Goal: Information Seeking & Learning: Check status

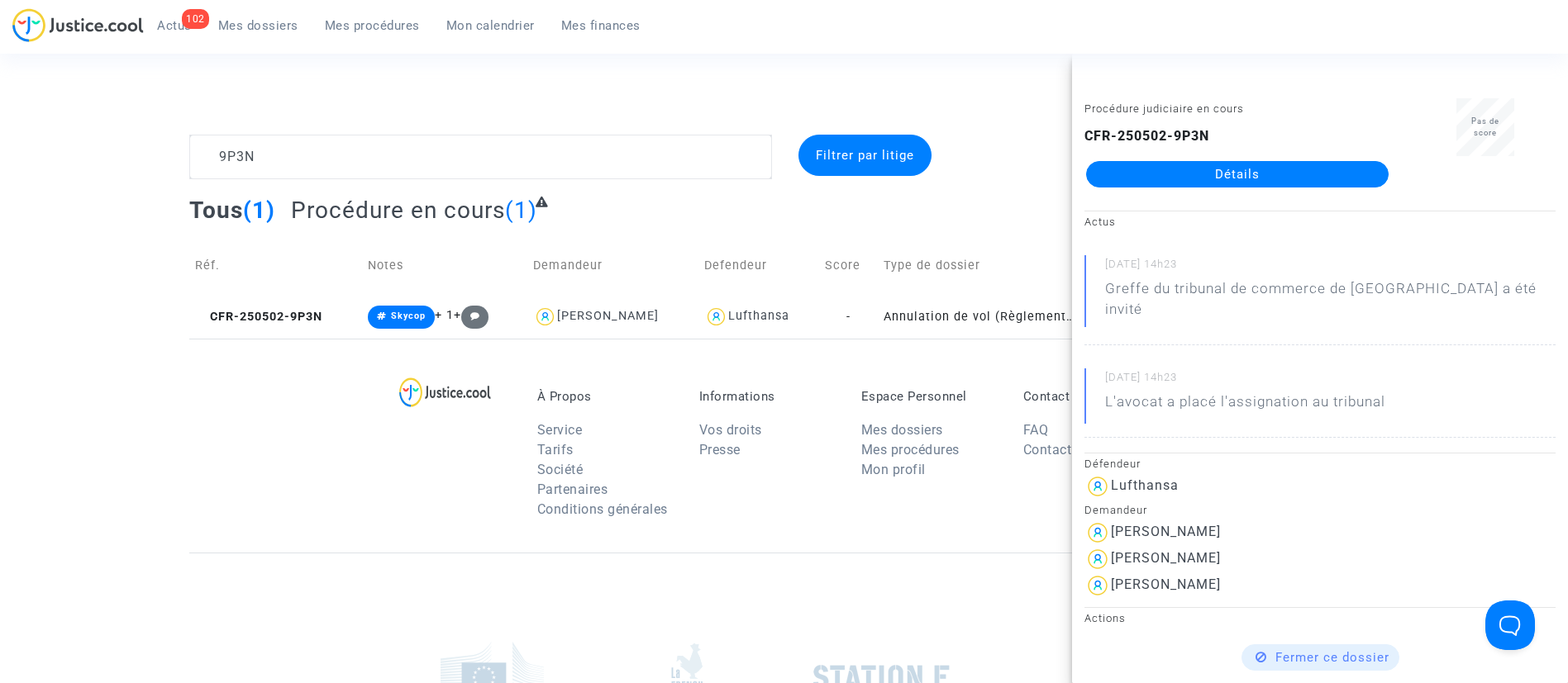
scroll to position [165, 0]
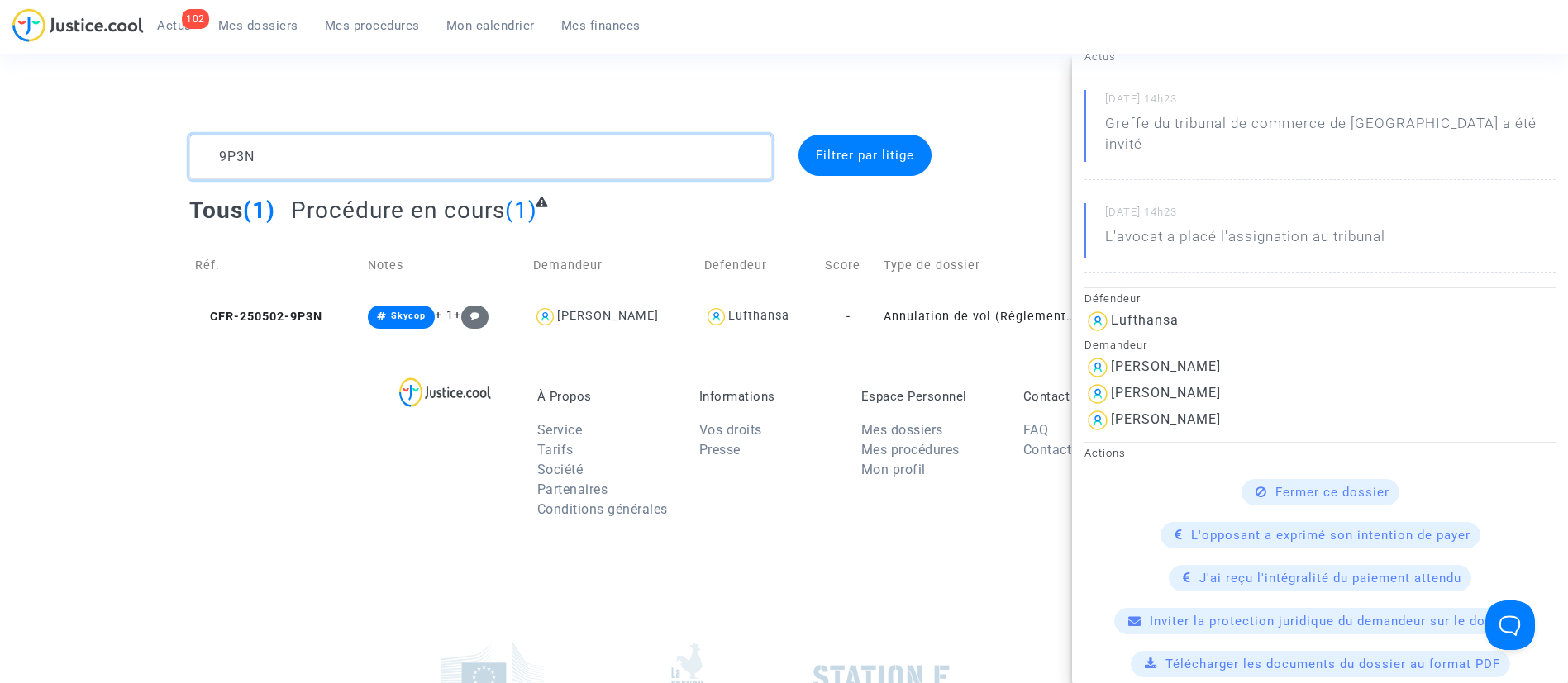
click at [437, 135] on textarea at bounding box center [481, 157] width 583 height 45
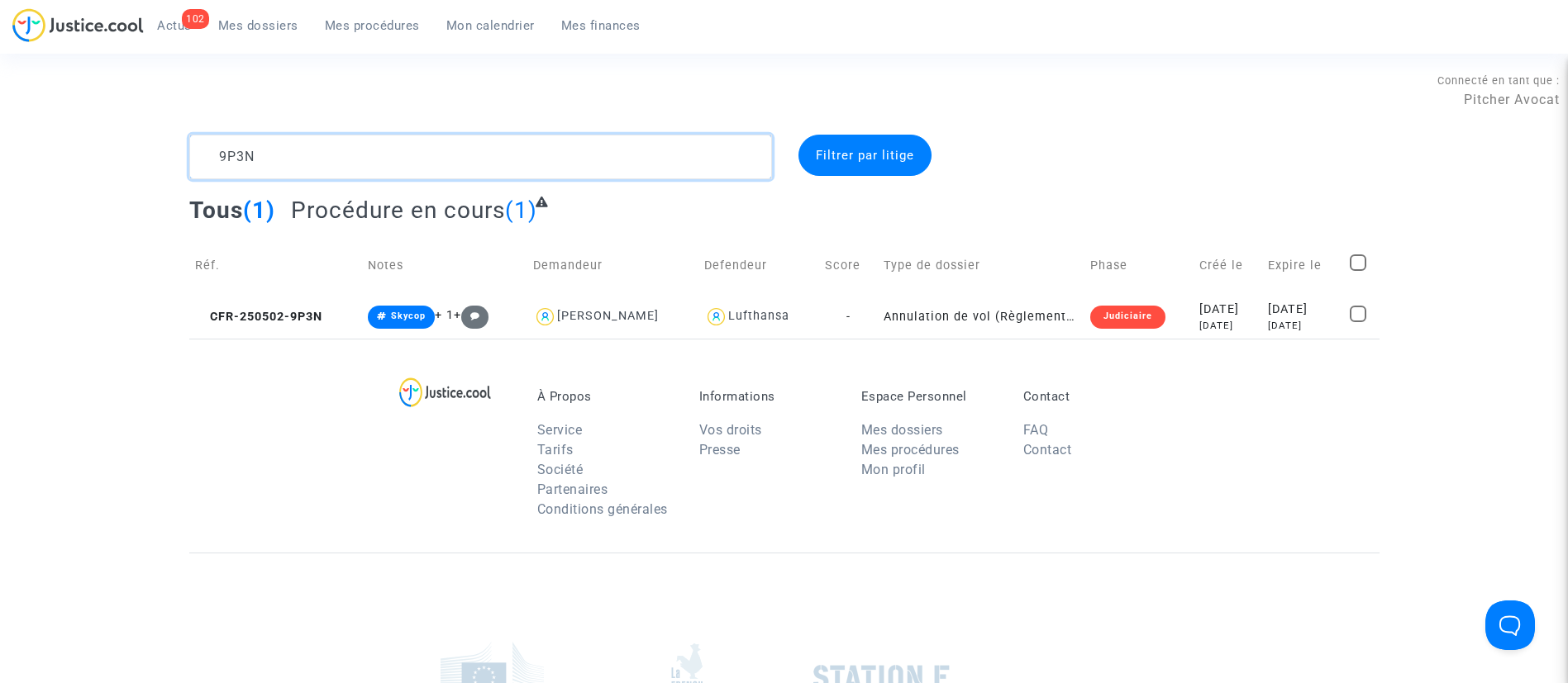
scroll to position [0, 0]
click at [437, 135] on textarea at bounding box center [481, 157] width 583 height 45
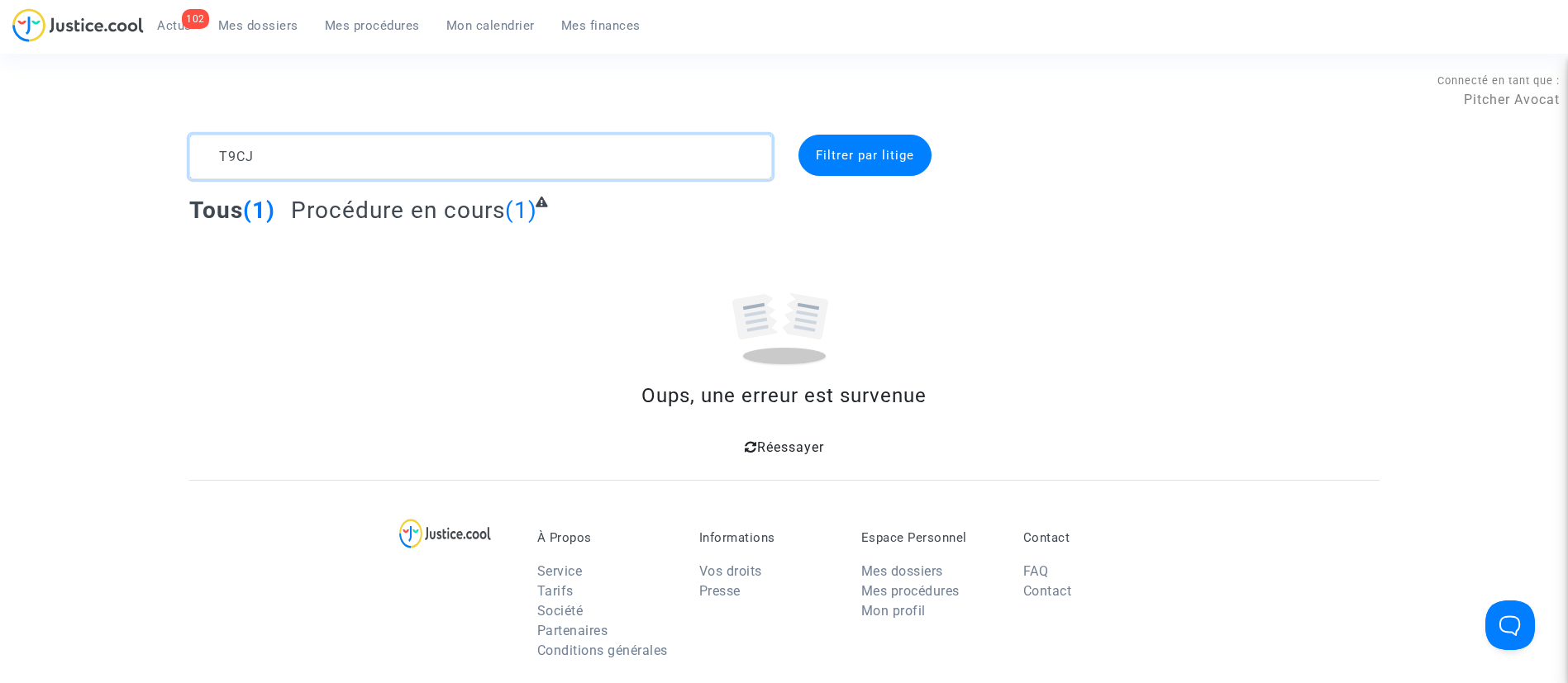
type textarea "T9CJ"
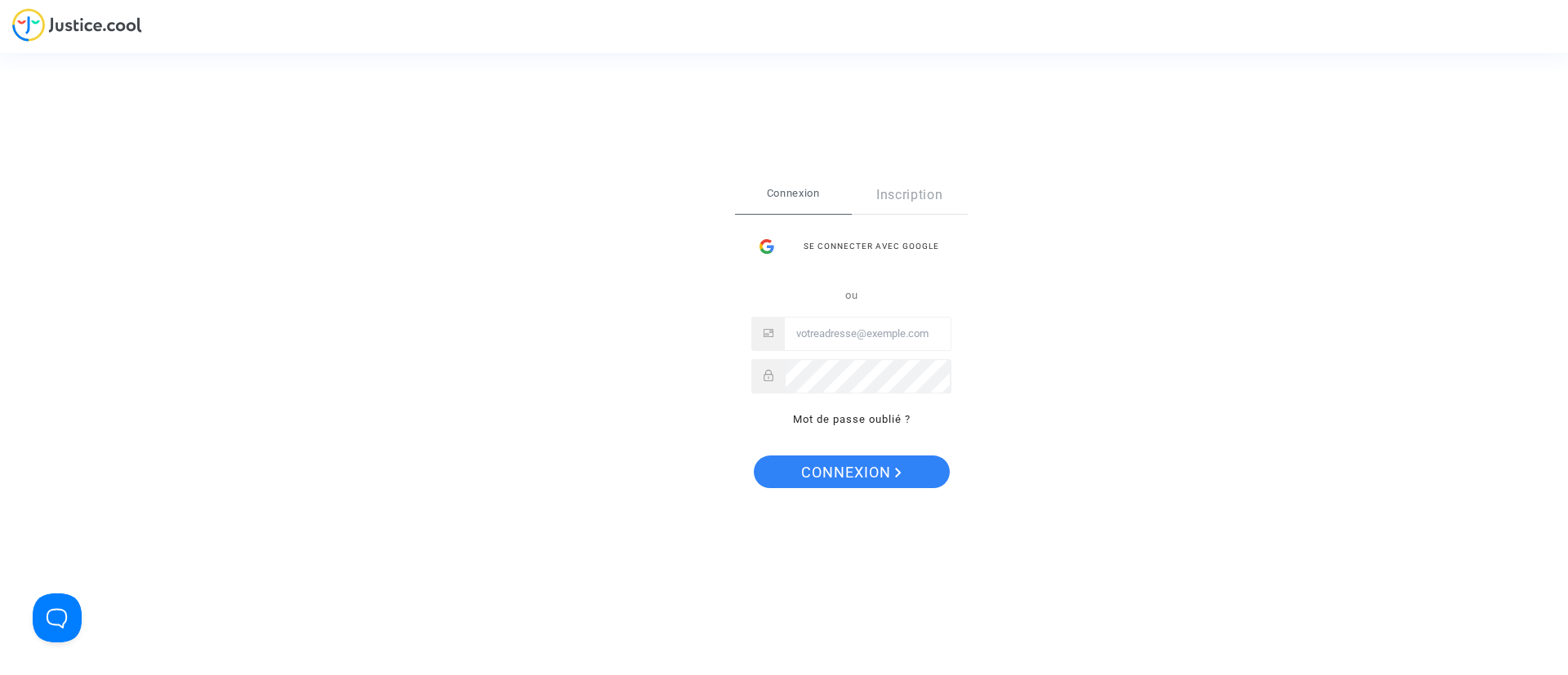
type input "claracoulon.pitcher@gmail.com"
click at [853, 475] on span "Connexion" at bounding box center [851, 472] width 100 height 34
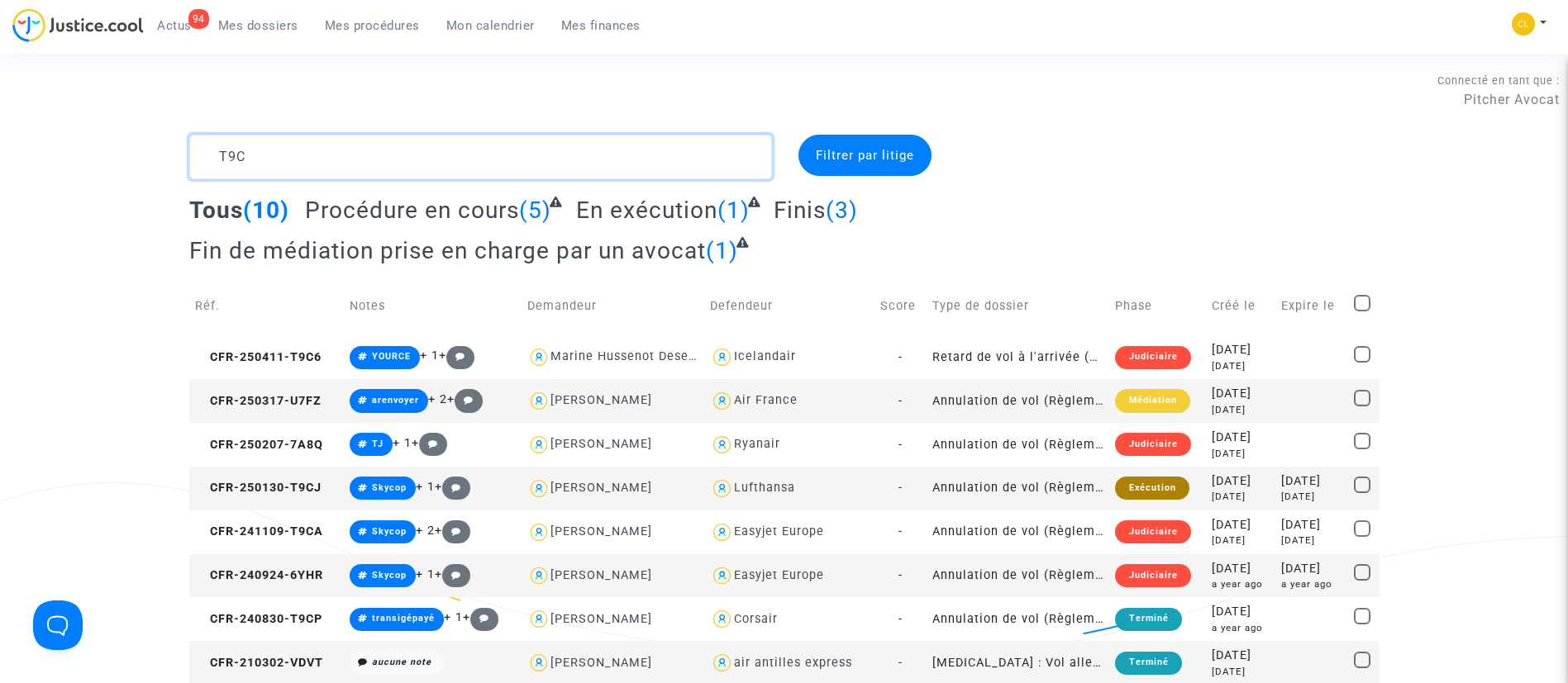
click at [338, 167] on textarea at bounding box center [481, 157] width 583 height 45
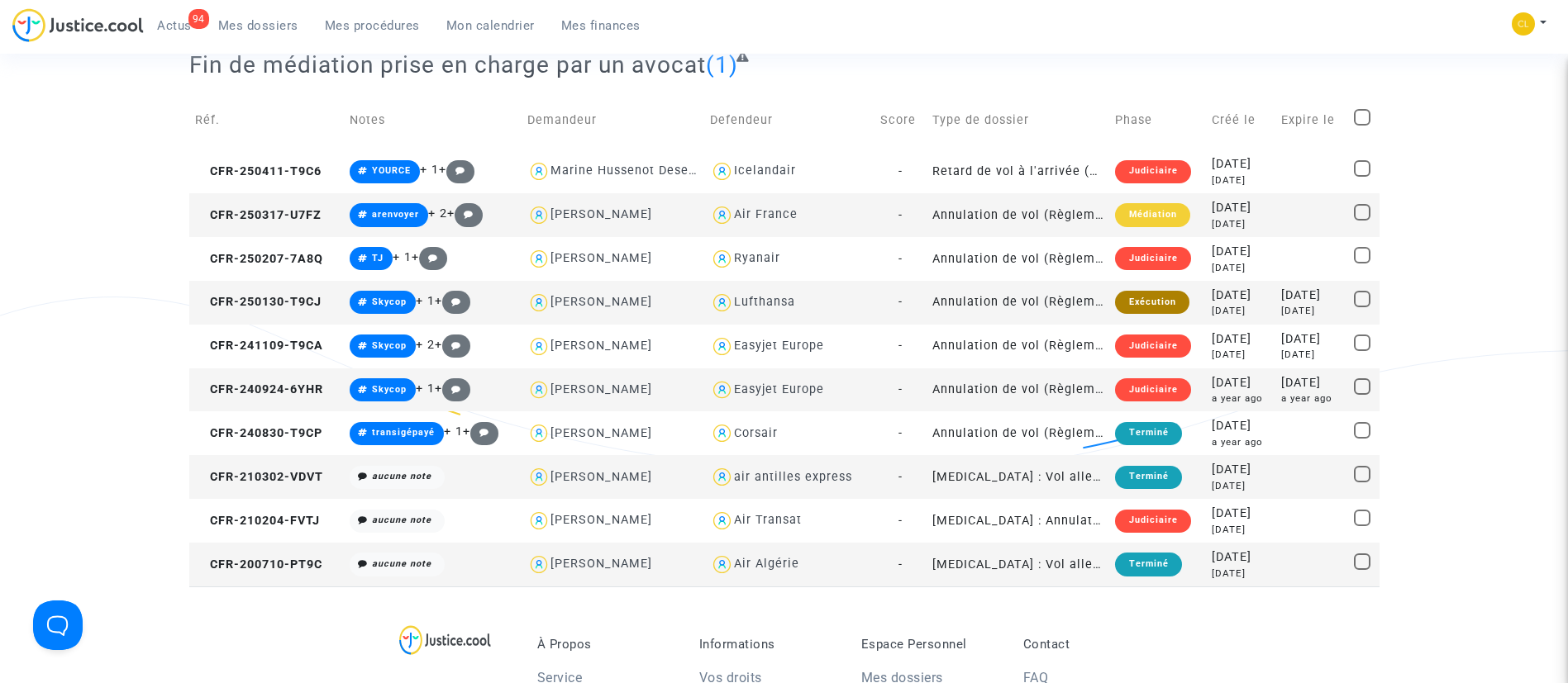
scroll to position [191, 0]
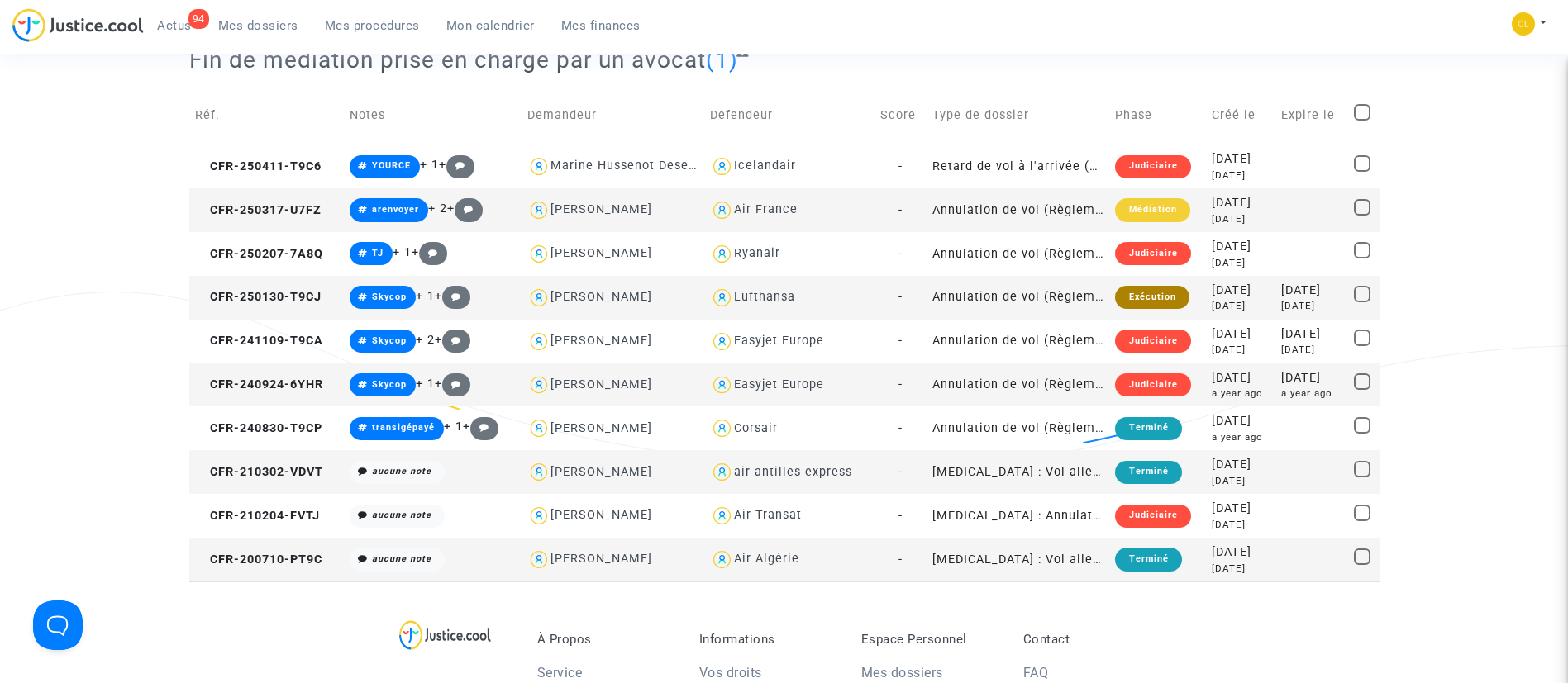
click at [1313, 304] on div "[DATE]" at bounding box center [1311, 306] width 60 height 14
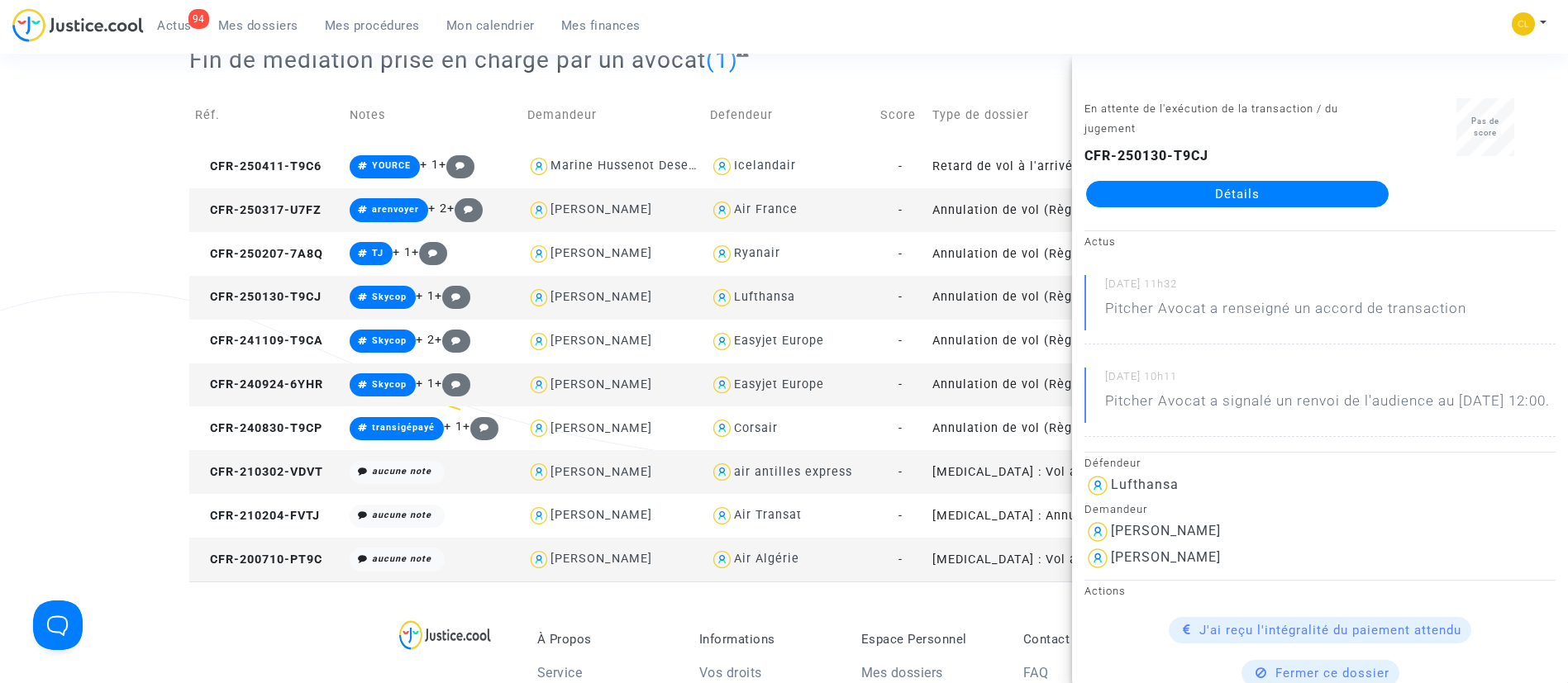
click at [1244, 187] on link "Détails" at bounding box center [1238, 193] width 302 height 26
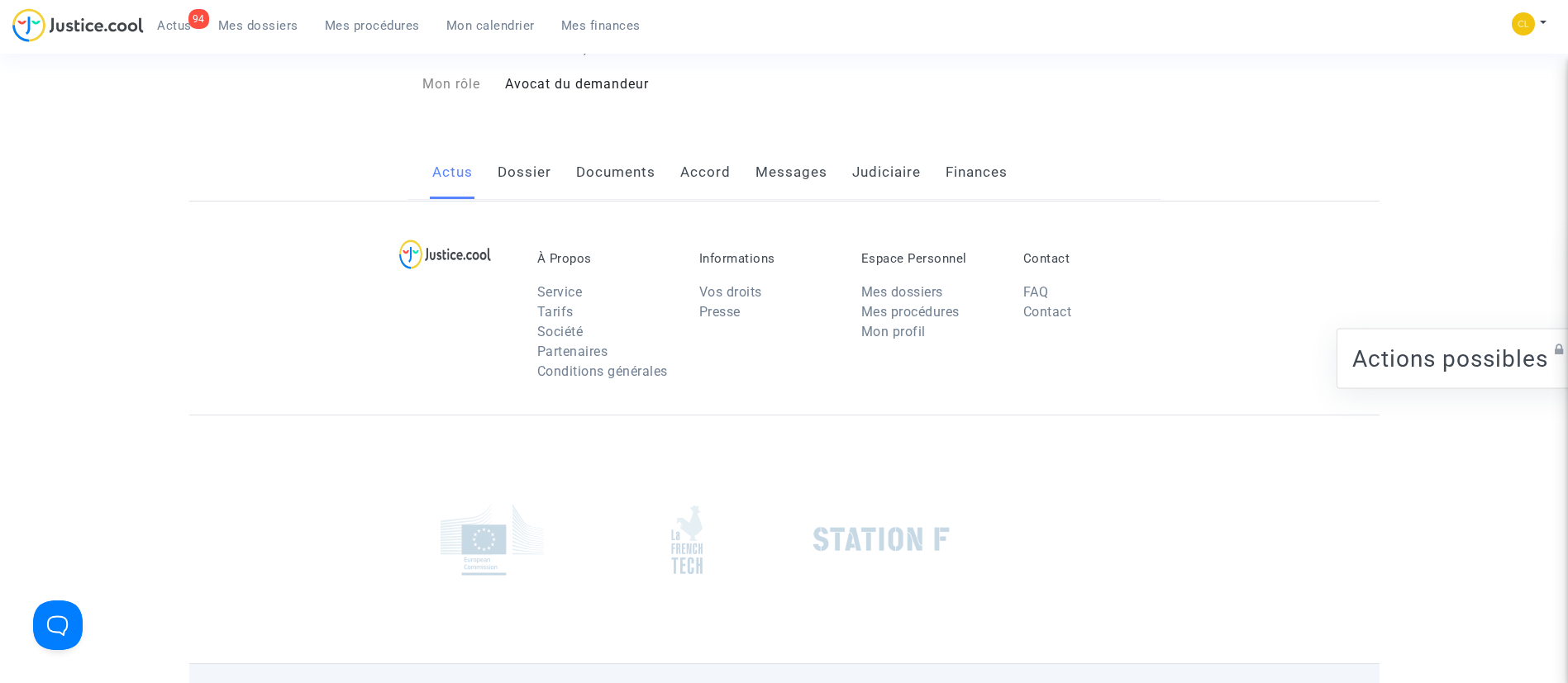
scroll to position [191, 0]
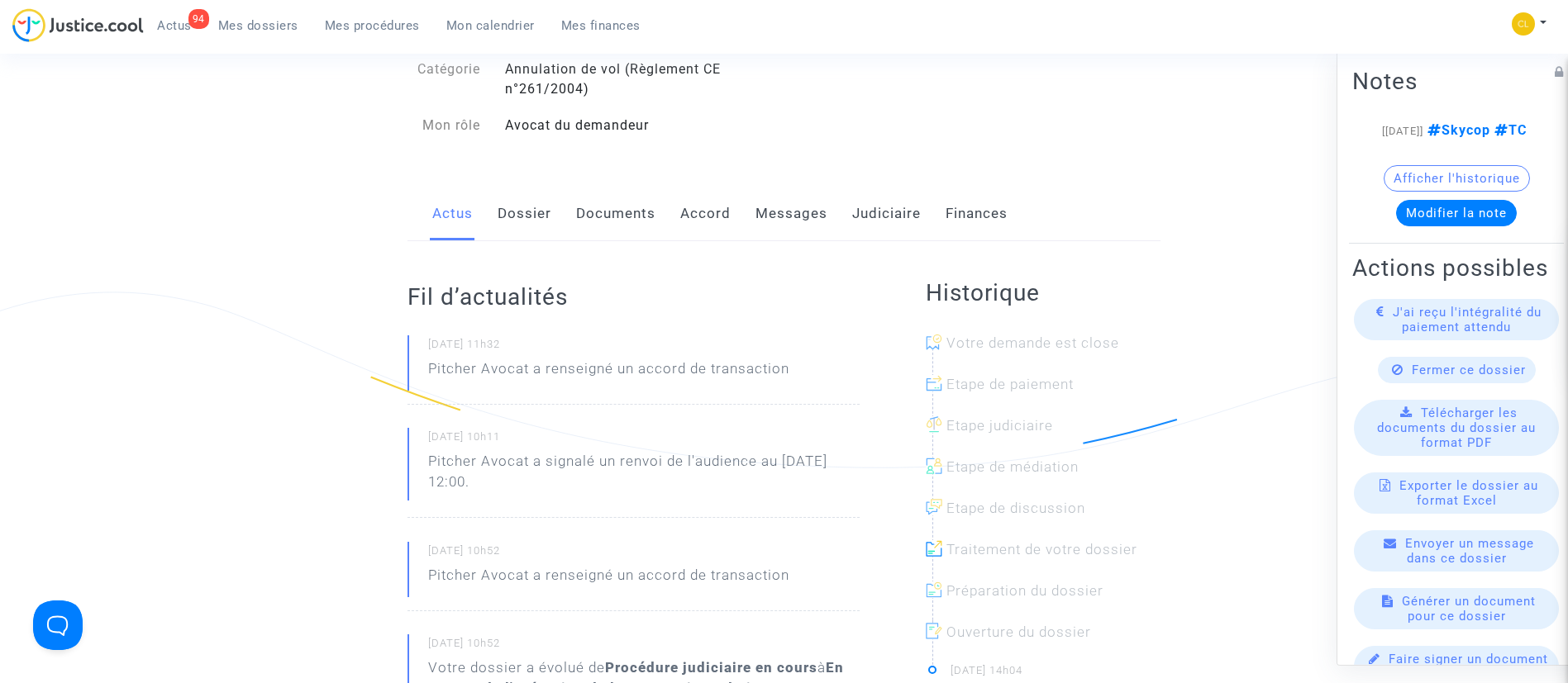
click at [888, 210] on link "Judiciaire" at bounding box center [886, 214] width 68 height 55
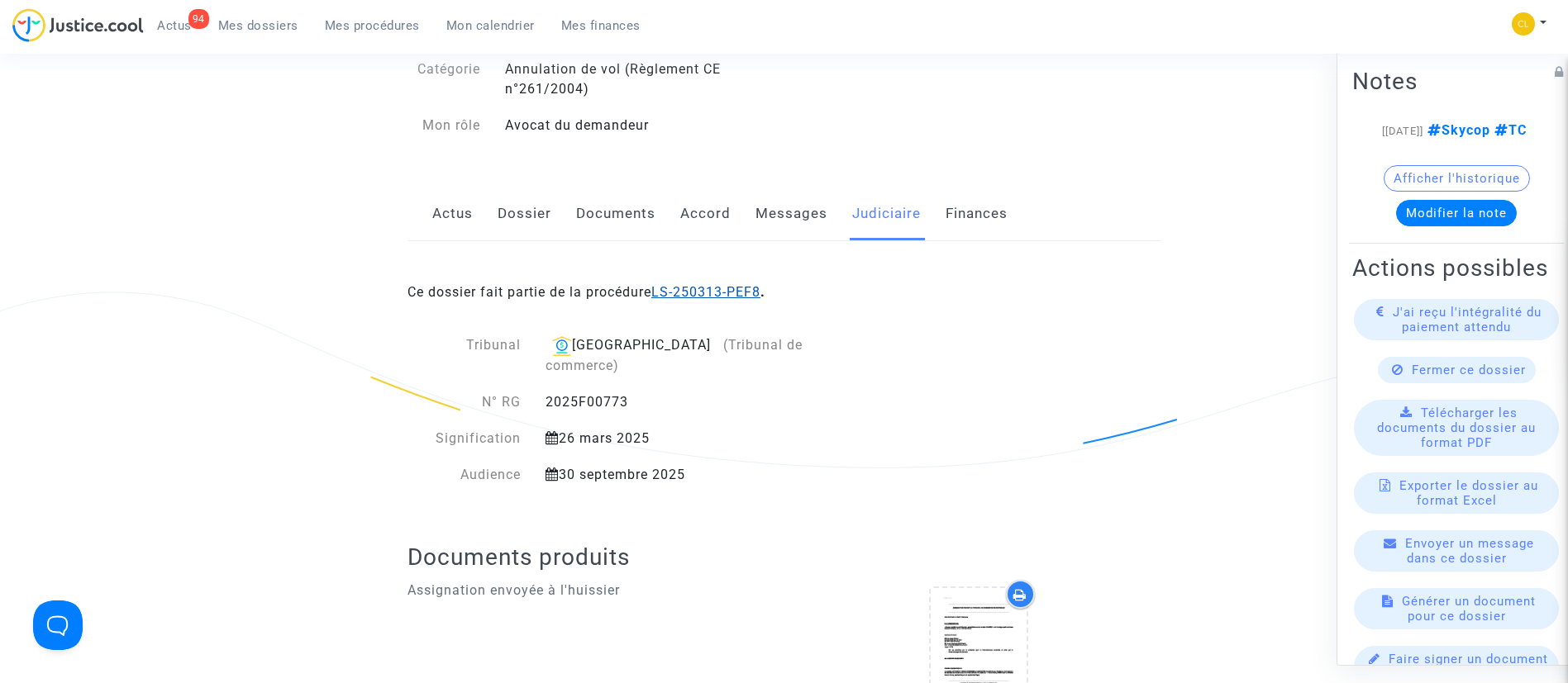
click at [739, 297] on link "LS-250313-PEF8" at bounding box center [705, 292] width 109 height 16
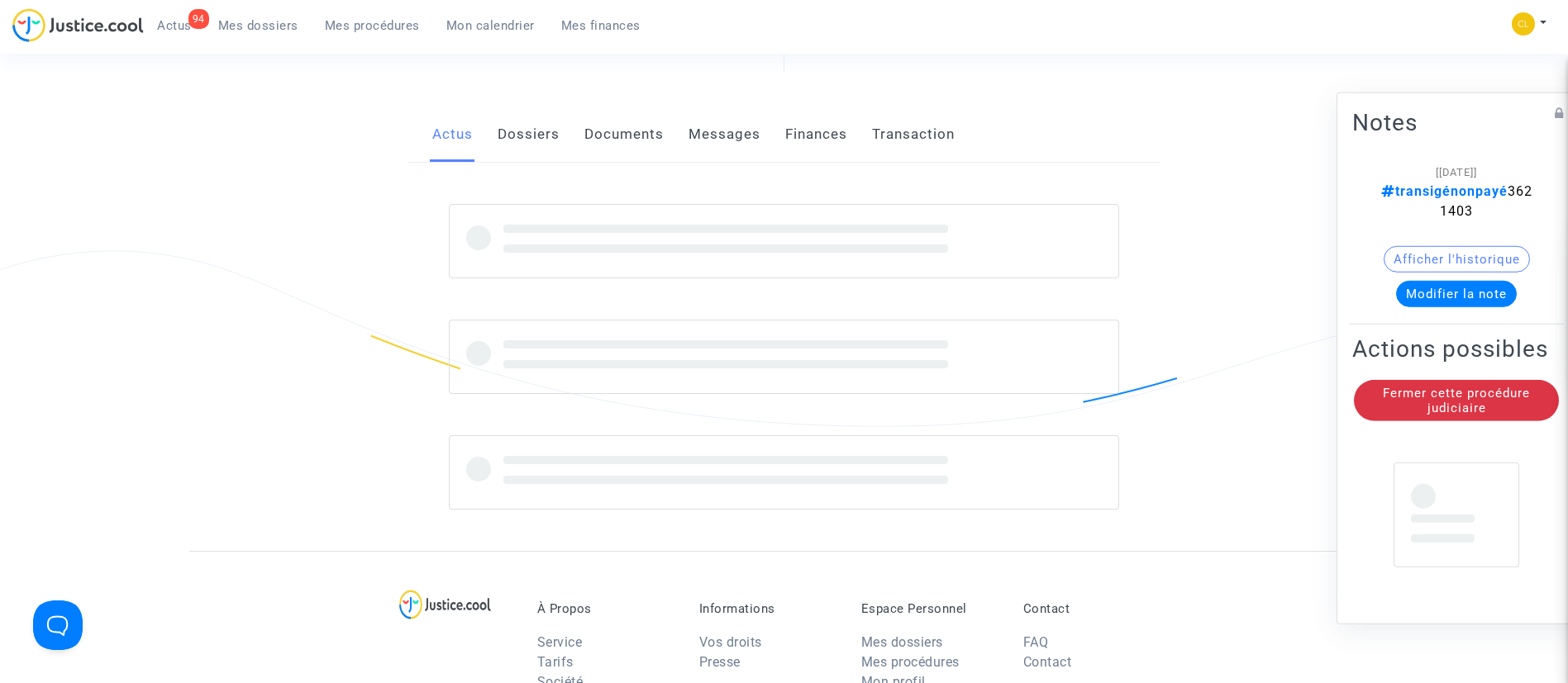
scroll to position [191, 0]
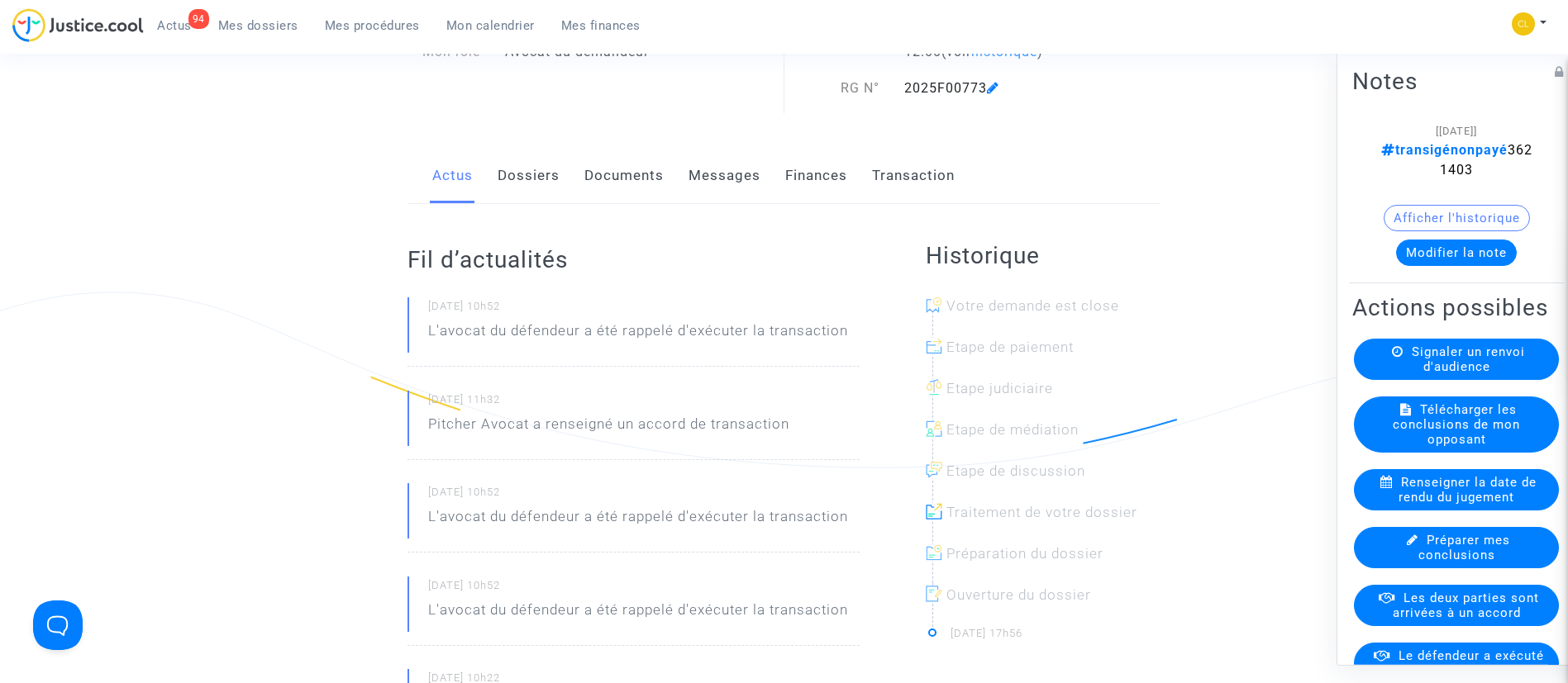
click at [602, 175] on link "Documents" at bounding box center [624, 176] width 79 height 55
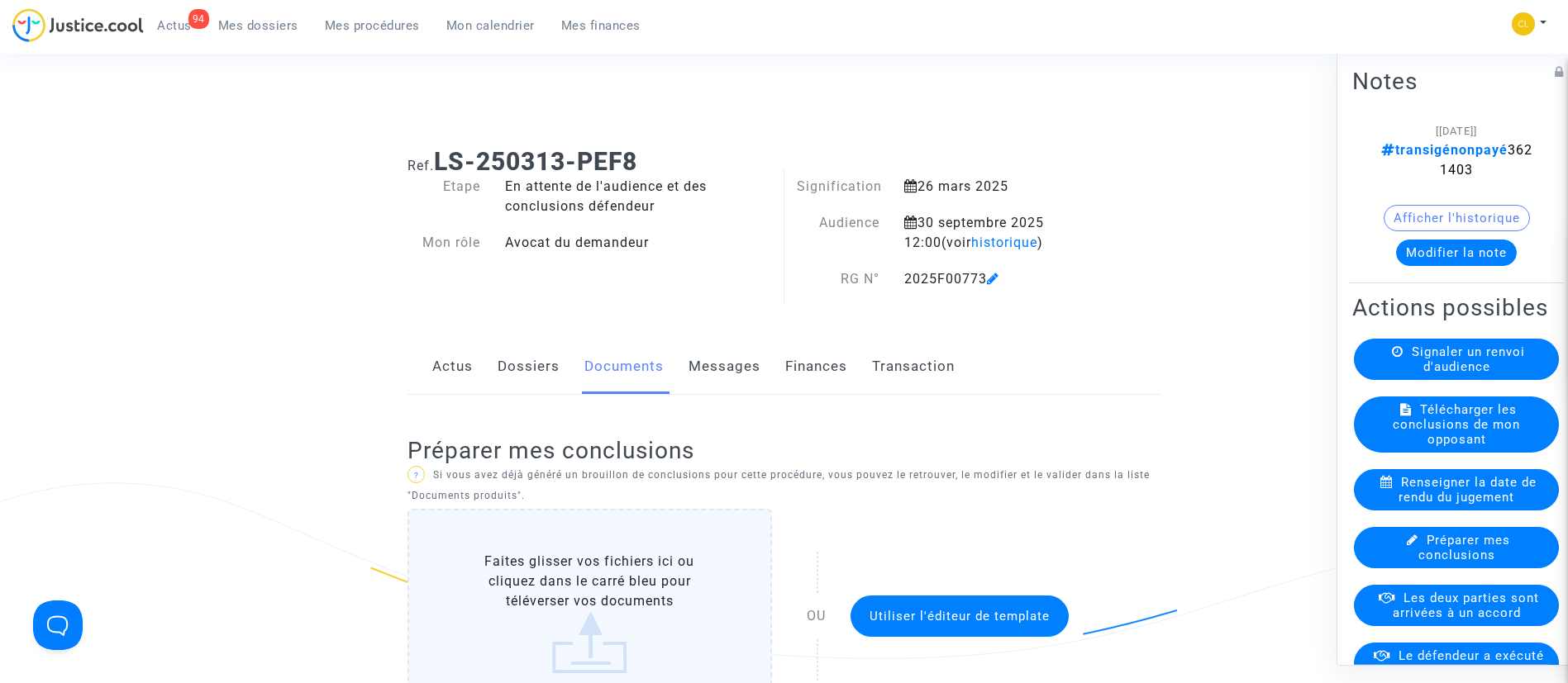
click at [897, 371] on link "Transaction" at bounding box center [913, 366] width 83 height 55
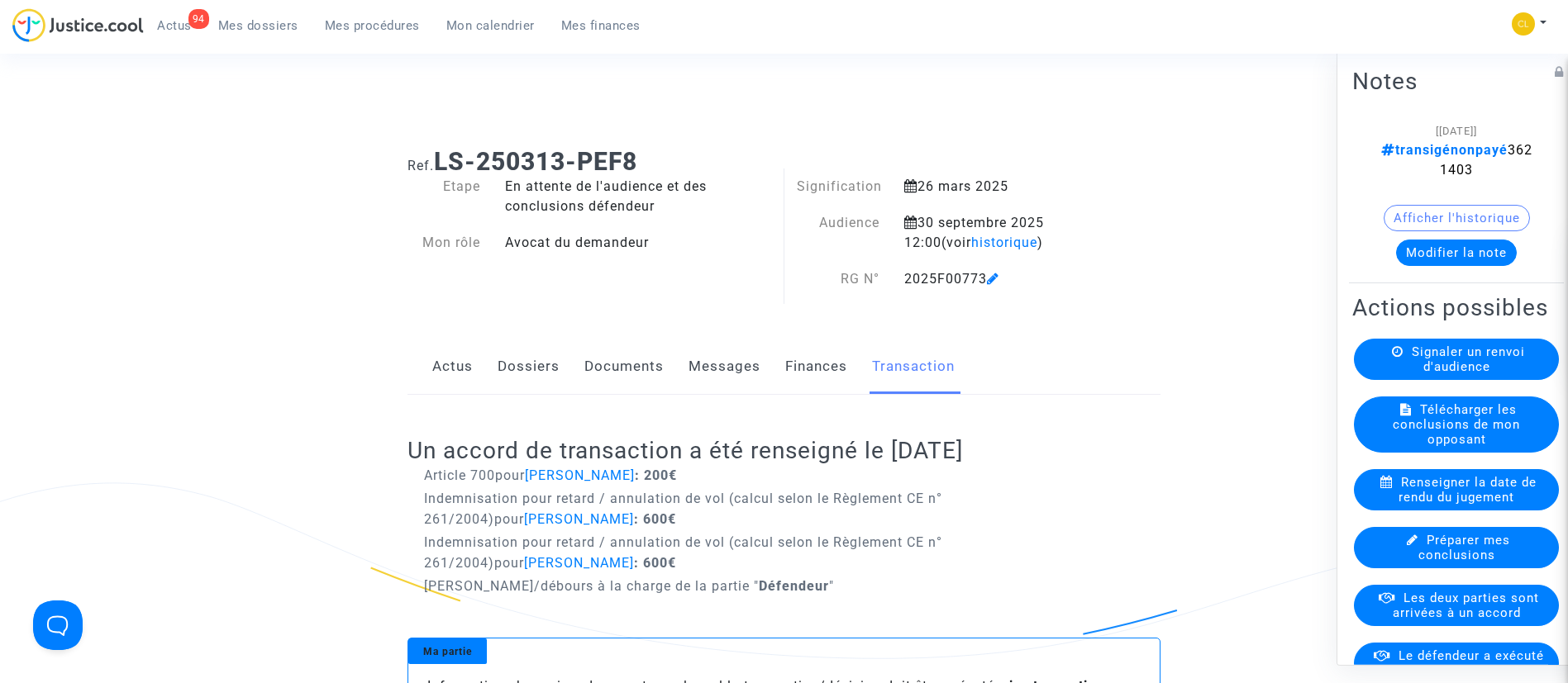
click at [1456, 251] on button "Modifier la note" at bounding box center [1456, 252] width 121 height 26
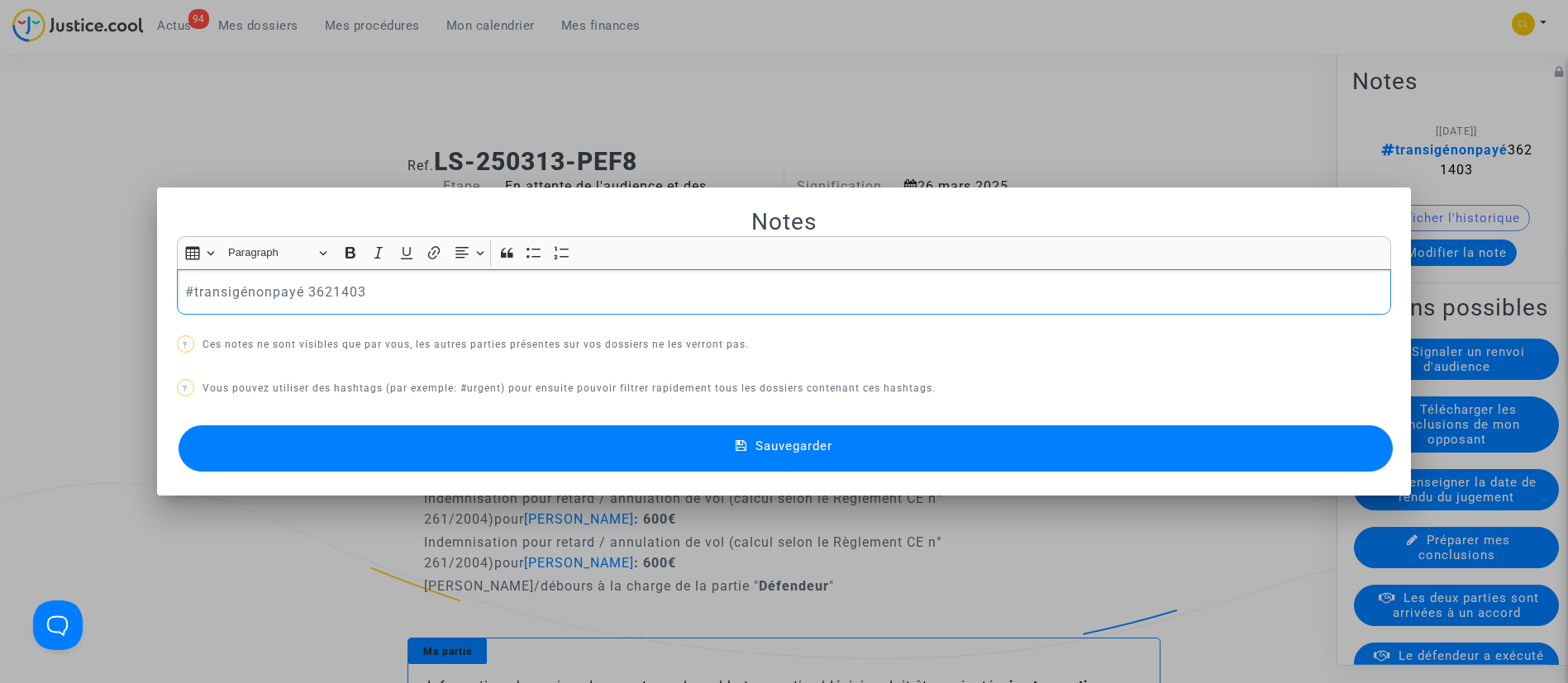
click at [266, 290] on p "#transigénonpayé 3621403" at bounding box center [783, 292] width 1197 height 20
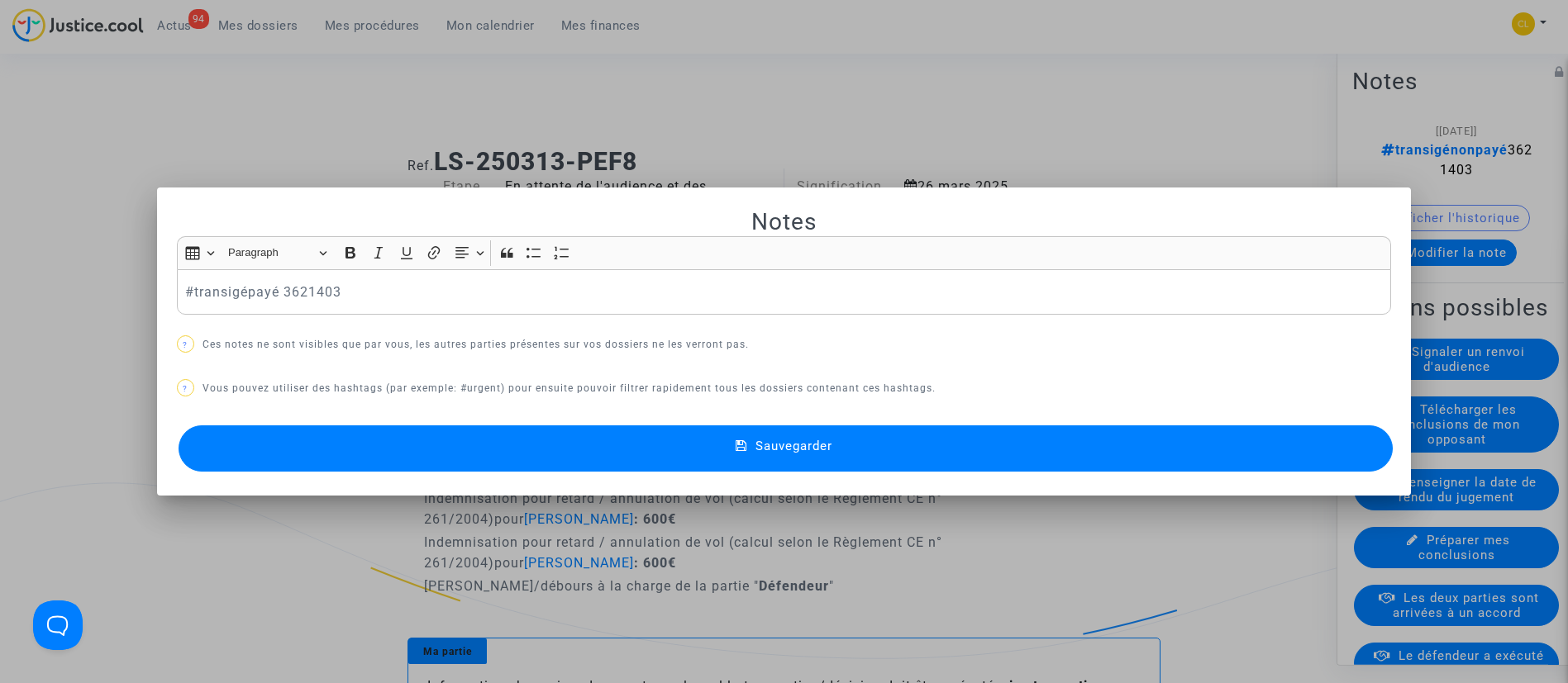
click at [896, 439] on button "Sauvegarder" at bounding box center [786, 448] width 1216 height 46
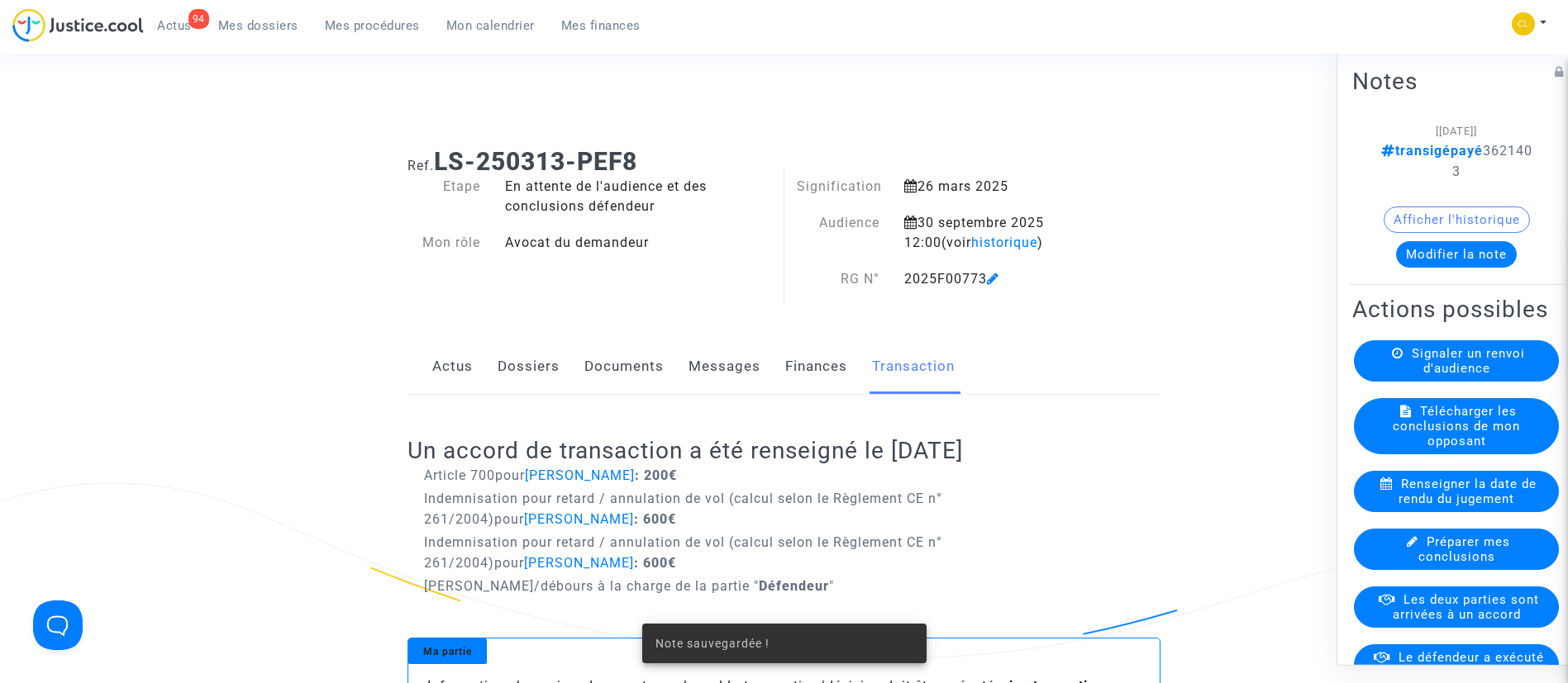
click at [516, 367] on link "Dossiers" at bounding box center [528, 366] width 62 height 55
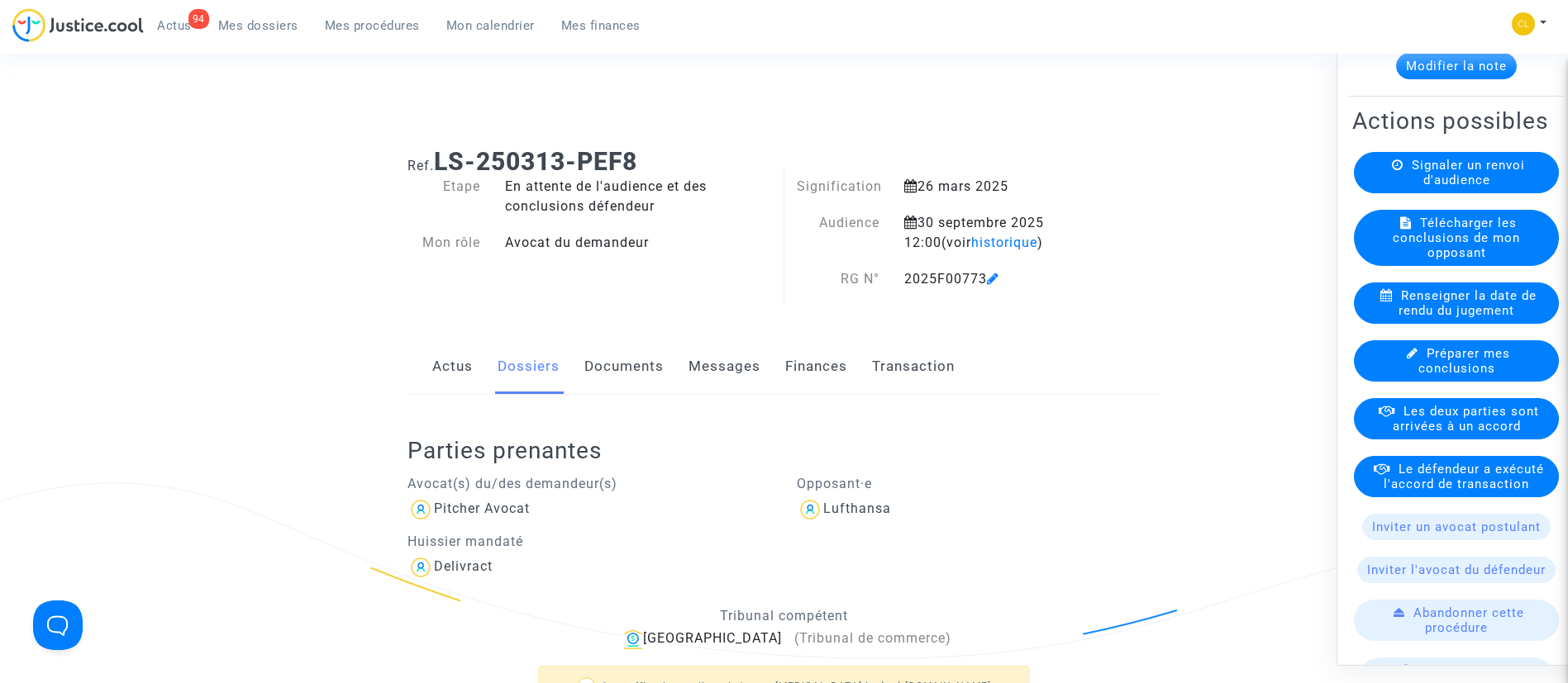
scroll to position [190, 0]
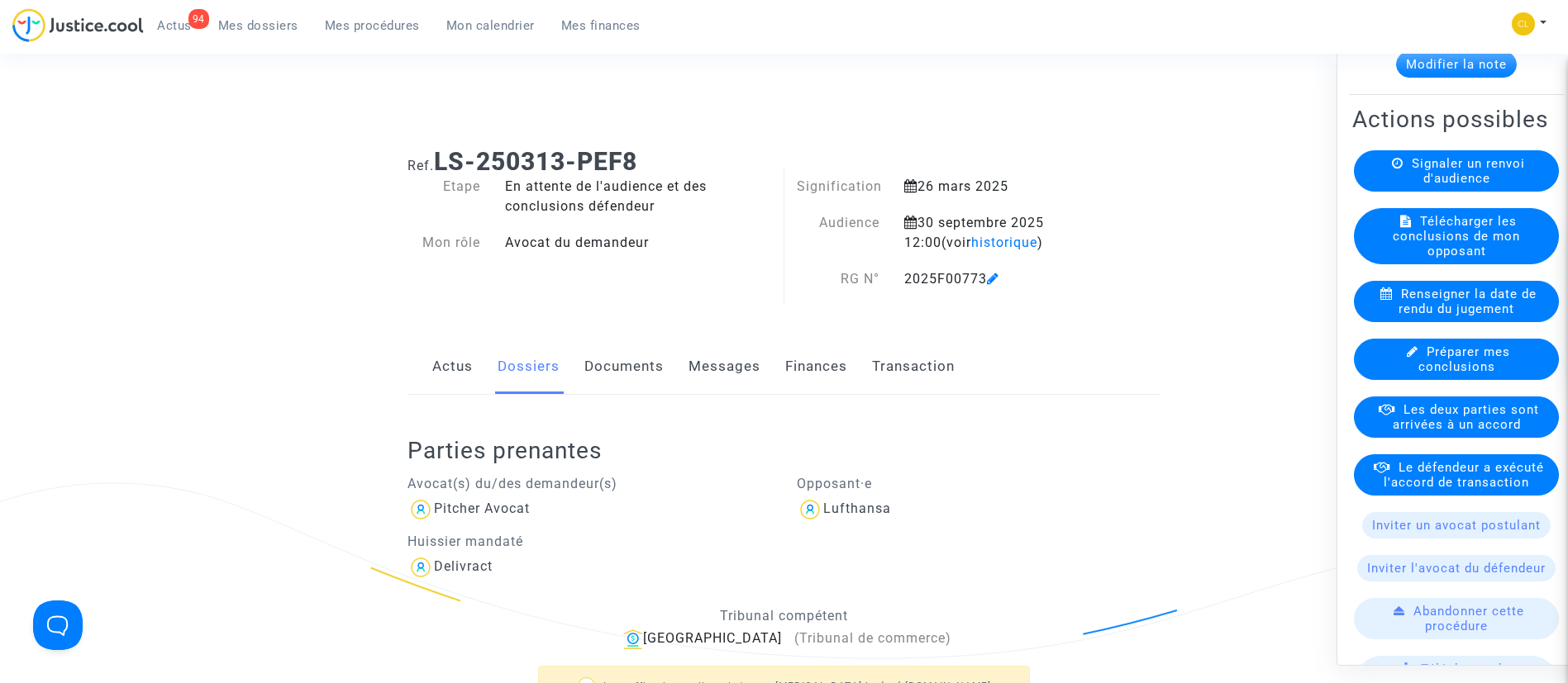
click at [1391, 473] on icon at bounding box center [1383, 466] width 17 height 13
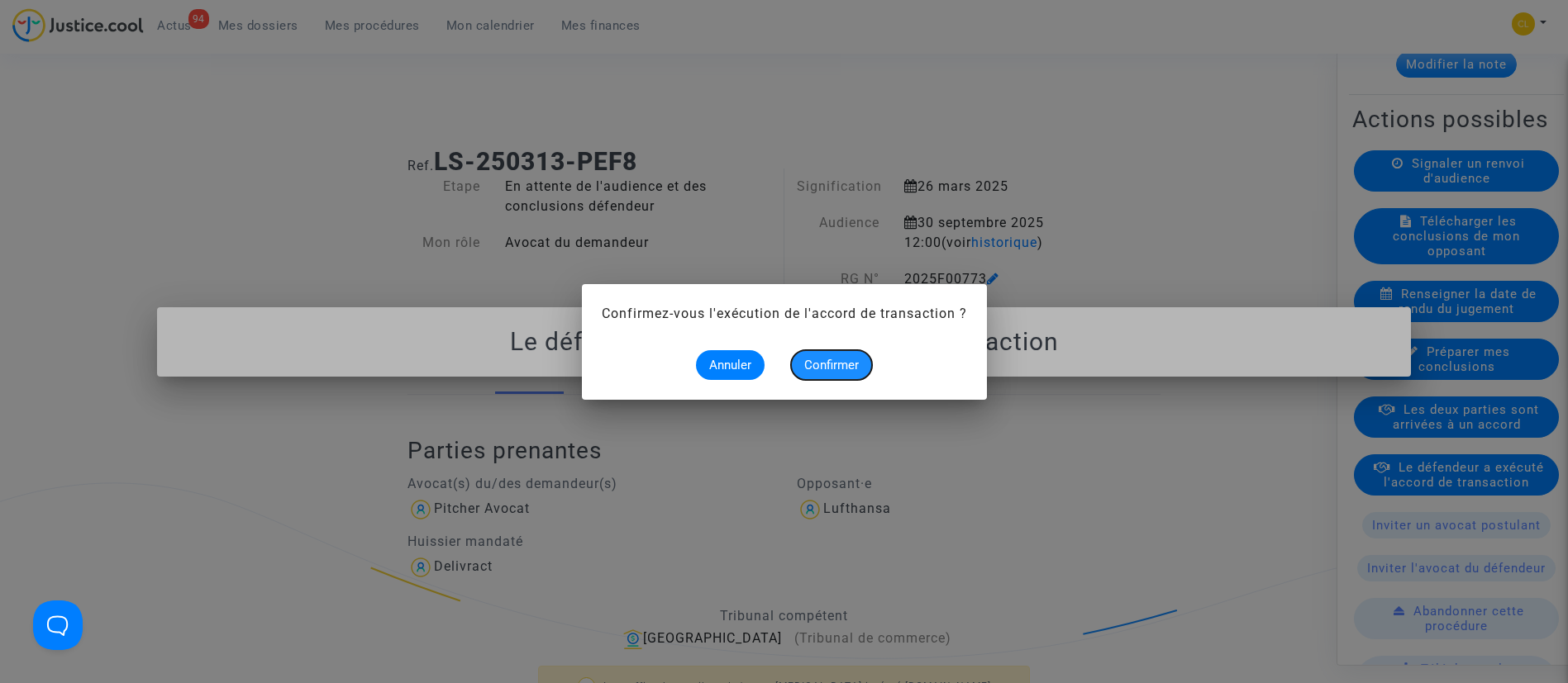
click at [830, 360] on span "Confirmer" at bounding box center [831, 366] width 55 height 15
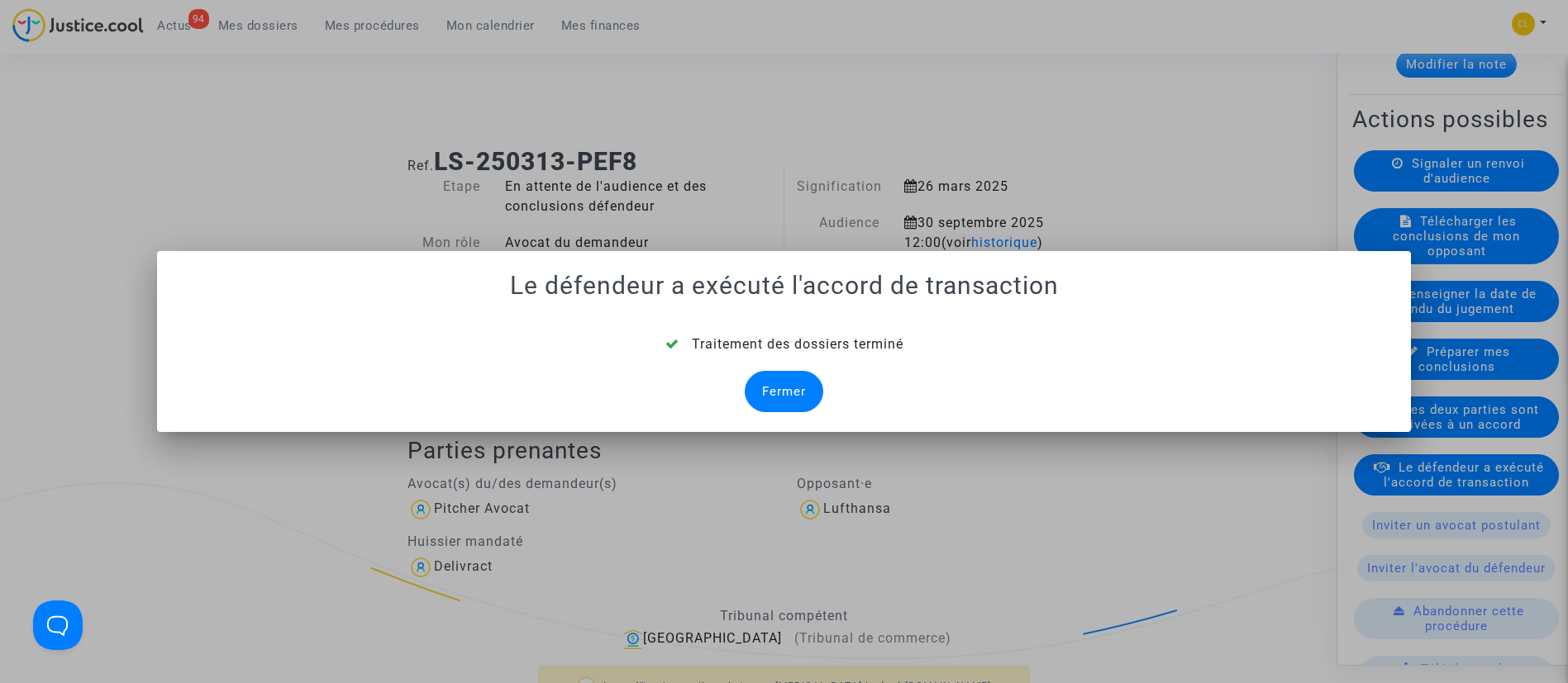
click at [762, 392] on div "Fermer" at bounding box center [784, 391] width 79 height 41
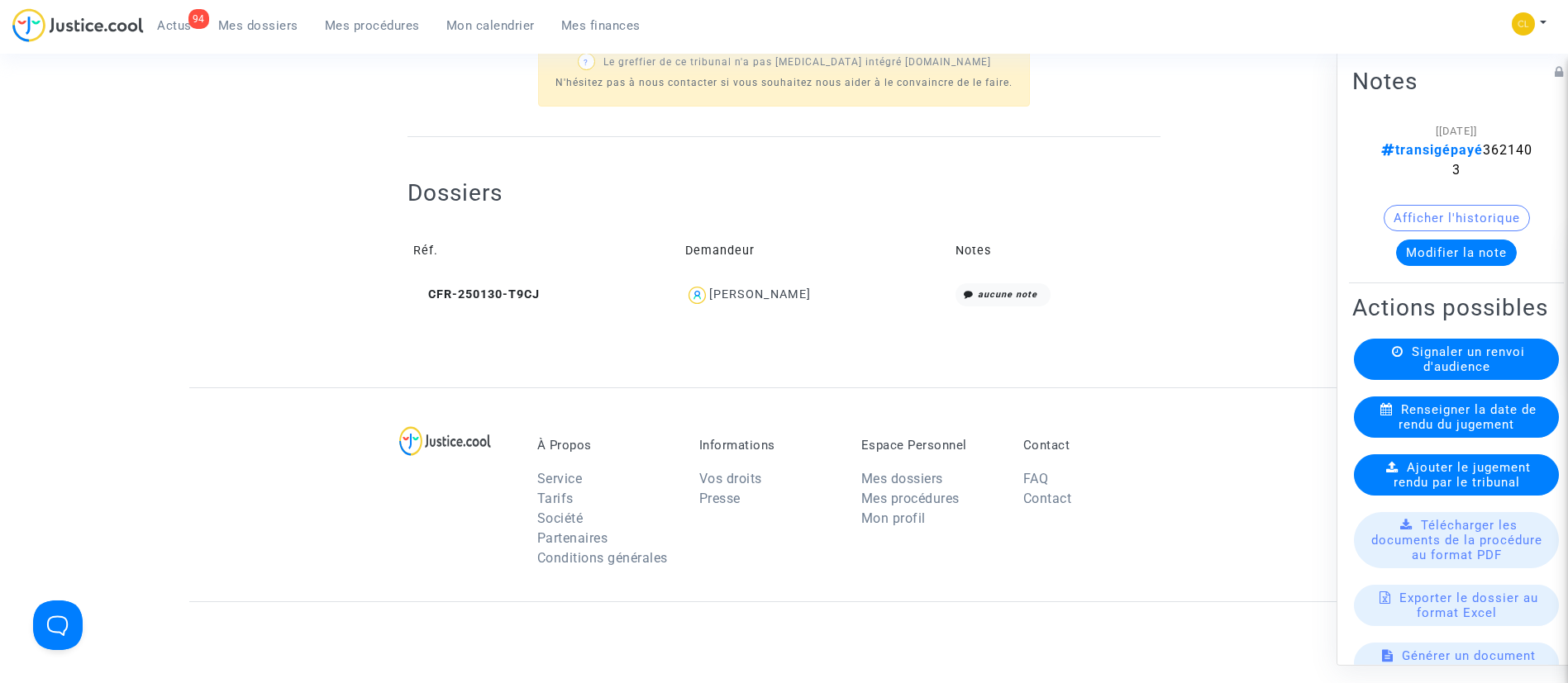
scroll to position [706, 0]
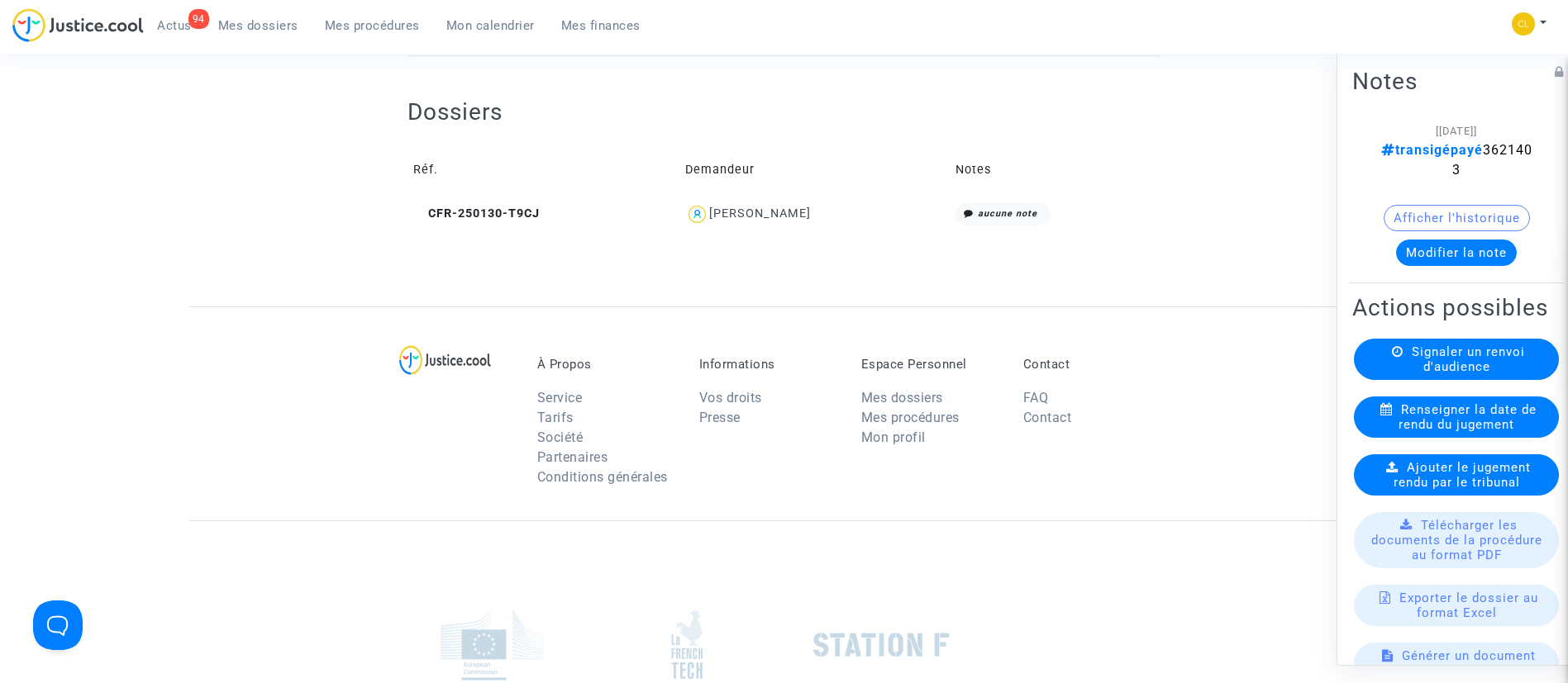
click at [755, 214] on div "[PERSON_NAME]" at bounding box center [760, 214] width 101 height 14
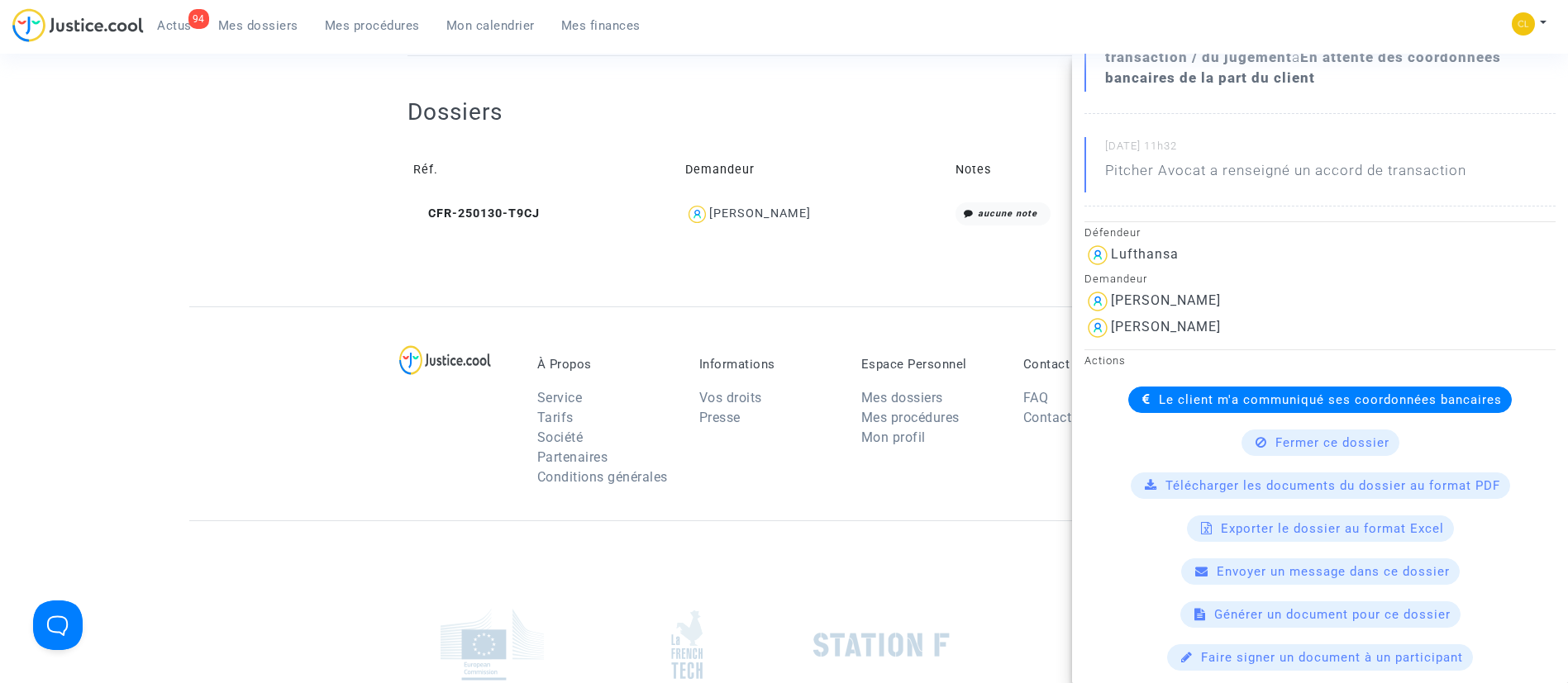
scroll to position [273, 0]
click at [1191, 399] on span "Le client m'a communiqué ses coordonnées bancaires" at bounding box center [1331, 399] width 343 height 15
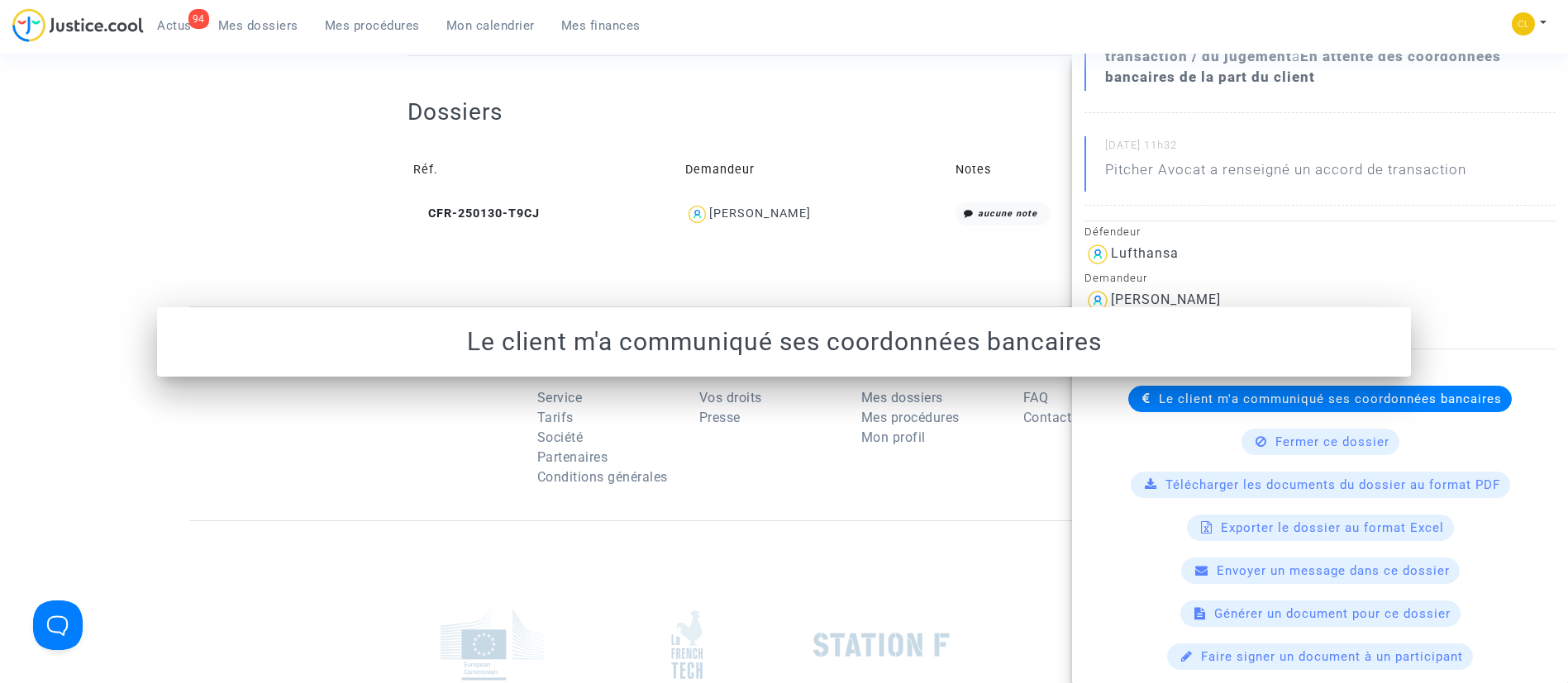
scroll to position [0, 0]
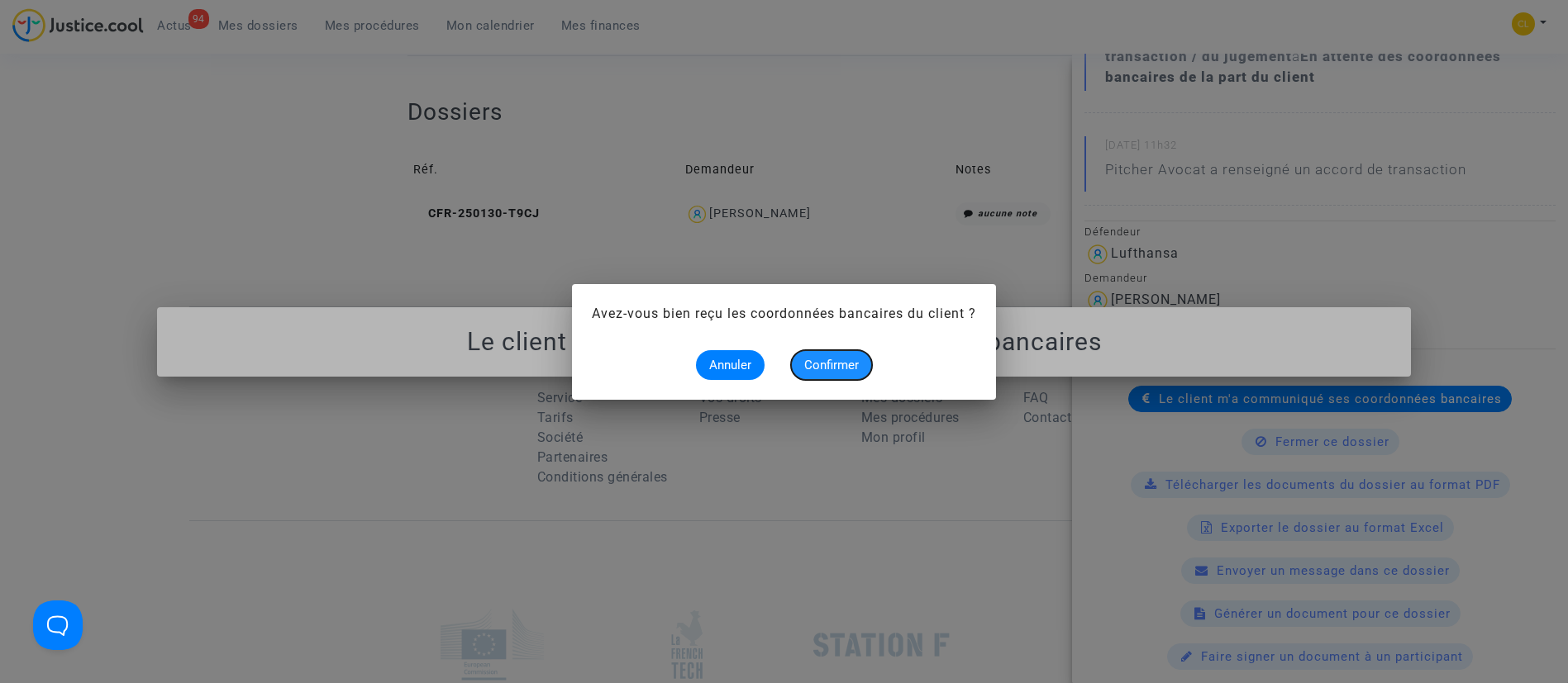
click at [814, 359] on span "Confirmer" at bounding box center [831, 366] width 55 height 15
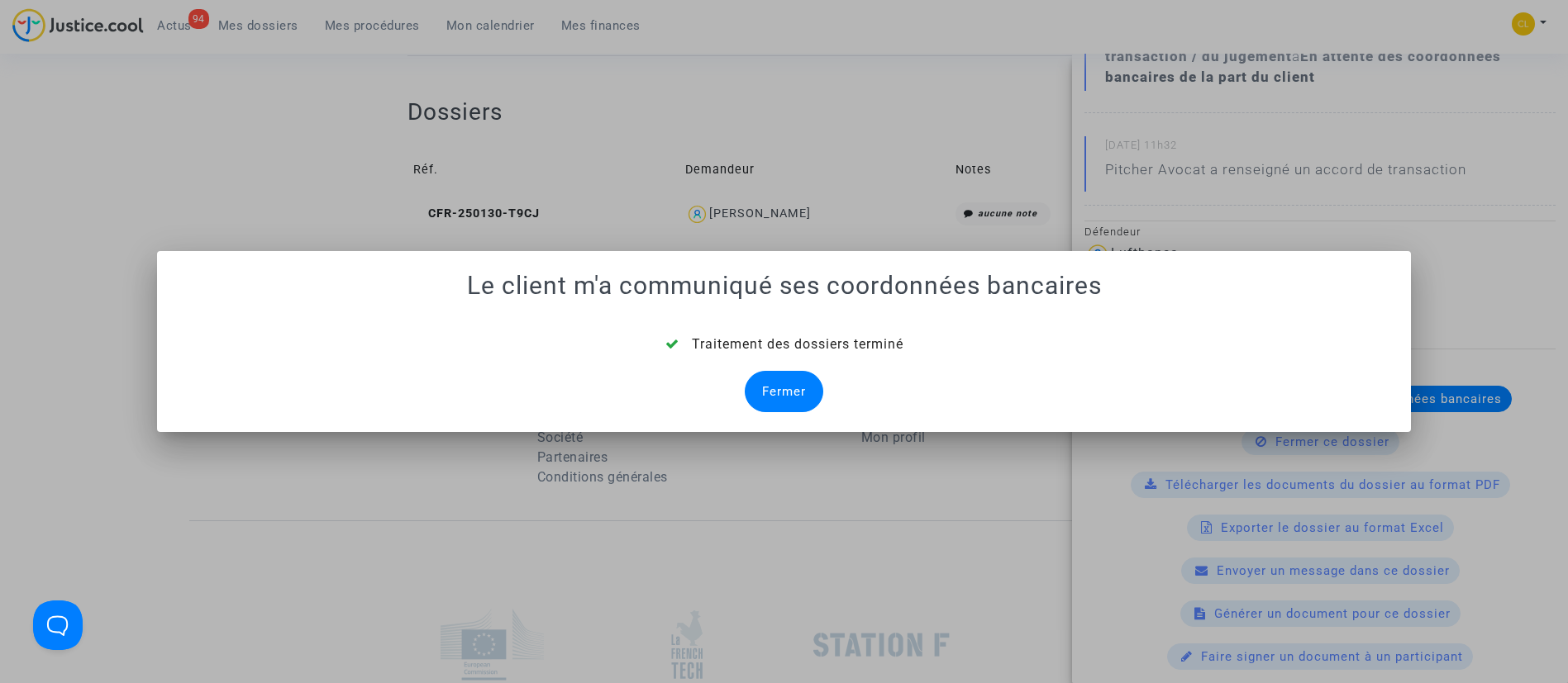
click at [777, 401] on div "Fermer" at bounding box center [784, 391] width 79 height 41
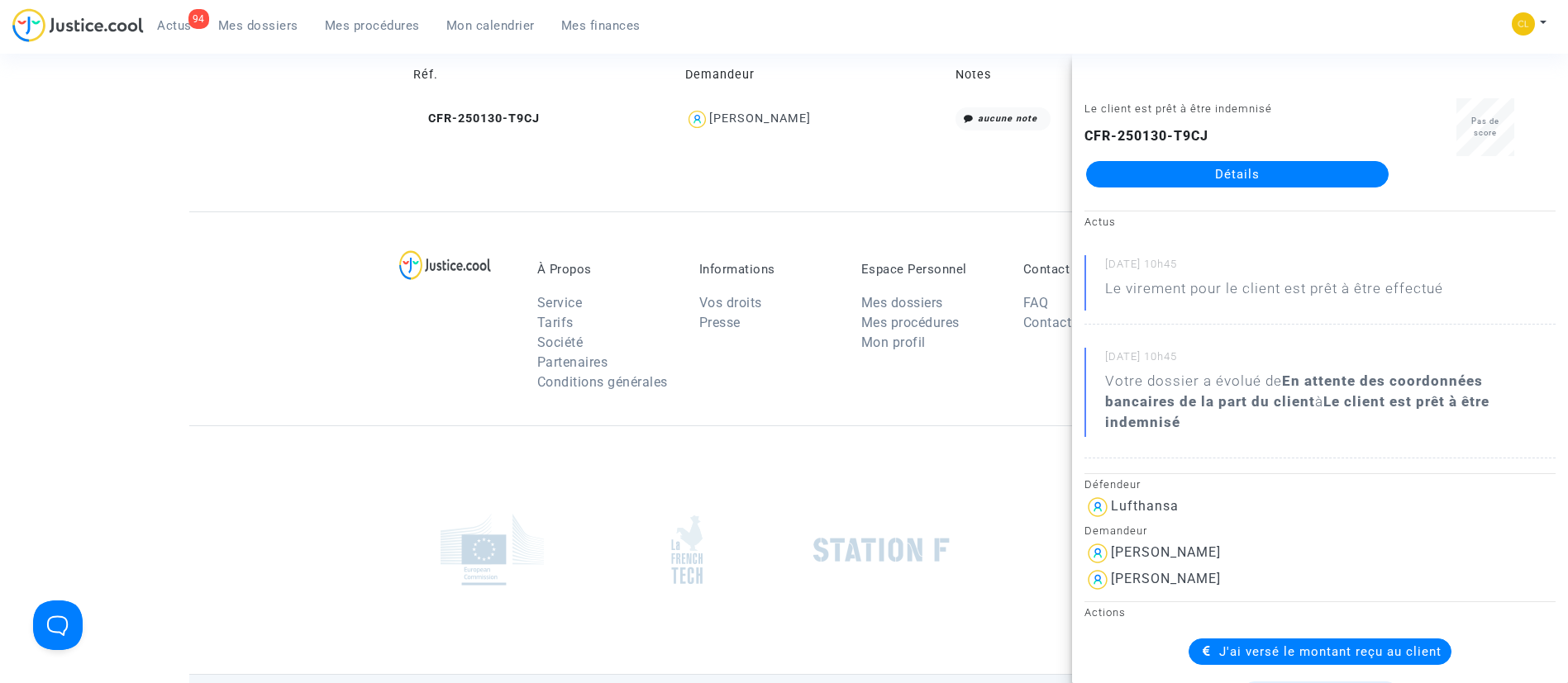
scroll to position [813, 0]
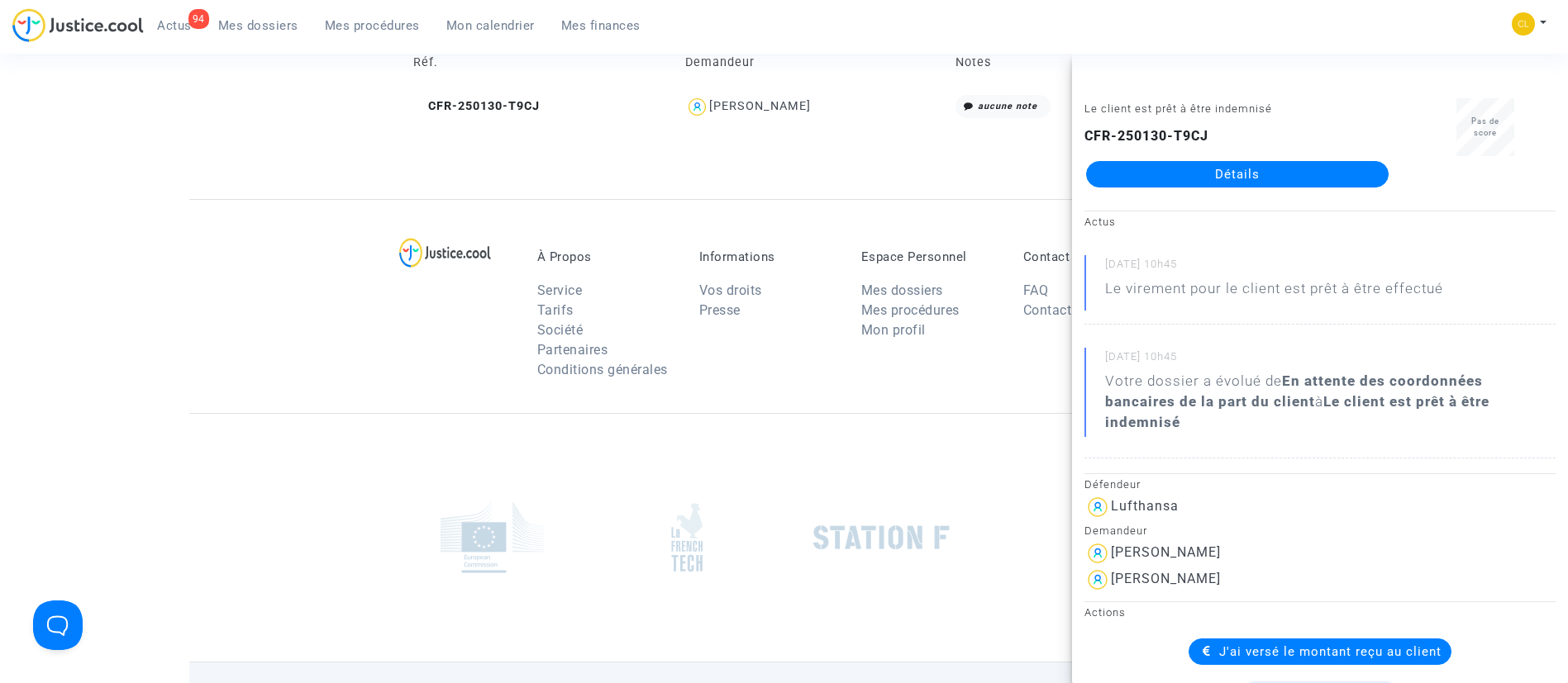
click at [256, 31] on span "Mes dossiers" at bounding box center [258, 26] width 80 height 15
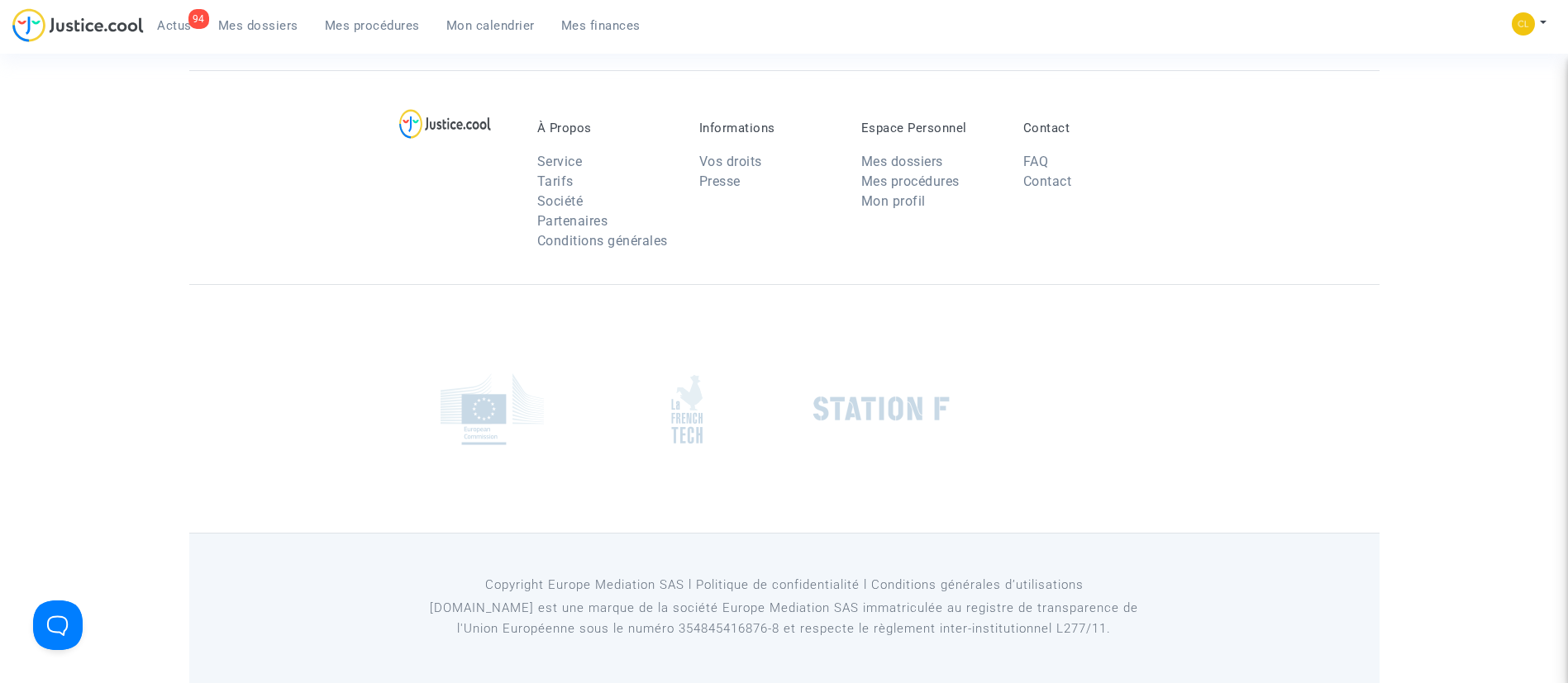
scroll to position [126, 0]
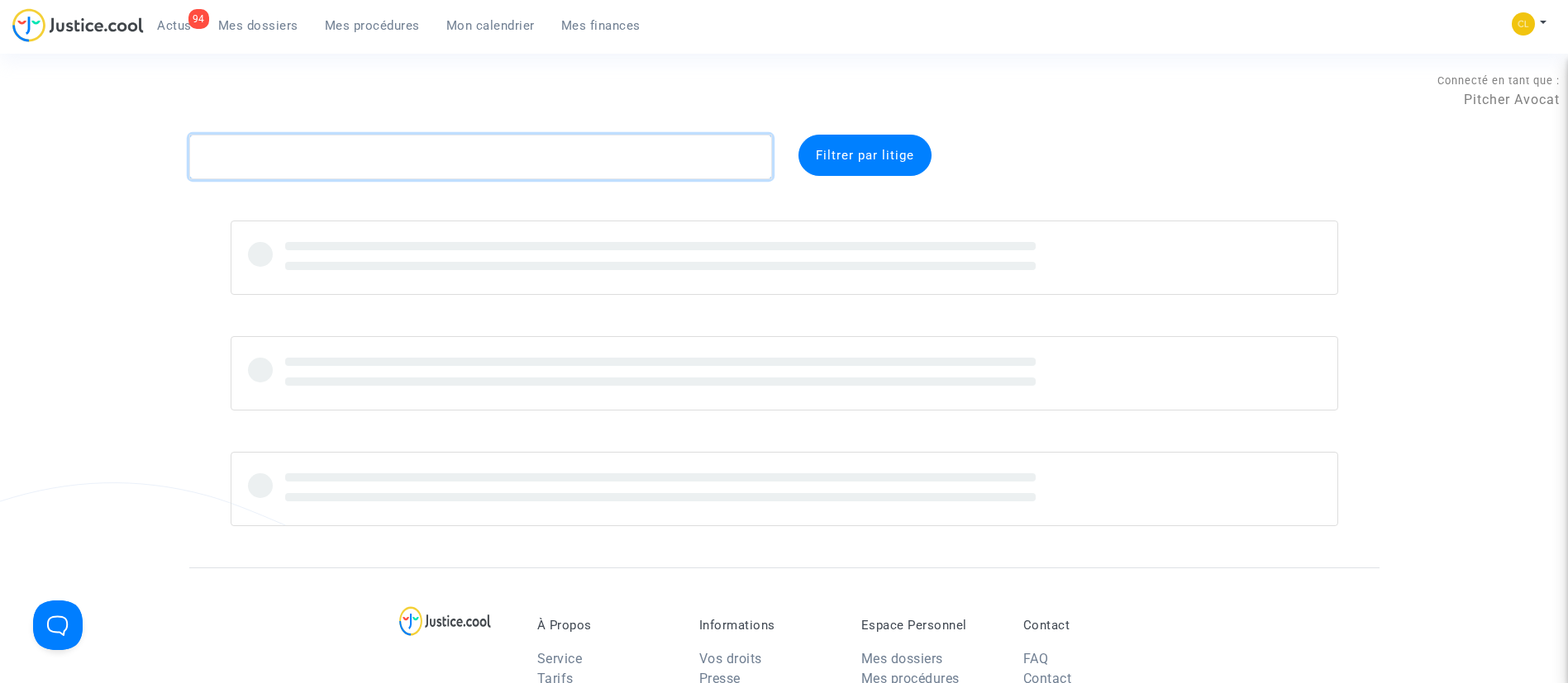
click at [463, 146] on textarea at bounding box center [481, 157] width 583 height 45
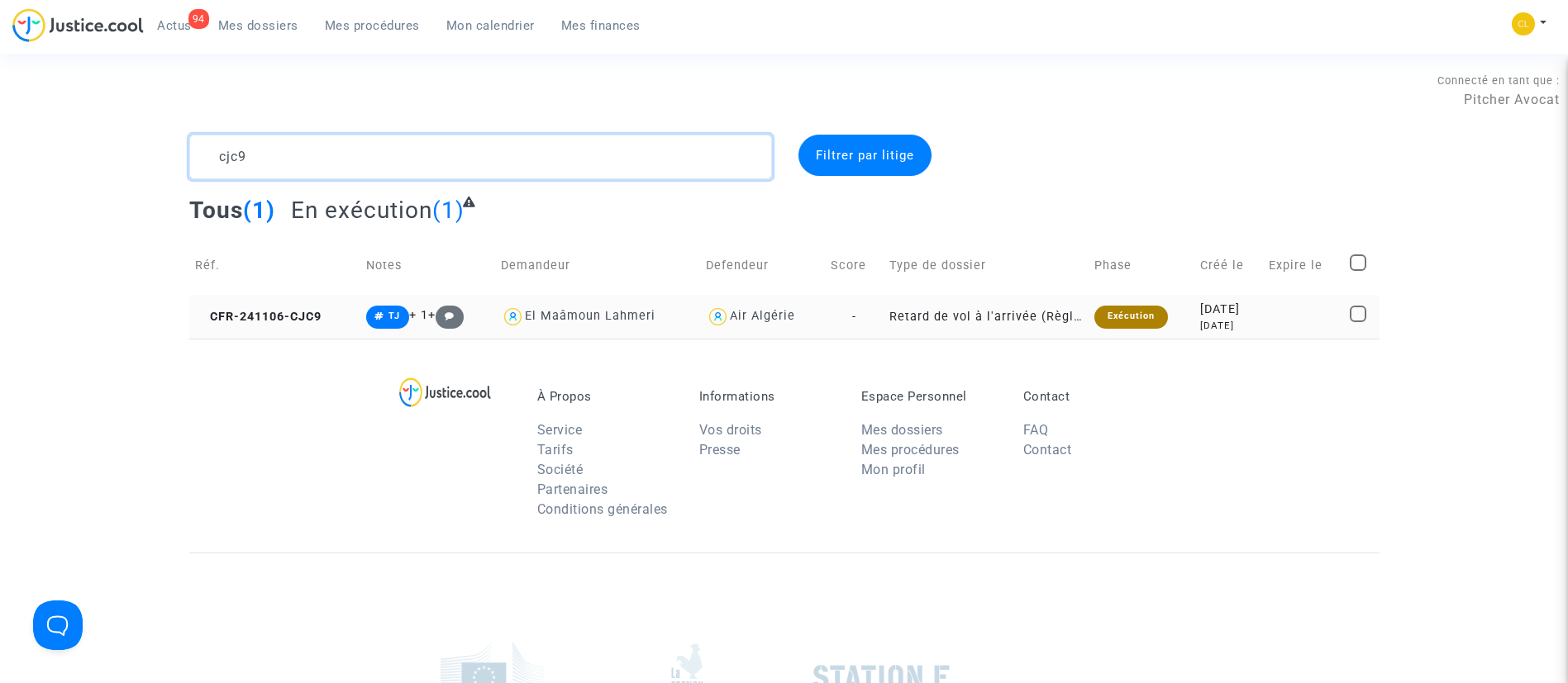
type textarea "cjc9"
click at [1200, 317] on div "[DATE]" at bounding box center [1229, 310] width 57 height 19
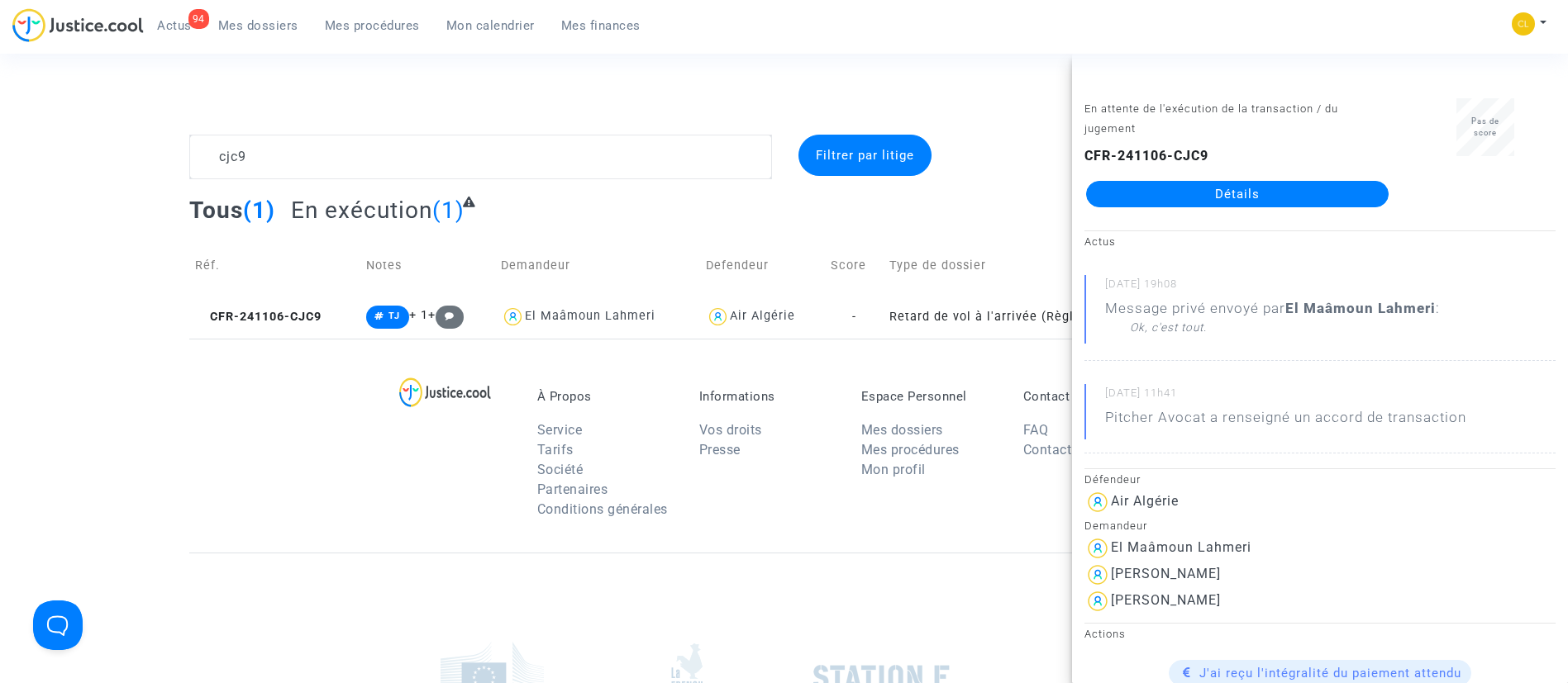
click at [1232, 197] on link "Détails" at bounding box center [1238, 193] width 302 height 26
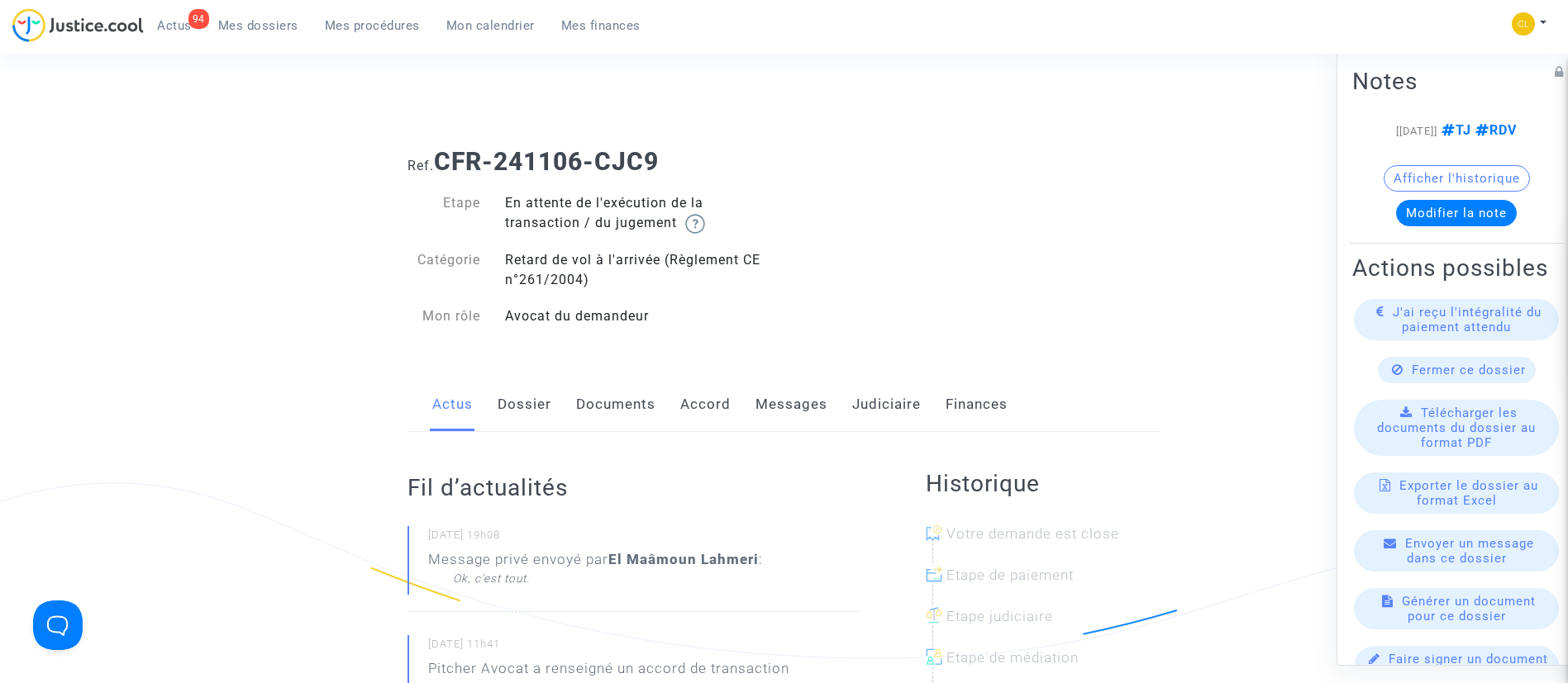
click at [890, 398] on link "Judiciaire" at bounding box center [886, 404] width 68 height 55
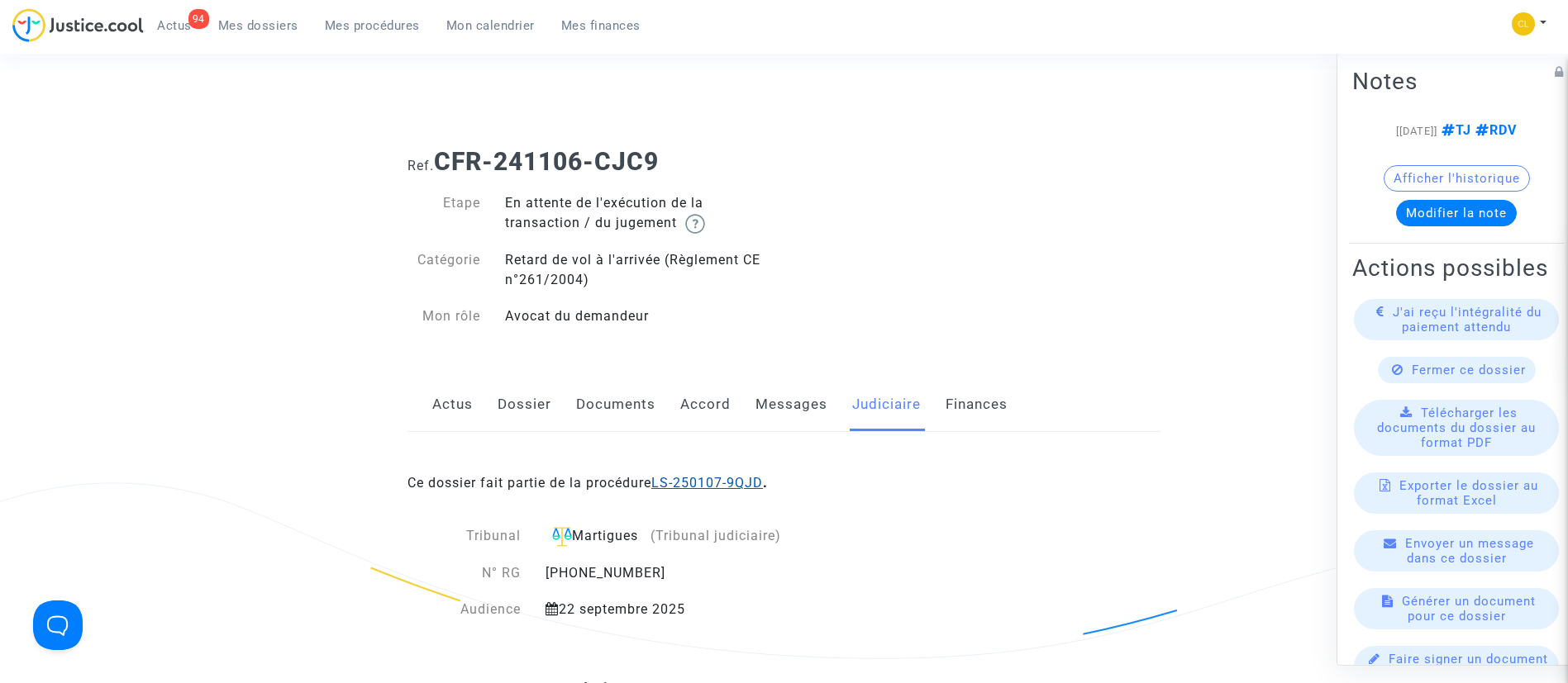
click at [748, 484] on link "LS-250107-9QJD" at bounding box center [707, 483] width 112 height 16
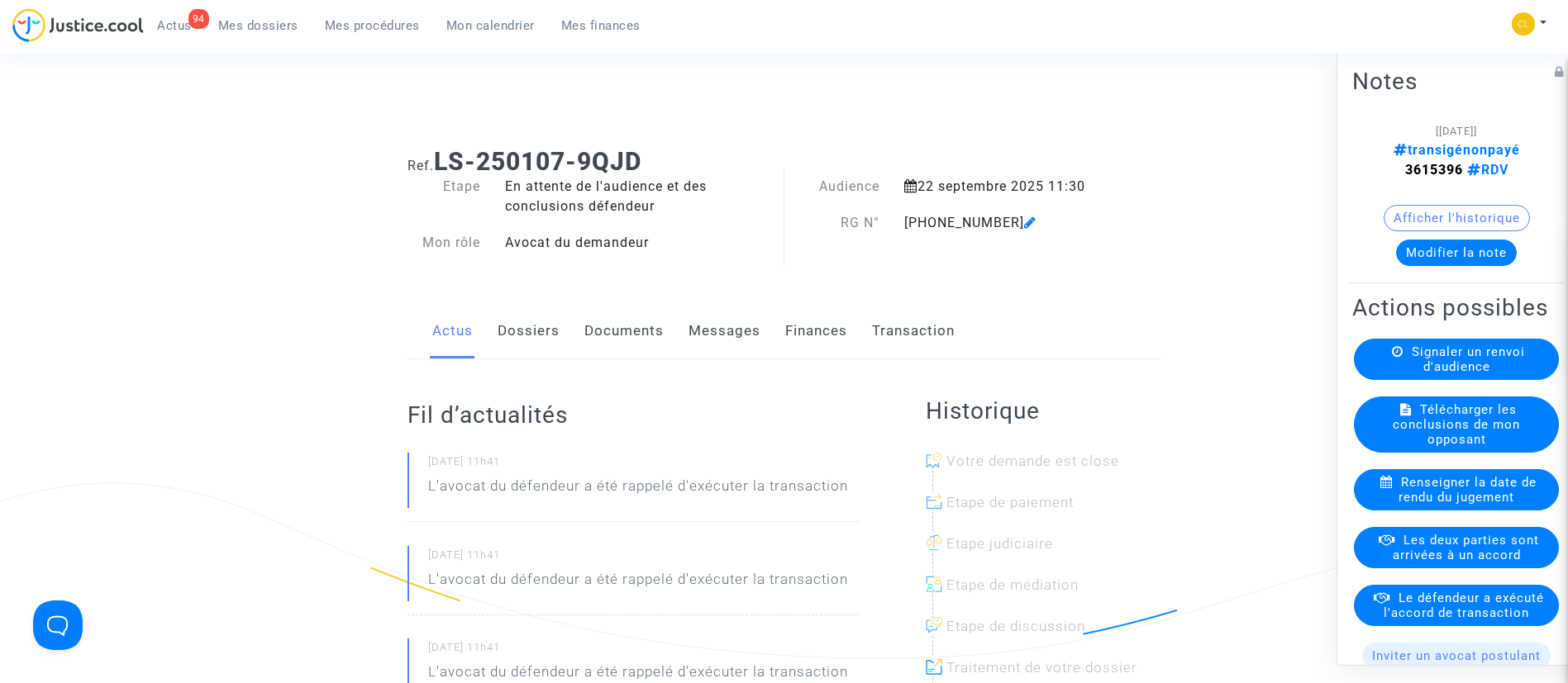
click at [629, 344] on link "Documents" at bounding box center [624, 331] width 79 height 55
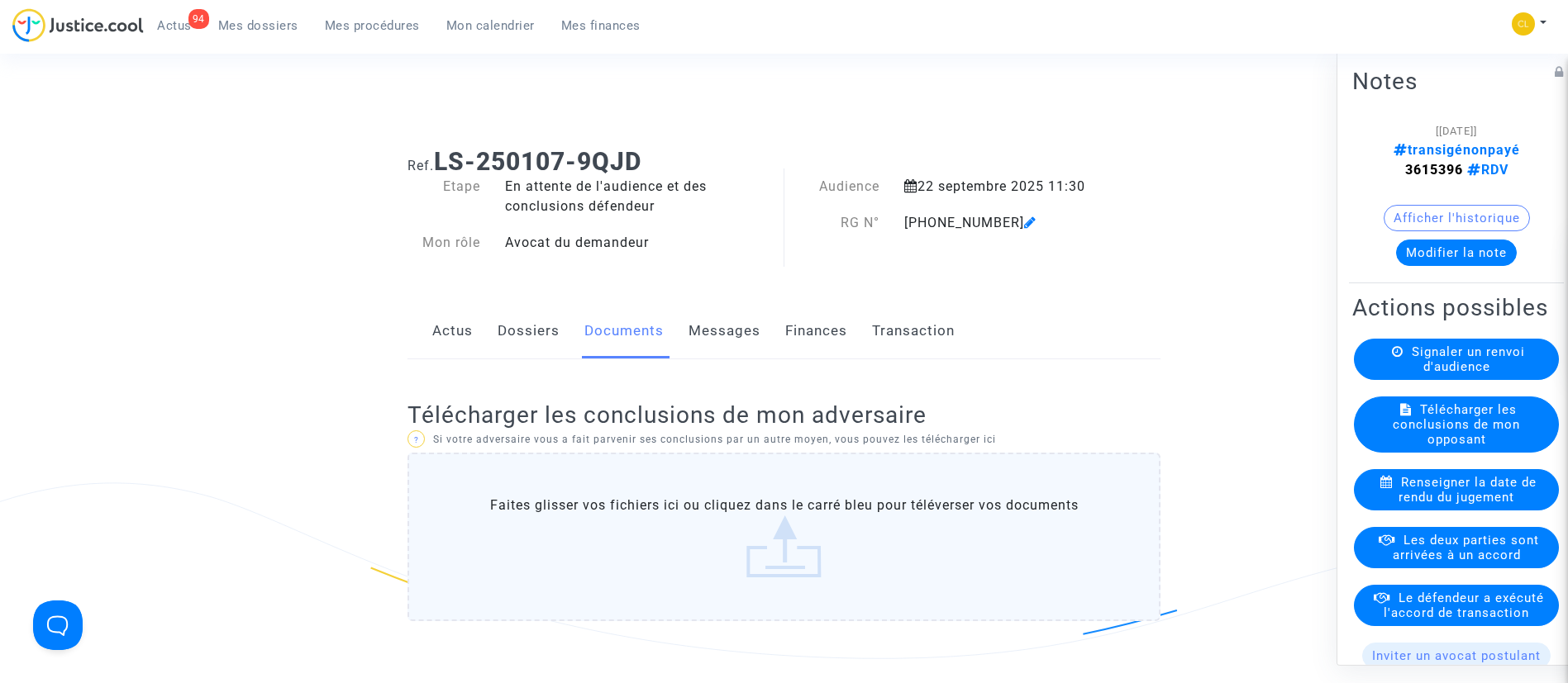
click at [525, 338] on link "Dossiers" at bounding box center [528, 331] width 62 height 55
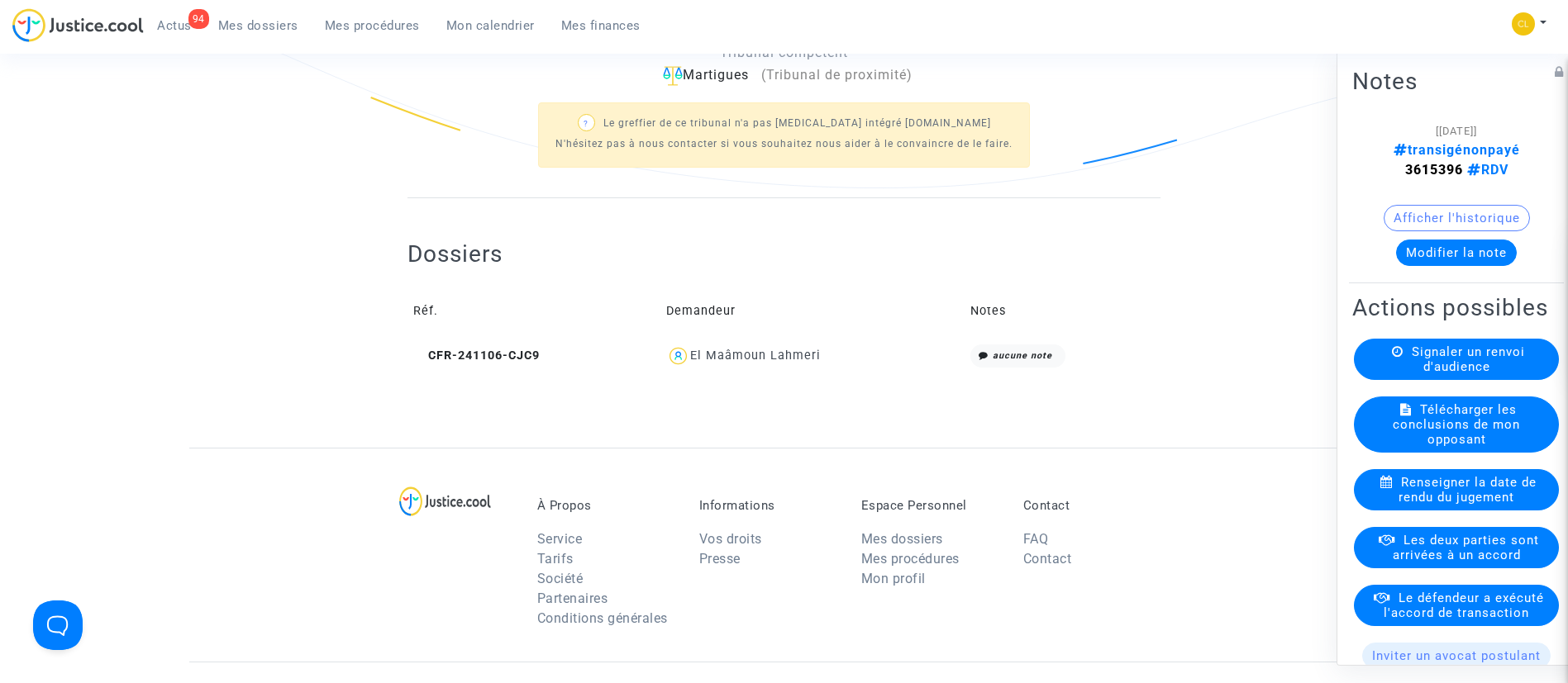
scroll to position [471, 0]
click at [1474, 253] on button "Modifier la note" at bounding box center [1456, 252] width 121 height 26
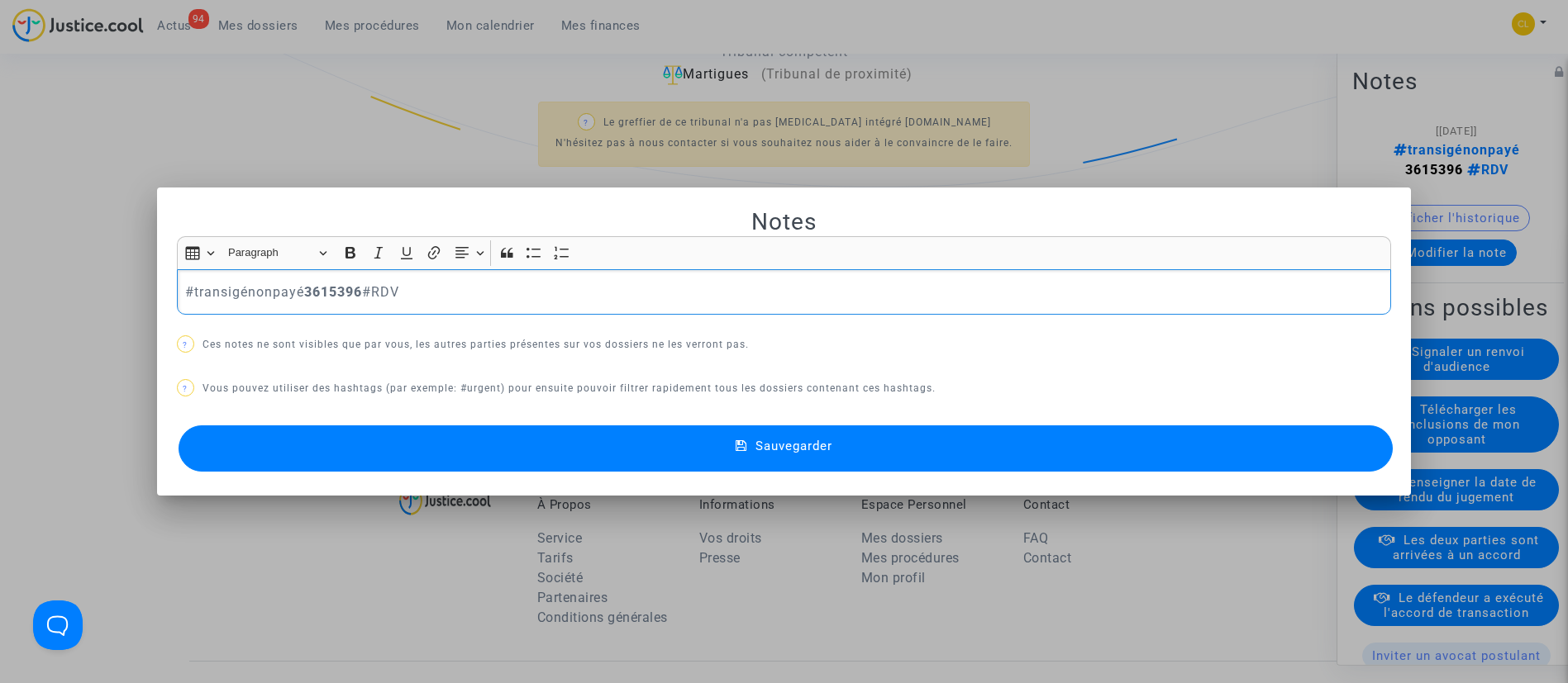
click at [269, 296] on p "#transigénonpayé 3615396 #RDV" at bounding box center [783, 292] width 1197 height 20
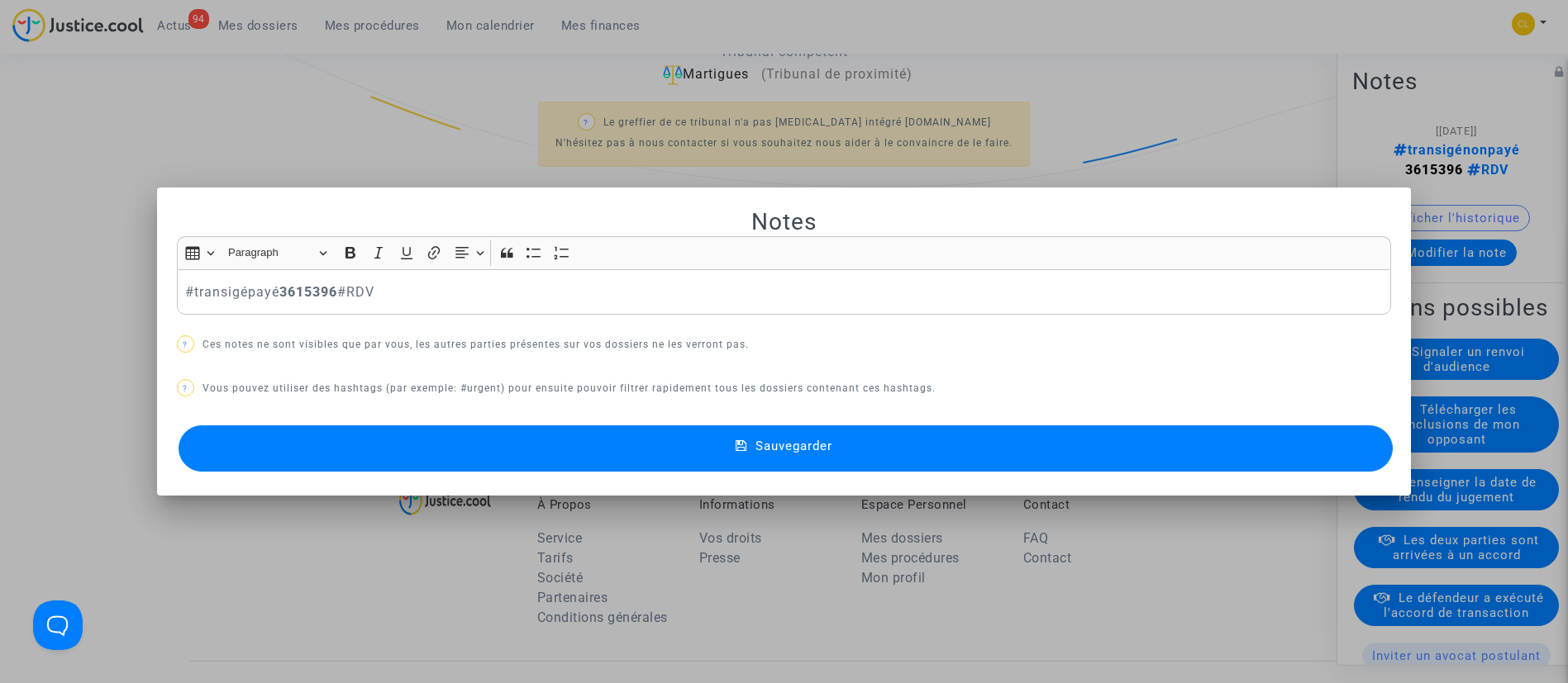
click at [889, 445] on button "Sauvegarder" at bounding box center [786, 448] width 1216 height 46
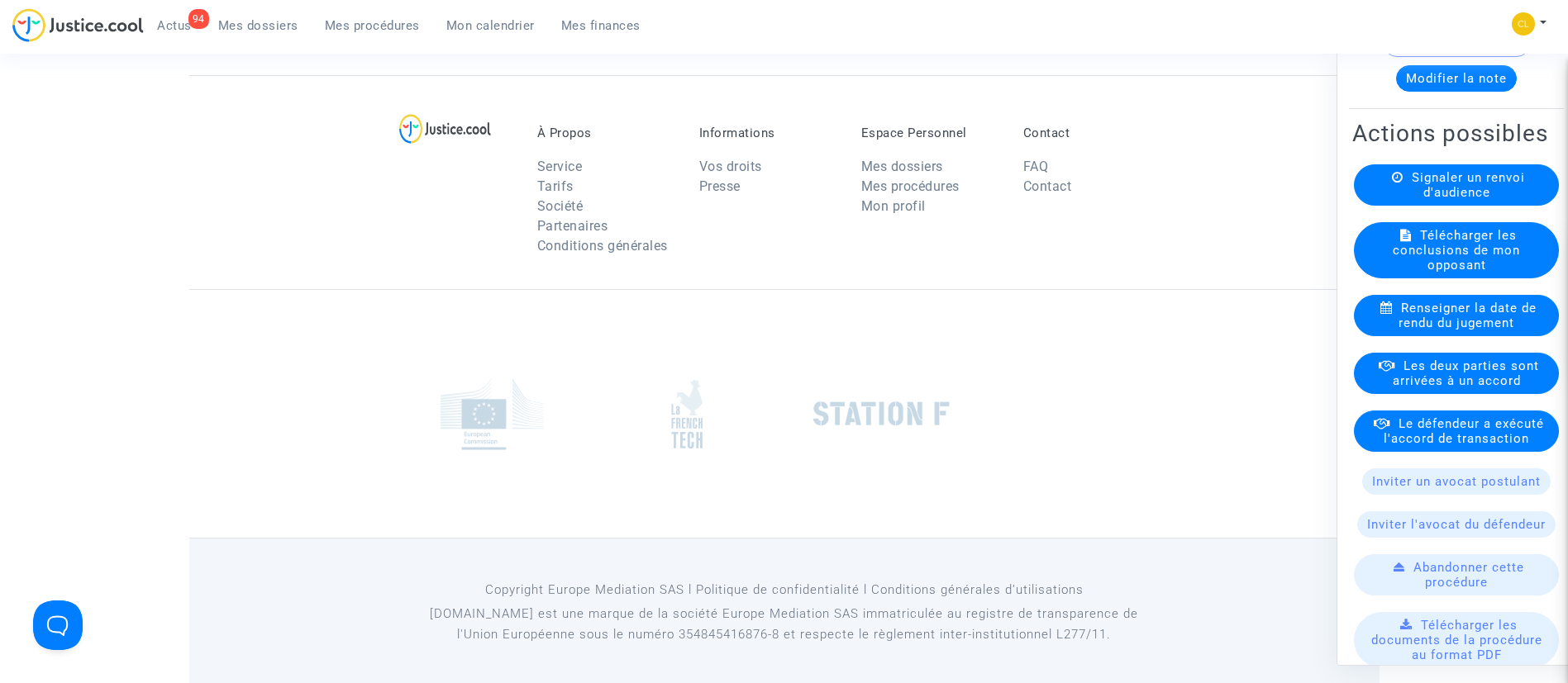
scroll to position [203, 0]
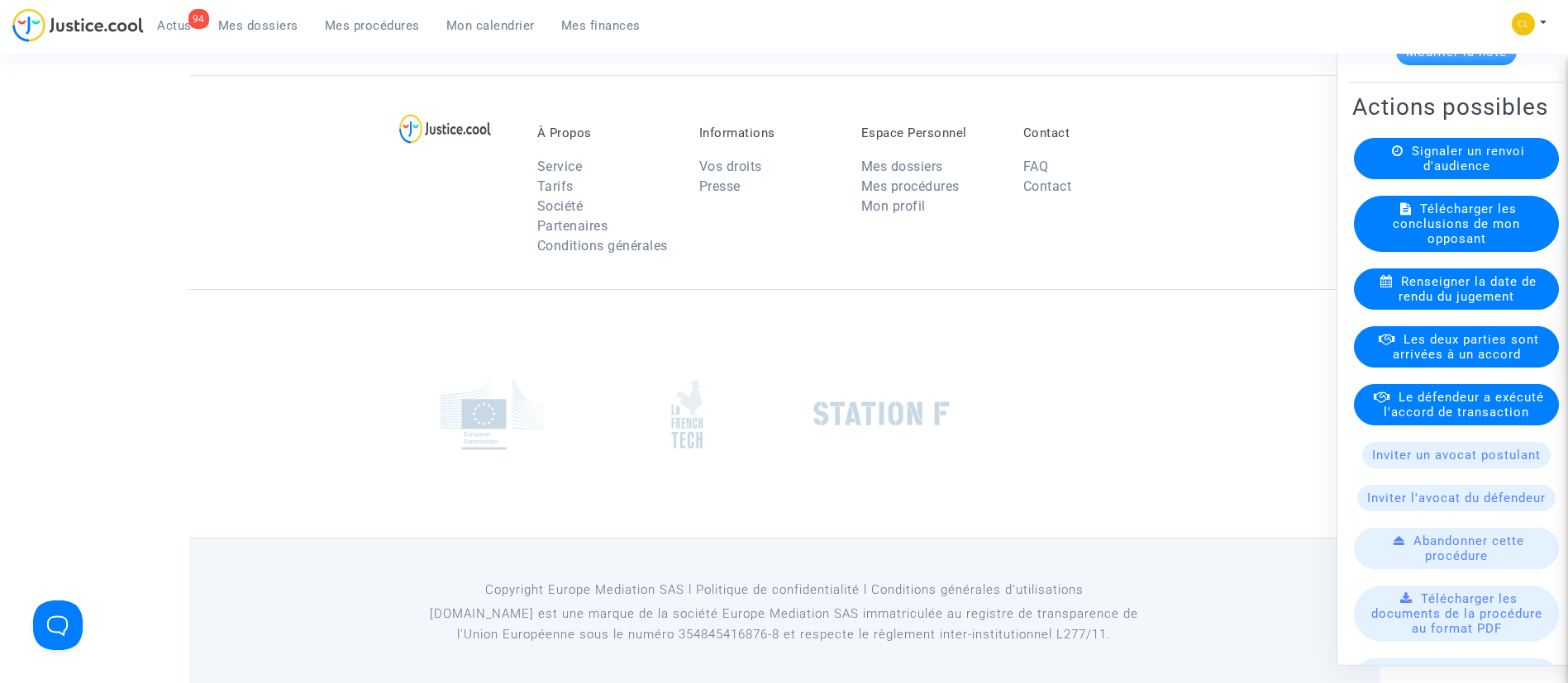
click at [1421, 419] on span "Le défendeur a exécuté l'accord de transaction" at bounding box center [1464, 404] width 161 height 30
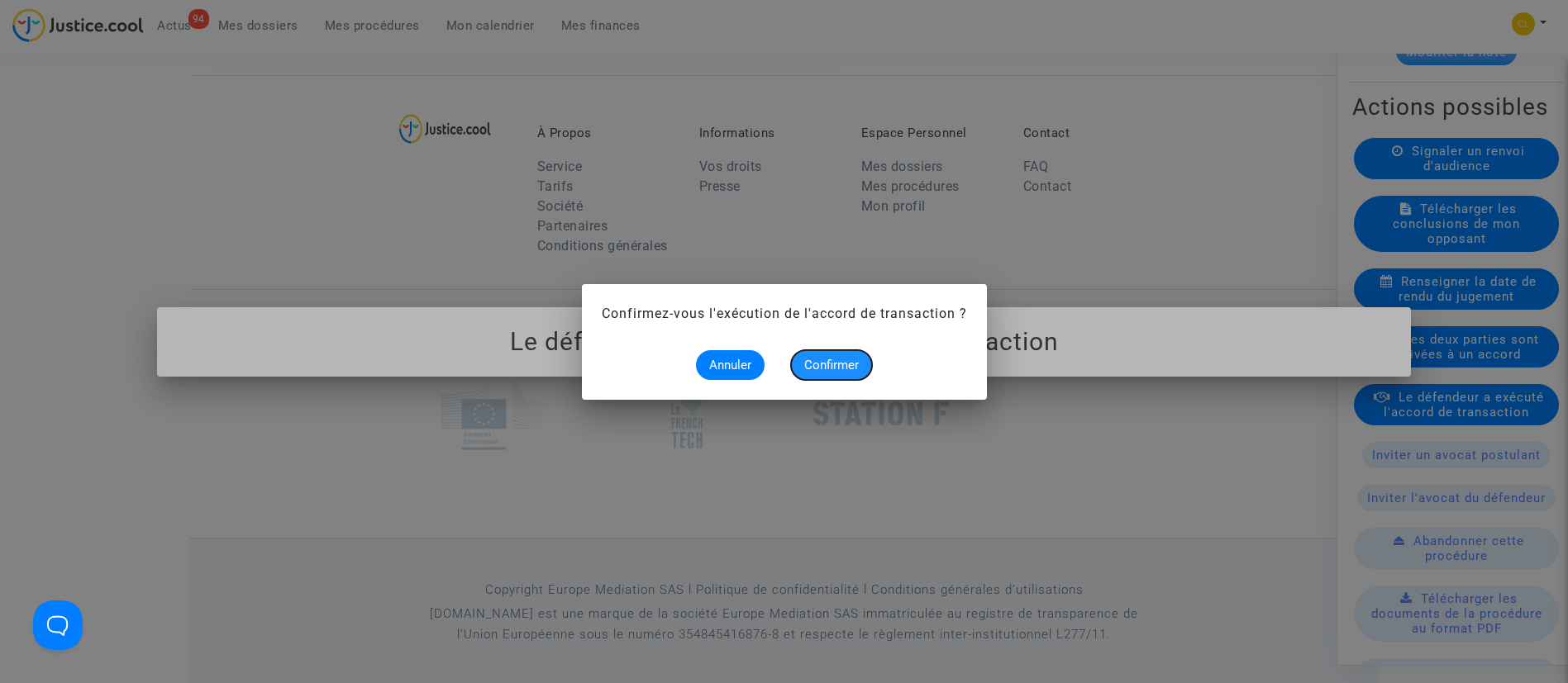
click at [859, 364] on span "Confirmer" at bounding box center [831, 366] width 55 height 15
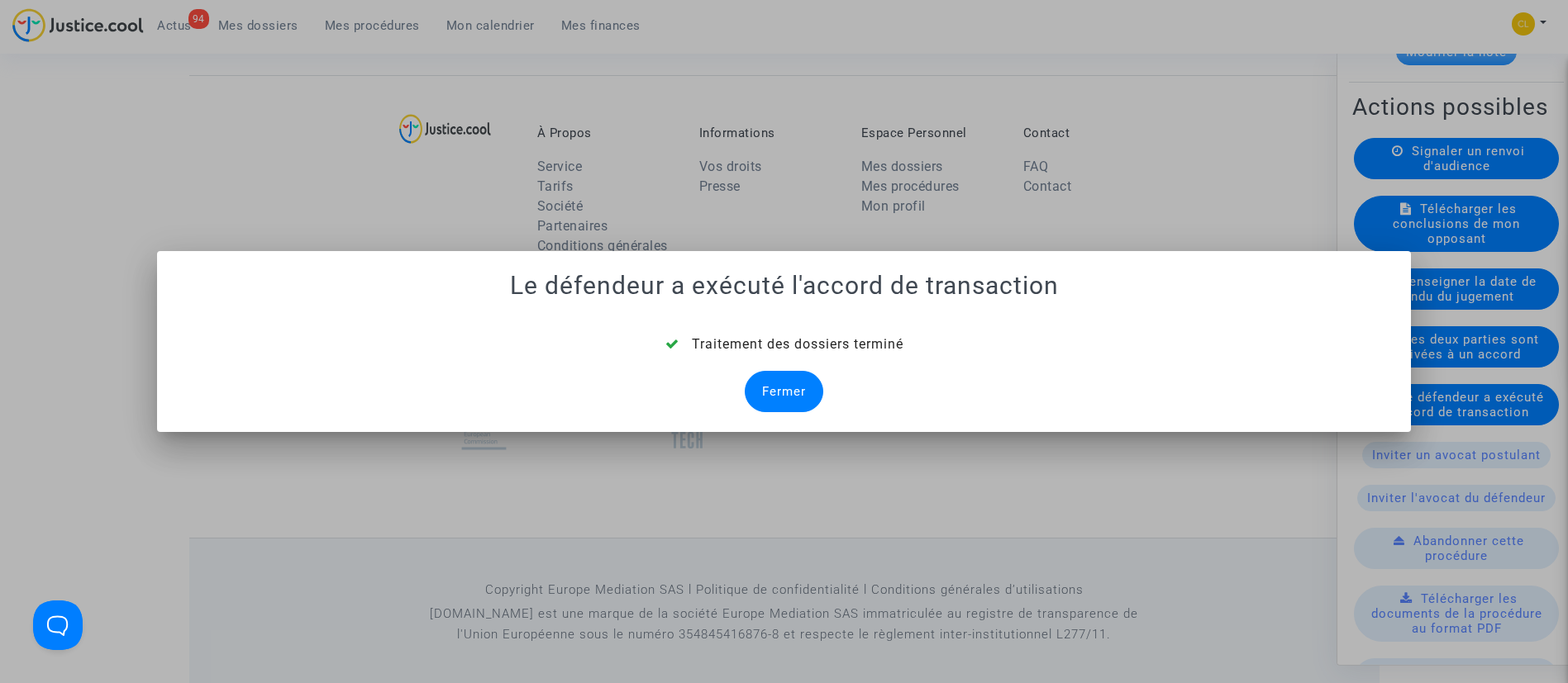
click at [787, 382] on div "Fermer" at bounding box center [784, 391] width 79 height 41
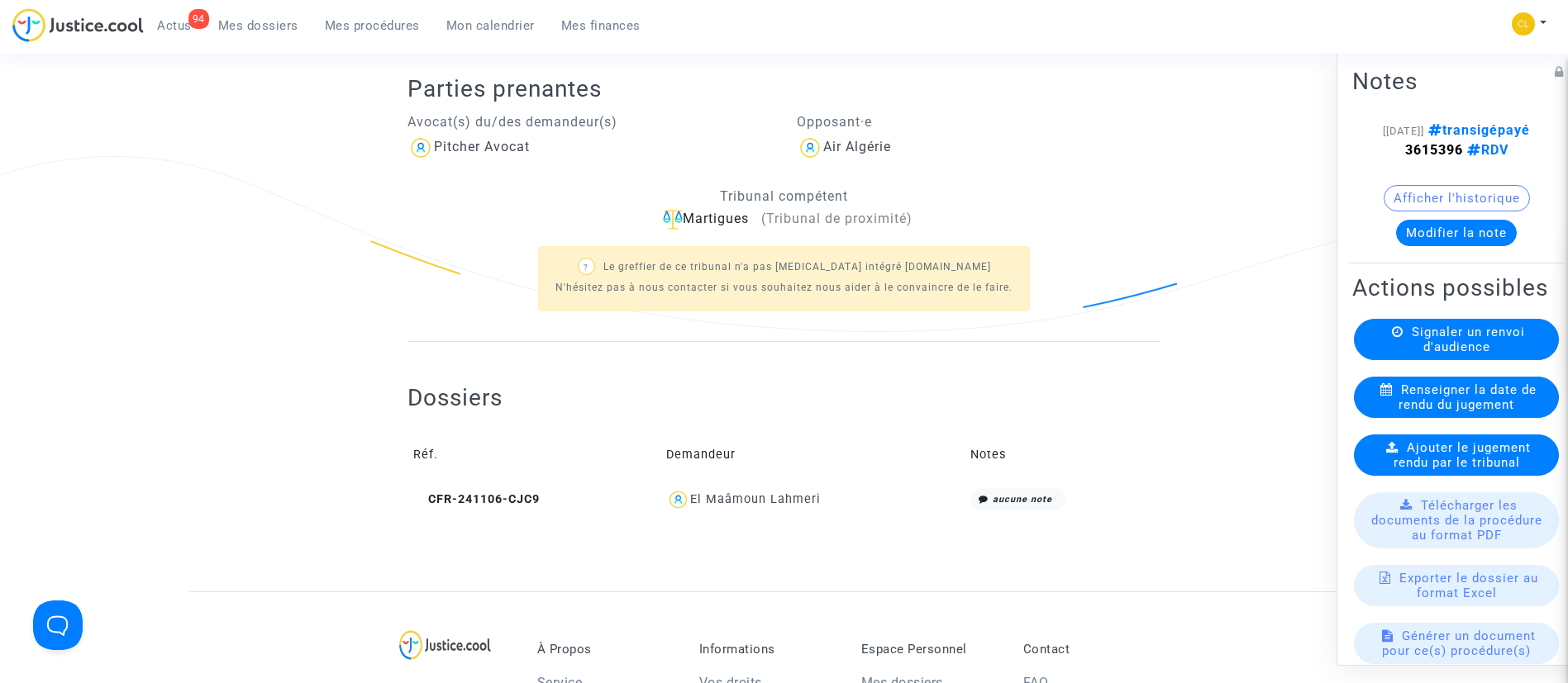
scroll to position [355, 0]
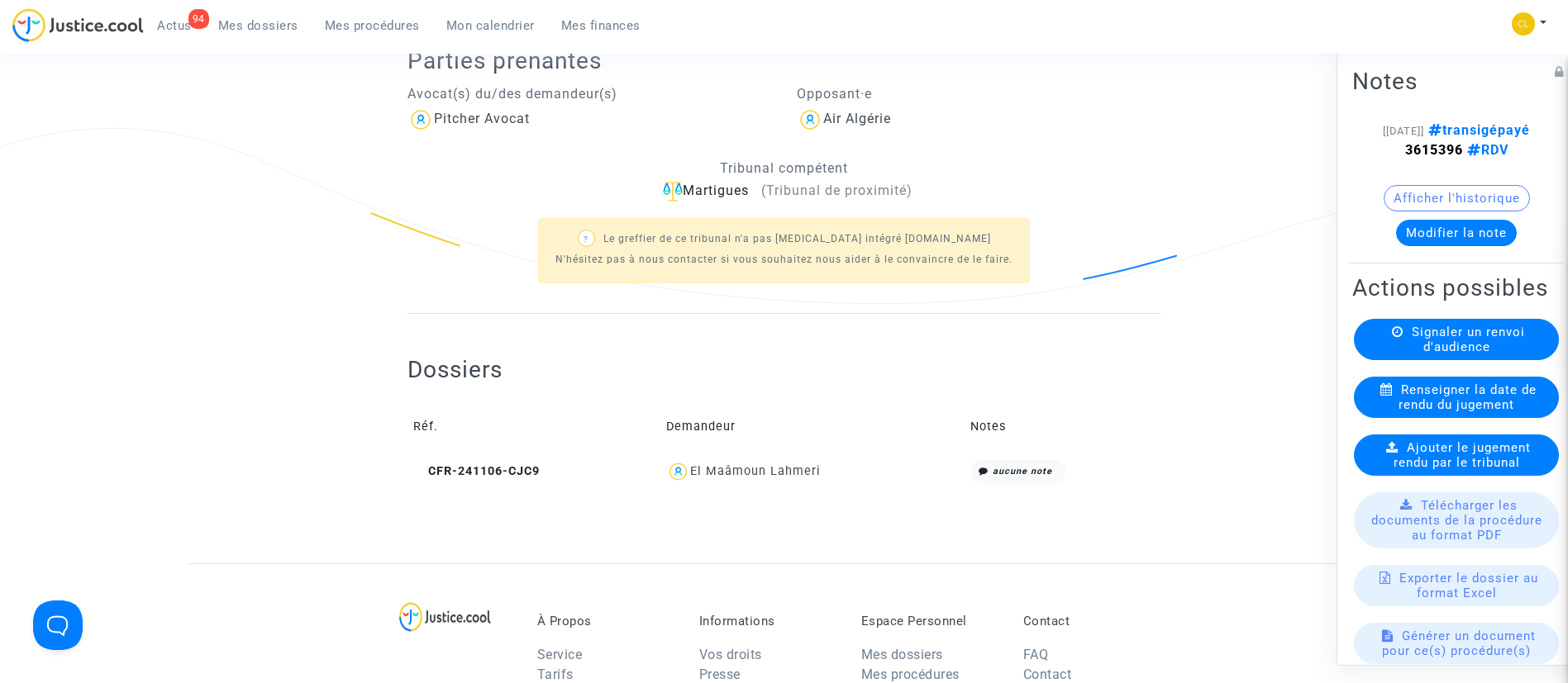
click at [800, 474] on div "El Maâmoun Lahmeri" at bounding box center [755, 471] width 131 height 14
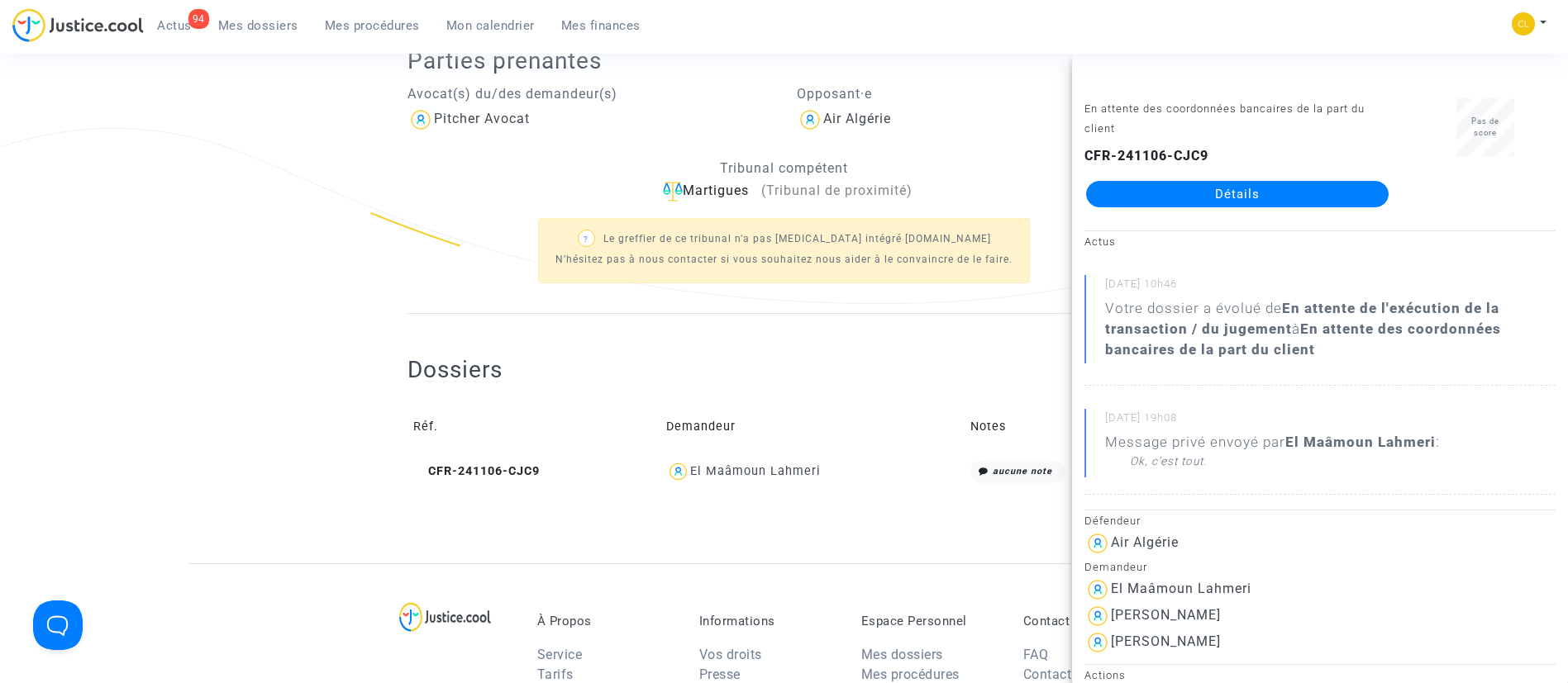
click at [1257, 199] on link "Détails" at bounding box center [1238, 193] width 302 height 26
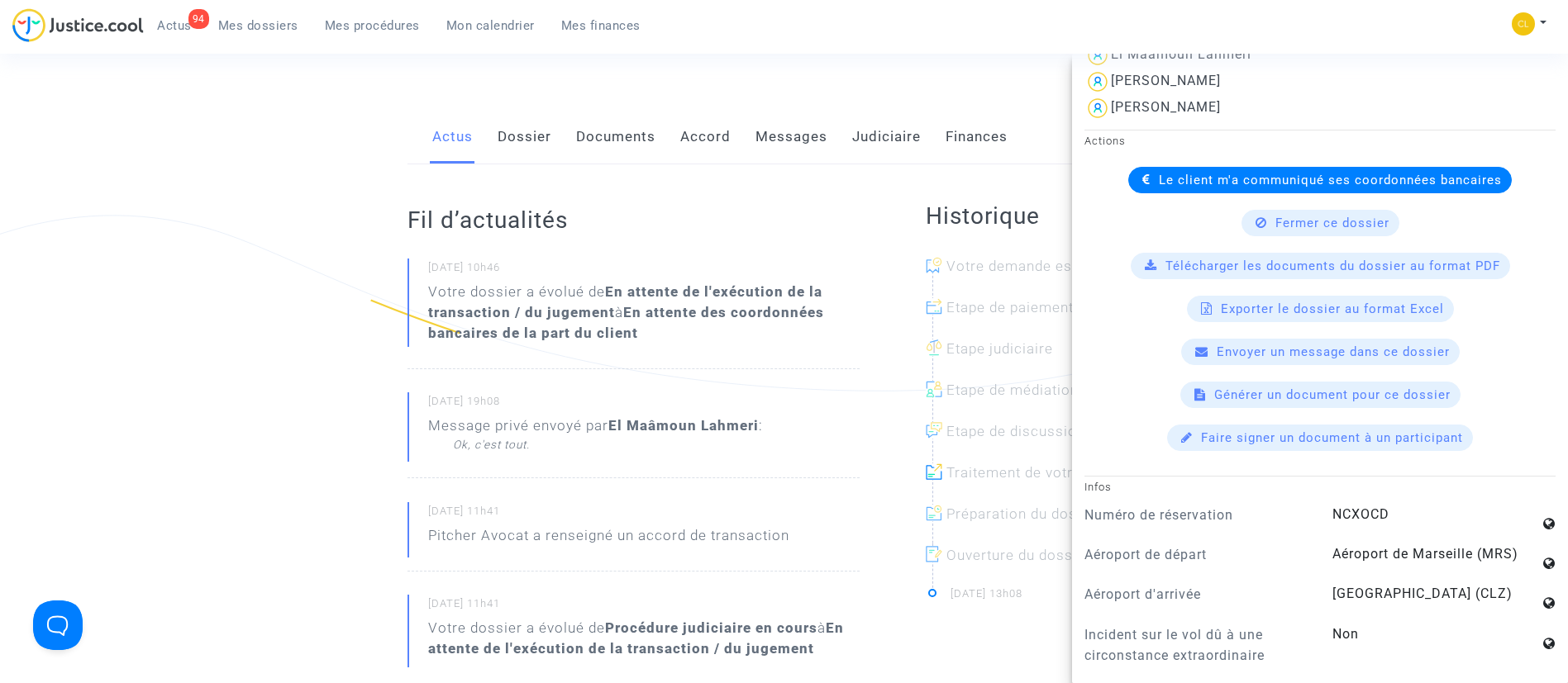
scroll to position [634, 0]
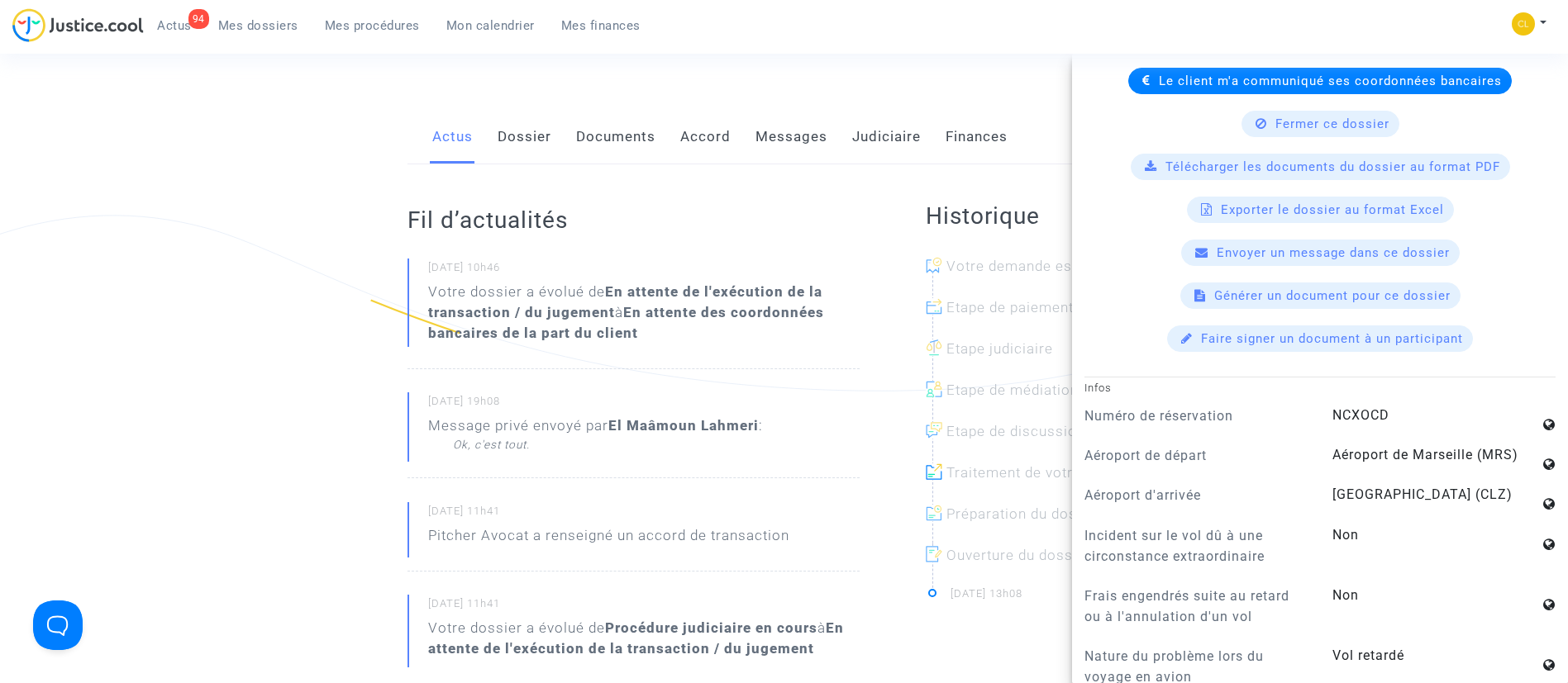
click at [1261, 85] on span "Le client m'a communiqué ses coordonnées bancaires" at bounding box center [1331, 81] width 343 height 15
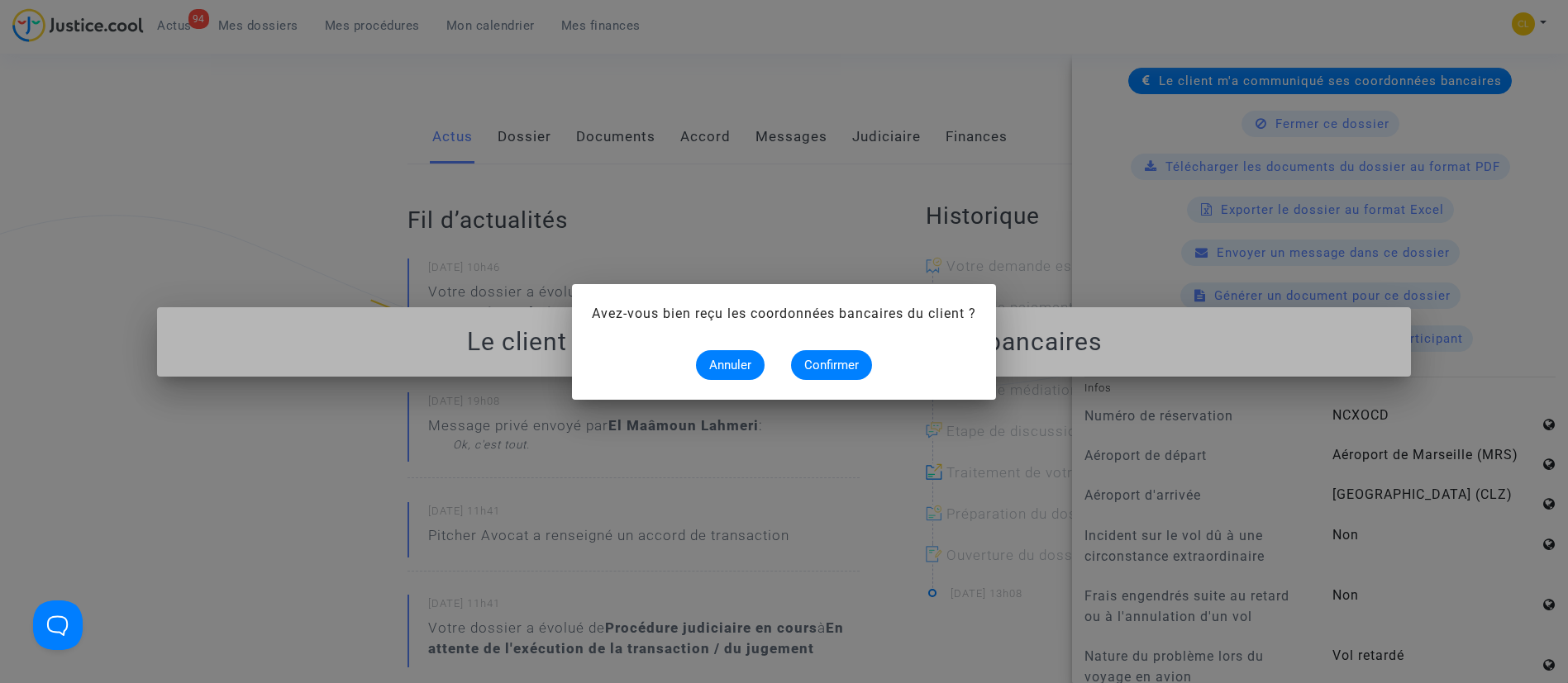
scroll to position [0, 0]
click at [849, 368] on span "Confirmer" at bounding box center [831, 366] width 55 height 15
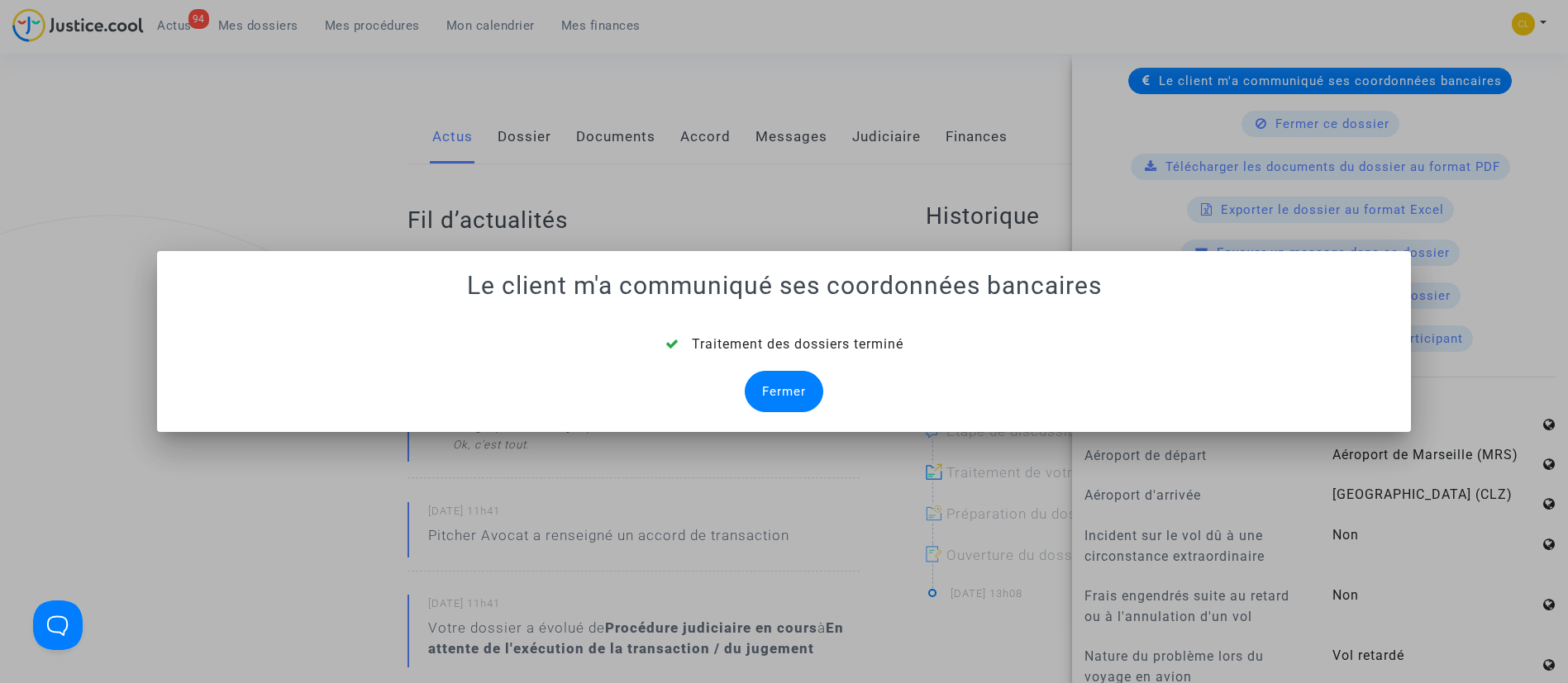
click at [811, 393] on div "Fermer" at bounding box center [784, 391] width 79 height 41
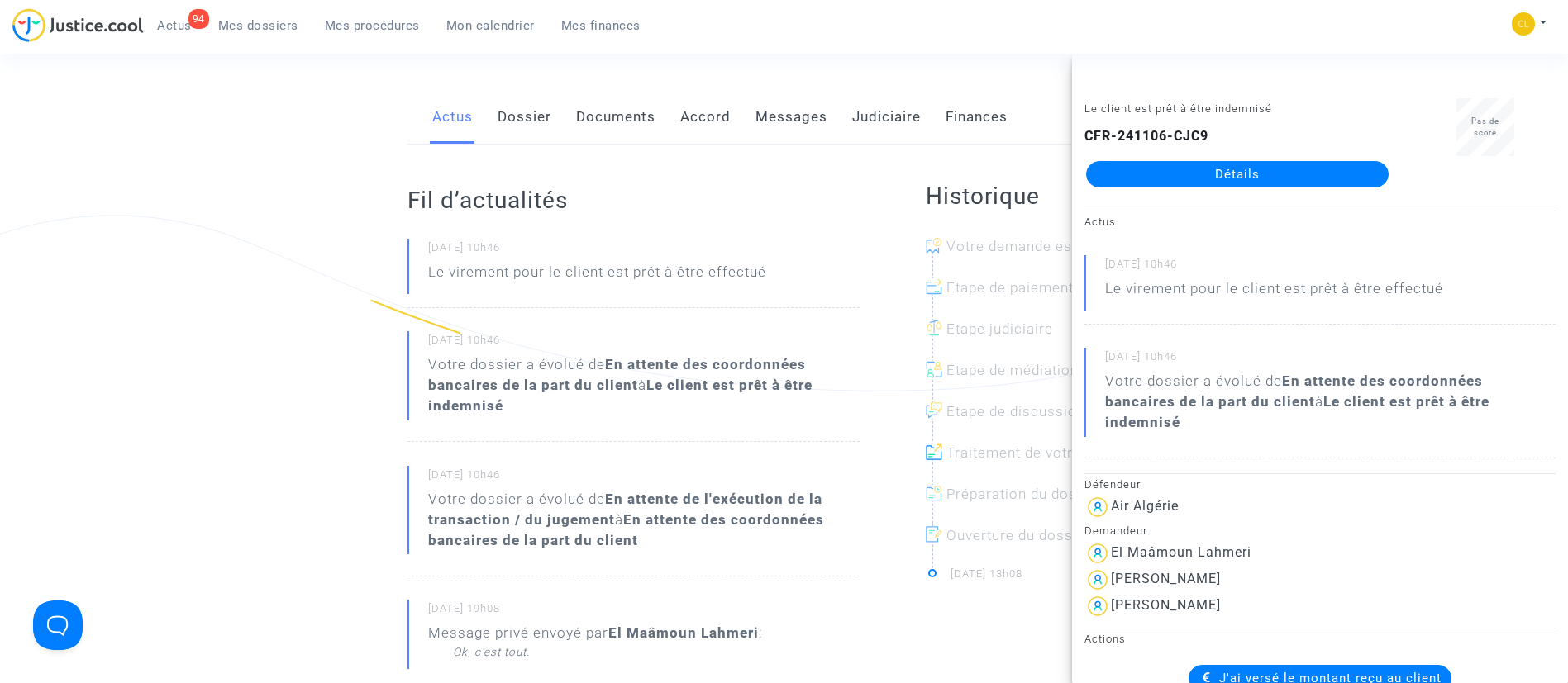
click at [291, 29] on span "Mes dossiers" at bounding box center [258, 26] width 80 height 15
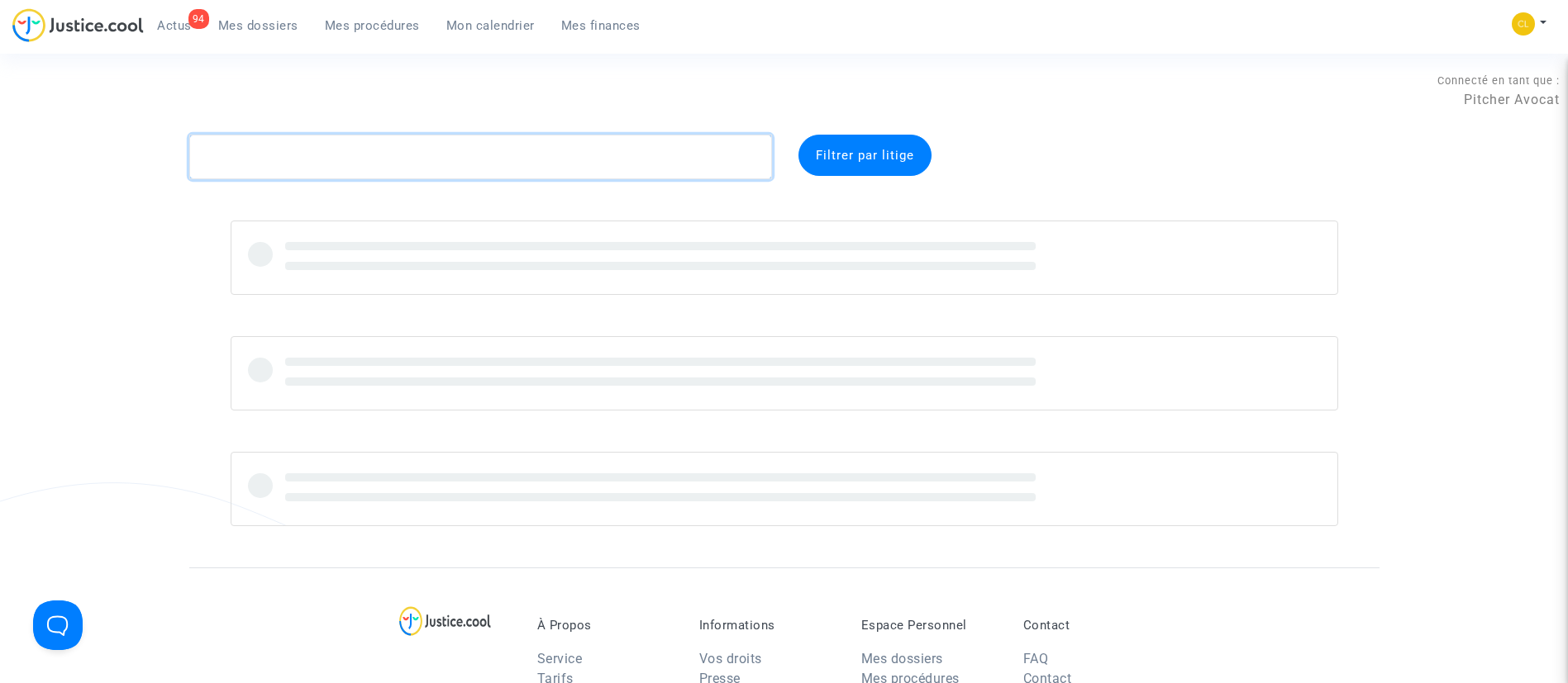
click at [427, 155] on textarea at bounding box center [481, 157] width 583 height 45
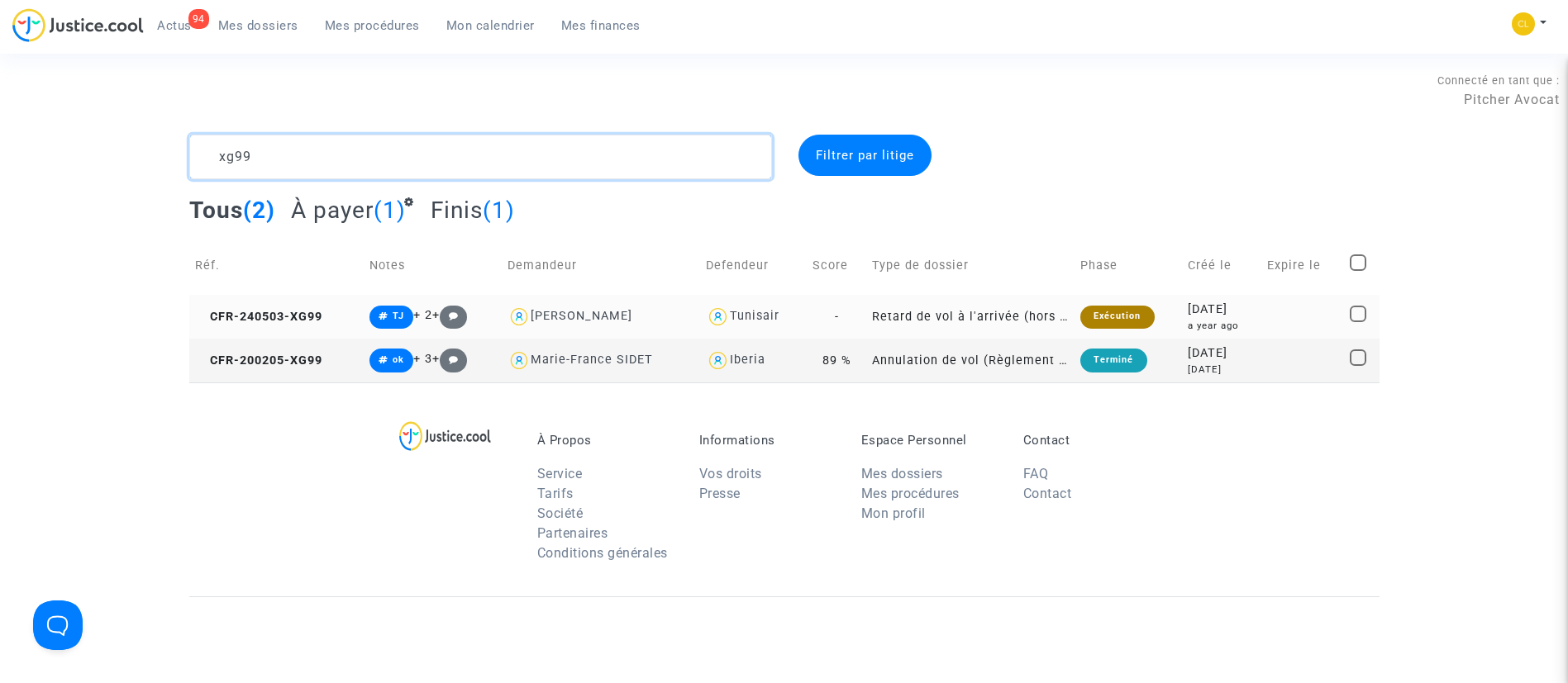
type textarea "xg99"
click at [1237, 320] on div "a year ago" at bounding box center [1222, 326] width 68 height 14
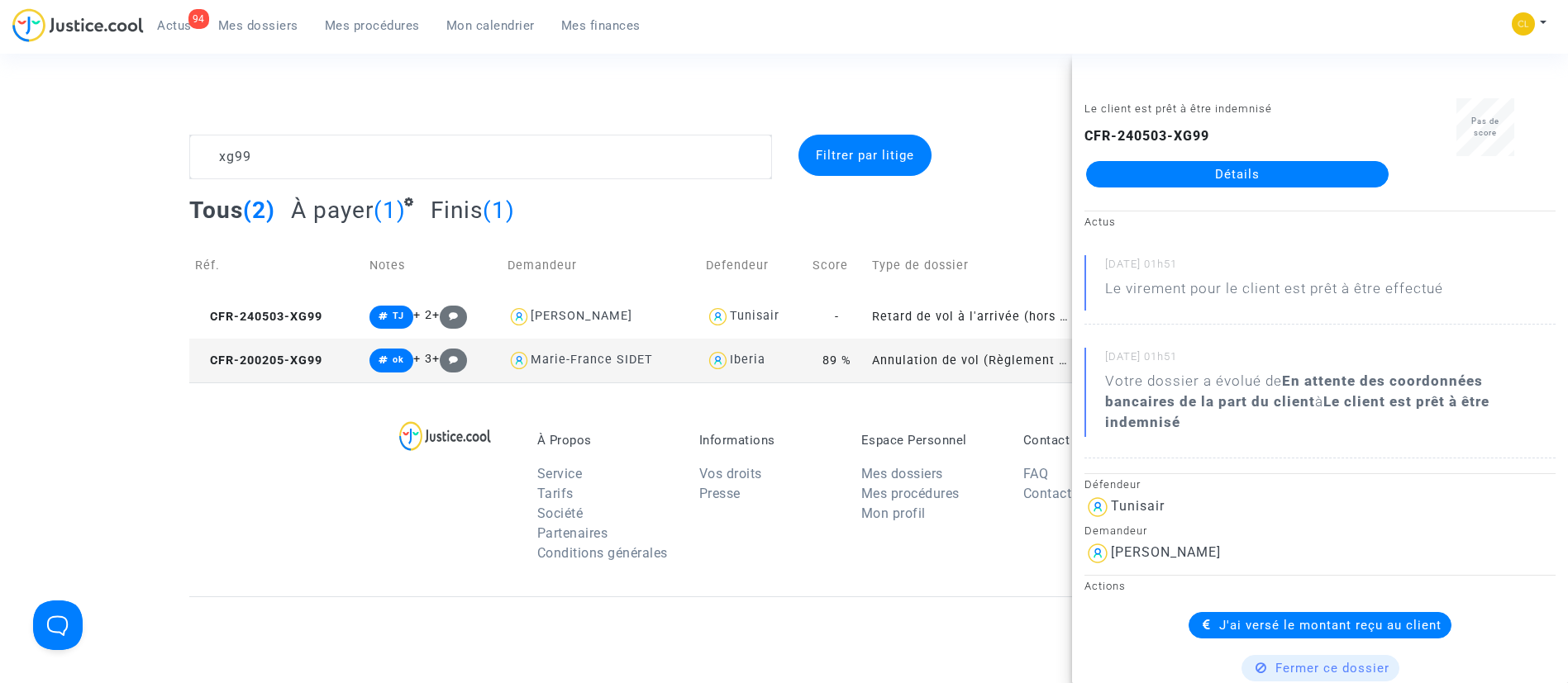
click at [1307, 172] on link "Détails" at bounding box center [1238, 174] width 302 height 26
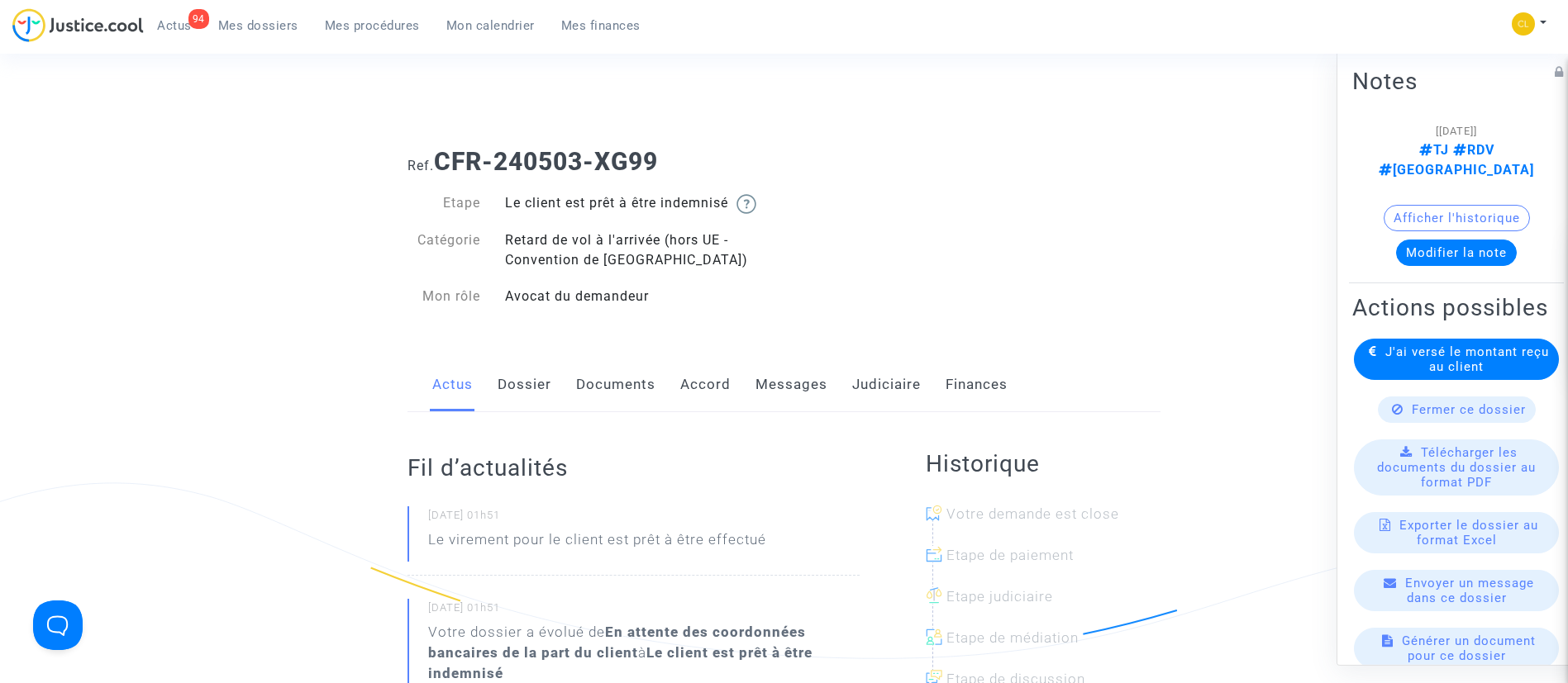
click at [882, 389] on link "Judiciaire" at bounding box center [886, 385] width 68 height 55
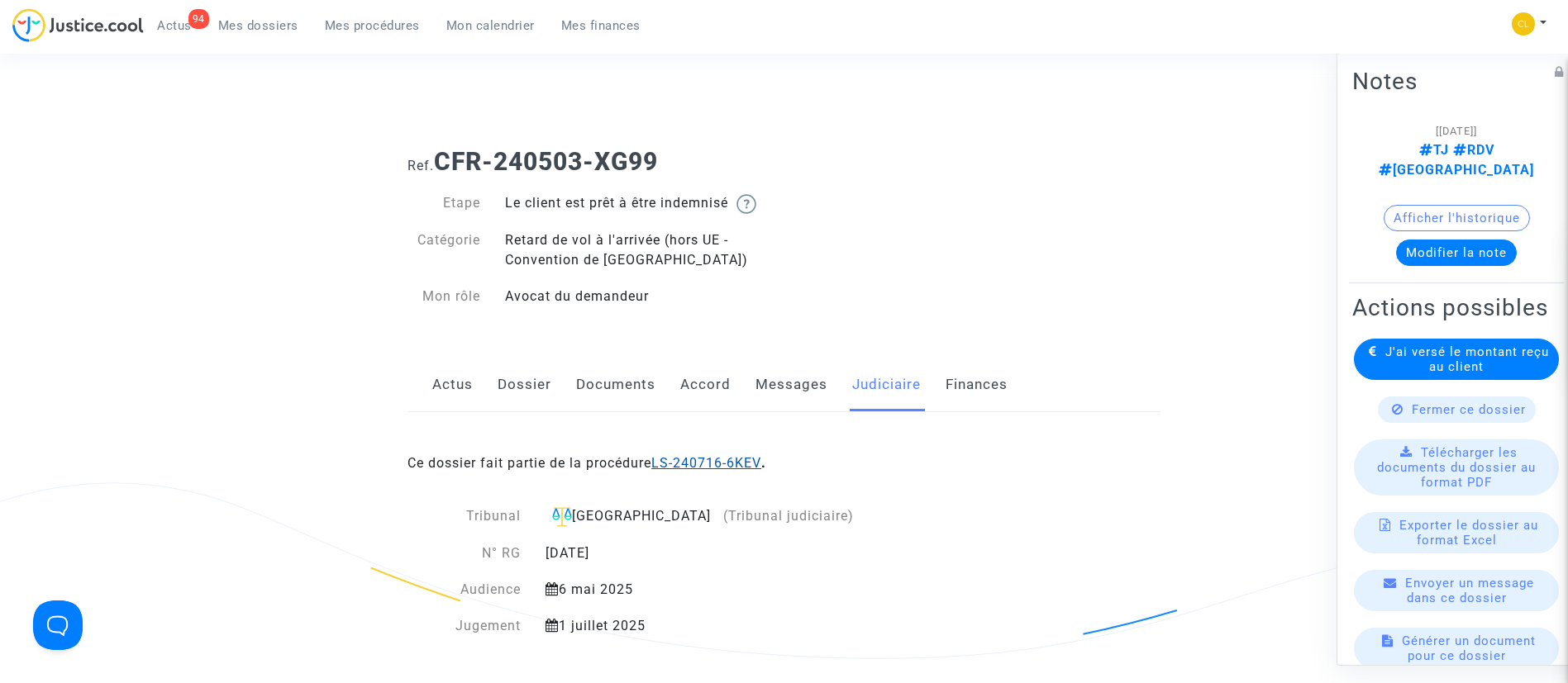
click at [715, 460] on link "LS-240716-6KEV" at bounding box center [706, 463] width 110 height 16
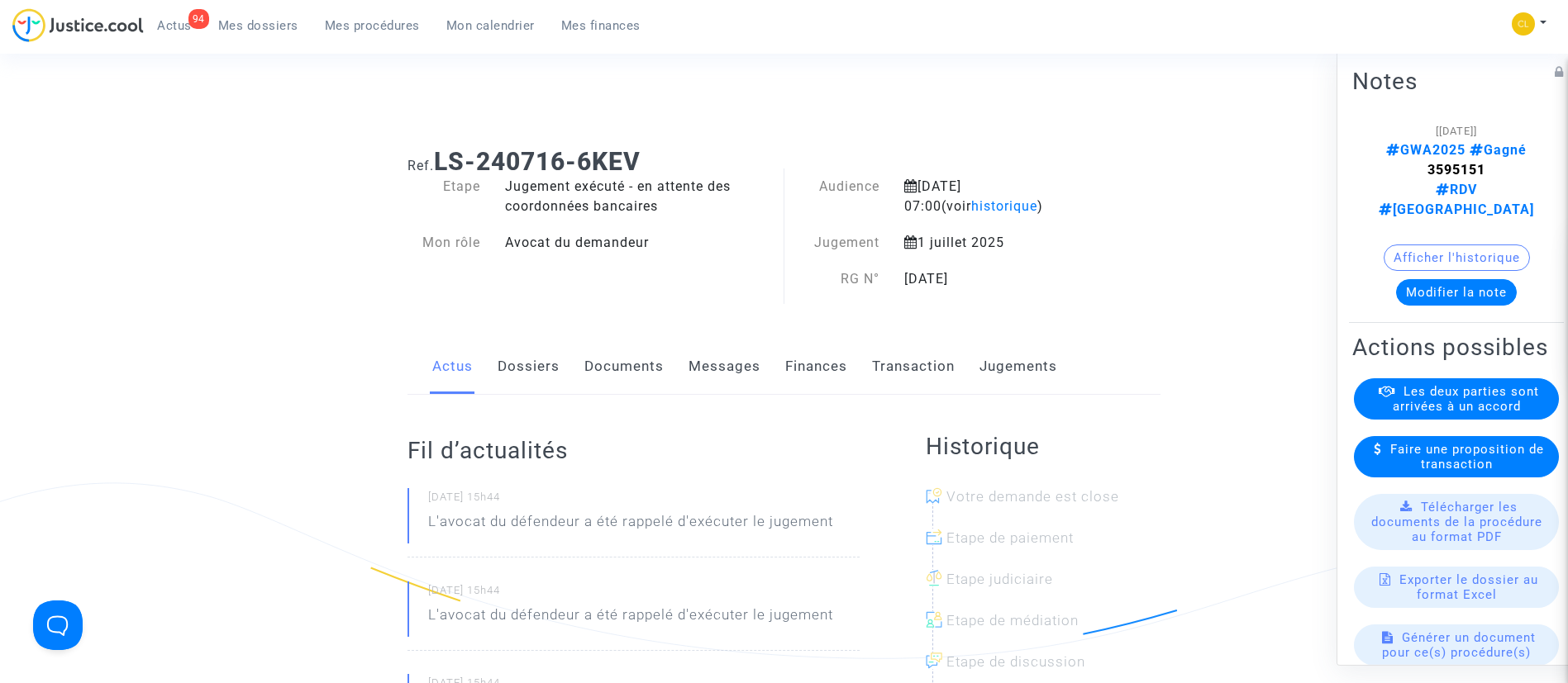
click at [1037, 378] on link "Jugements" at bounding box center [1019, 366] width 78 height 55
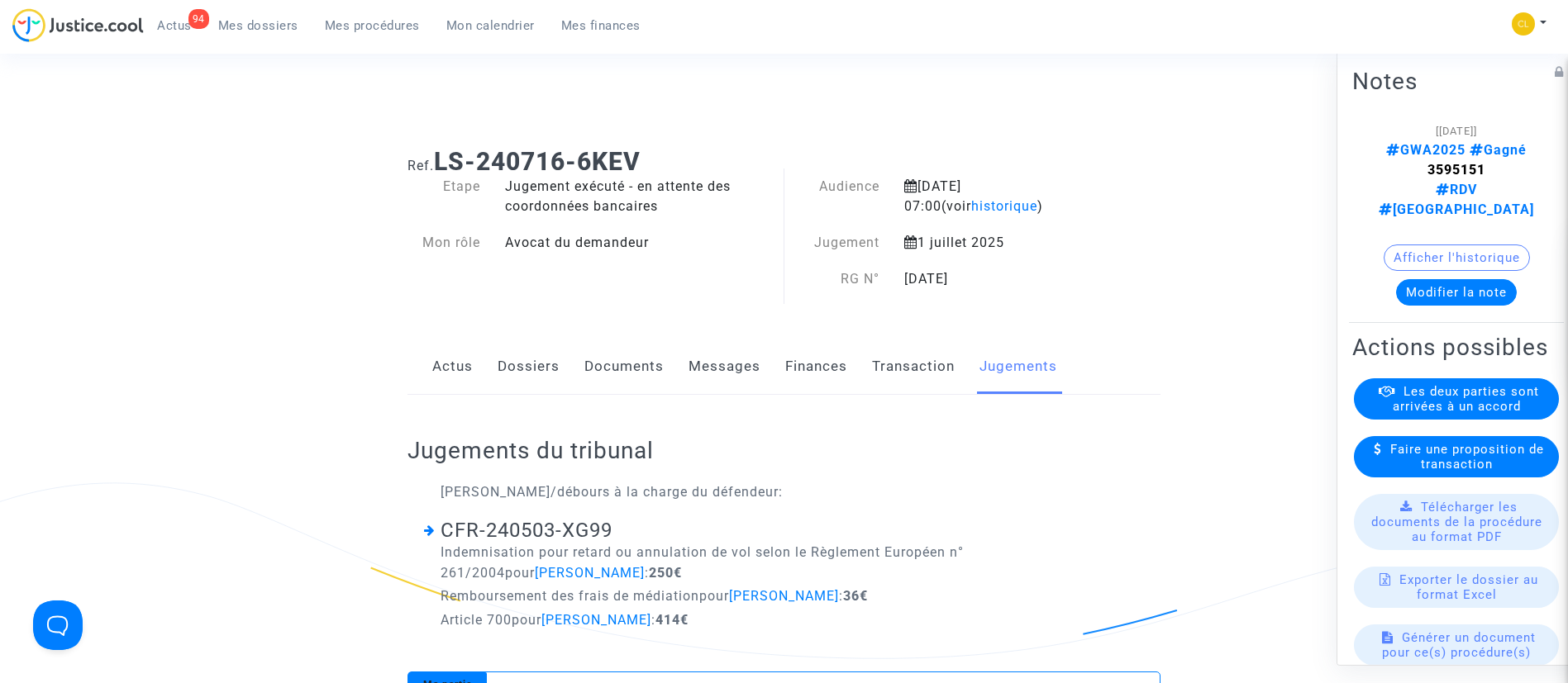
click at [523, 365] on link "Dossiers" at bounding box center [528, 366] width 62 height 55
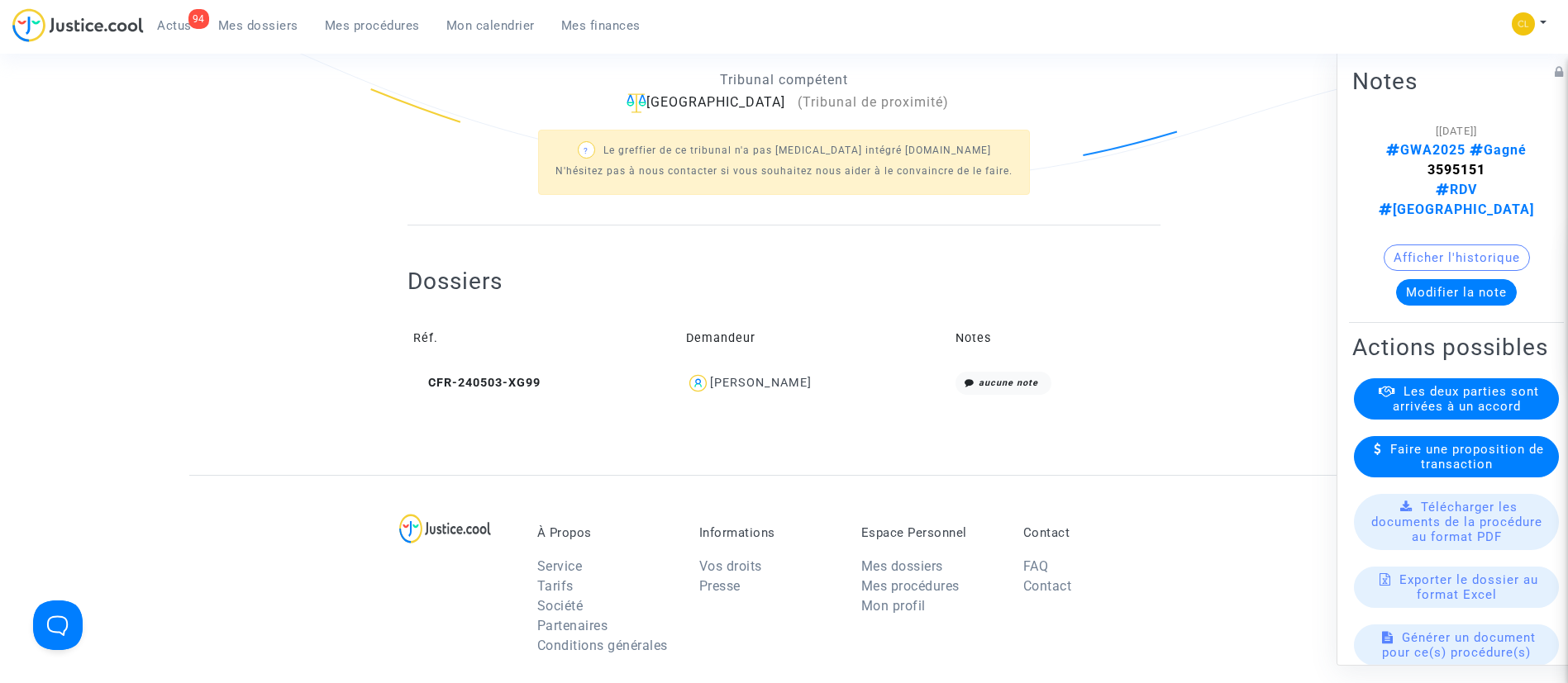
scroll to position [484, 0]
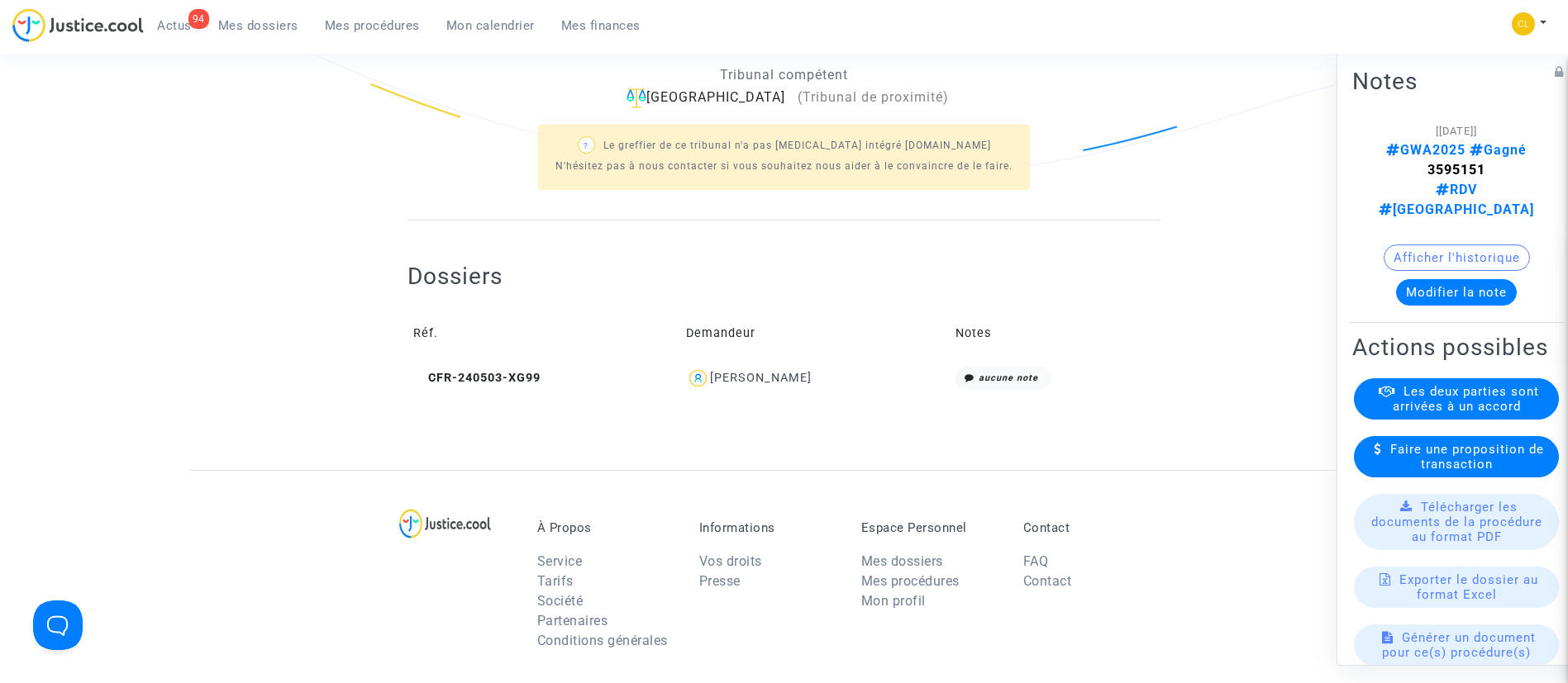
click at [772, 379] on div "[PERSON_NAME]" at bounding box center [761, 377] width 101 height 14
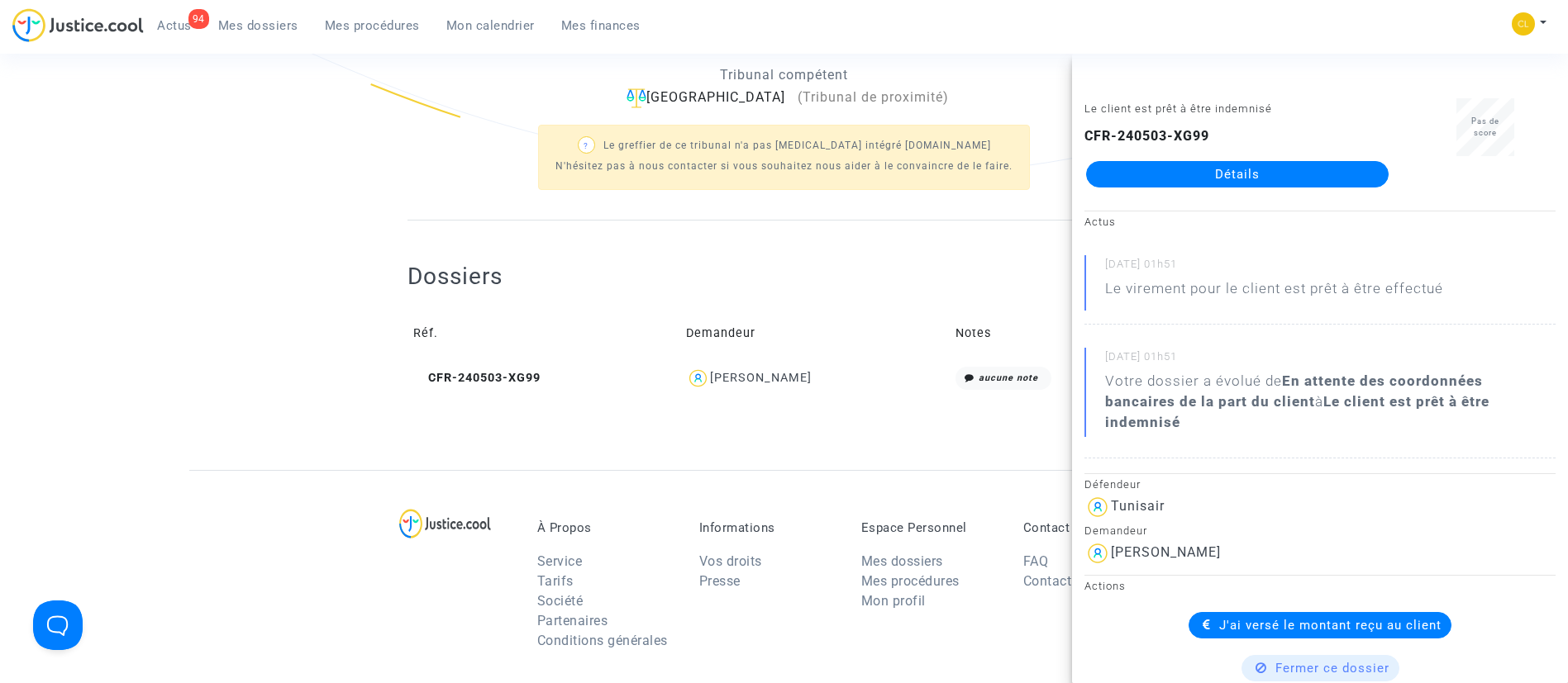
scroll to position [154, 0]
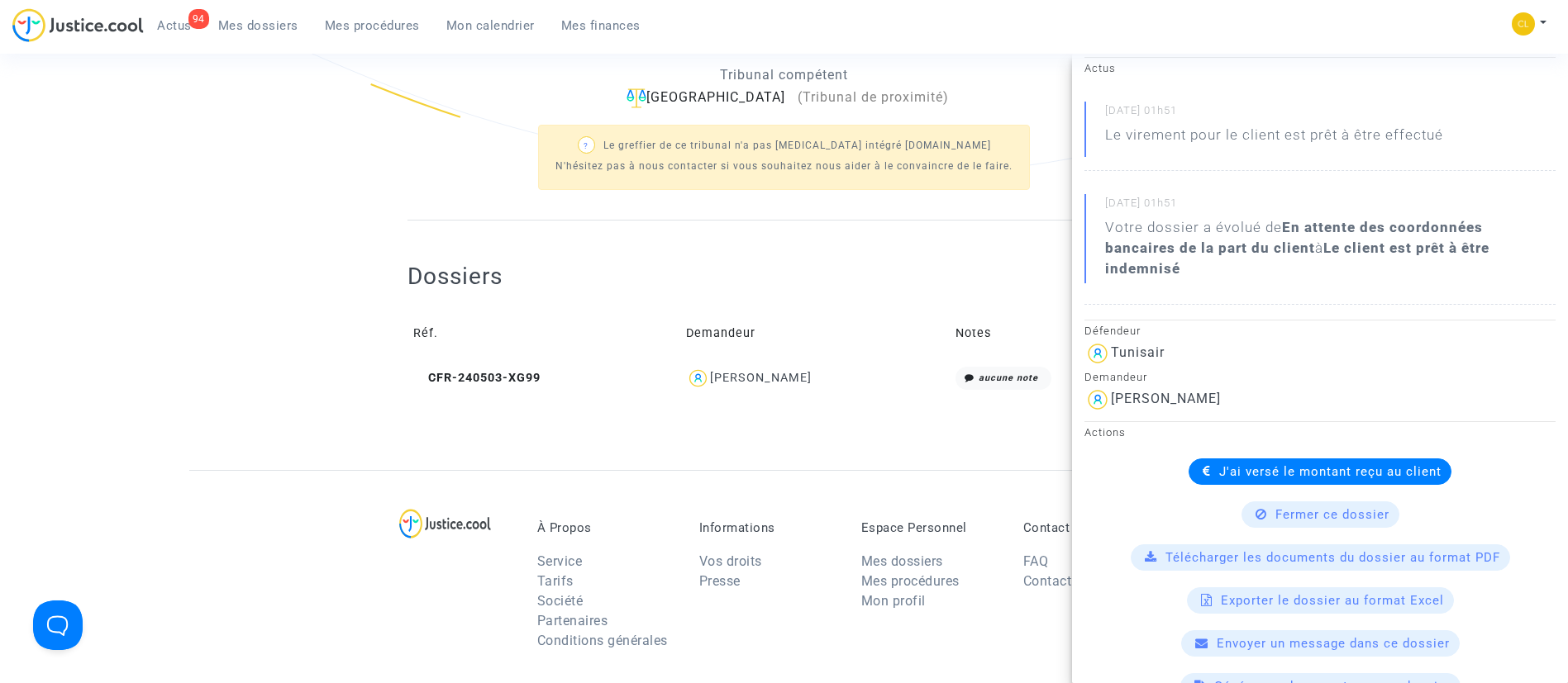
click at [273, 33] on link "Mes dossiers" at bounding box center [259, 25] width 106 height 24
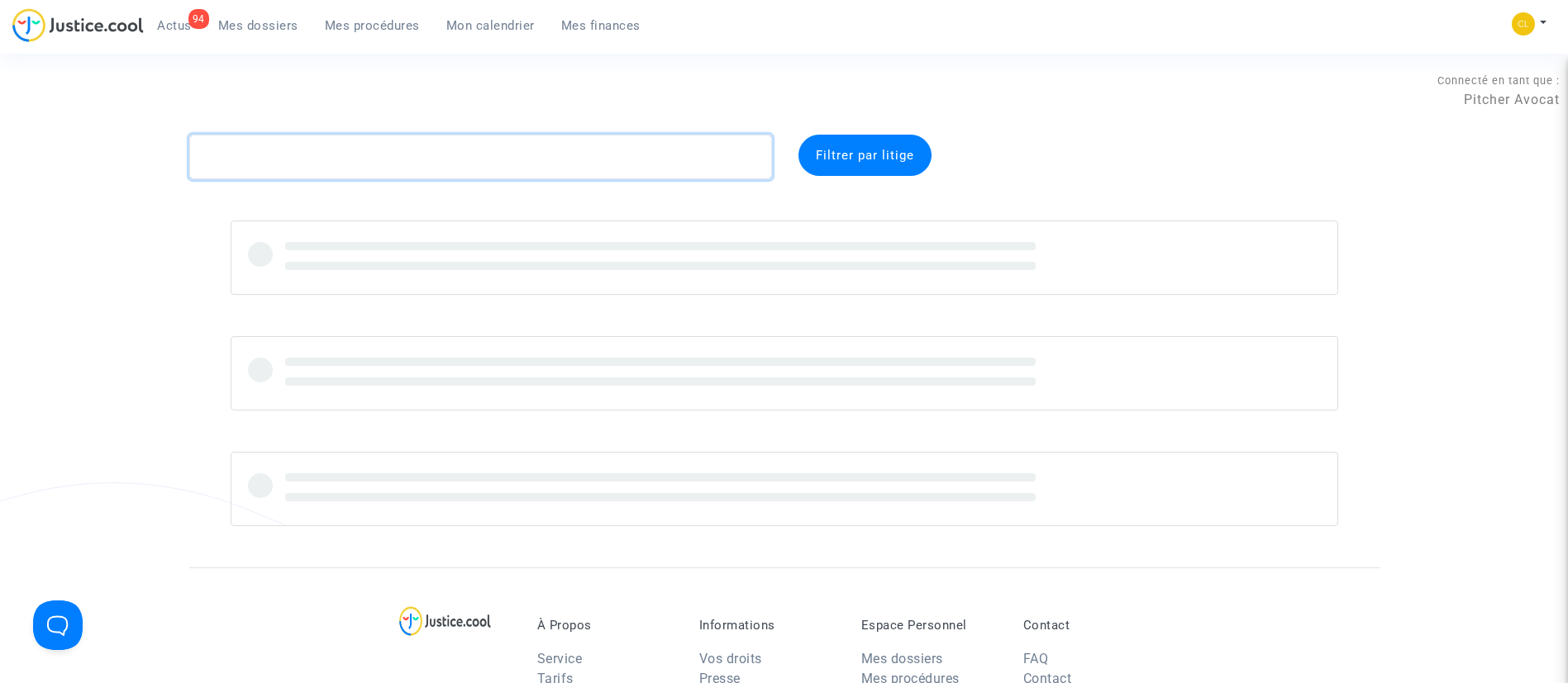
click at [368, 154] on textarea at bounding box center [481, 157] width 583 height 45
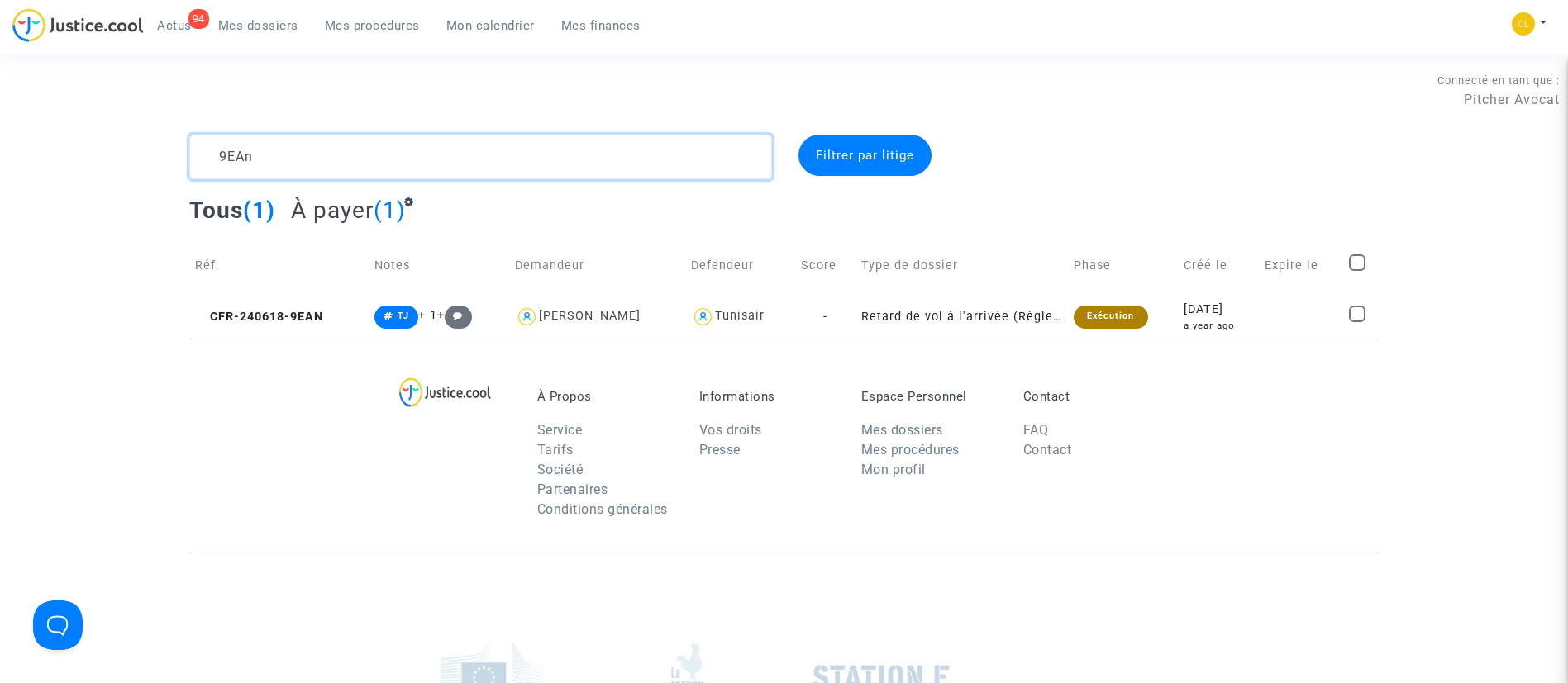
type textarea "9EAn"
click at [1203, 319] on div "a year ago" at bounding box center [1218, 326] width 69 height 14
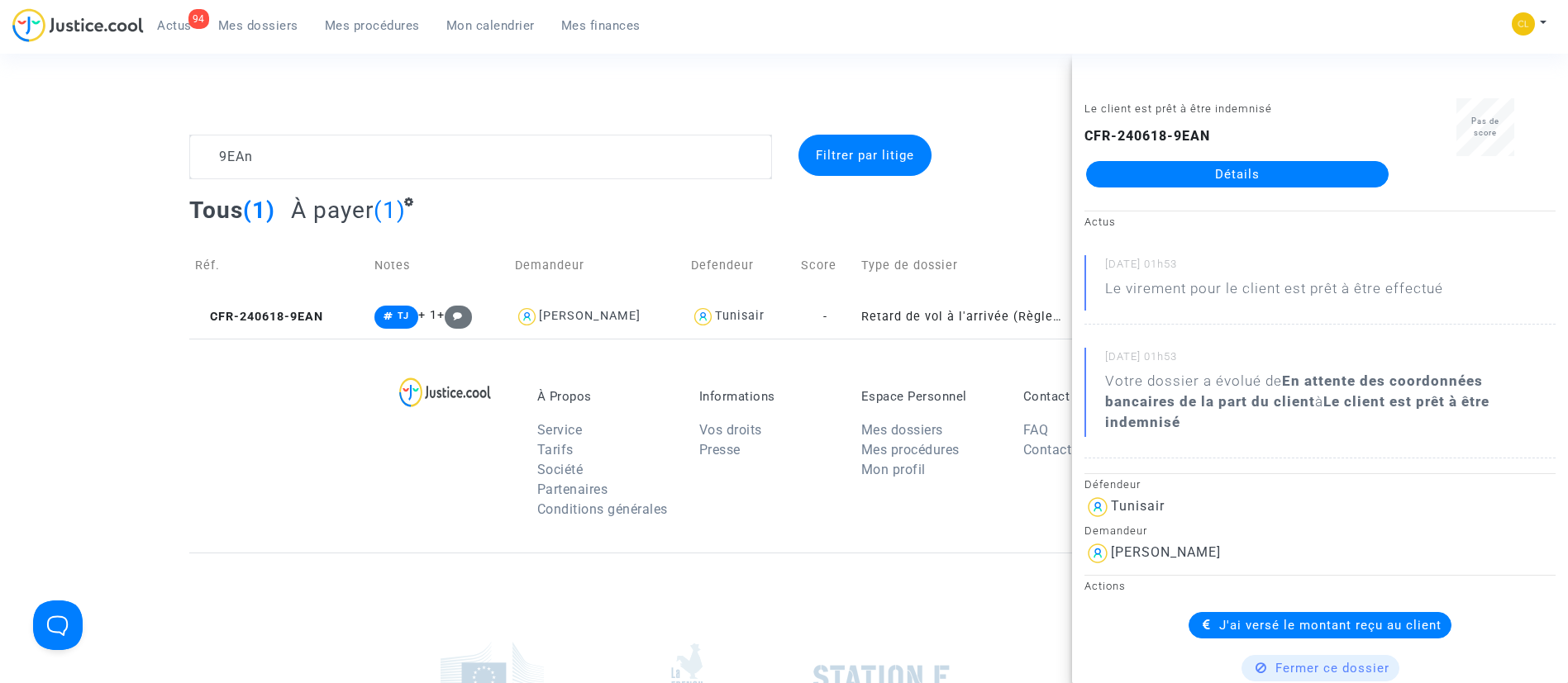
click at [1239, 179] on link "Détails" at bounding box center [1238, 174] width 302 height 26
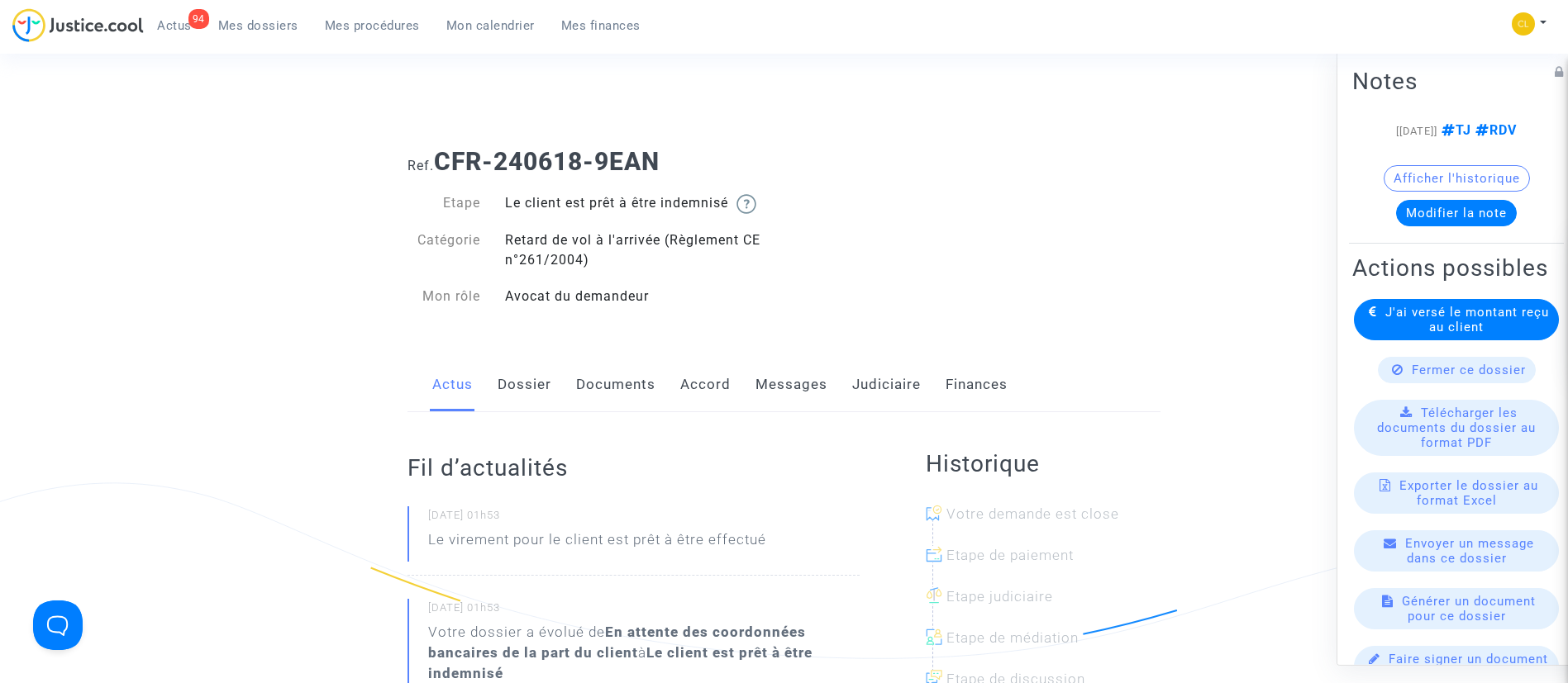
click at [243, 31] on span "Mes dossiers" at bounding box center [258, 26] width 80 height 15
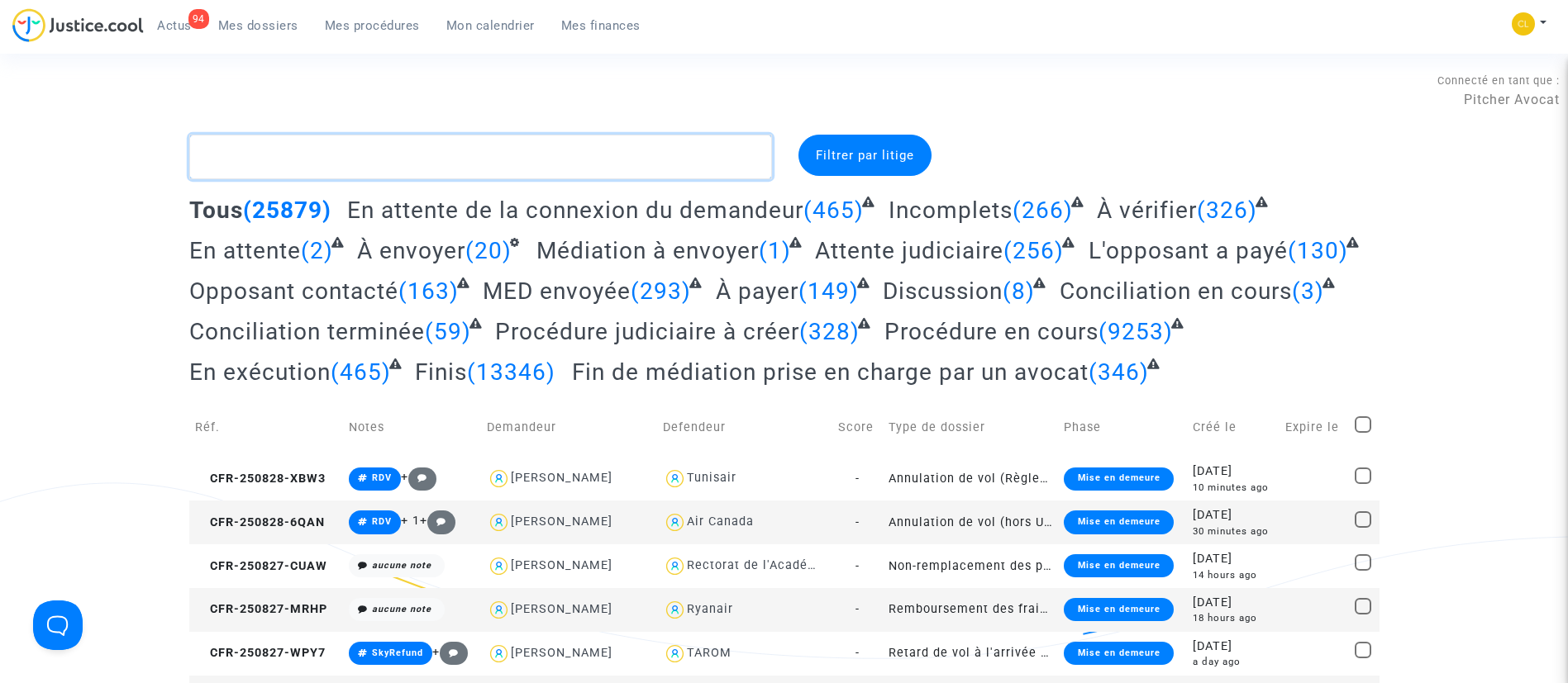
click at [326, 154] on textarea at bounding box center [481, 157] width 583 height 45
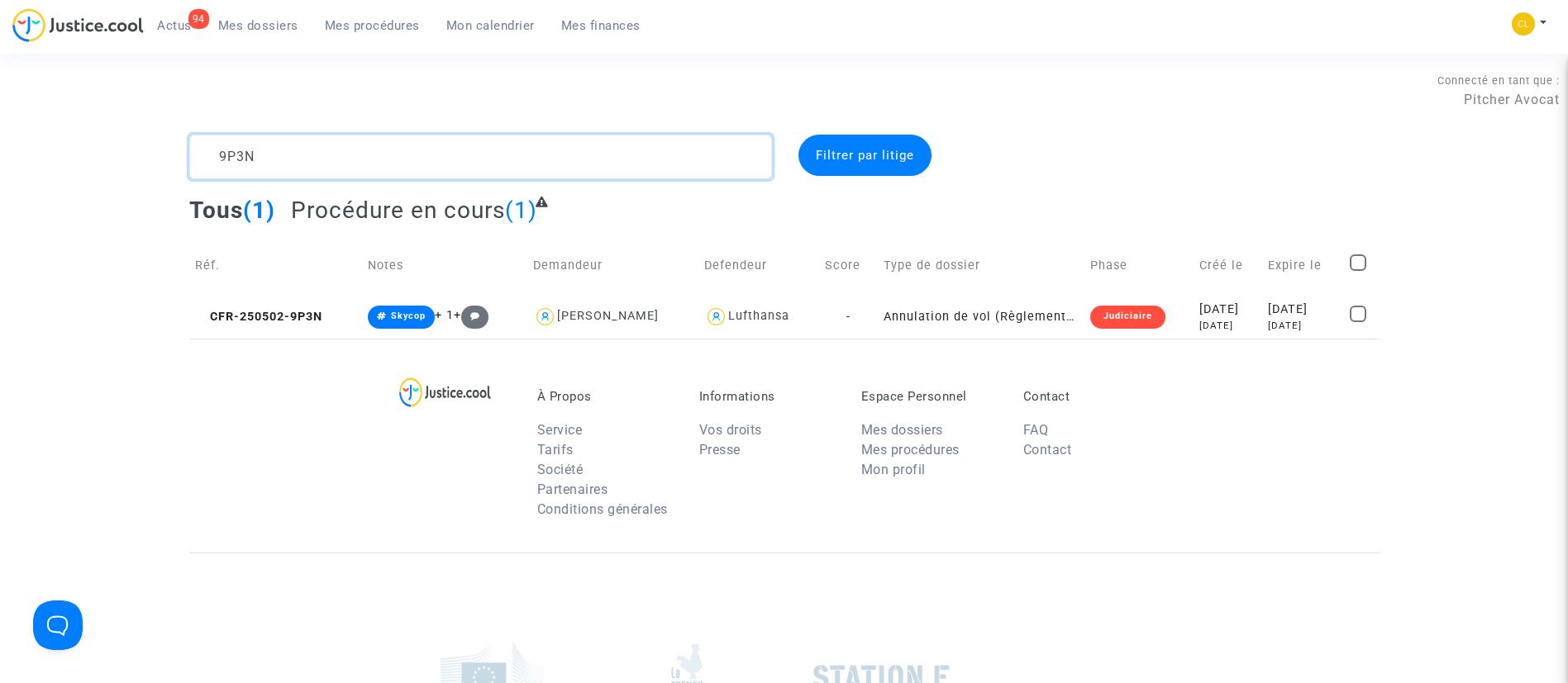
type textarea "9P3N"
click at [1250, 307] on td "[DATE] [DATE]" at bounding box center [1228, 317] width 69 height 44
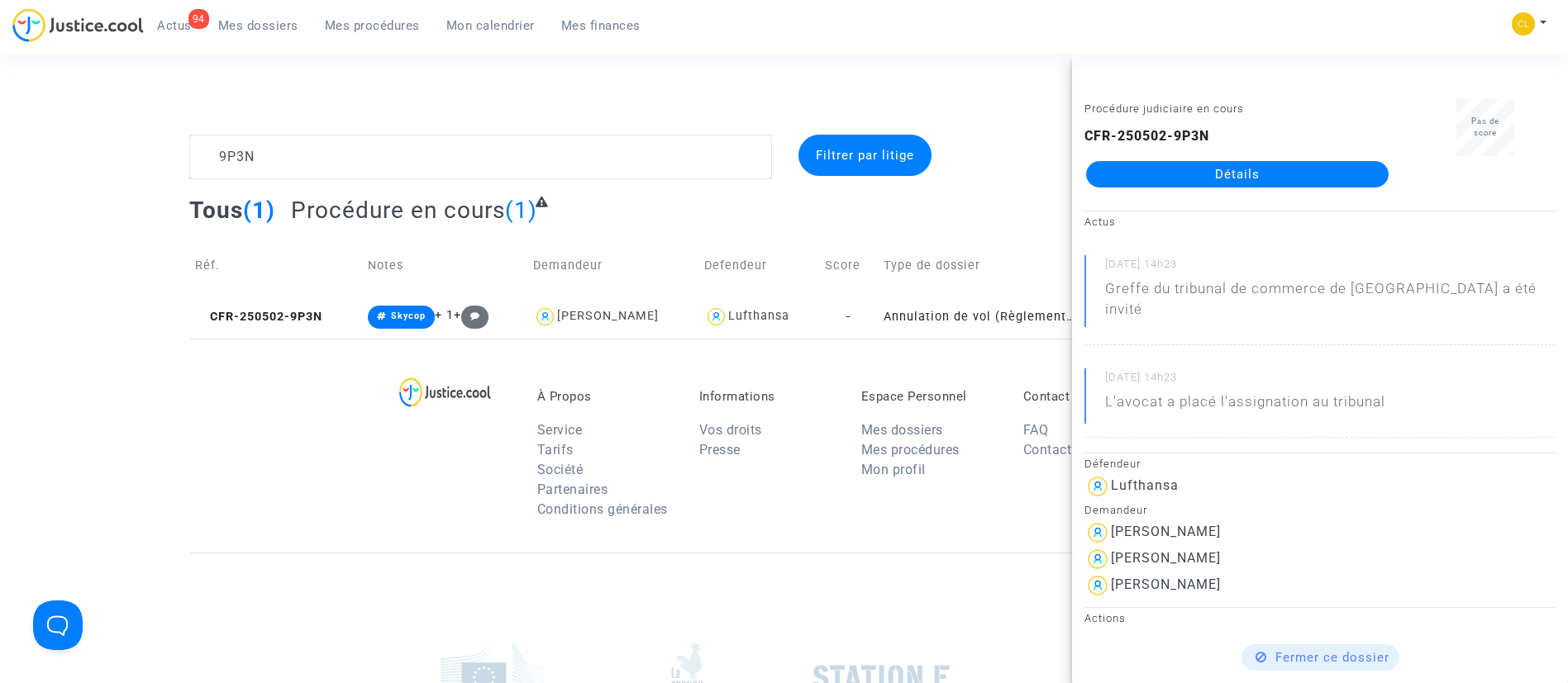
click at [1250, 174] on link "Détails" at bounding box center [1238, 174] width 302 height 26
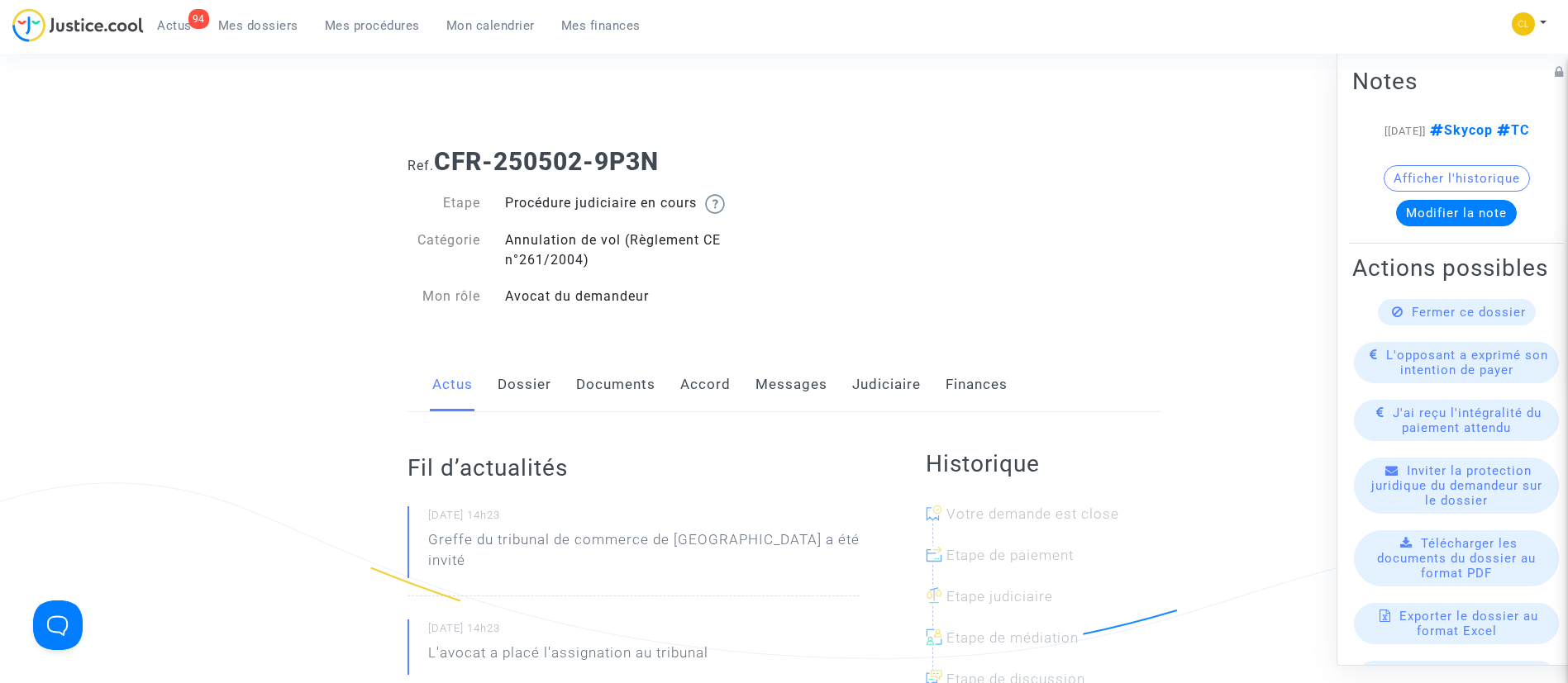
click at [895, 382] on link "Judiciaire" at bounding box center [886, 385] width 68 height 55
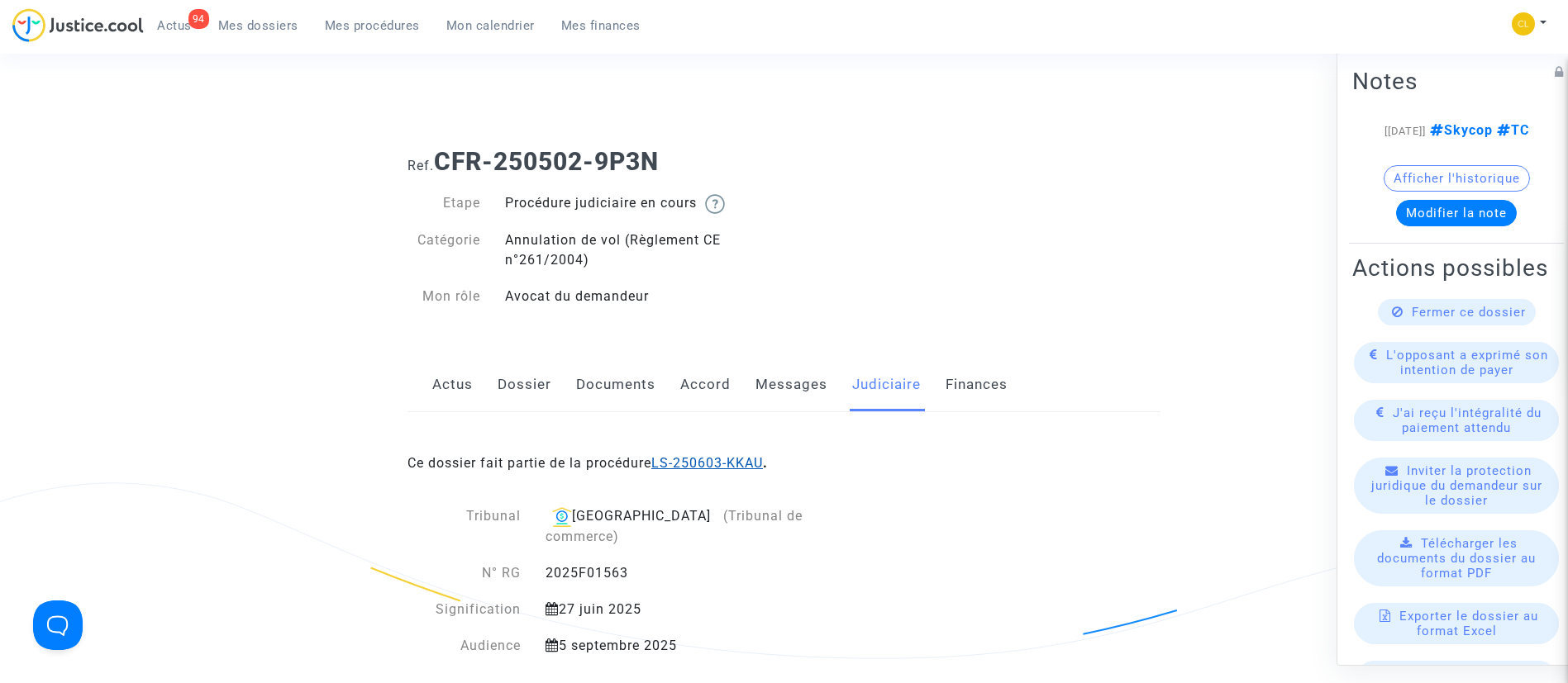
click at [740, 467] on link "LS-250603-KKAU" at bounding box center [707, 463] width 112 height 16
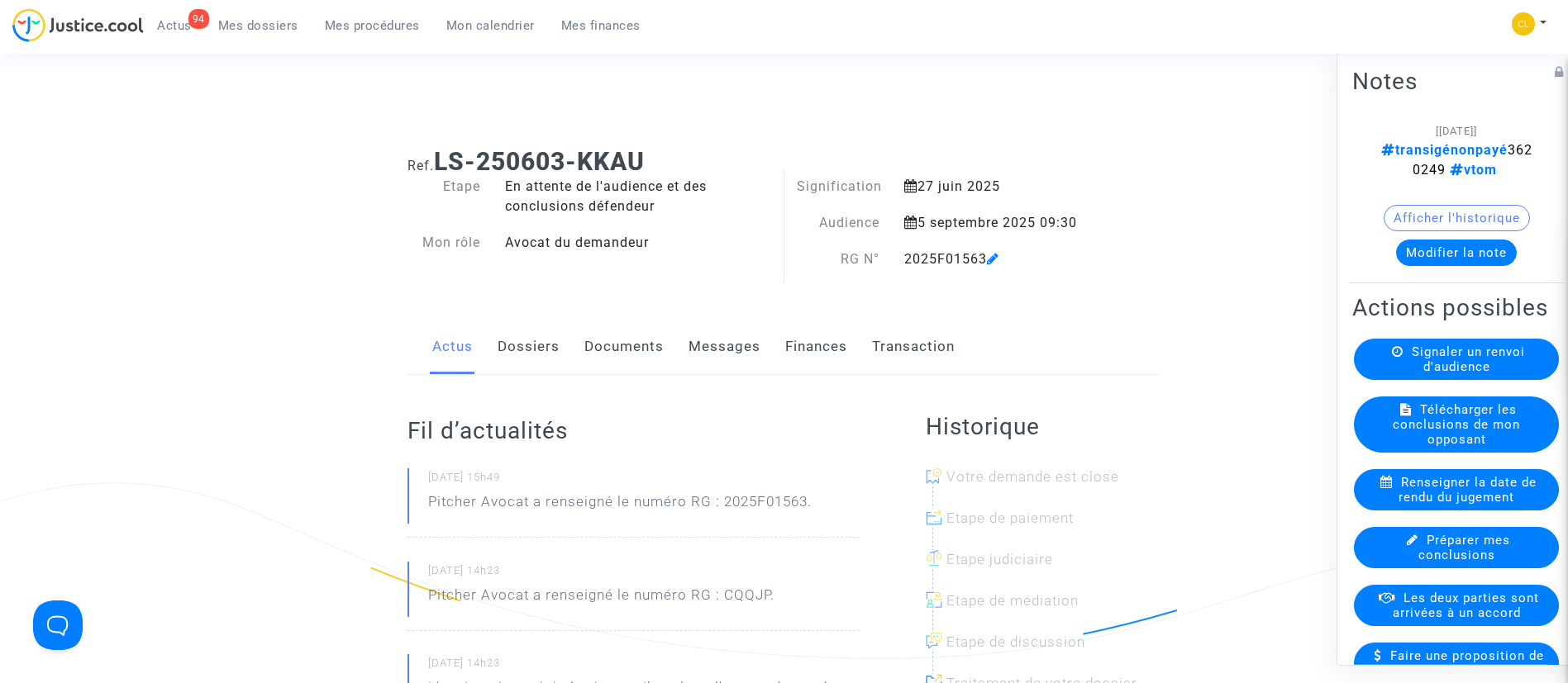
click at [546, 365] on link "Dossiers" at bounding box center [528, 347] width 62 height 55
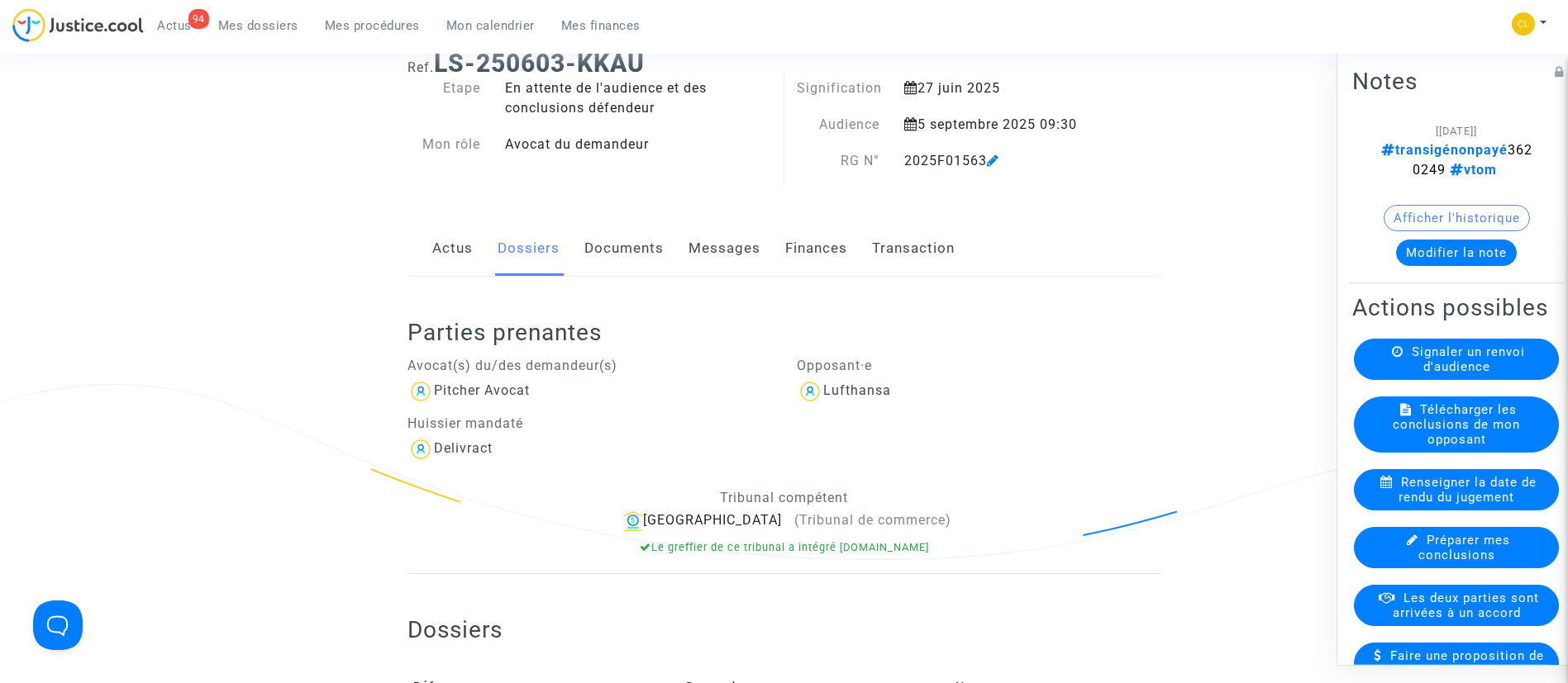
scroll to position [97, 0]
click at [1480, 260] on button "Modifier la note" at bounding box center [1456, 252] width 121 height 26
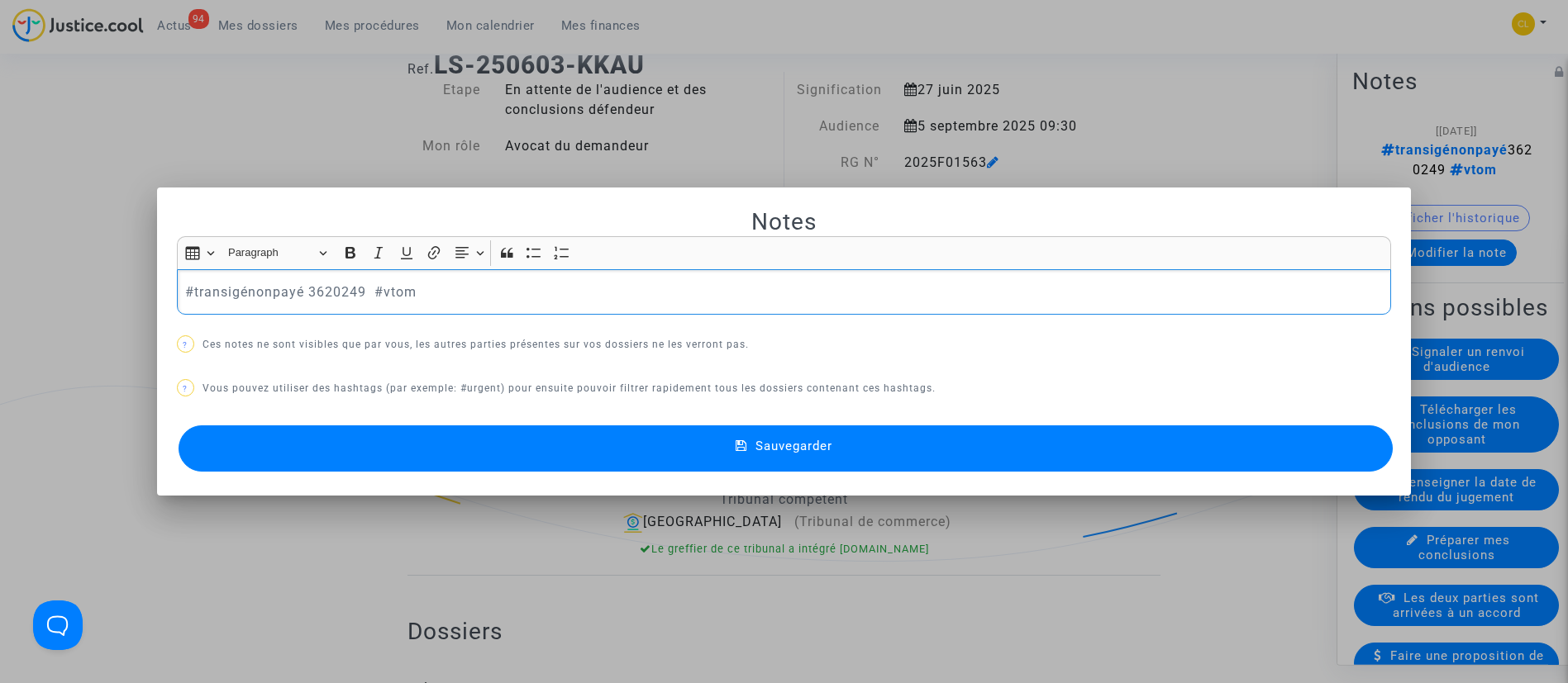
click at [268, 291] on p "#transigénonpayé 3620249 #vtom" at bounding box center [783, 292] width 1197 height 20
click at [847, 448] on button "Sauvegarder" at bounding box center [786, 448] width 1216 height 46
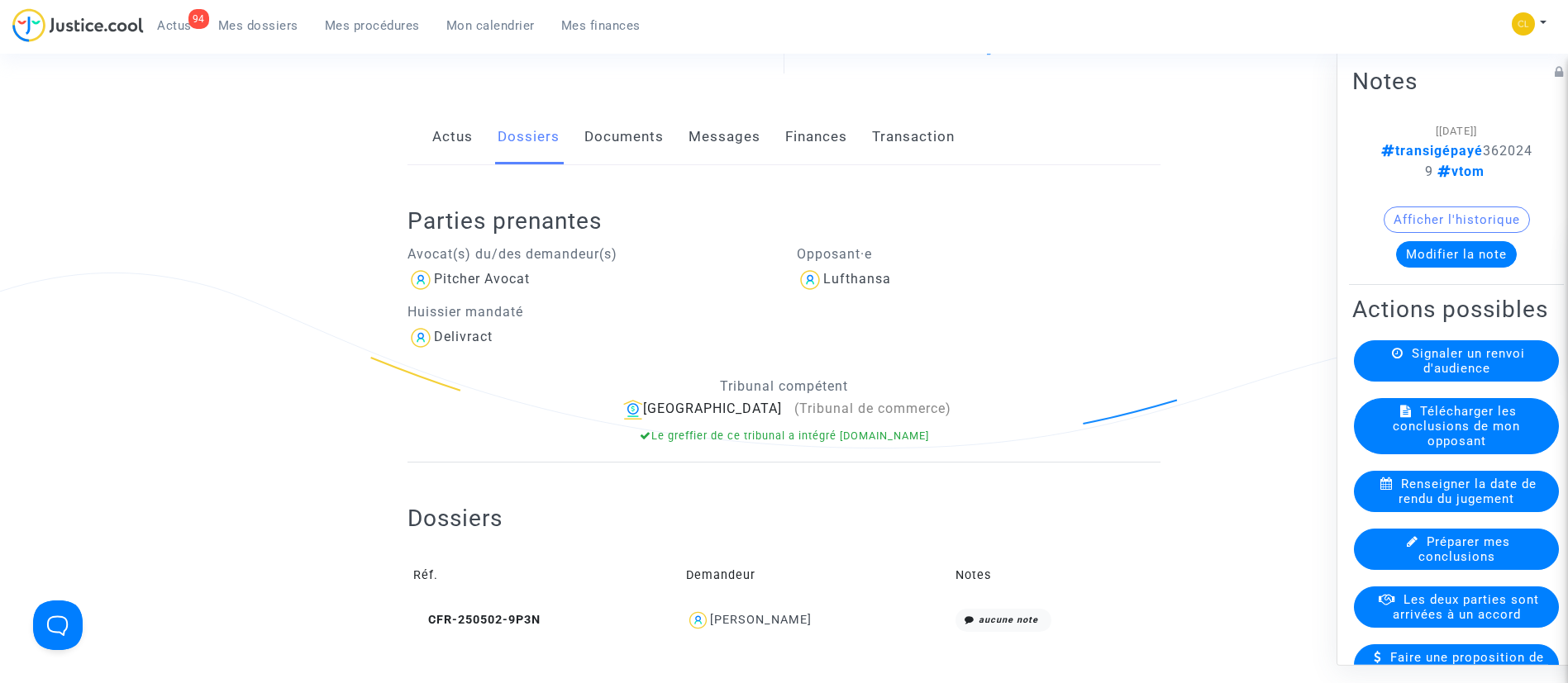
scroll to position [211, 0]
click at [1471, 621] on span "Les deux parties sont arrivées à un accord" at bounding box center [1466, 606] width 146 height 30
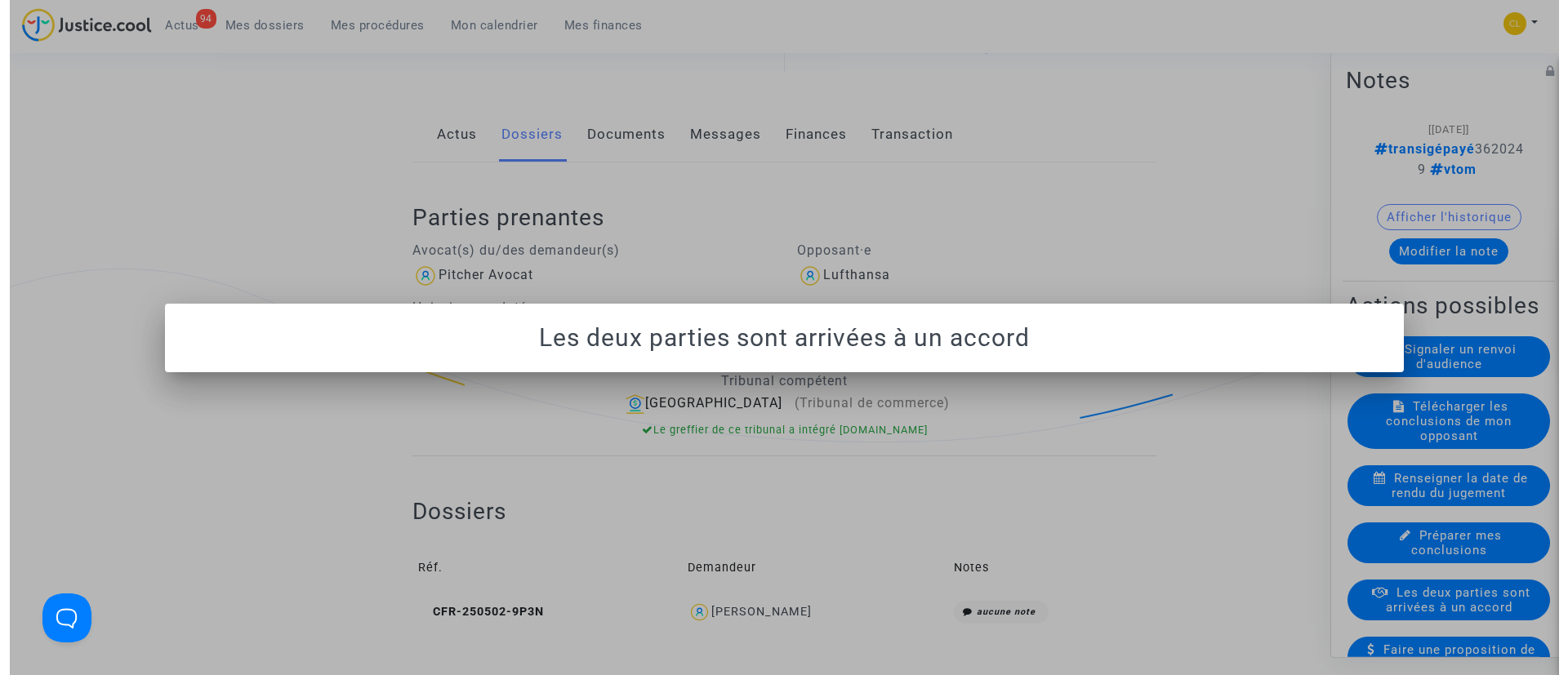
scroll to position [0, 0]
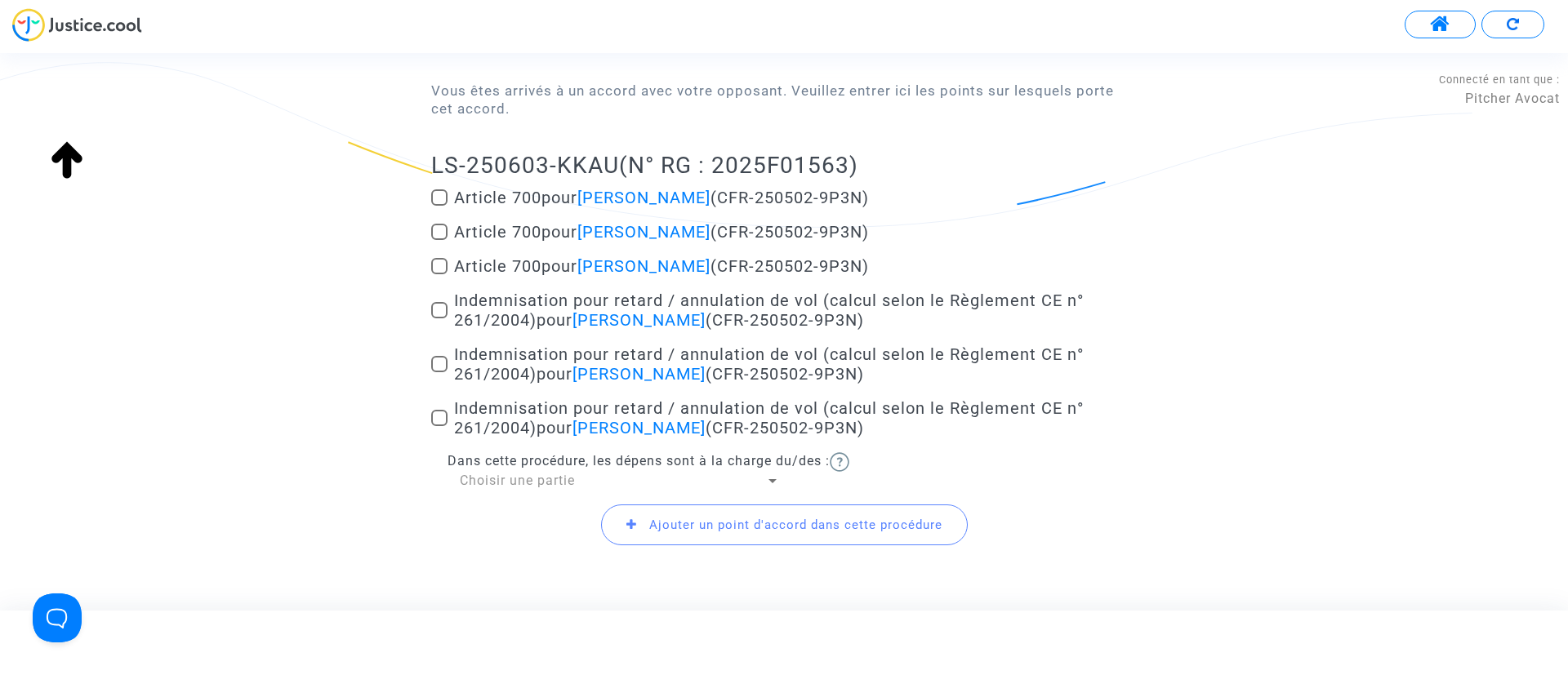
scroll to position [199, 0]
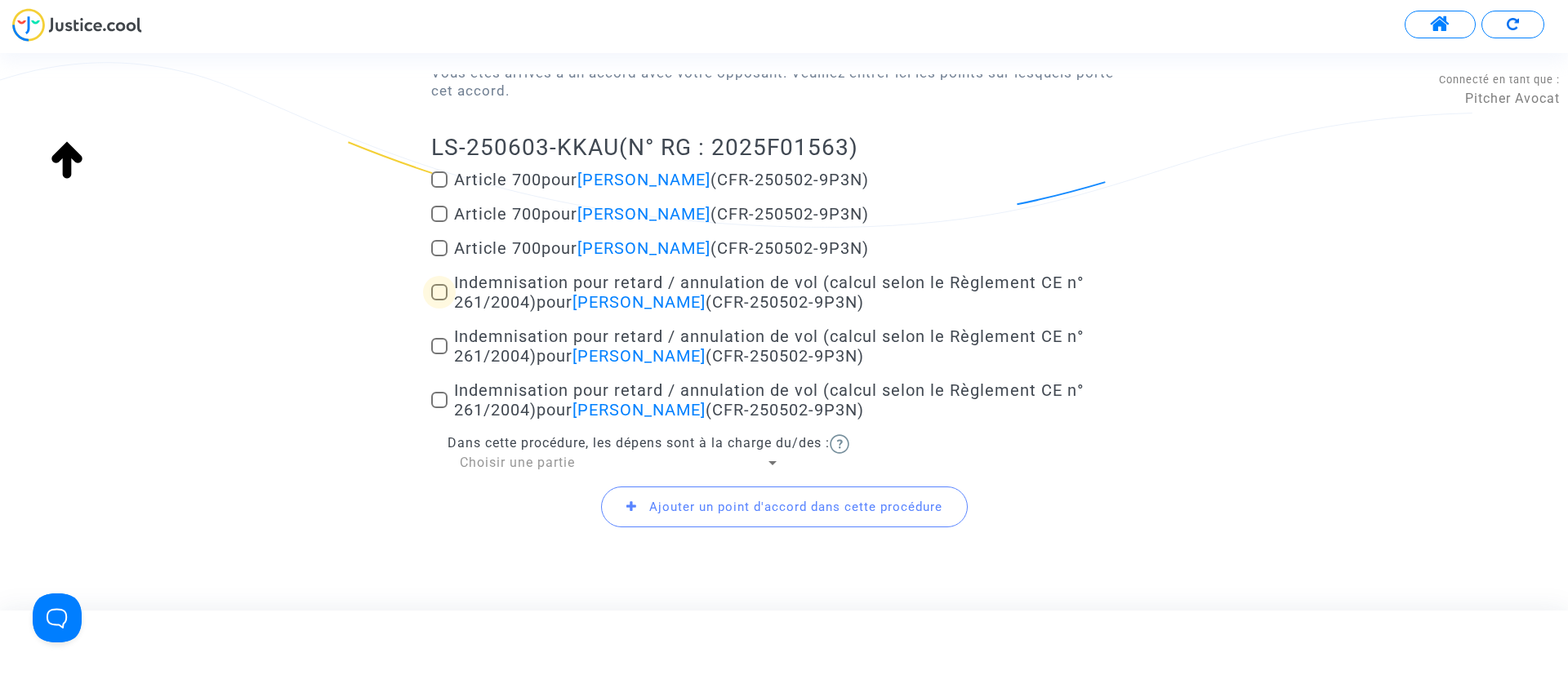
click at [533, 287] on span "Indemnisation pour retard / annulation de vol (calcul selon le Règlement CE n° …" at bounding box center [769, 292] width 630 height 39
click at [440, 300] on input "Indemnisation pour retard / annulation de vol (calcul selon le Règlement CE n° …" at bounding box center [439, 300] width 1 height 1
checkbox input "true"
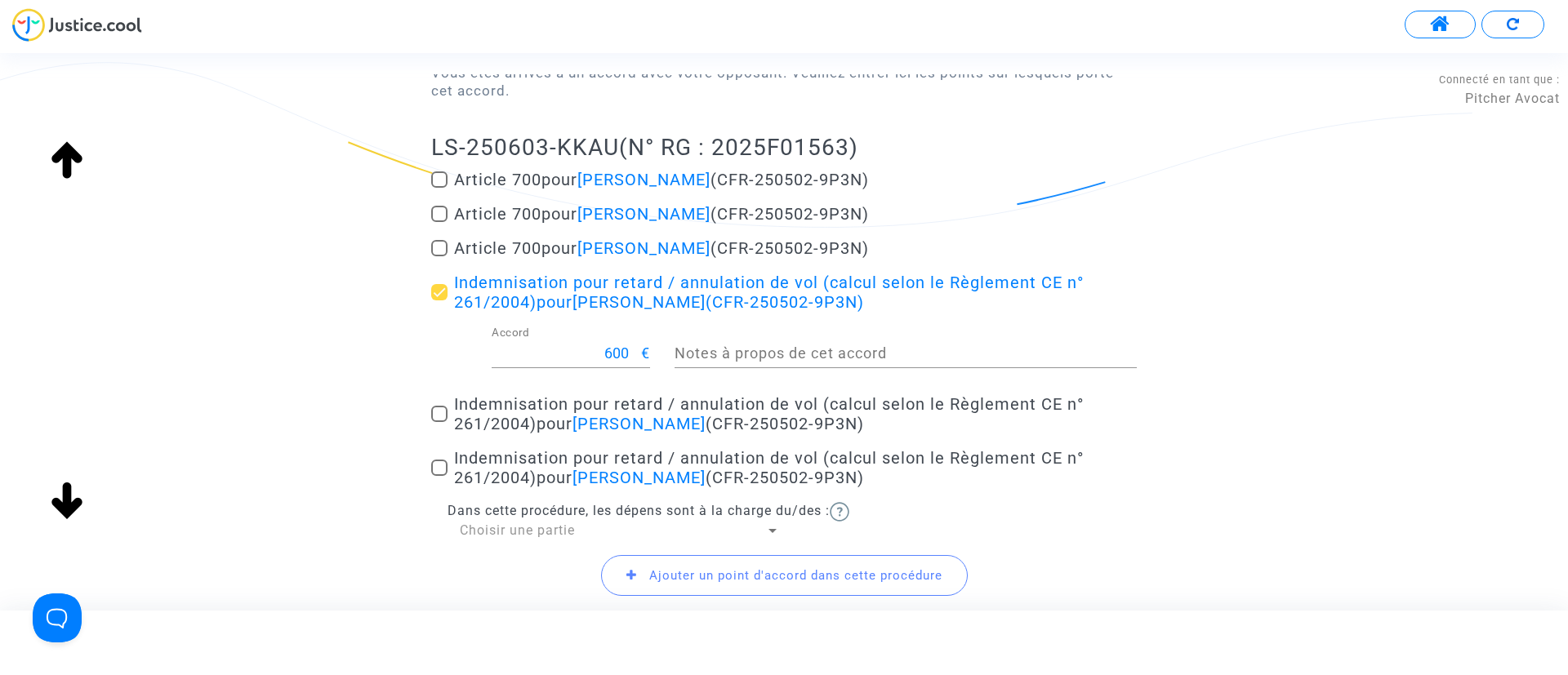
click at [532, 404] on span "Indemnisation pour retard / annulation de vol (calcul selon le Règlement CE n° …" at bounding box center [769, 414] width 630 height 39
click at [440, 422] on input "Indemnisation pour retard / annulation de vol (calcul selon le Règlement CE n° …" at bounding box center [439, 422] width 1 height 1
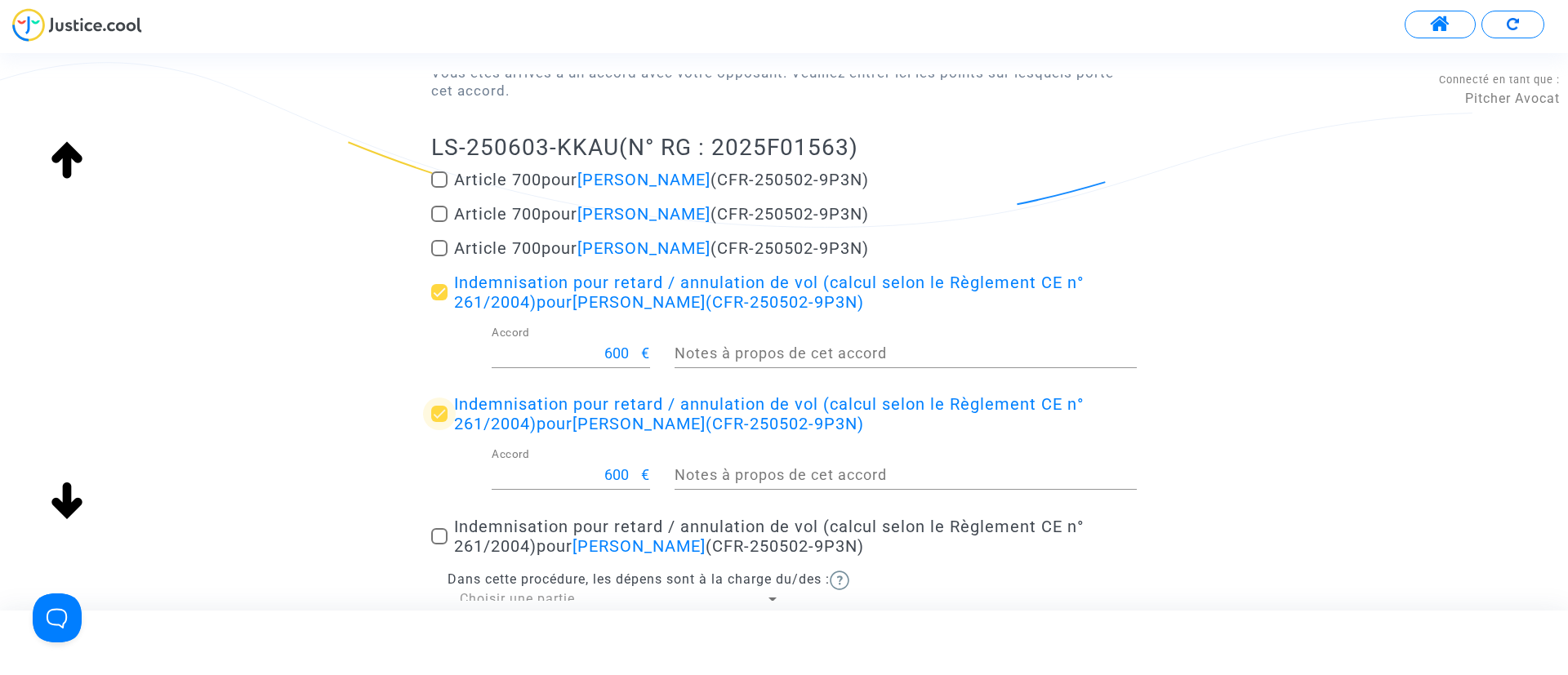
click at [532, 404] on span "Indemnisation pour retard / annulation de vol (calcul selon le Règlement CE n° …" at bounding box center [769, 414] width 630 height 39
click at [440, 422] on input "Indemnisation pour retard / annulation de vol (calcul selon le Règlement CE n° …" at bounding box center [439, 422] width 1 height 1
checkbox input "false"
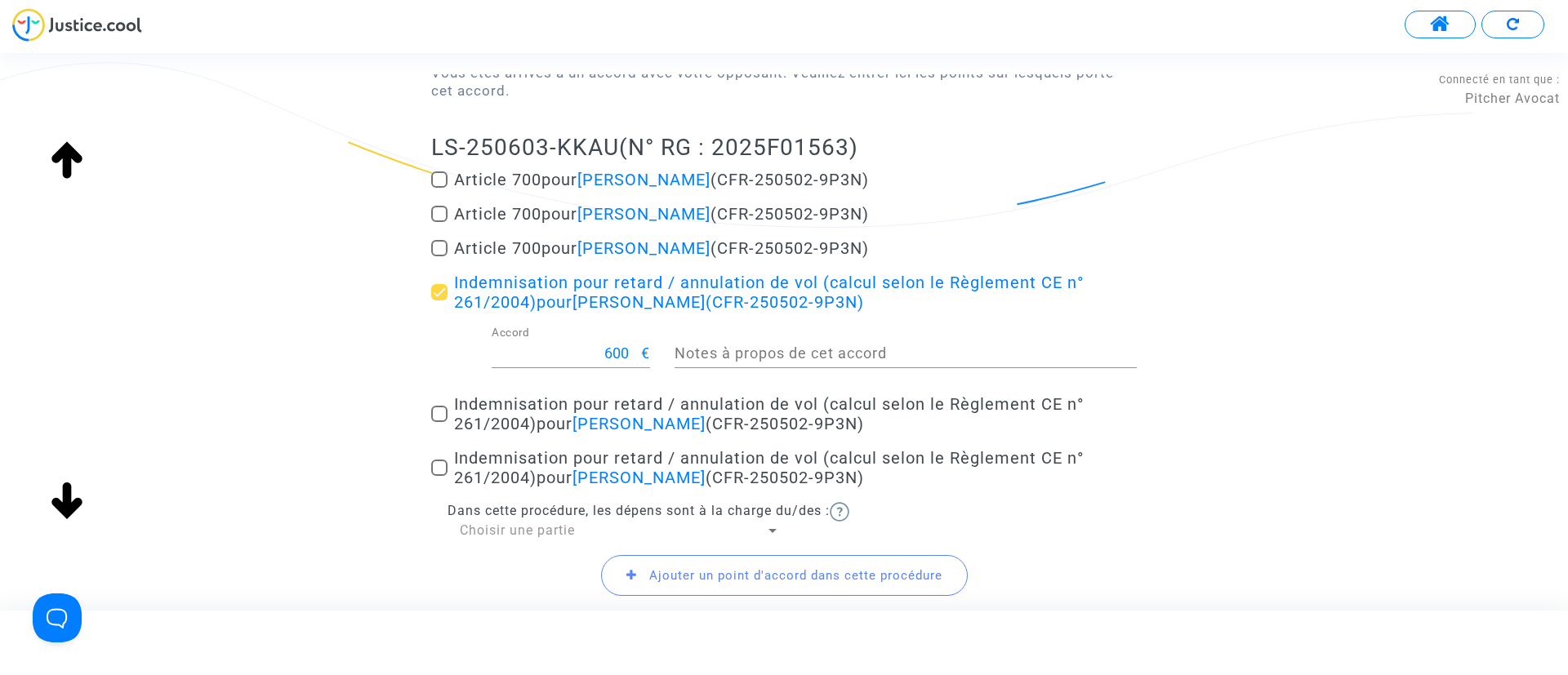
click at [531, 461] on span "Indemnisation pour retard / annulation de vol (calcul selon le Règlement CE n° …" at bounding box center [769, 467] width 630 height 39
click at [440, 476] on input "Indemnisation pour retard / annulation de vol (calcul selon le Règlement CE n° …" at bounding box center [439, 476] width 1 height 1
checkbox input "true"
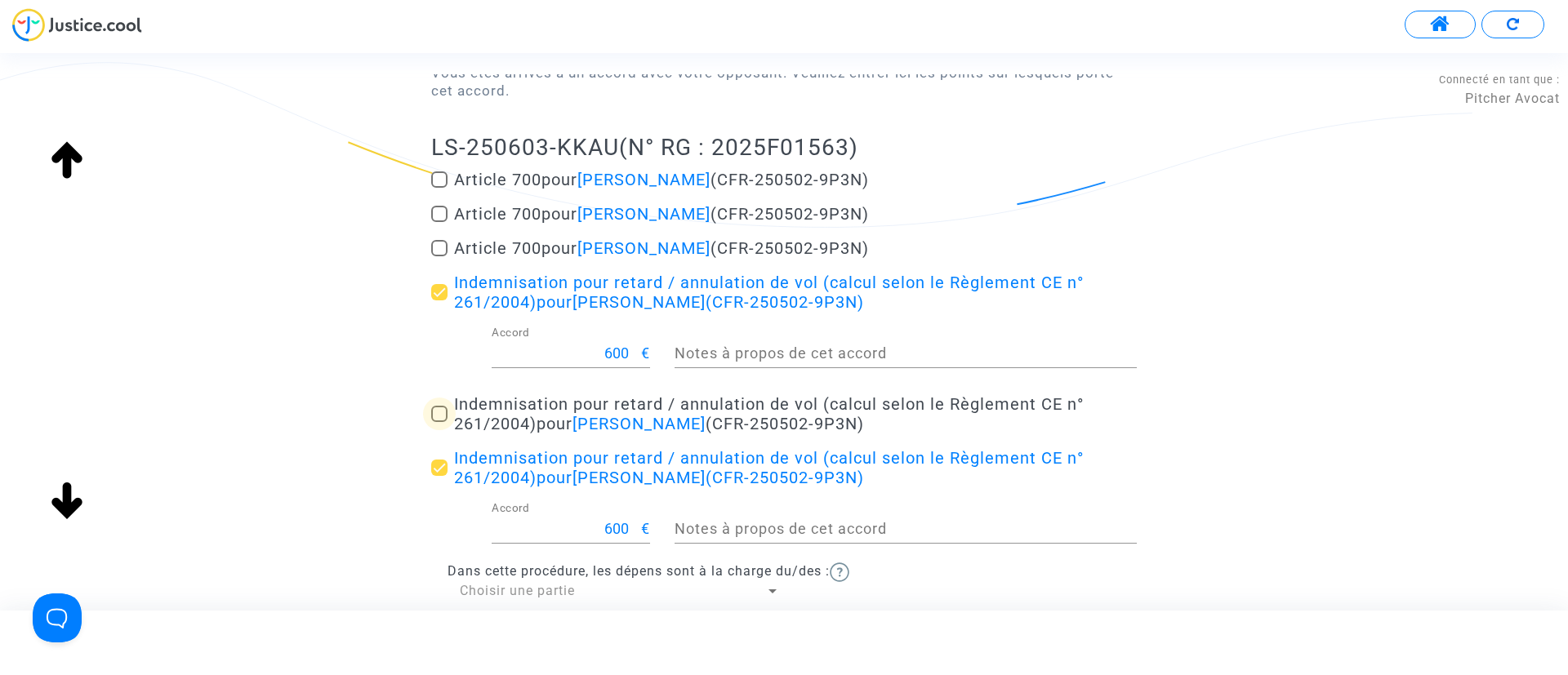
click at [547, 403] on span "Indemnisation pour retard / annulation de vol (calcul selon le Règlement CE n° …" at bounding box center [769, 414] width 630 height 39
click at [440, 422] on input "Indemnisation pour retard / annulation de vol (calcul selon le Règlement CE n° …" at bounding box center [439, 422] width 1 height 1
checkbox input "true"
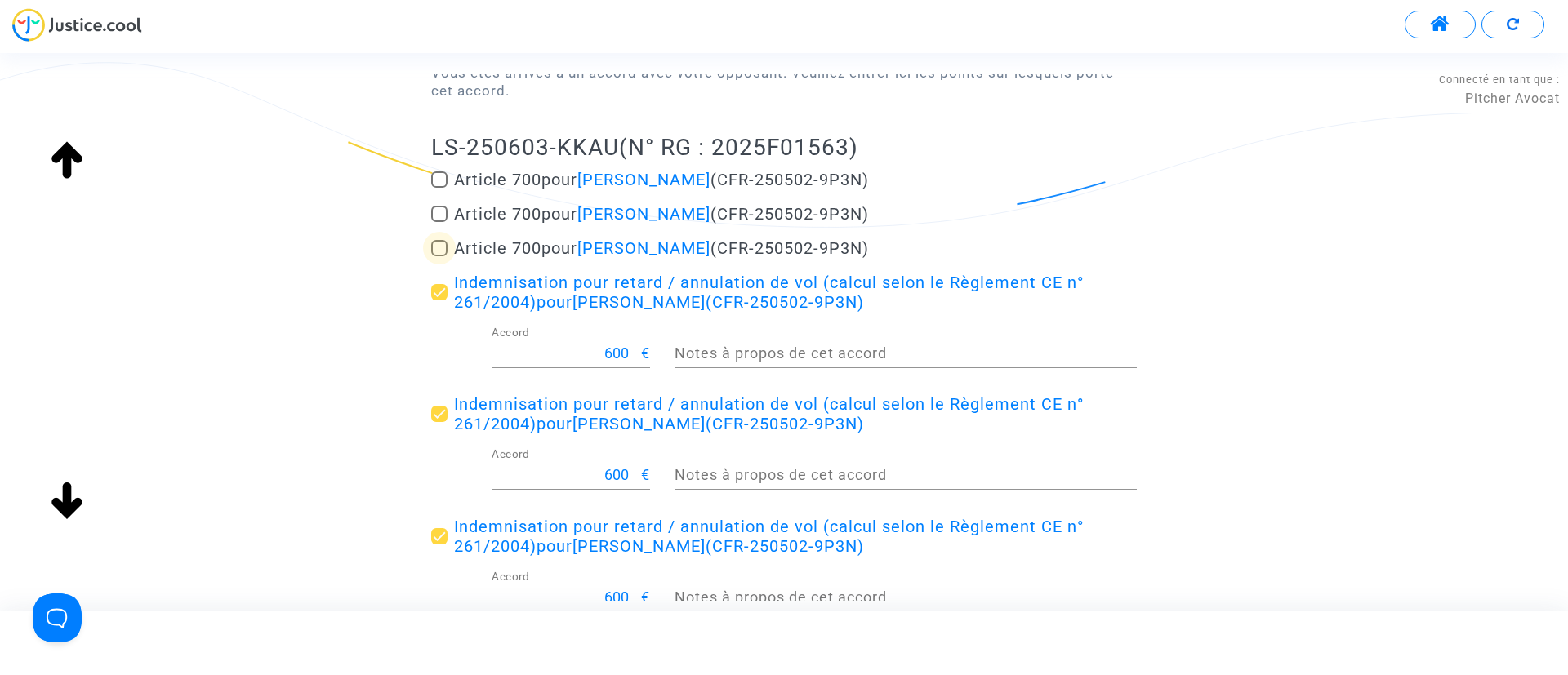
click at [525, 242] on span "Article 700 pour [PERSON_NAME] (CFR-250502-9P3N)" at bounding box center [661, 248] width 415 height 19
click at [440, 256] on input "Article 700 pour [PERSON_NAME] (CFR-250502-9P3N)" at bounding box center [439, 256] width 1 height 1
click at [525, 242] on span "Article 700 pour [PERSON_NAME] (CFR-250502-9P3N)" at bounding box center [661, 248] width 415 height 19
click at [440, 256] on input "Article 700 pour [PERSON_NAME] (CFR-250502-9P3N)" at bounding box center [439, 256] width 1 height 1
click at [509, 242] on span "Article 700 pour [PERSON_NAME] (CFR-250502-9P3N)" at bounding box center [661, 248] width 415 height 19
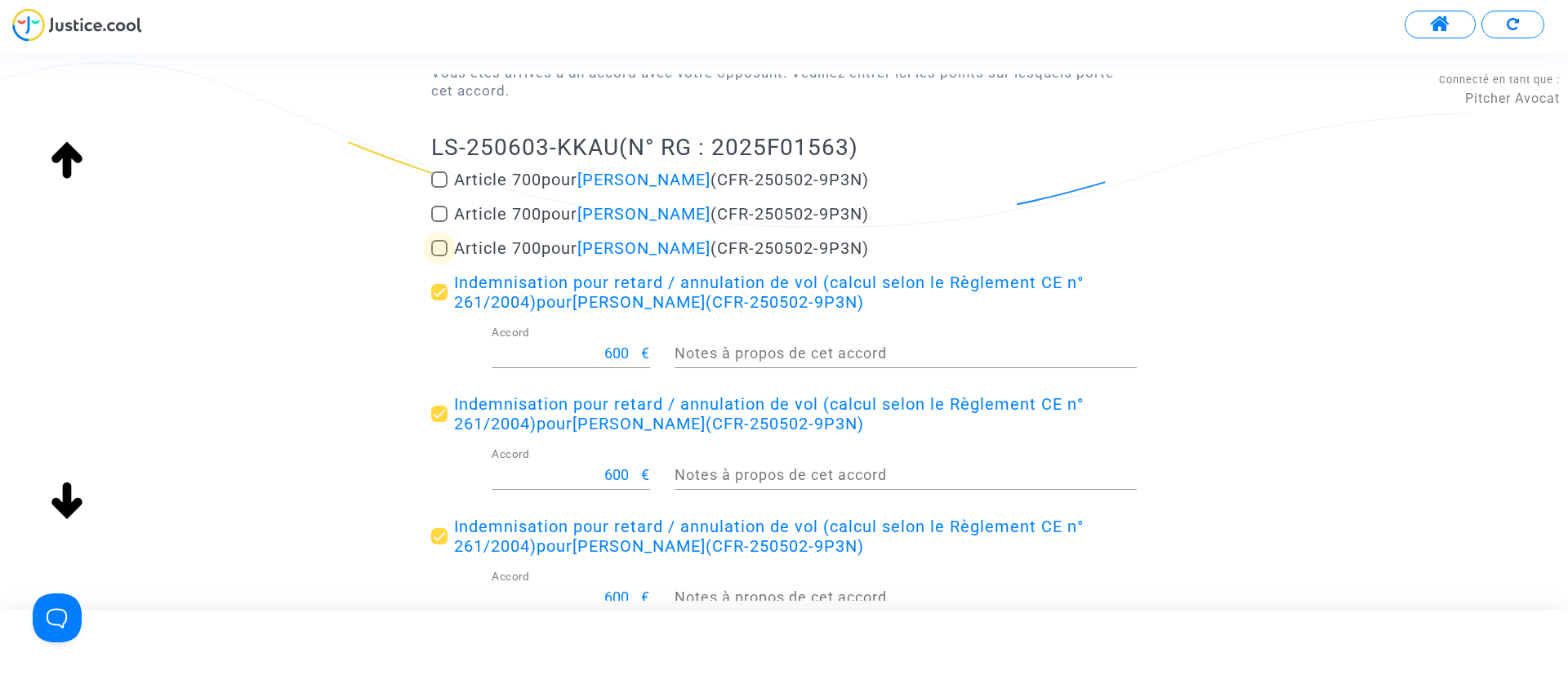
click at [440, 256] on input "Article 700 pour [PERSON_NAME] (CFR-250502-9P3N)" at bounding box center [439, 256] width 1 height 1
checkbox input "true"
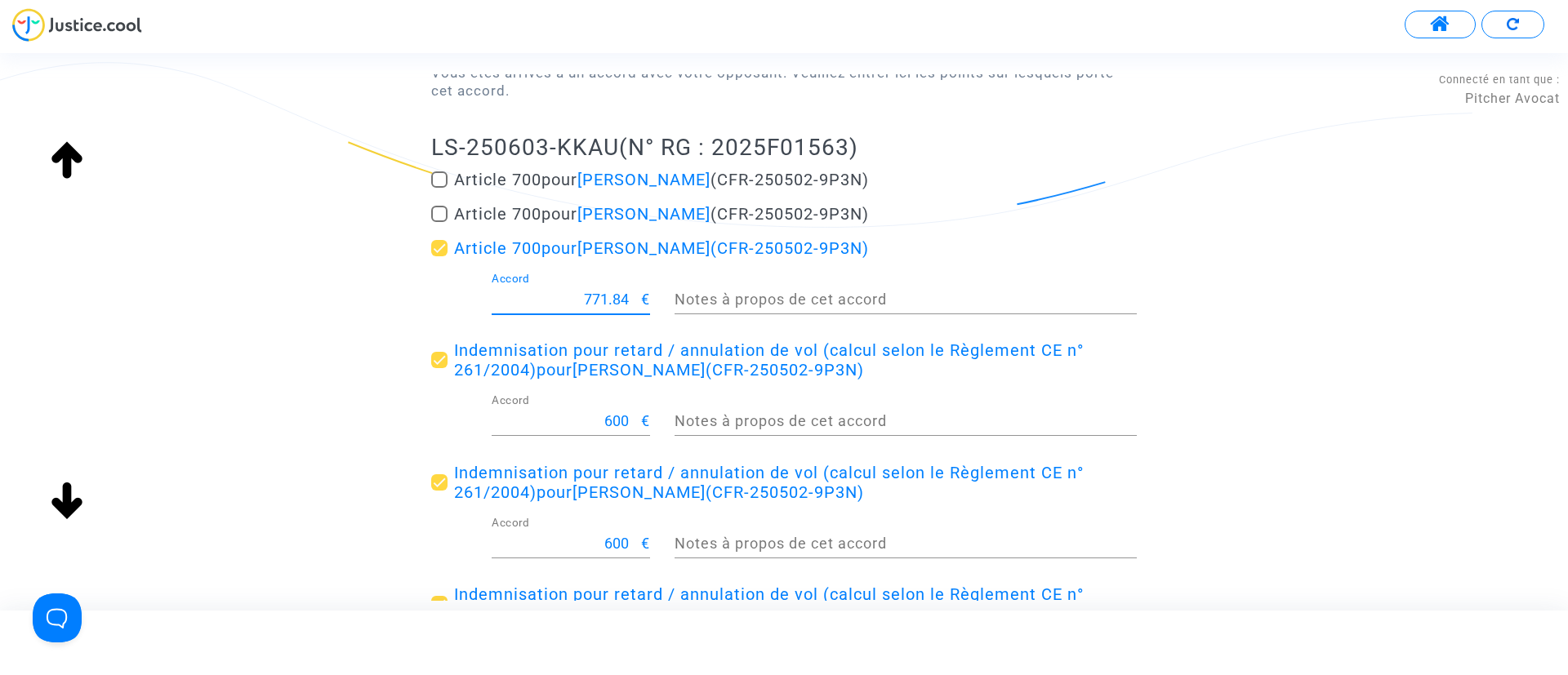
click at [592, 301] on input "771.84" at bounding box center [566, 300] width 149 height 17
type input "1"
type input "200"
click at [1244, 333] on div "Accord de transaction Vous êtes arrivés à un accord avec votre opposant. Veuill…" at bounding box center [784, 390] width 1568 height 899
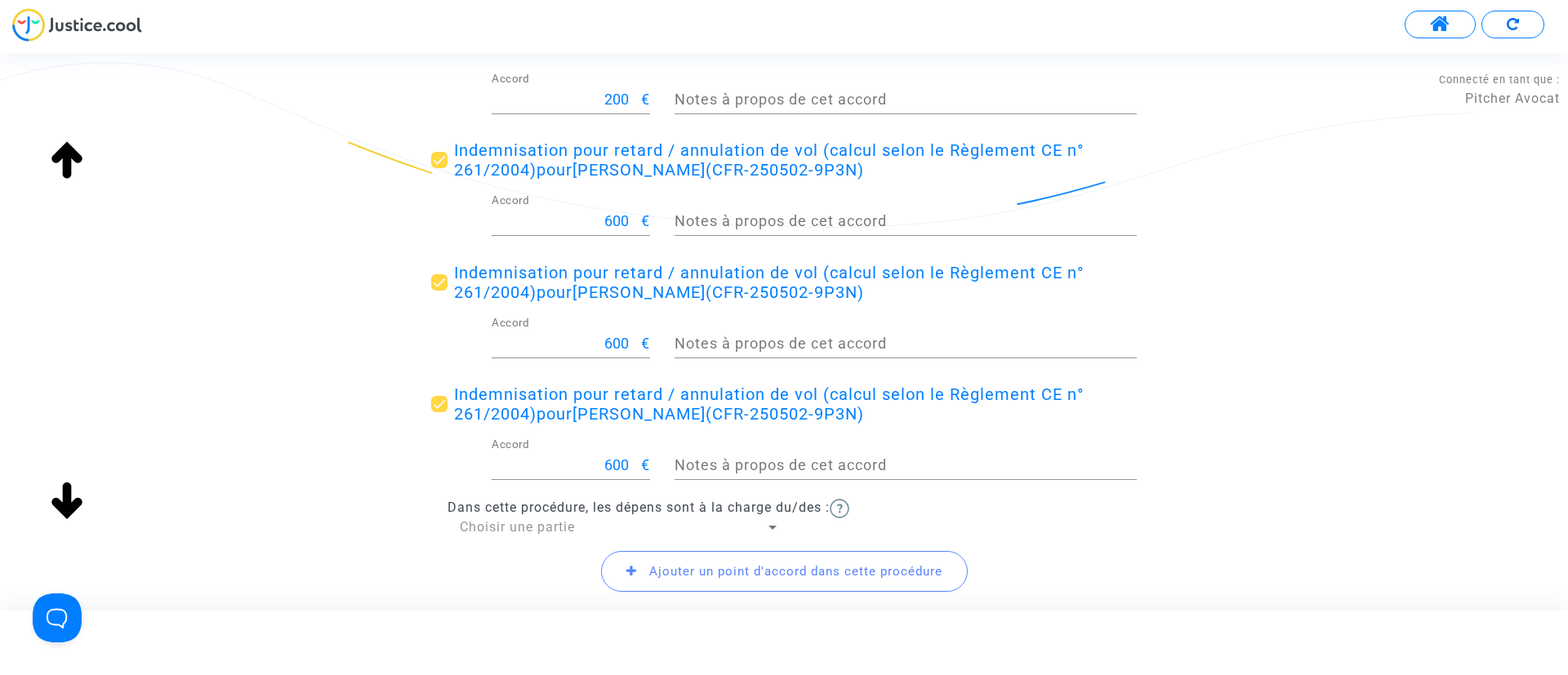
scroll to position [397, 0]
click at [488, 536] on div "Choisir une partie" at bounding box center [613, 529] width 305 height 18
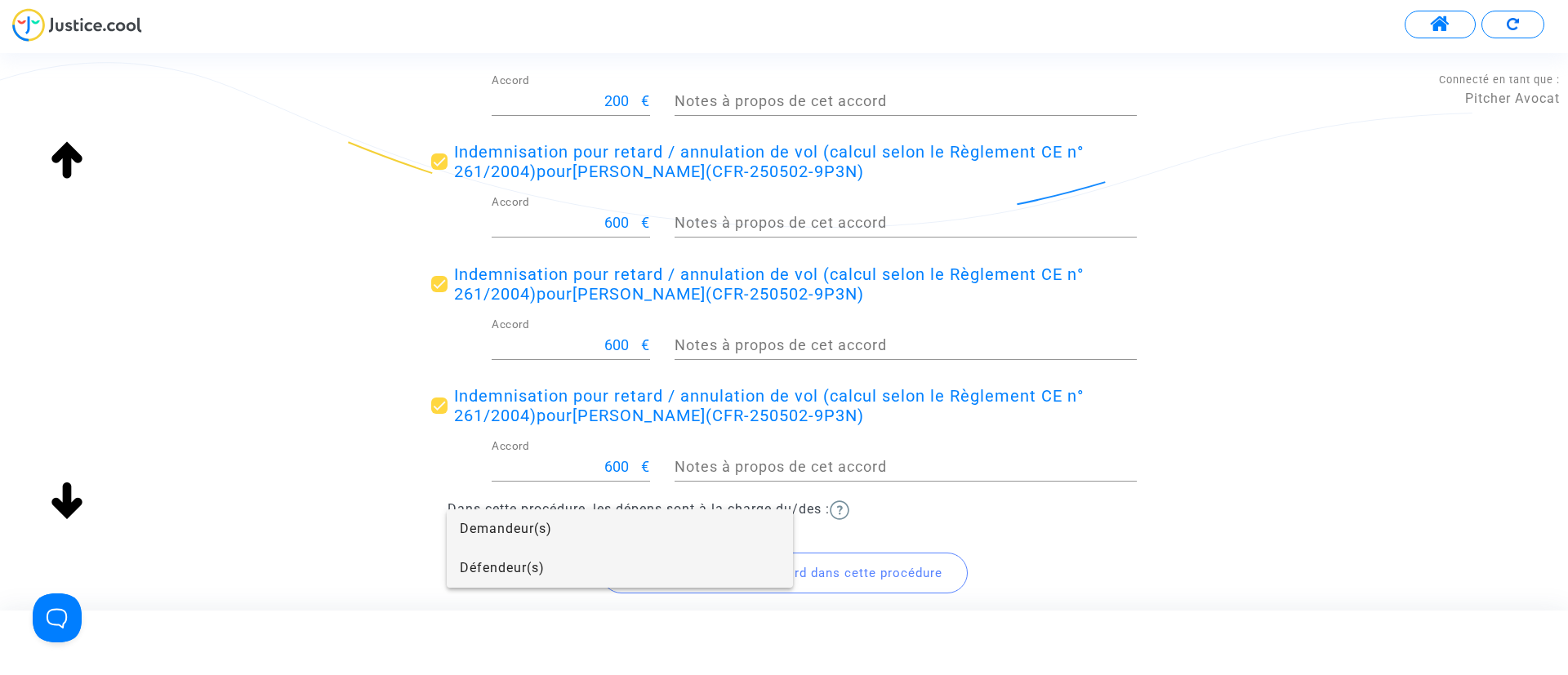
click at [572, 560] on span "Défendeur(s)" at bounding box center [620, 568] width 320 height 39
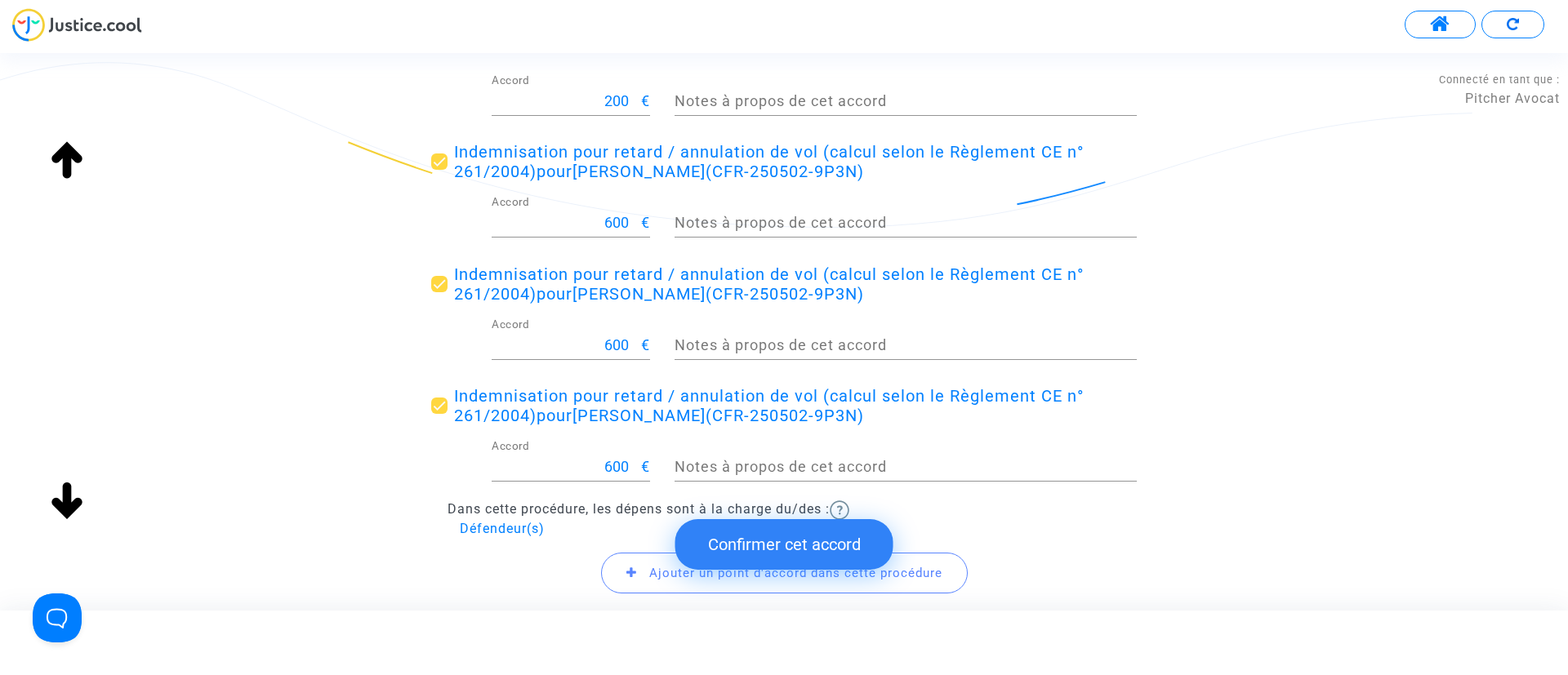
click at [840, 545] on button "Confirmer cet accord" at bounding box center [784, 544] width 218 height 51
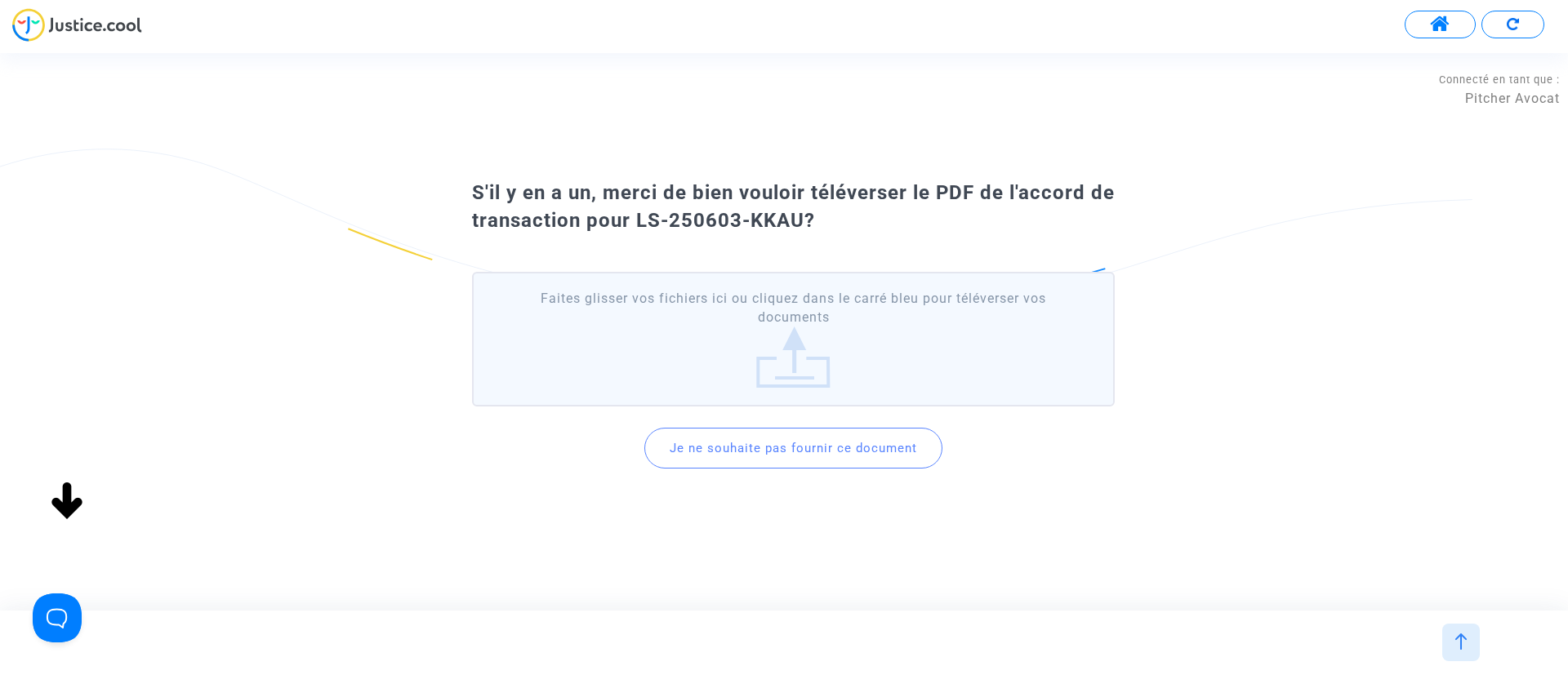
click at [773, 461] on button "Je ne souhaite pas fournir ce document" at bounding box center [793, 448] width 298 height 41
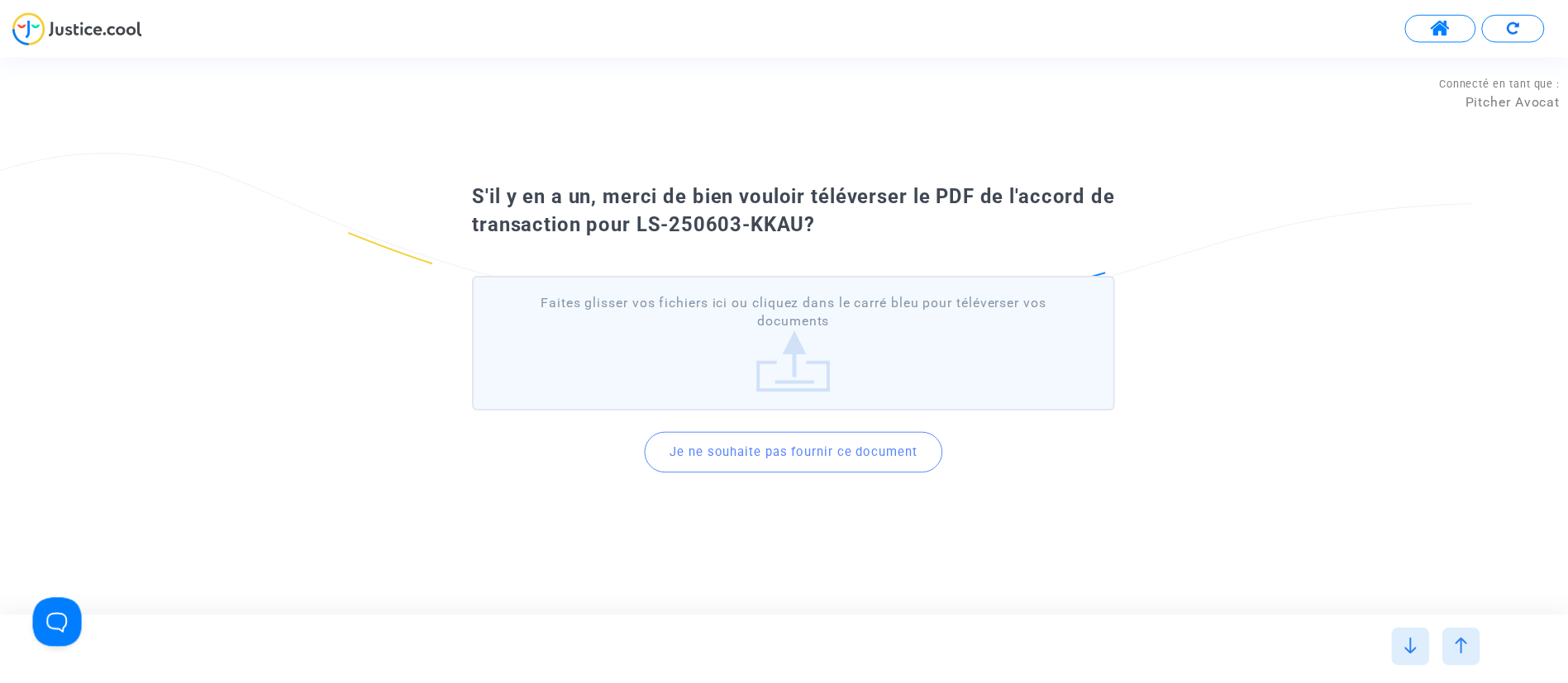
scroll to position [0, 0]
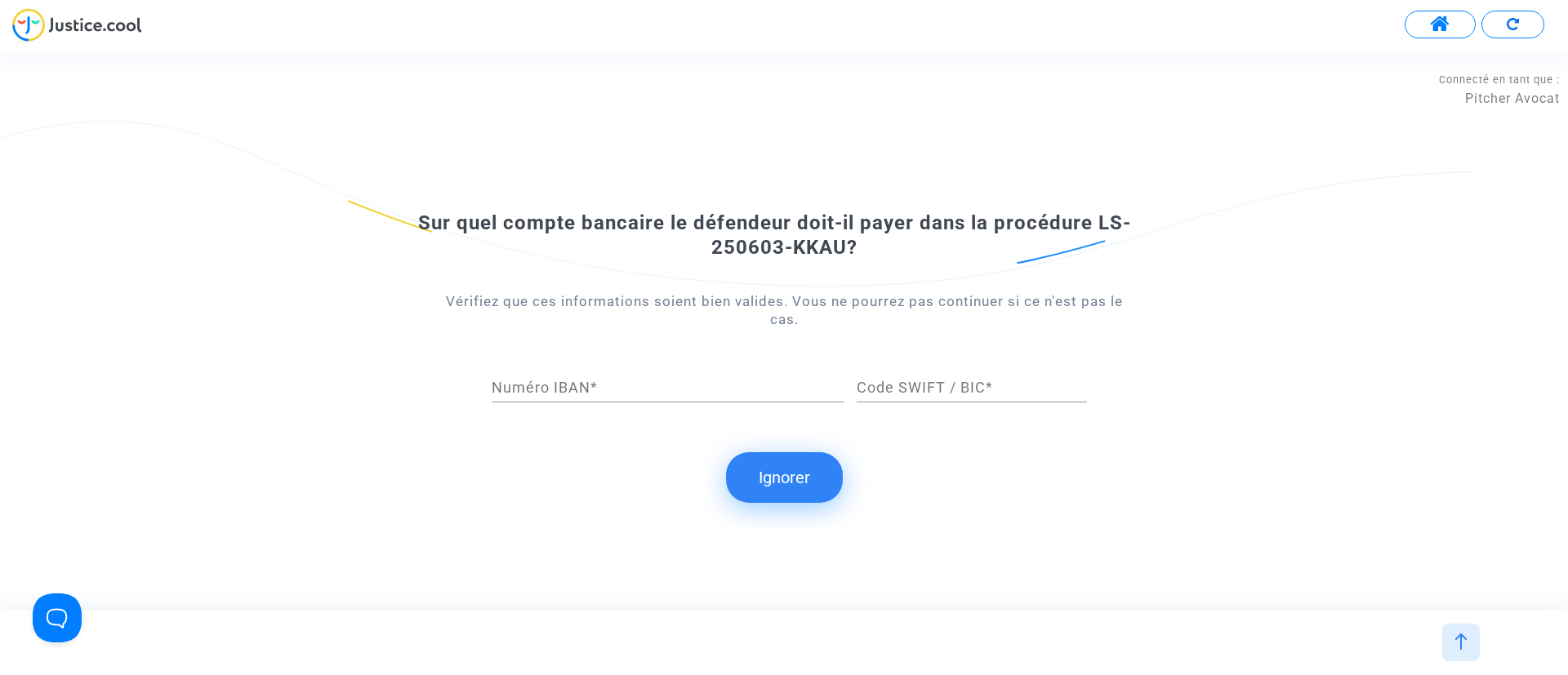
click at [784, 472] on button "Ignorer" at bounding box center [784, 477] width 117 height 51
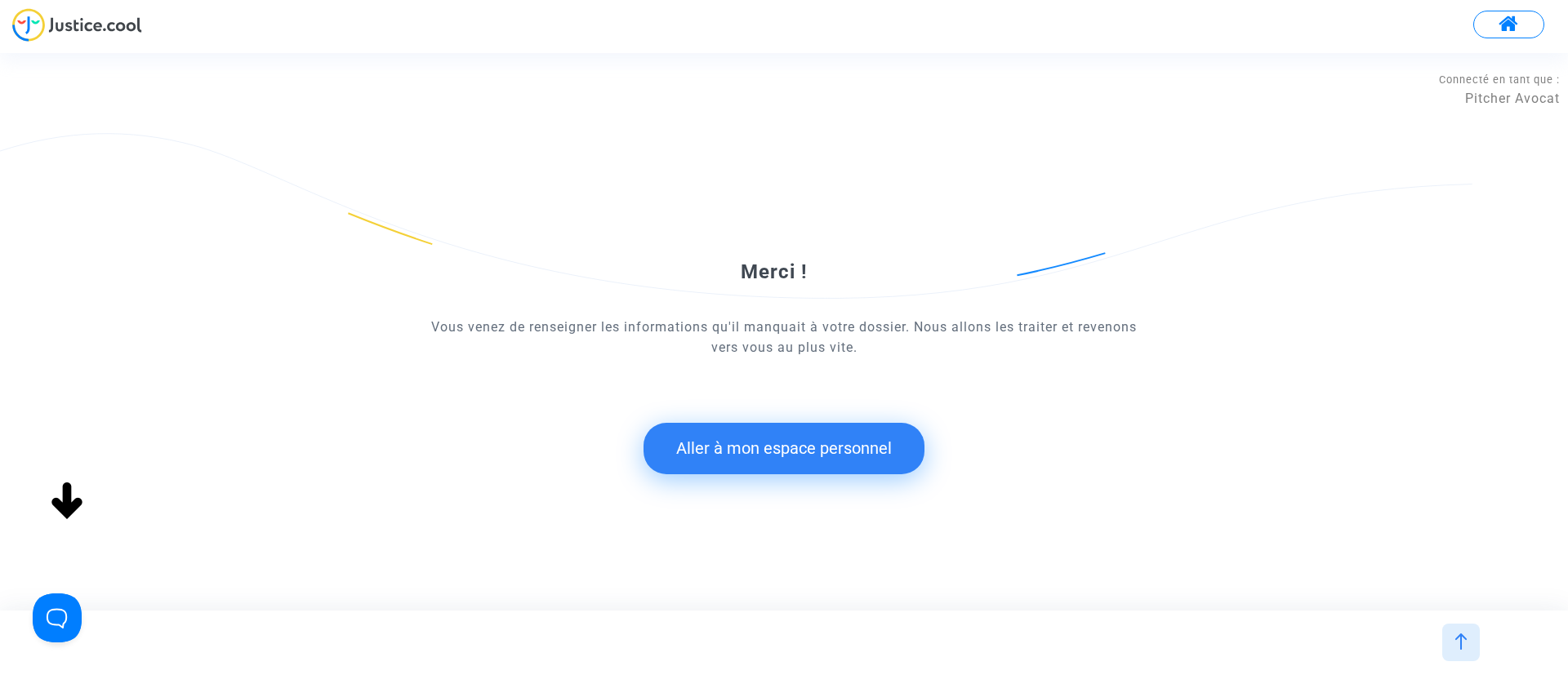
click at [827, 444] on button "Aller à mon espace personnel" at bounding box center [784, 448] width 281 height 51
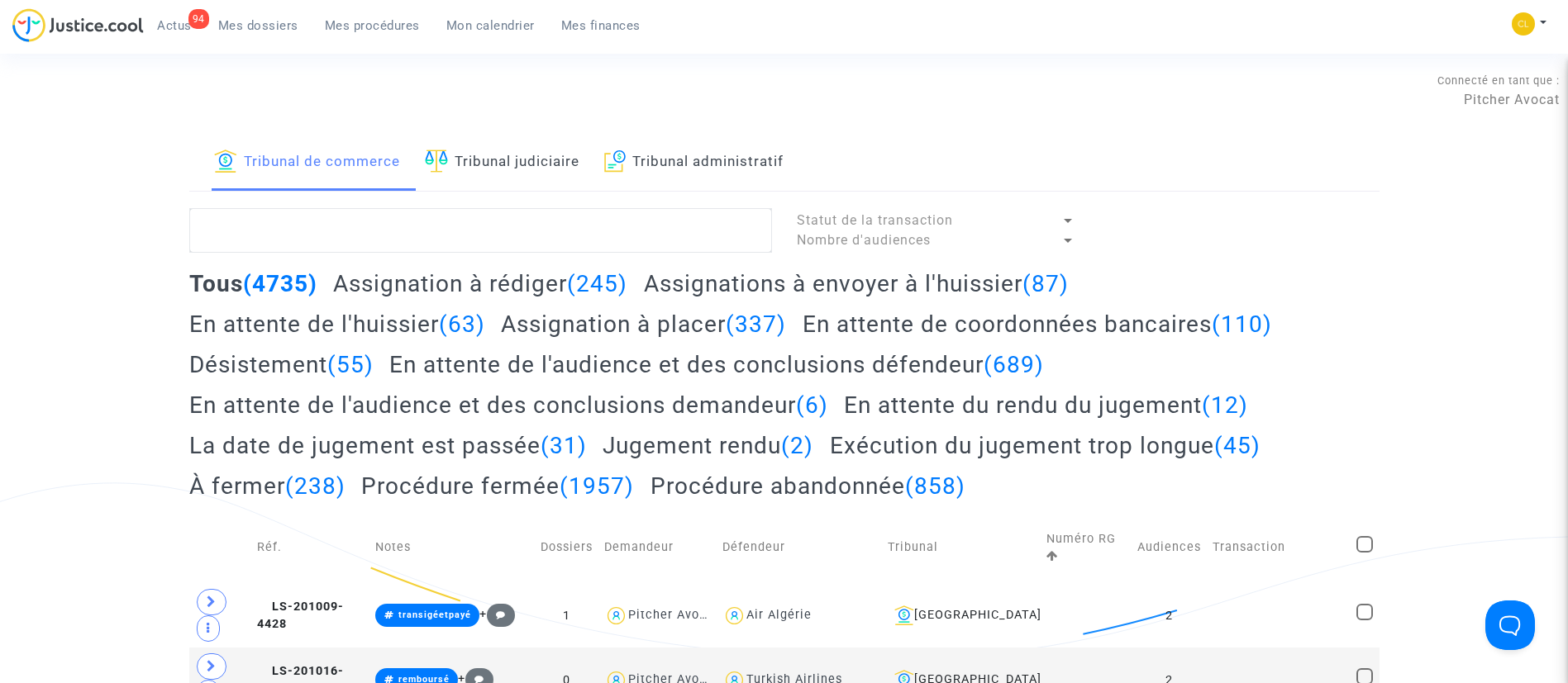
click at [262, 30] on span "Mes dossiers" at bounding box center [258, 26] width 80 height 15
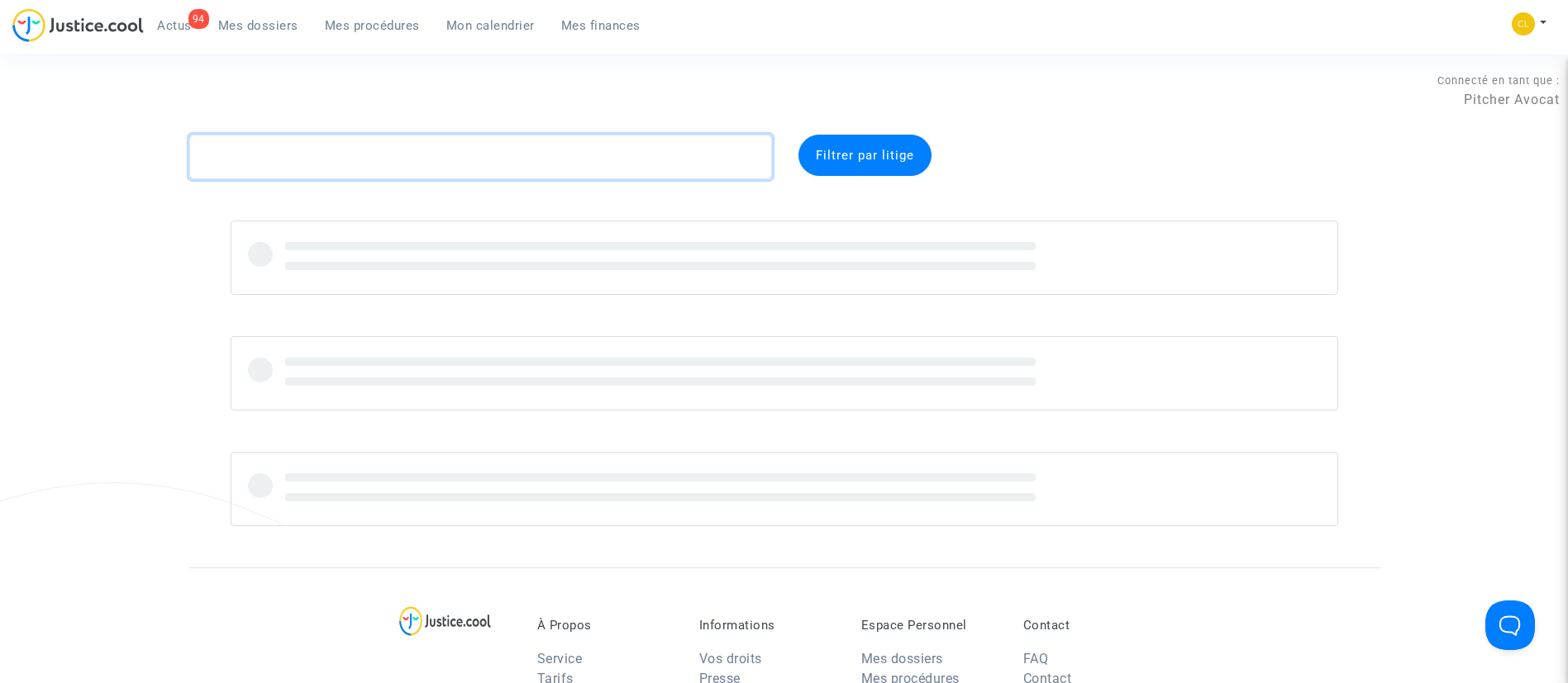
click at [321, 162] on textarea at bounding box center [481, 157] width 583 height 45
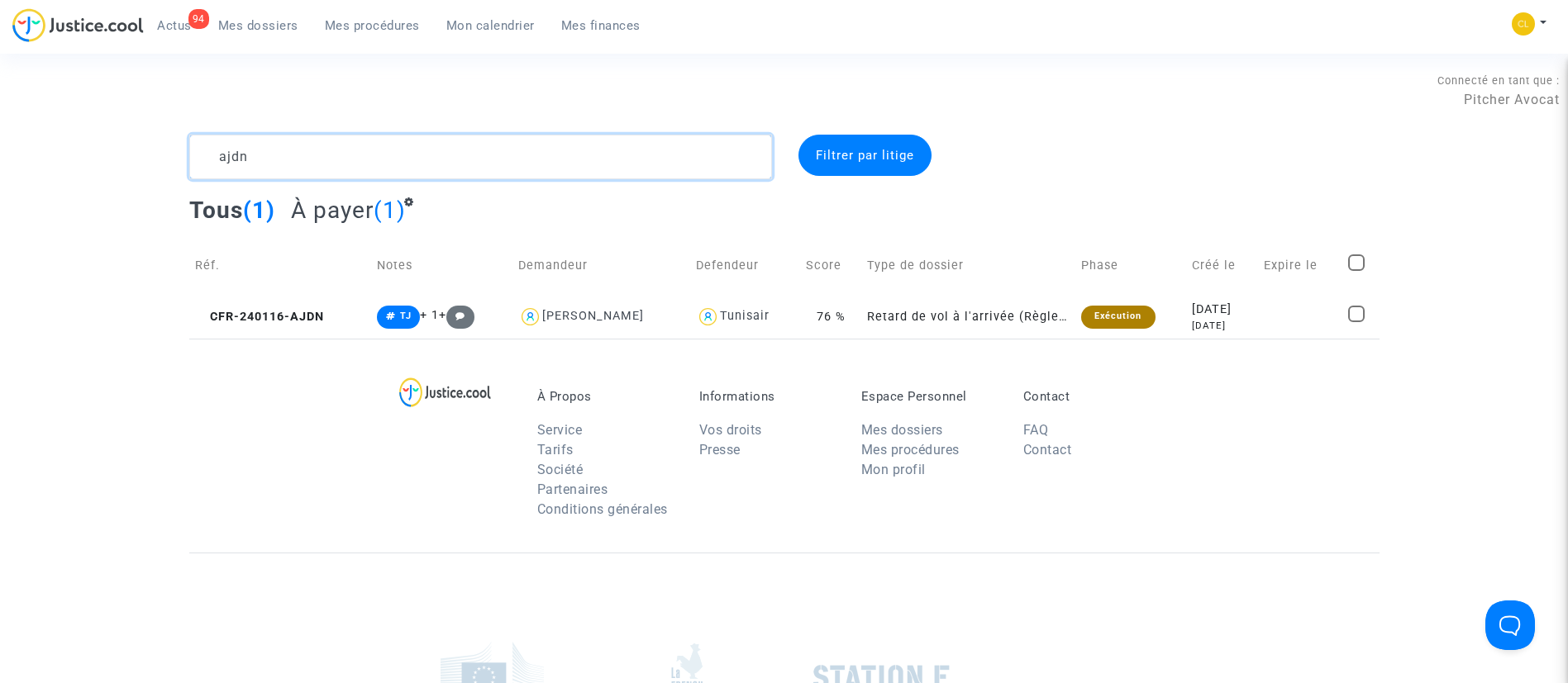
click at [311, 162] on textarea at bounding box center [481, 157] width 583 height 45
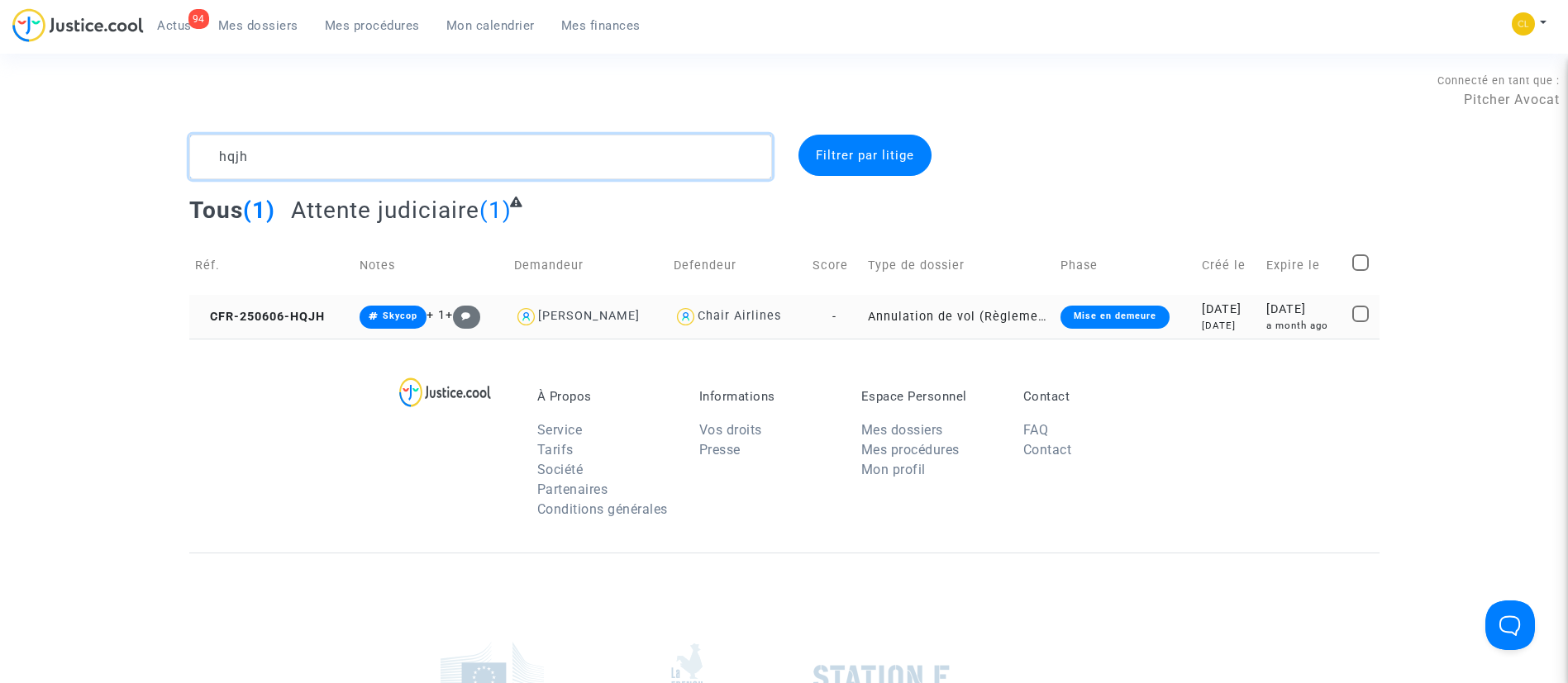
type textarea "hqjh"
click at [1260, 315] on td "[DATE] a month ago" at bounding box center [1304, 317] width 86 height 44
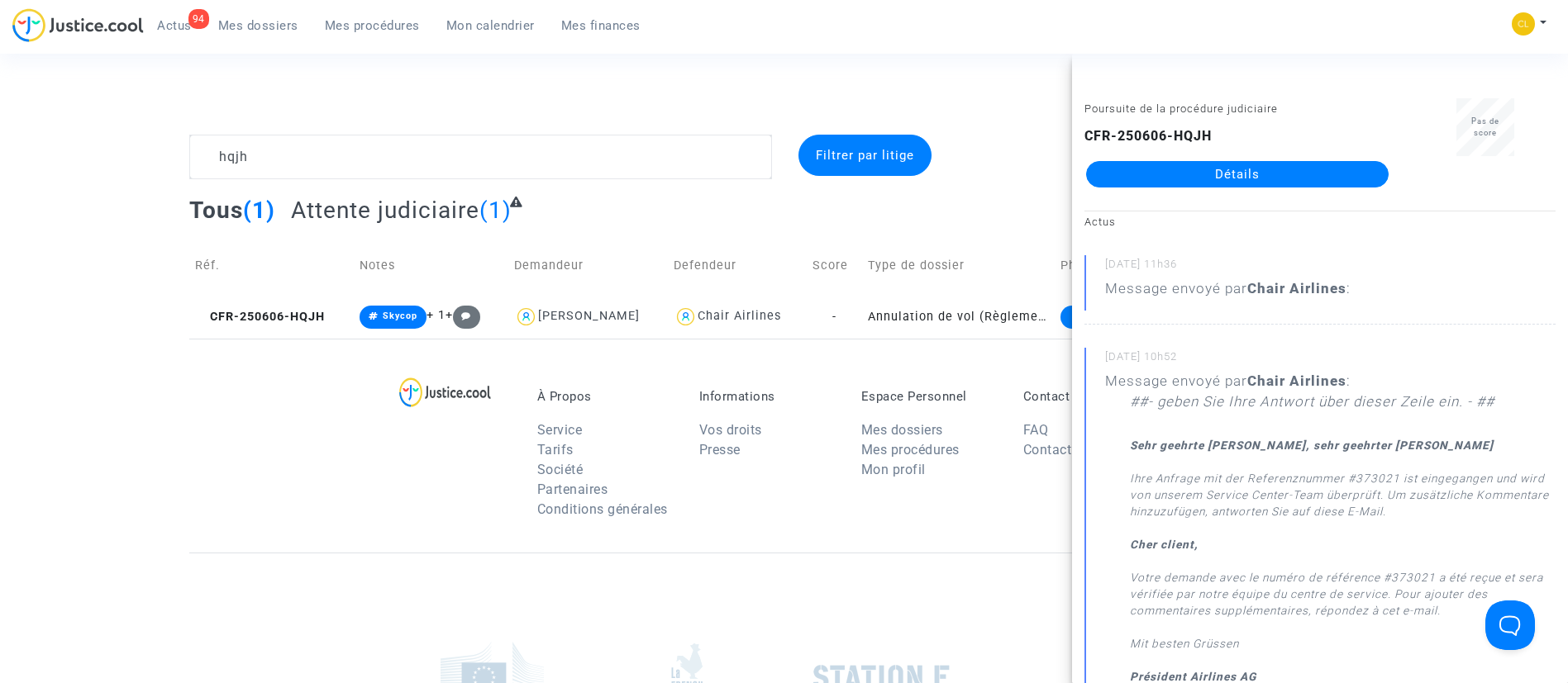
click at [1202, 164] on link "Détails" at bounding box center [1238, 174] width 302 height 26
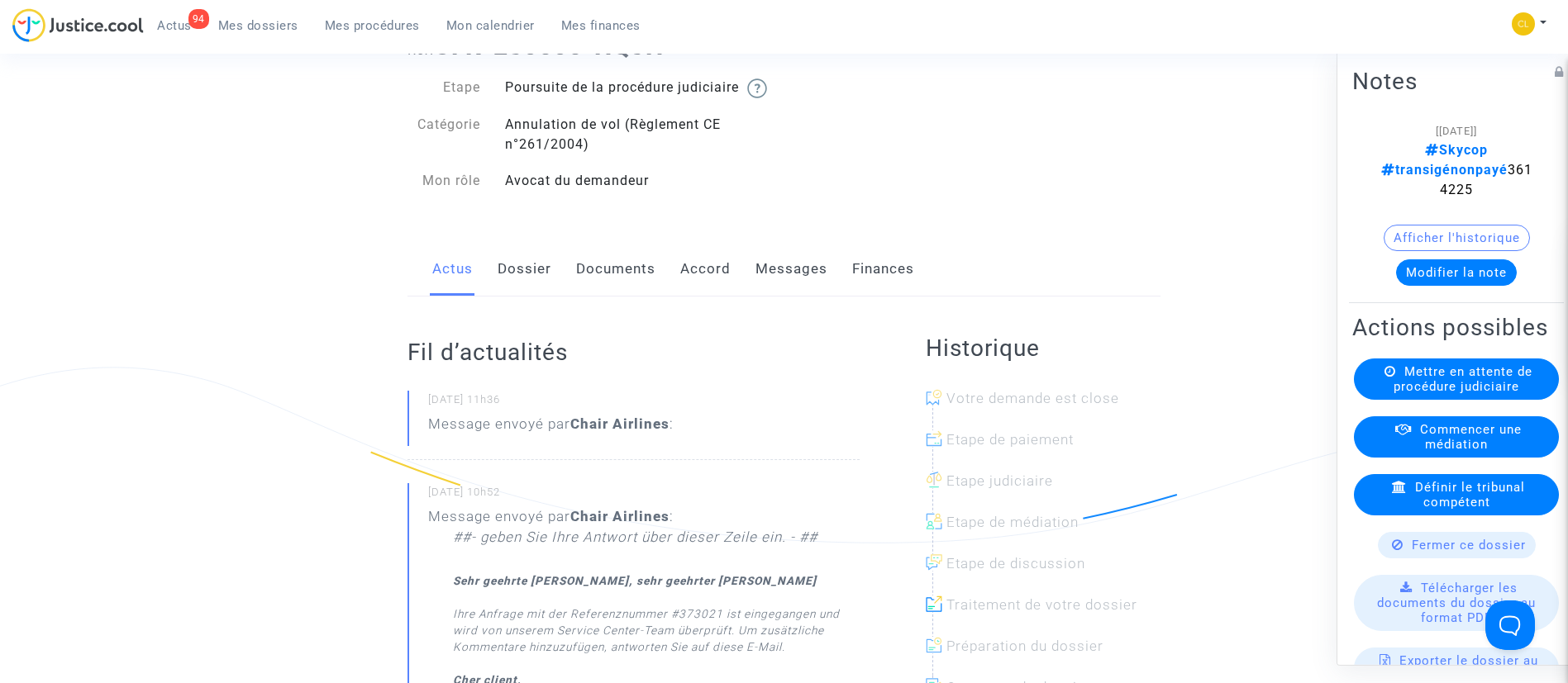
scroll to position [117, 0]
click at [1475, 258] on button "Modifier la note" at bounding box center [1456, 271] width 121 height 26
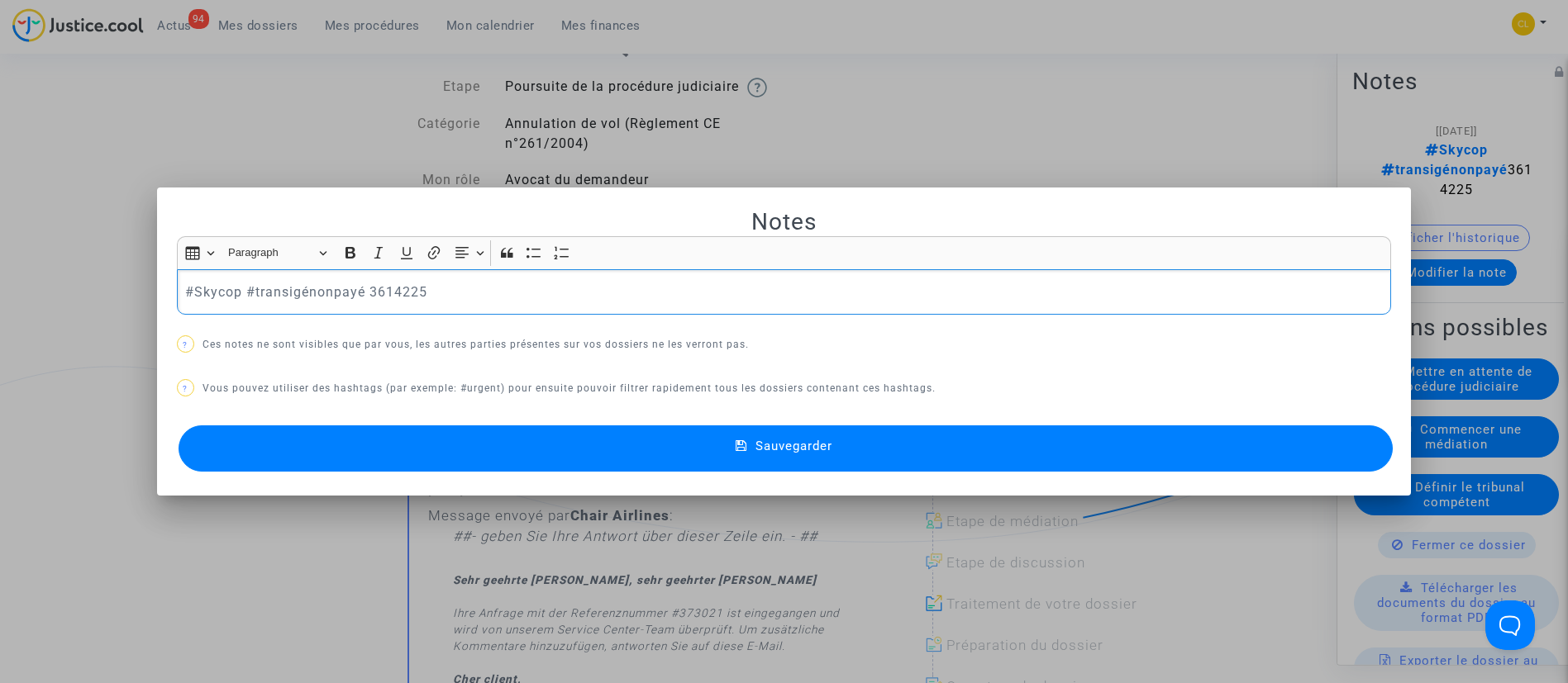
scroll to position [0, 0]
click at [329, 295] on p "#Skycop #transigénonpayé 3614225" at bounding box center [783, 292] width 1197 height 20
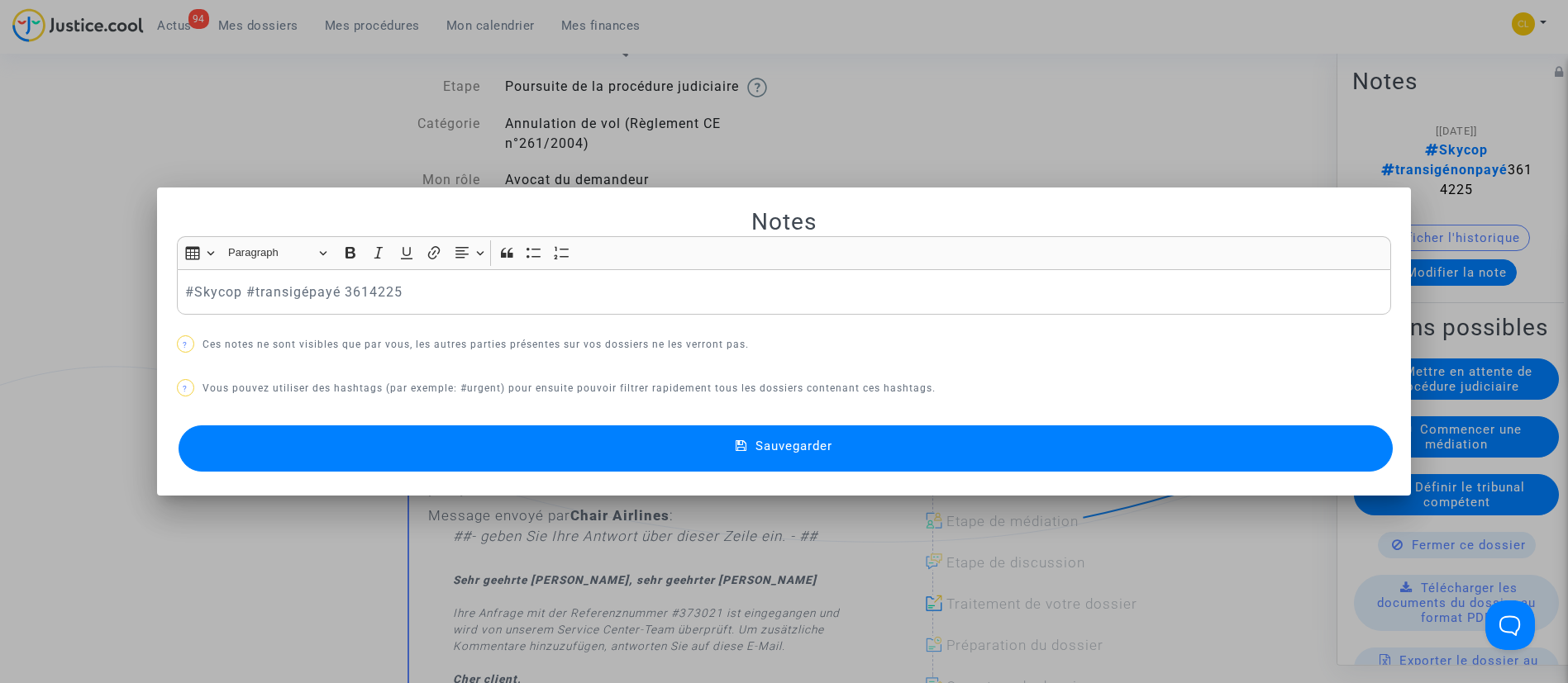
click at [810, 459] on button "Sauvegarder" at bounding box center [786, 448] width 1216 height 46
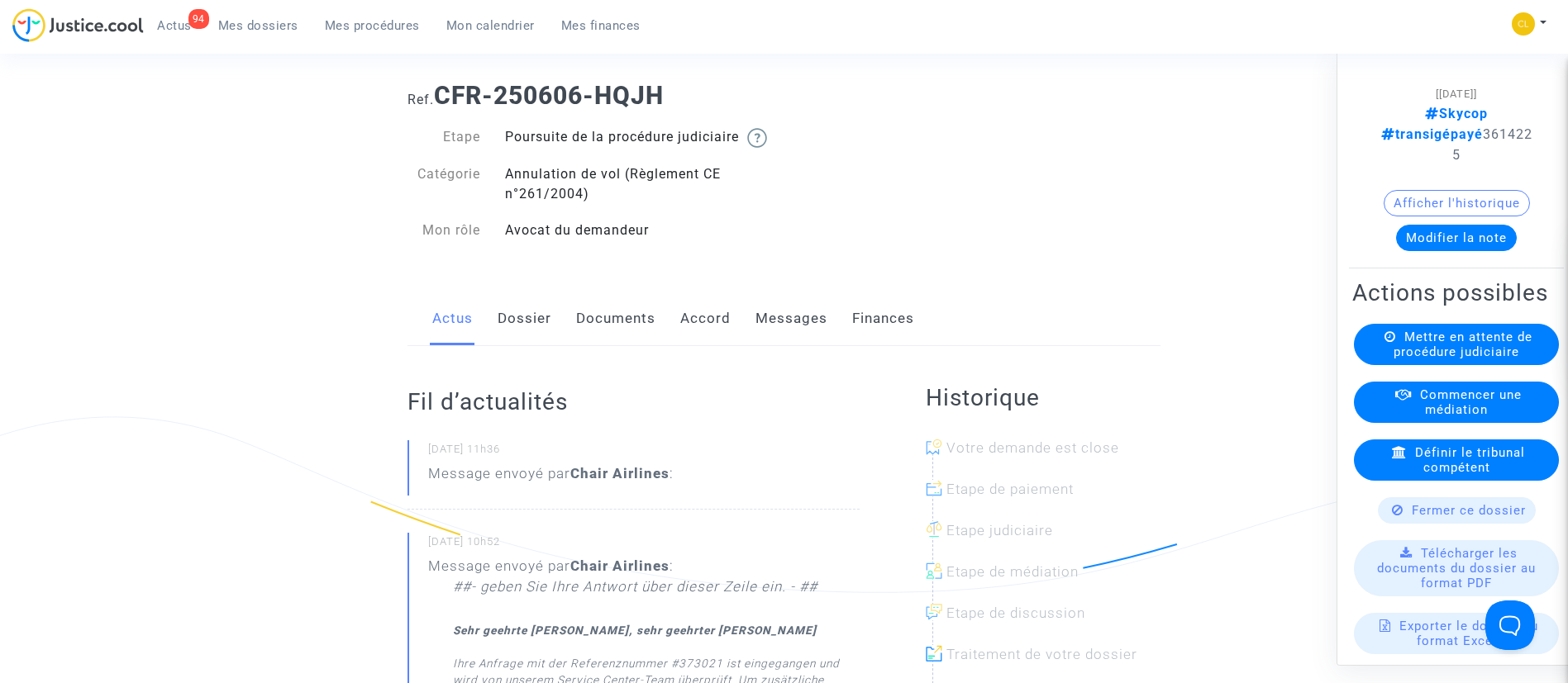
scroll to position [39, 0]
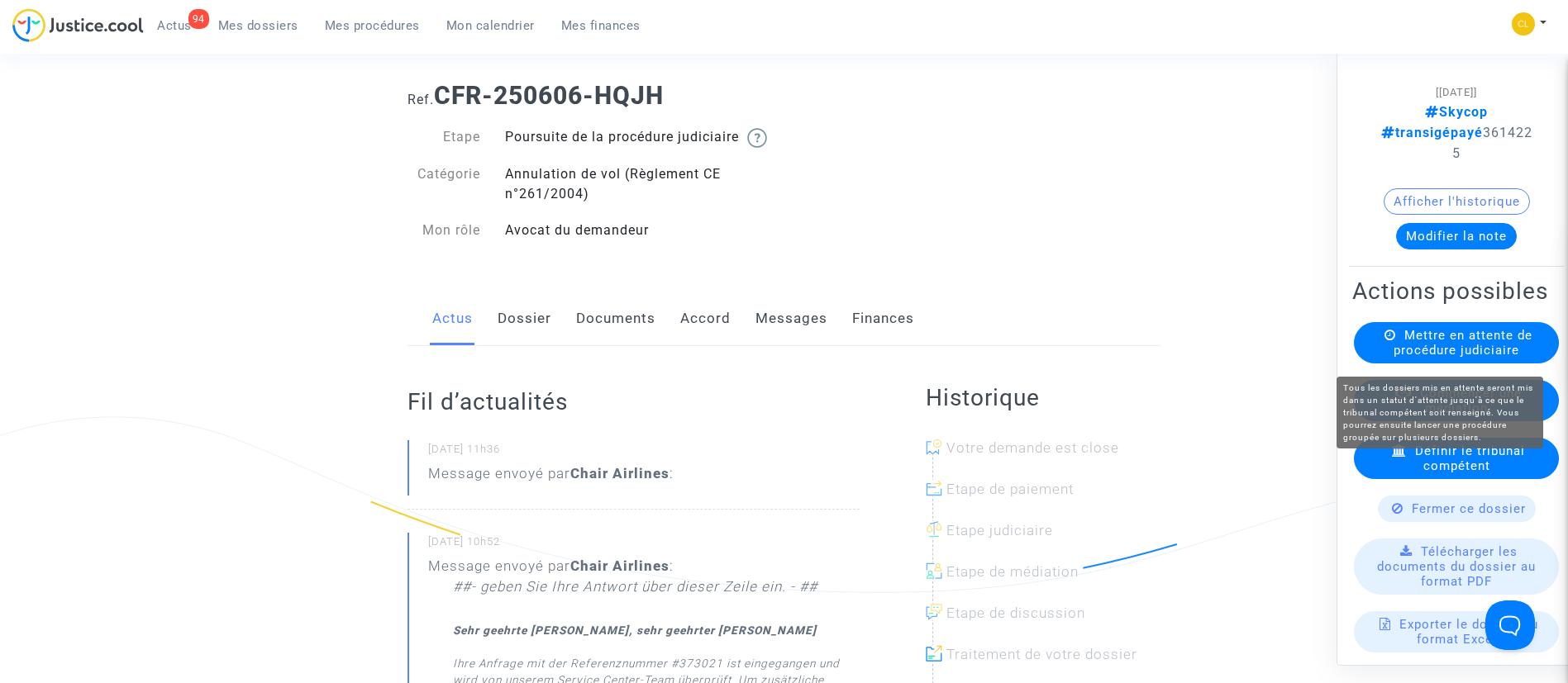
click at [1399, 357] on span "Mettre en attente de procédure judiciaire" at bounding box center [1463, 342] width 139 height 30
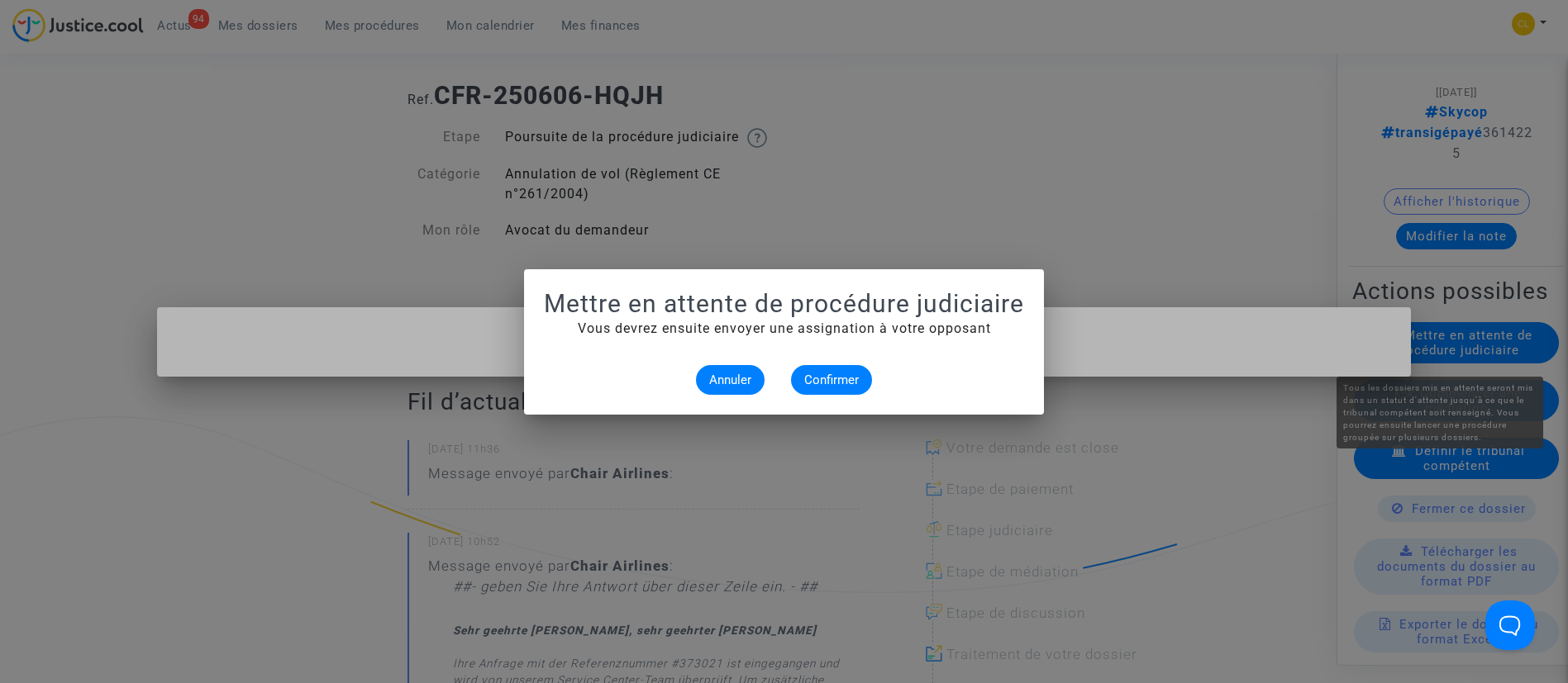
scroll to position [0, 0]
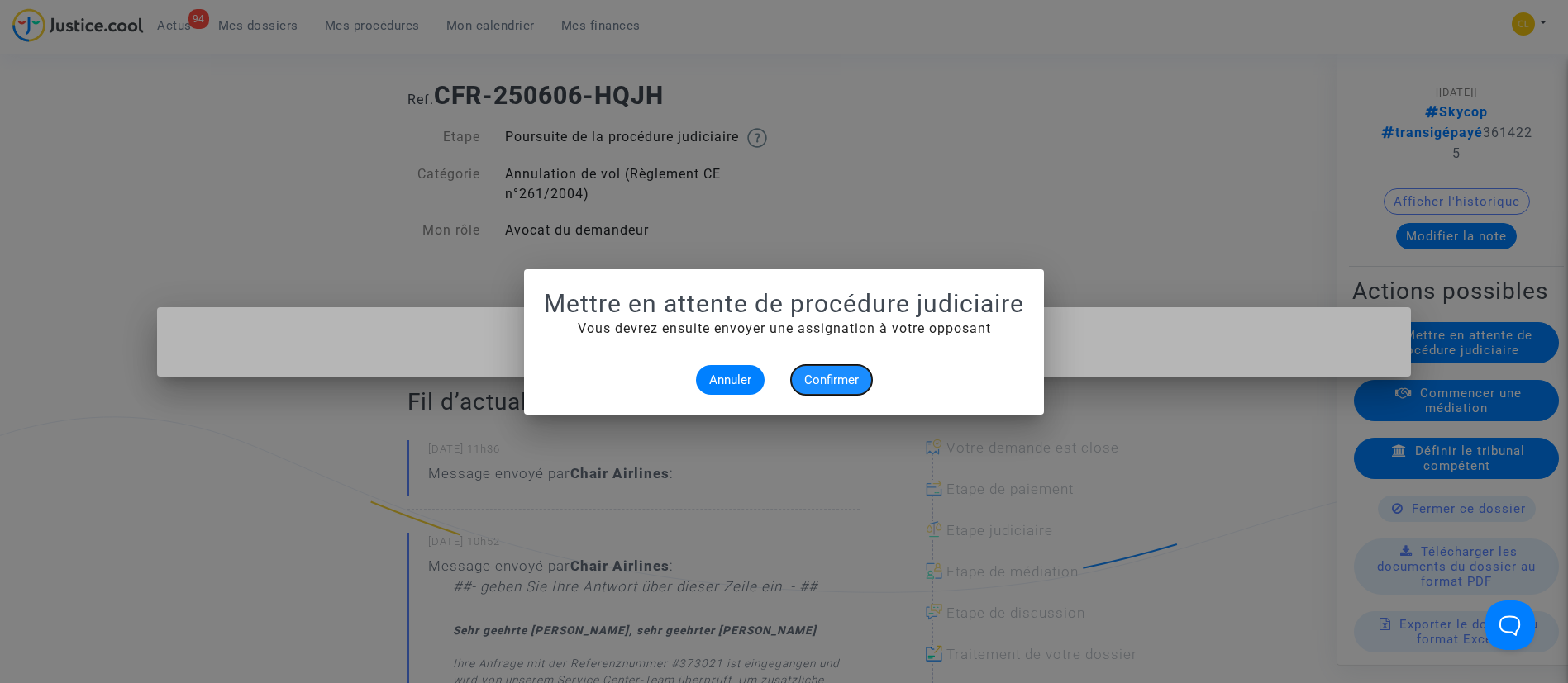
click at [824, 381] on span "Confirmer" at bounding box center [831, 380] width 55 height 15
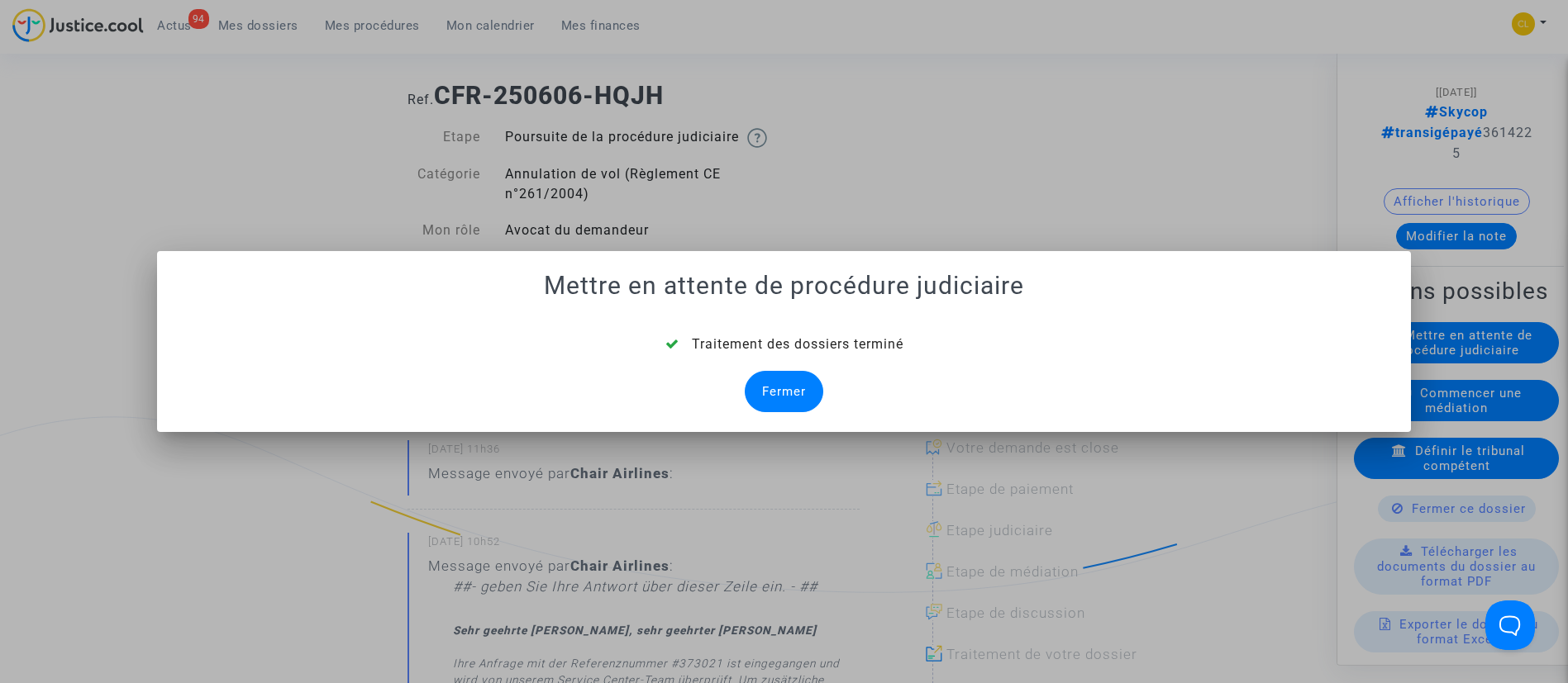
click at [760, 388] on div "Fermer" at bounding box center [784, 391] width 79 height 41
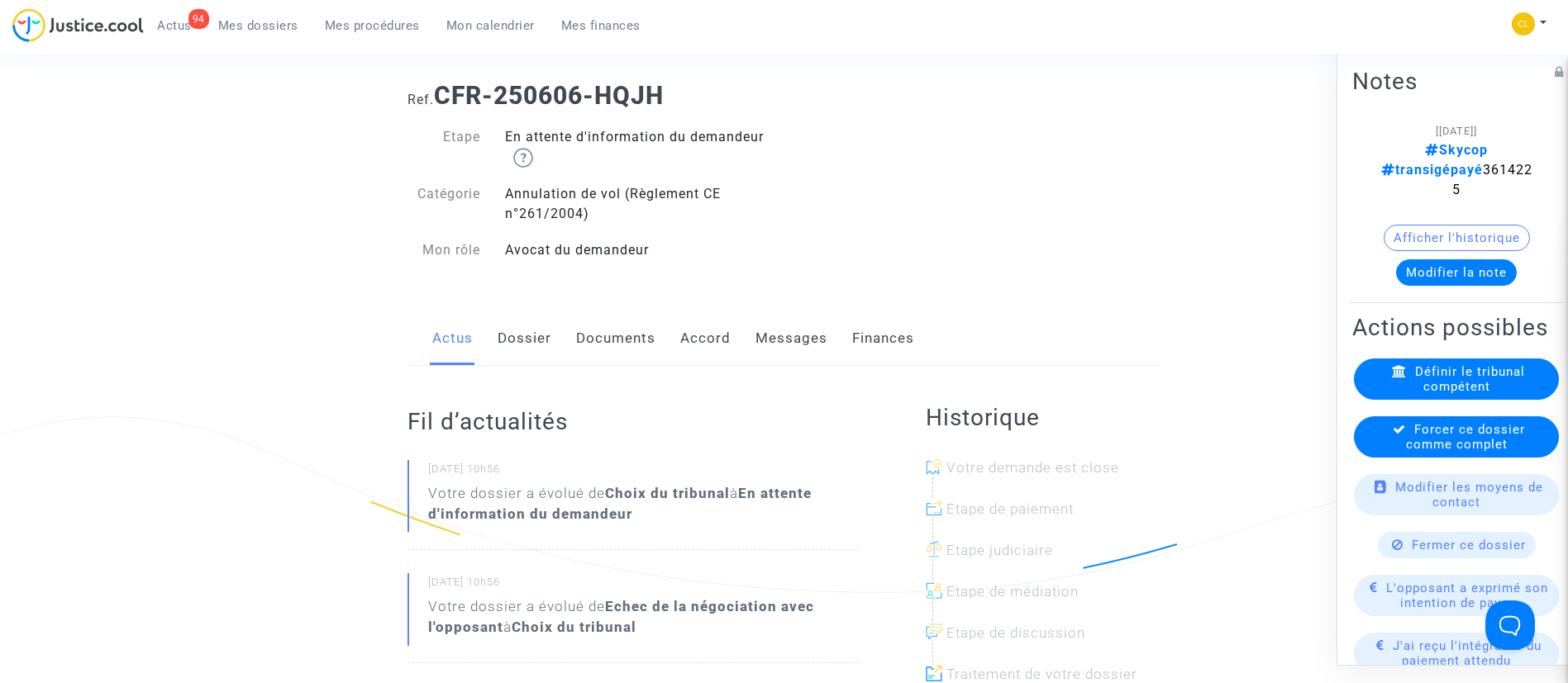
scroll to position [153, 0]
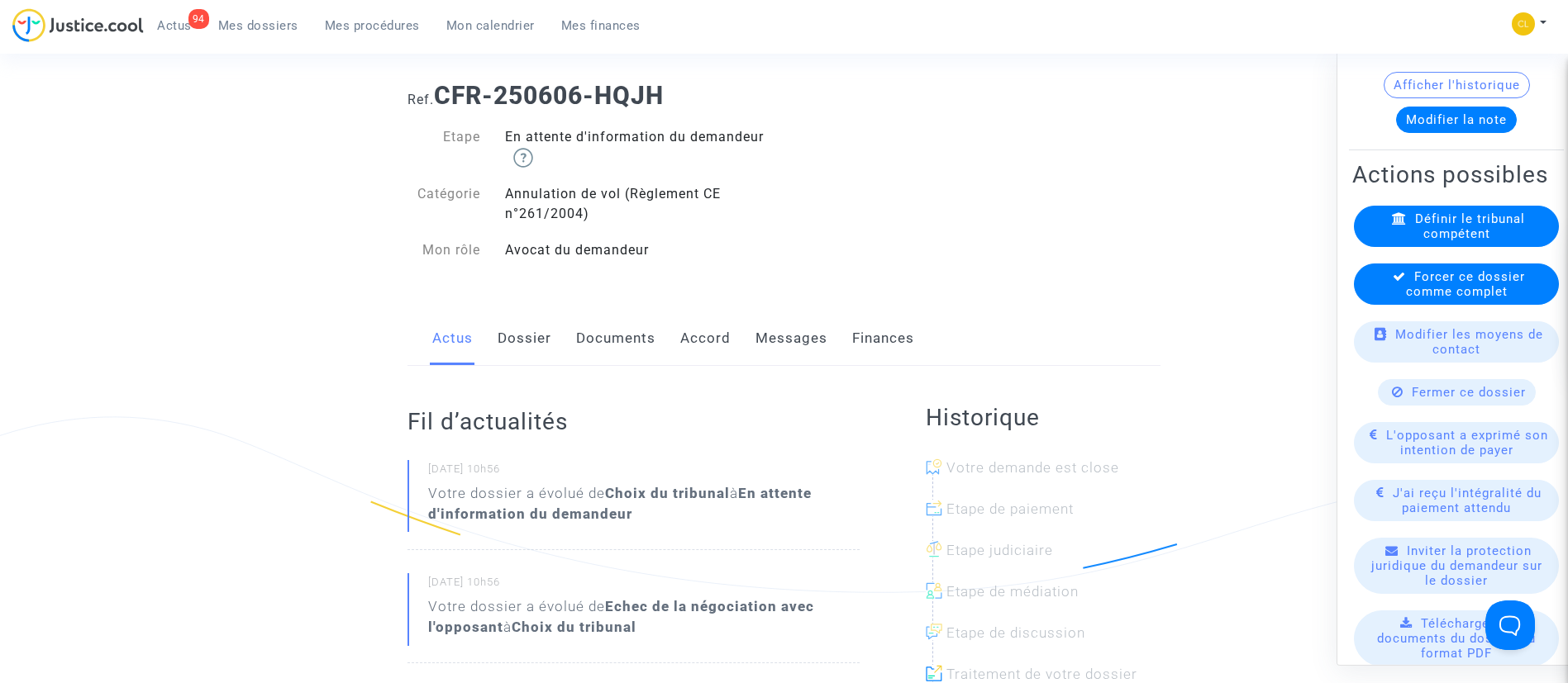
click at [1418, 434] on div "L'opposant a exprimé son intention de payer" at bounding box center [1456, 442] width 205 height 41
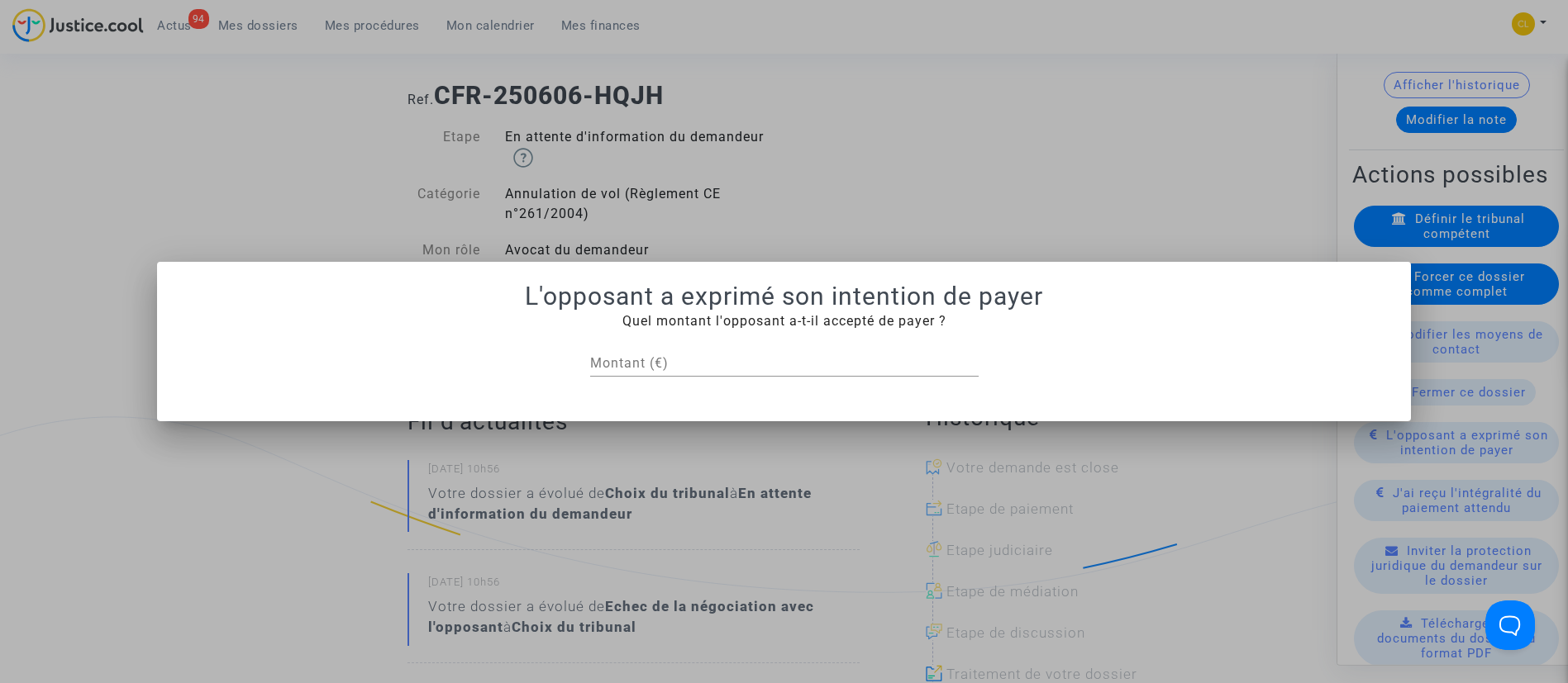
scroll to position [0, 0]
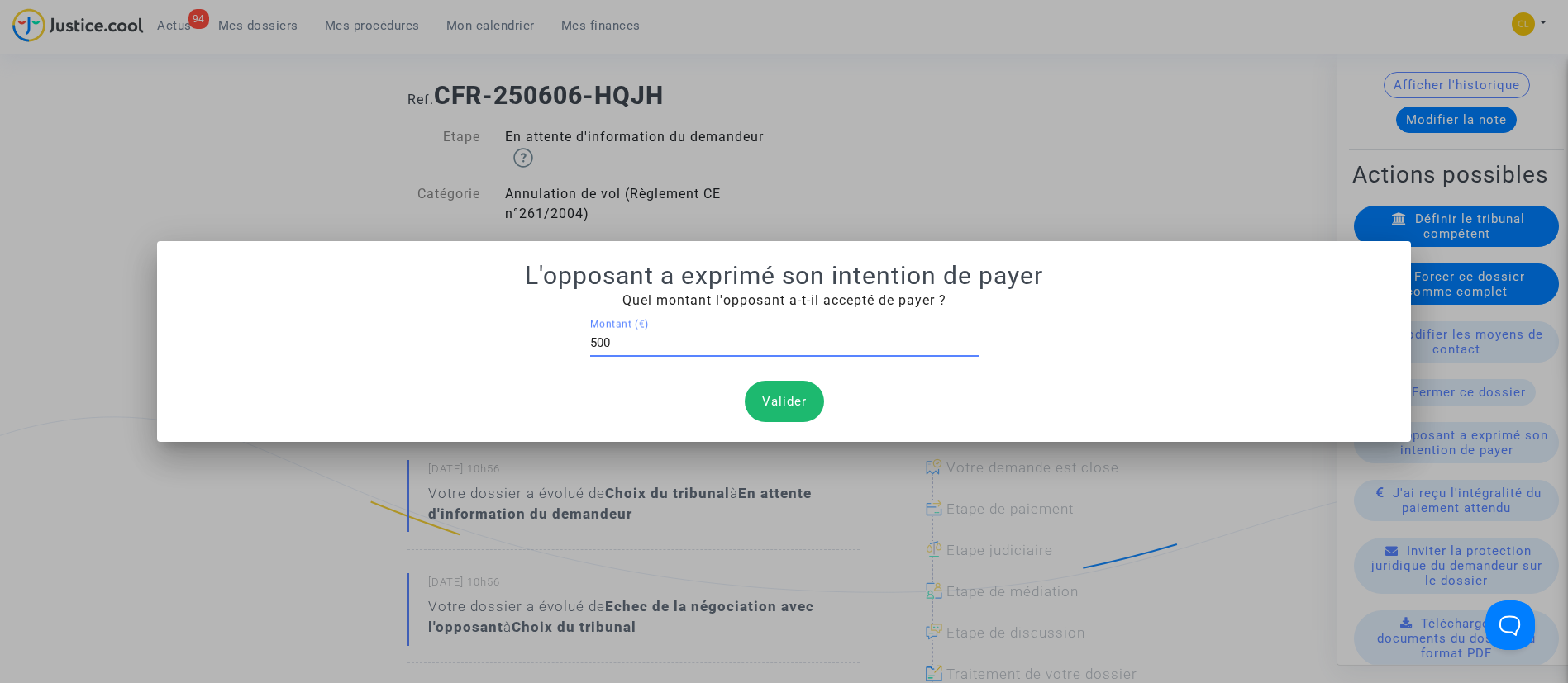
type input "500"
click at [792, 399] on button "Valider" at bounding box center [785, 401] width 79 height 41
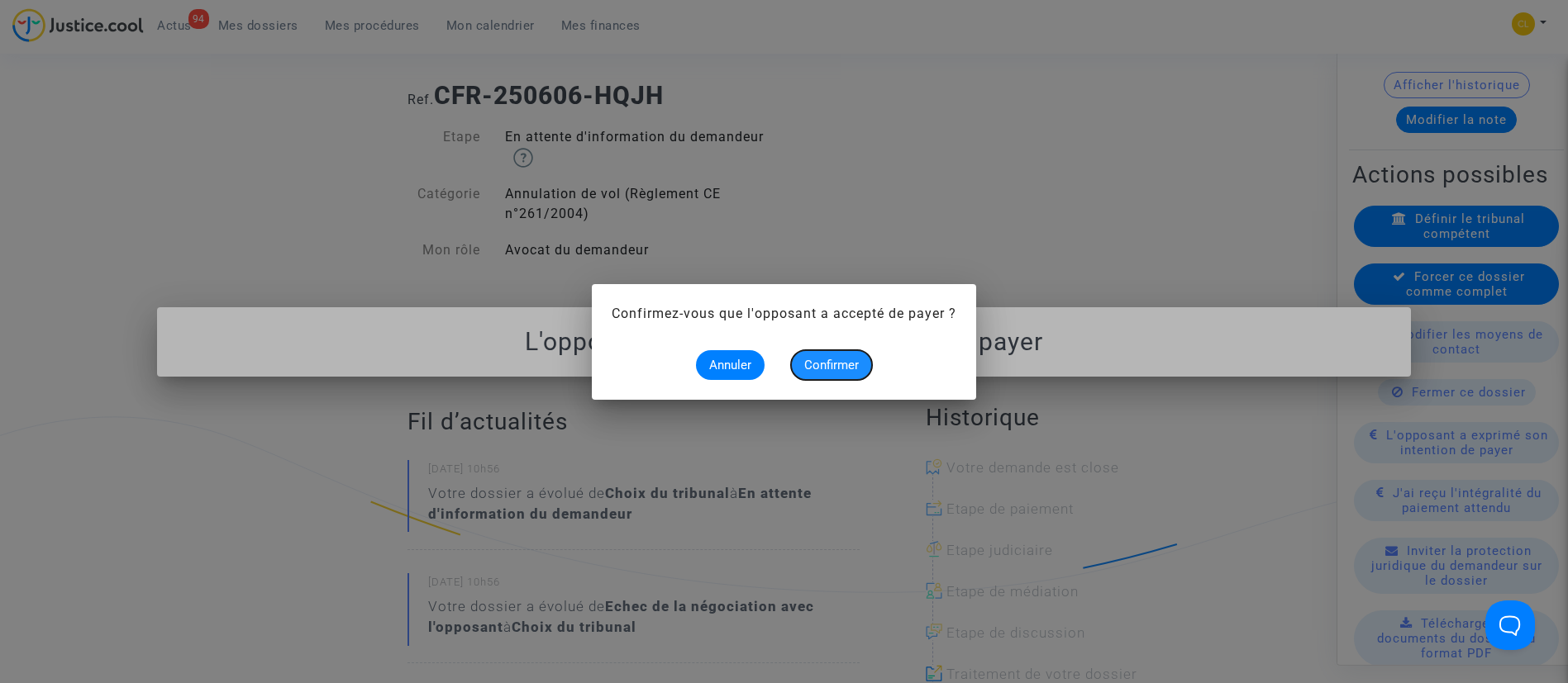
click at [833, 366] on span "Confirmer" at bounding box center [831, 366] width 55 height 15
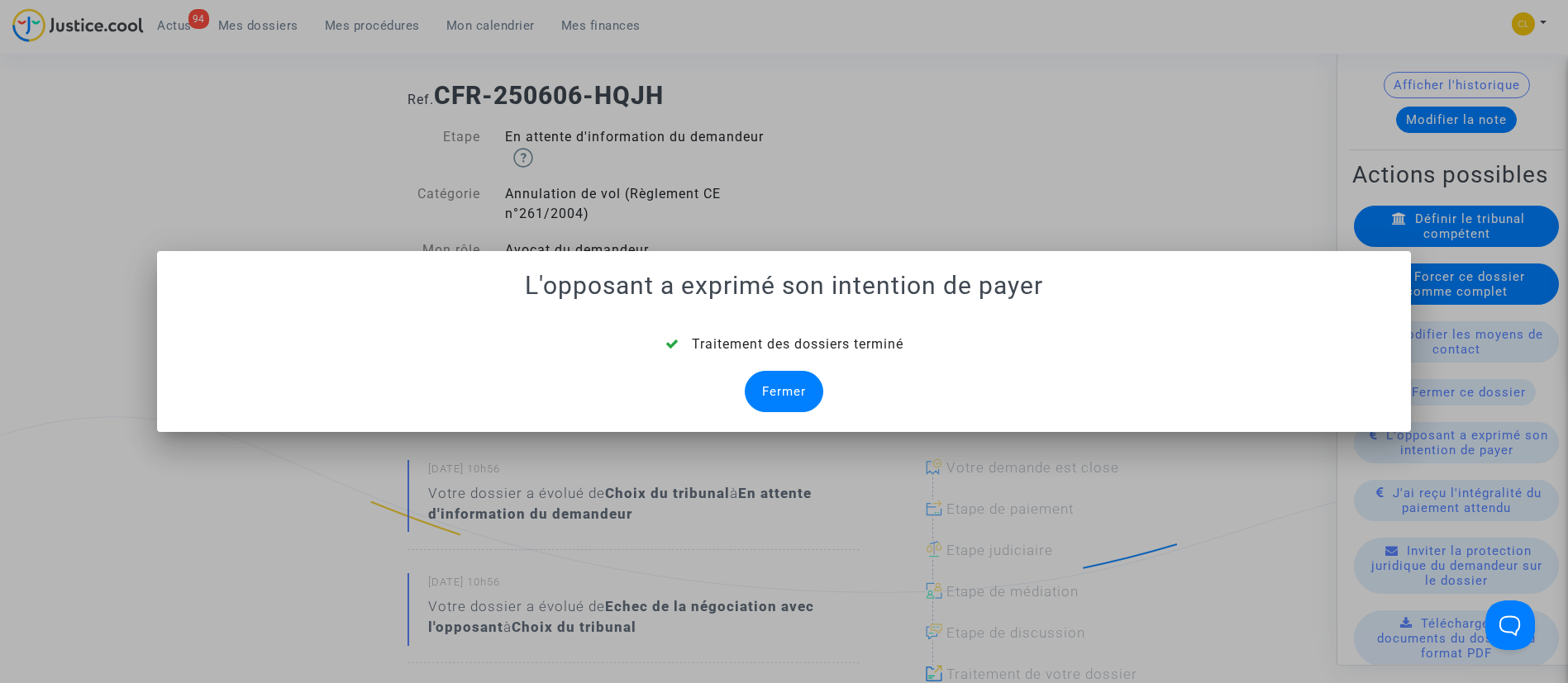
click at [773, 398] on div "Fermer" at bounding box center [784, 391] width 79 height 41
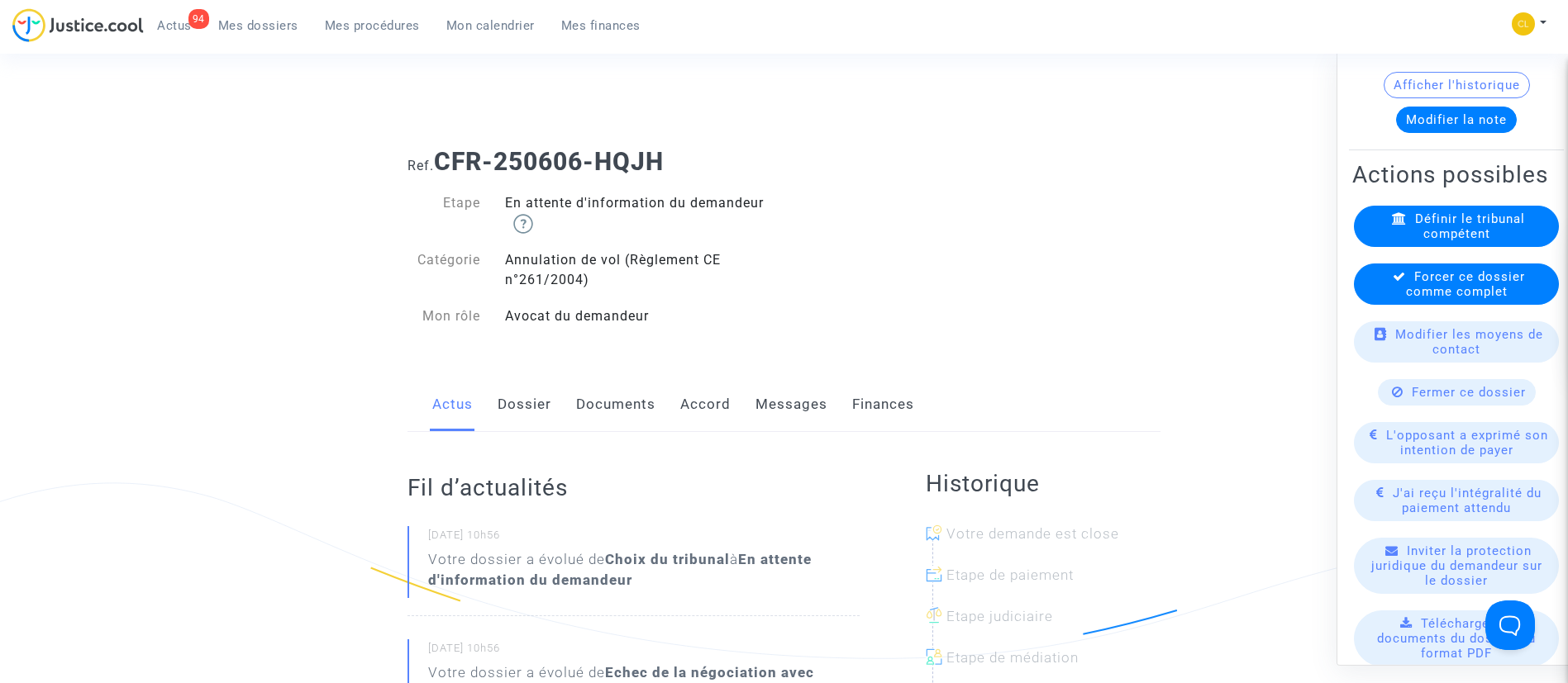
scroll to position [66, 0]
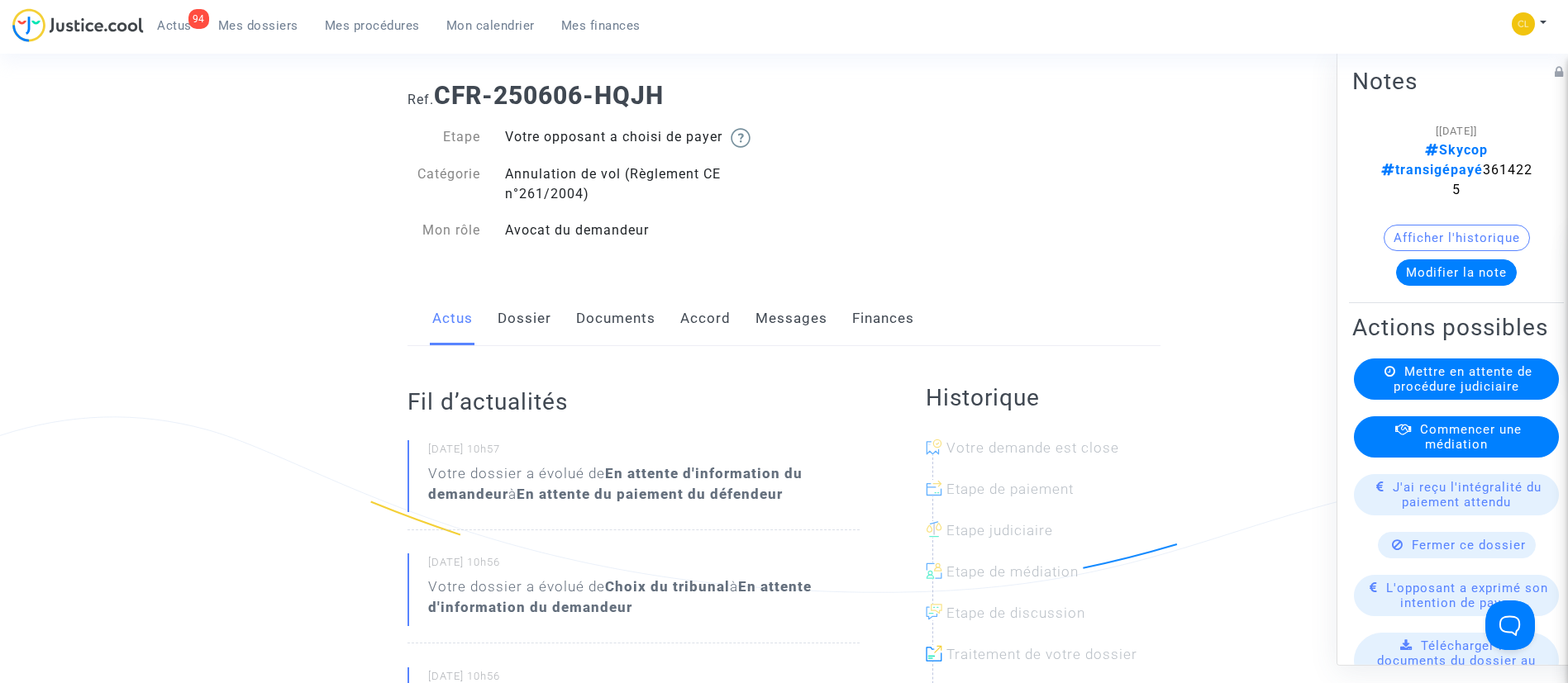
click at [251, 21] on span "Mes dossiers" at bounding box center [258, 26] width 80 height 15
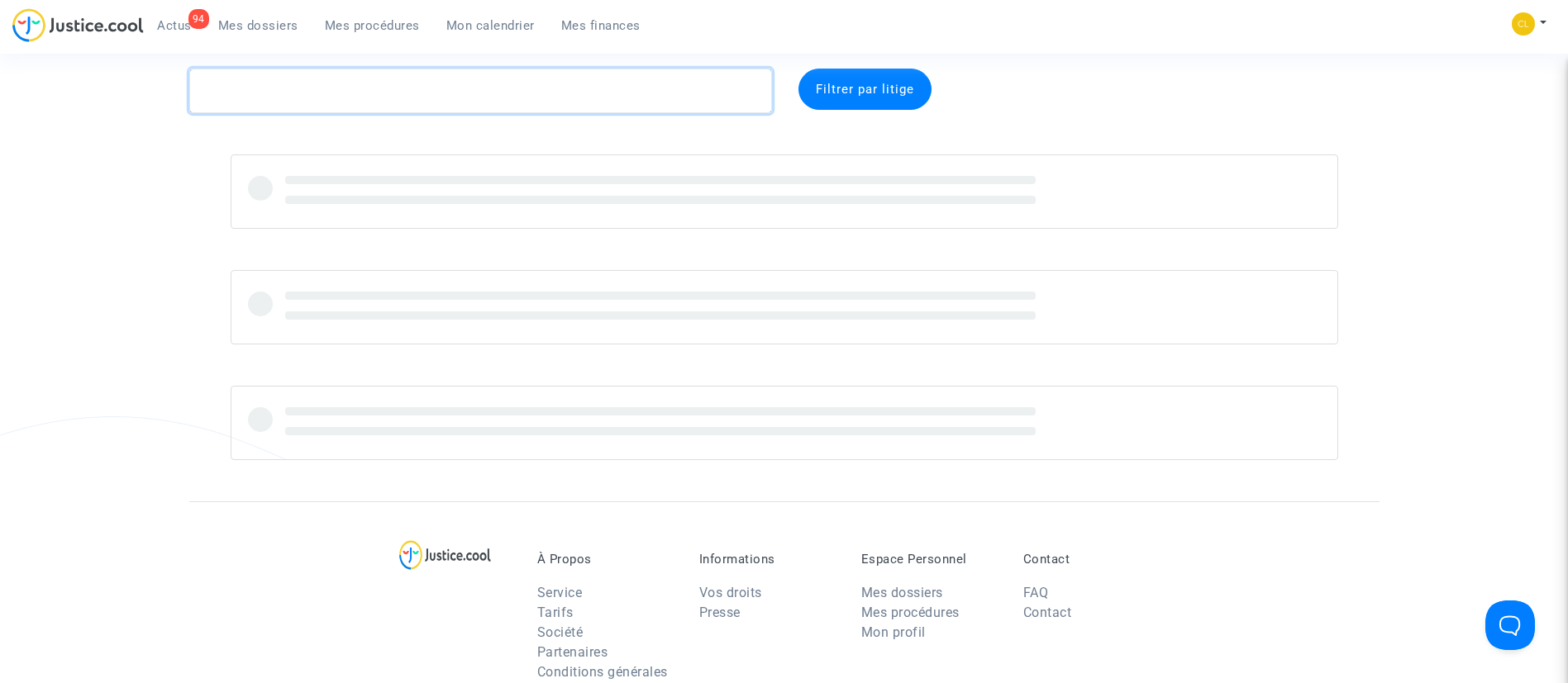
click at [534, 92] on textarea at bounding box center [481, 90] width 583 height 45
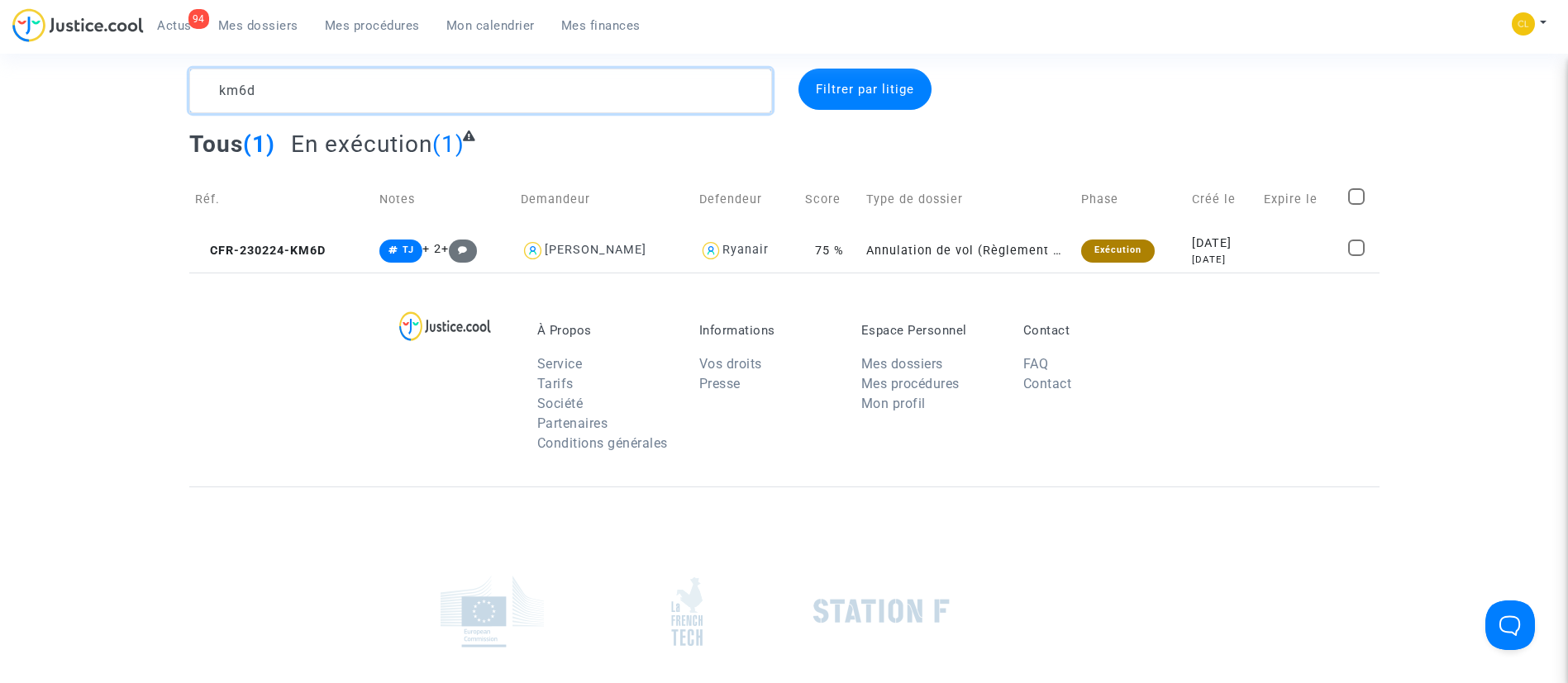
type textarea "km6d"
click at [1251, 275] on div "À Propos Service Tarifs Société Partenaires Conditions générales Informations V…" at bounding box center [784, 379] width 1190 height 214
click at [1267, 264] on td at bounding box center [1301, 251] width 85 height 44
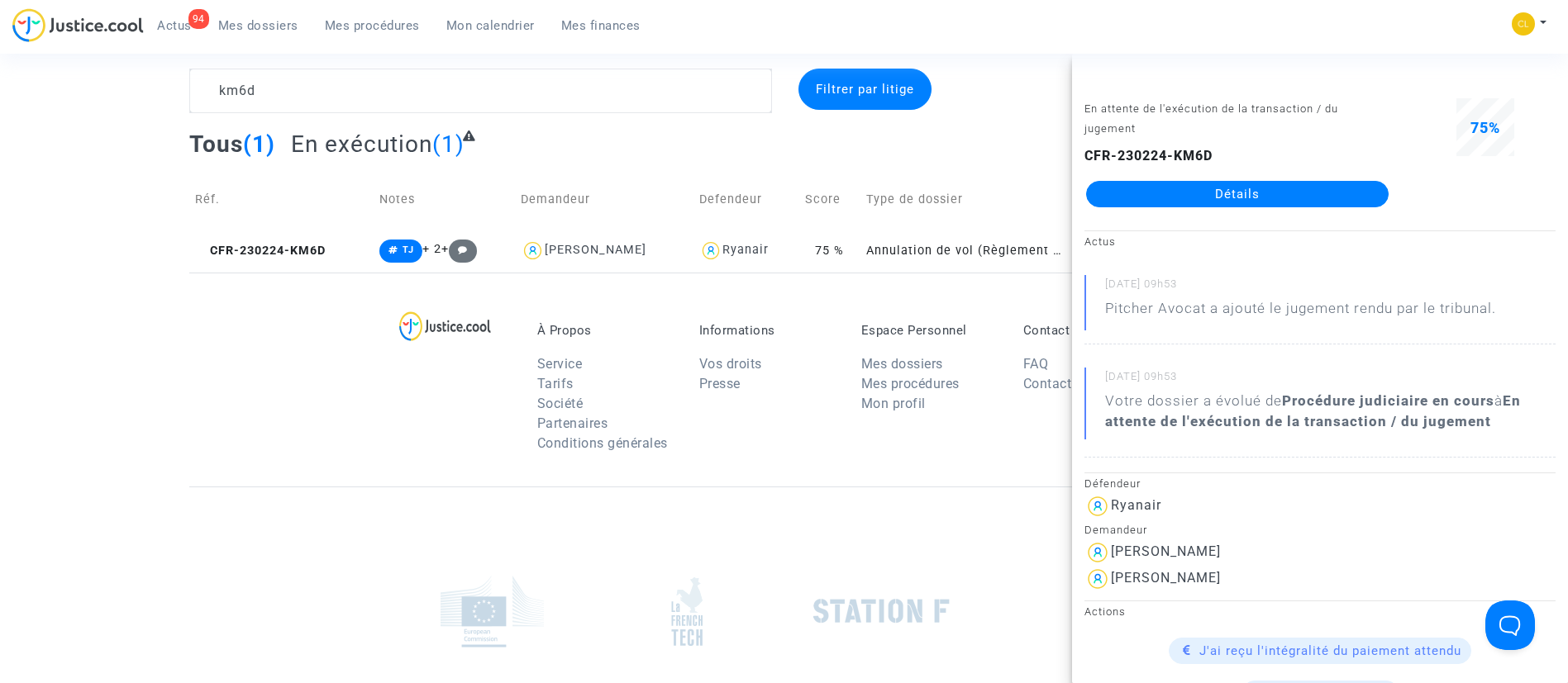
click at [1179, 187] on link "Détails" at bounding box center [1238, 193] width 302 height 26
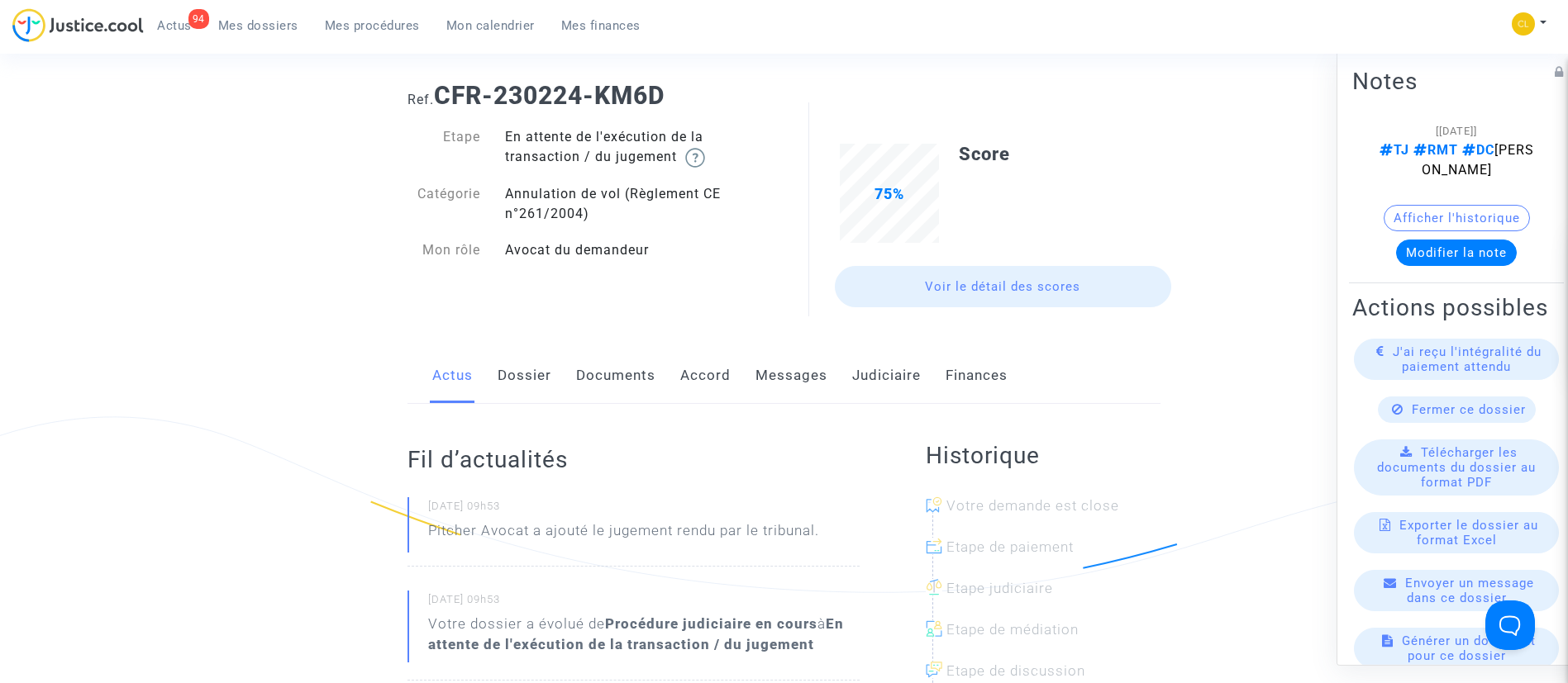
click at [883, 372] on link "Judiciaire" at bounding box center [886, 376] width 68 height 55
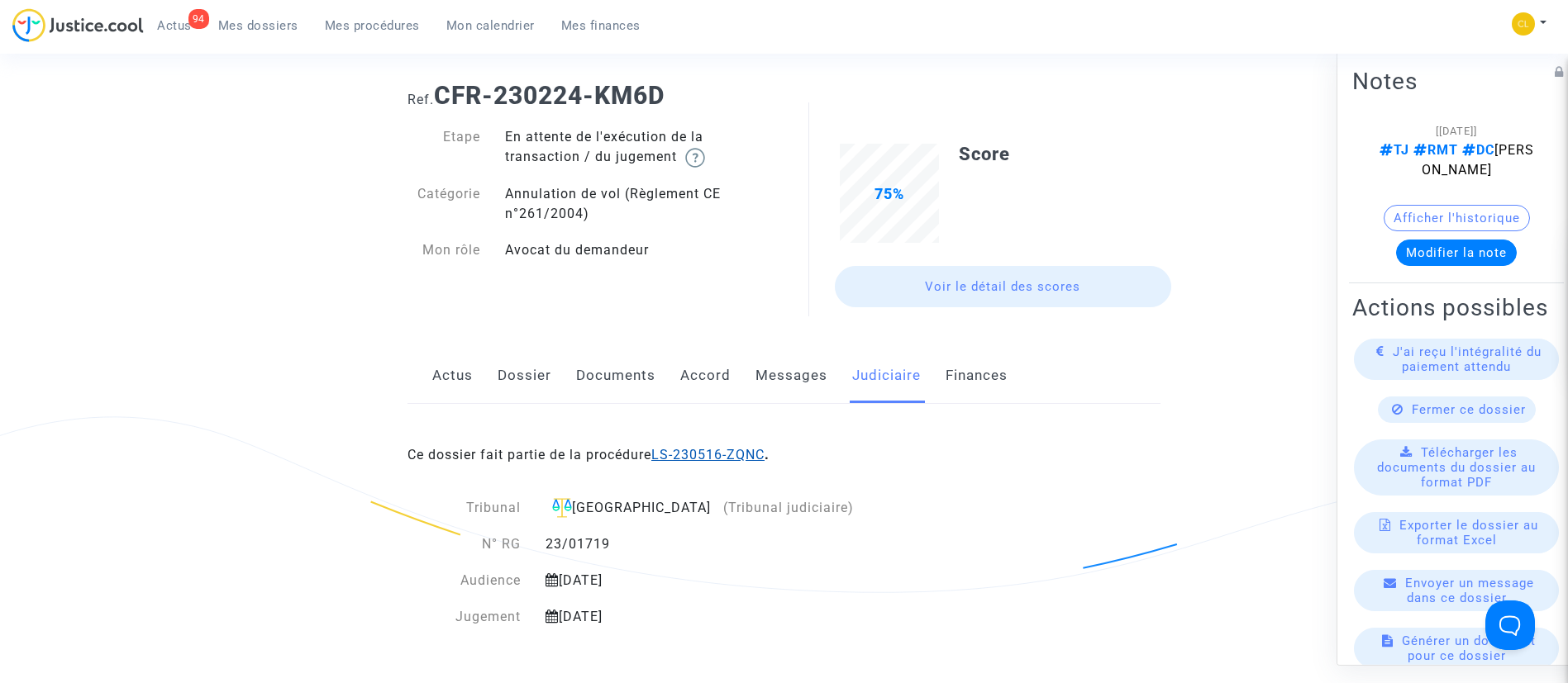
click at [753, 458] on link "LS-230516-ZQNC" at bounding box center [708, 454] width 113 height 16
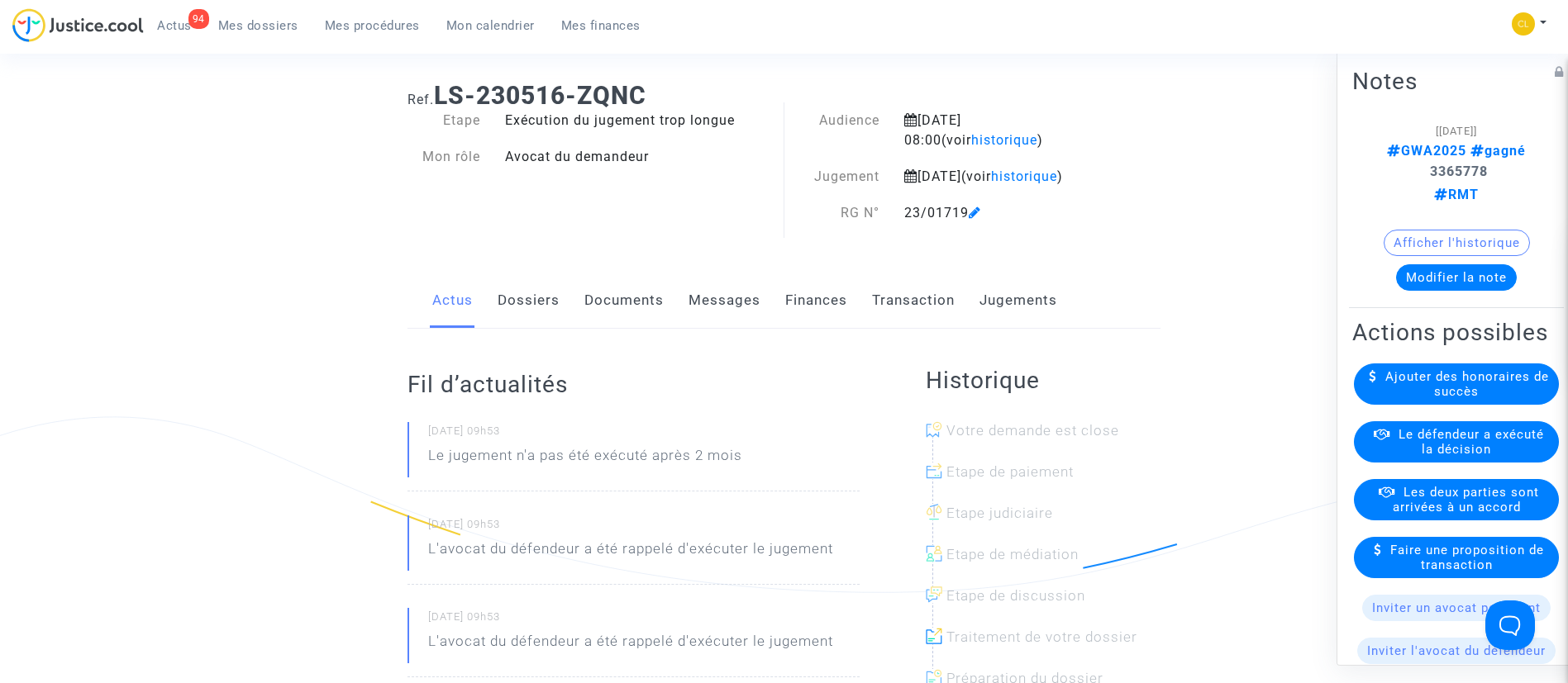
click at [532, 317] on link "Dossiers" at bounding box center [528, 301] width 62 height 55
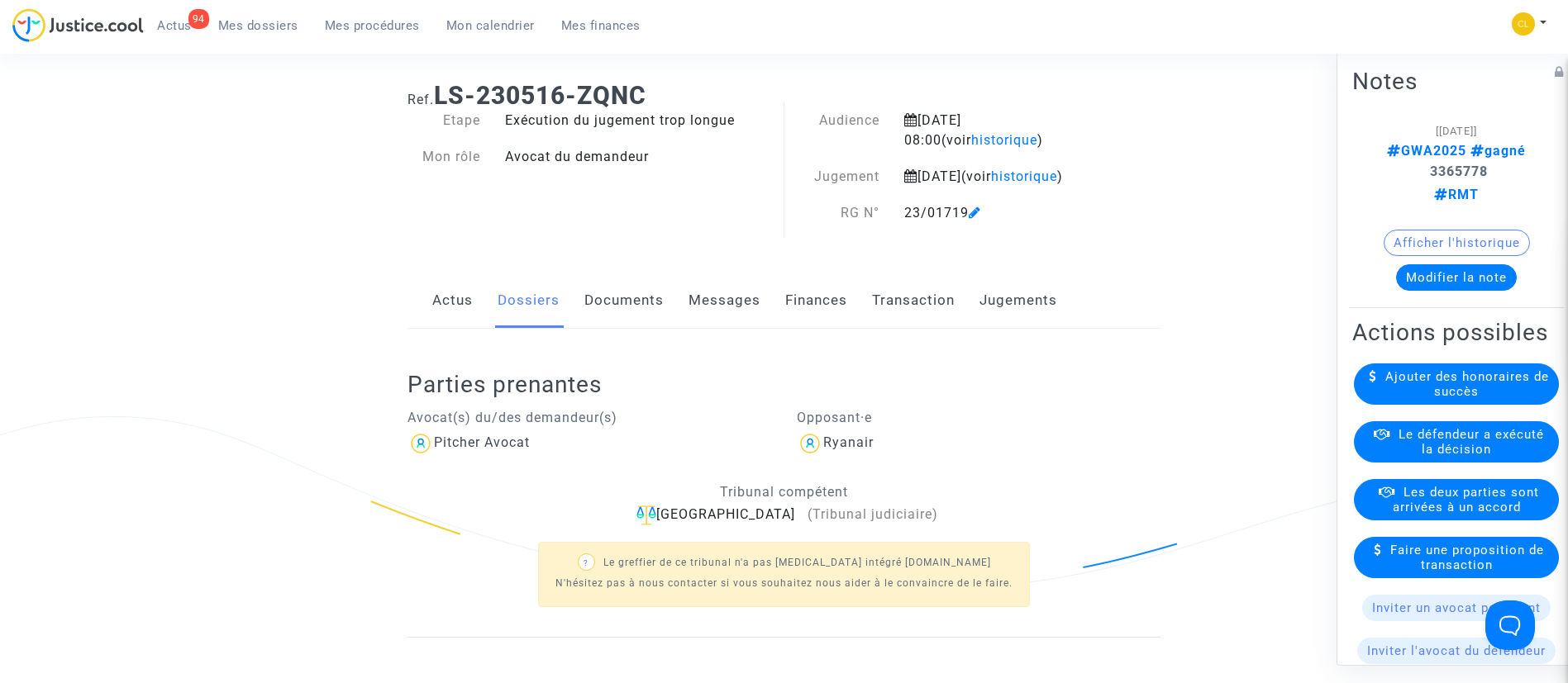
click at [994, 328] on link "Jugements" at bounding box center [1019, 301] width 78 height 55
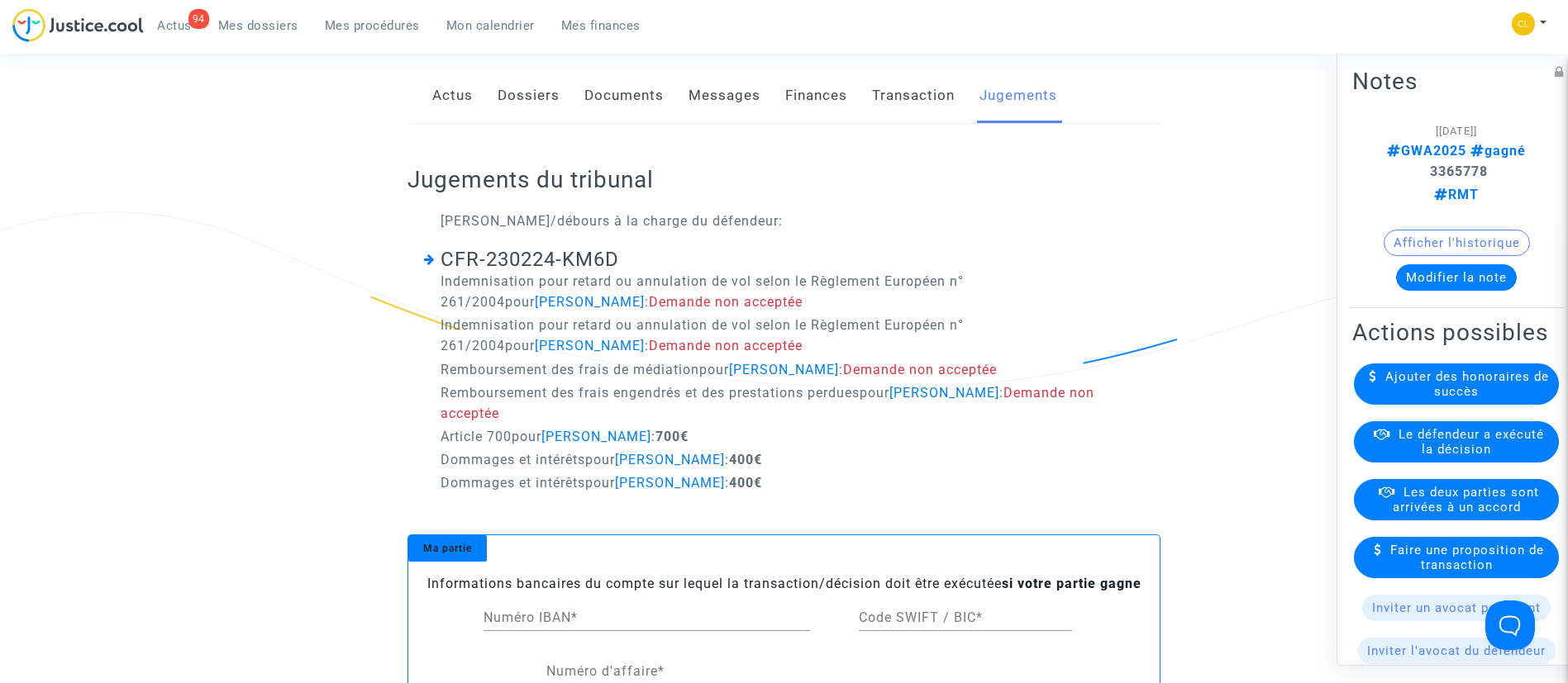
scroll to position [272, 0]
click at [1456, 457] on span "Le défendeur a exécuté la décision" at bounding box center [1472, 442] width 145 height 30
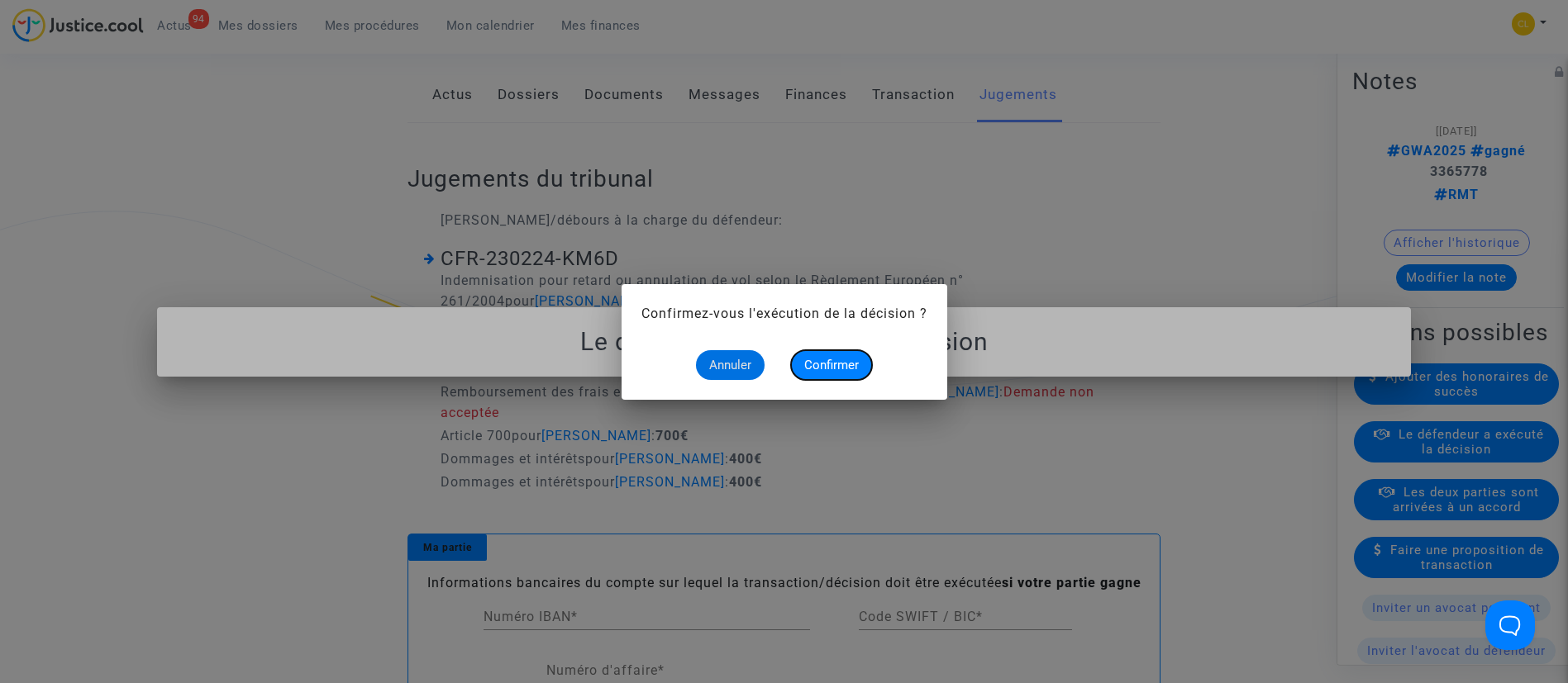
click at [852, 366] on span "Confirmer" at bounding box center [831, 366] width 55 height 15
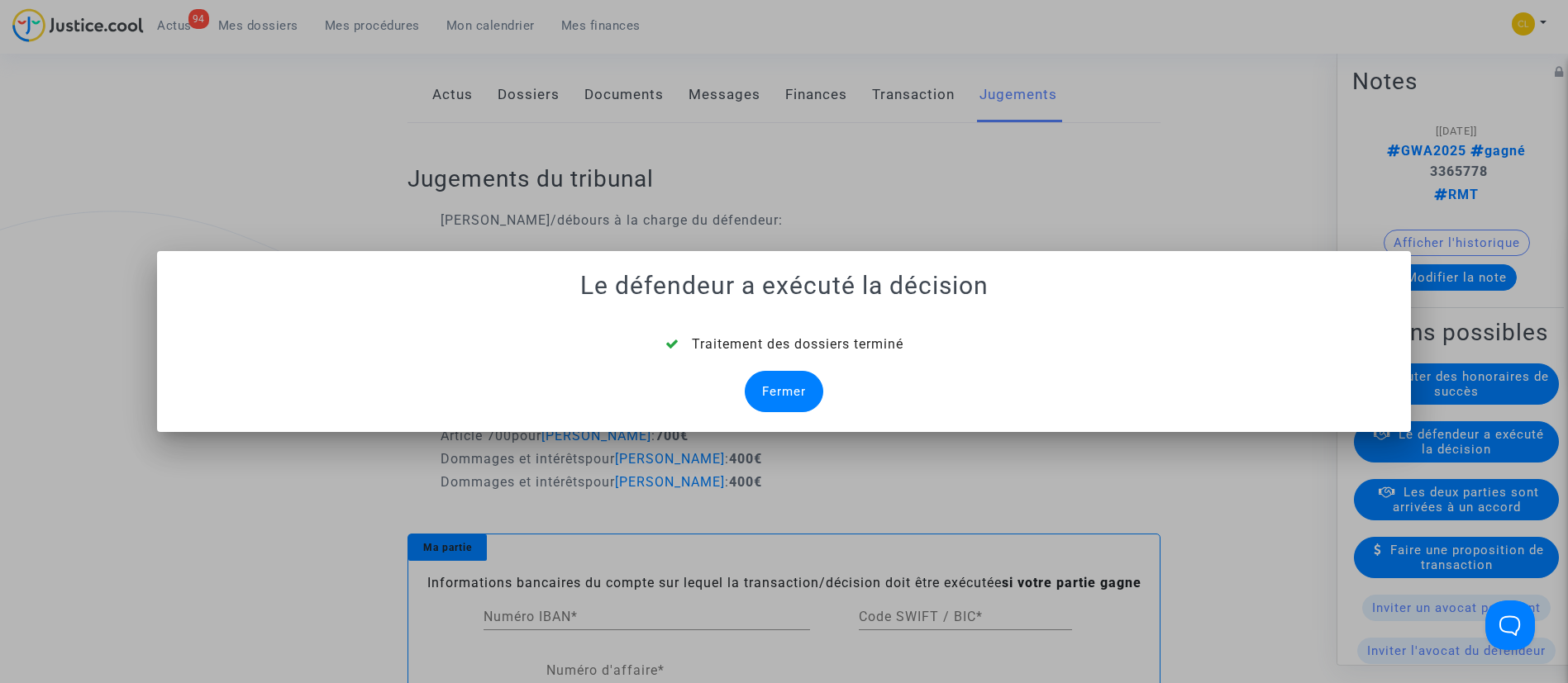
click at [796, 377] on div "Fermer" at bounding box center [784, 391] width 79 height 41
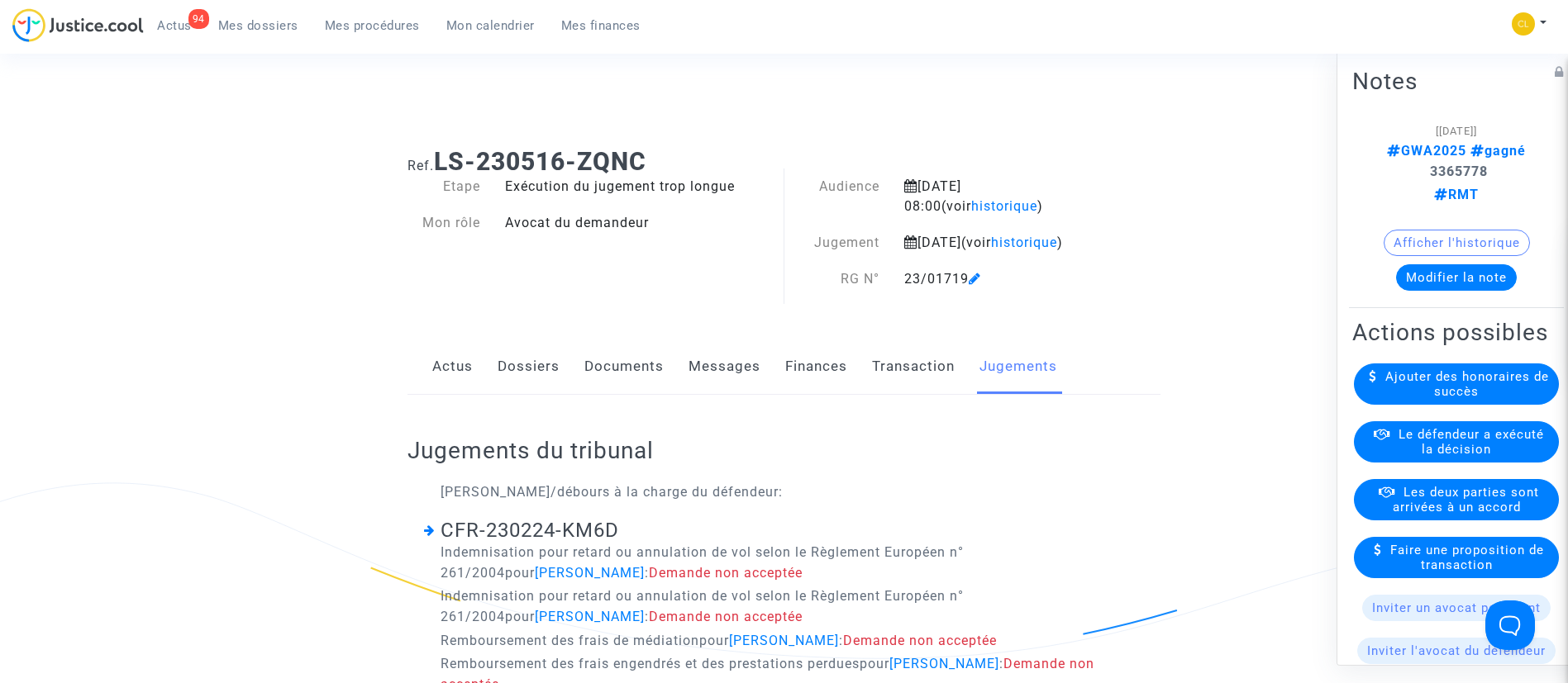
scroll to position [272, 0]
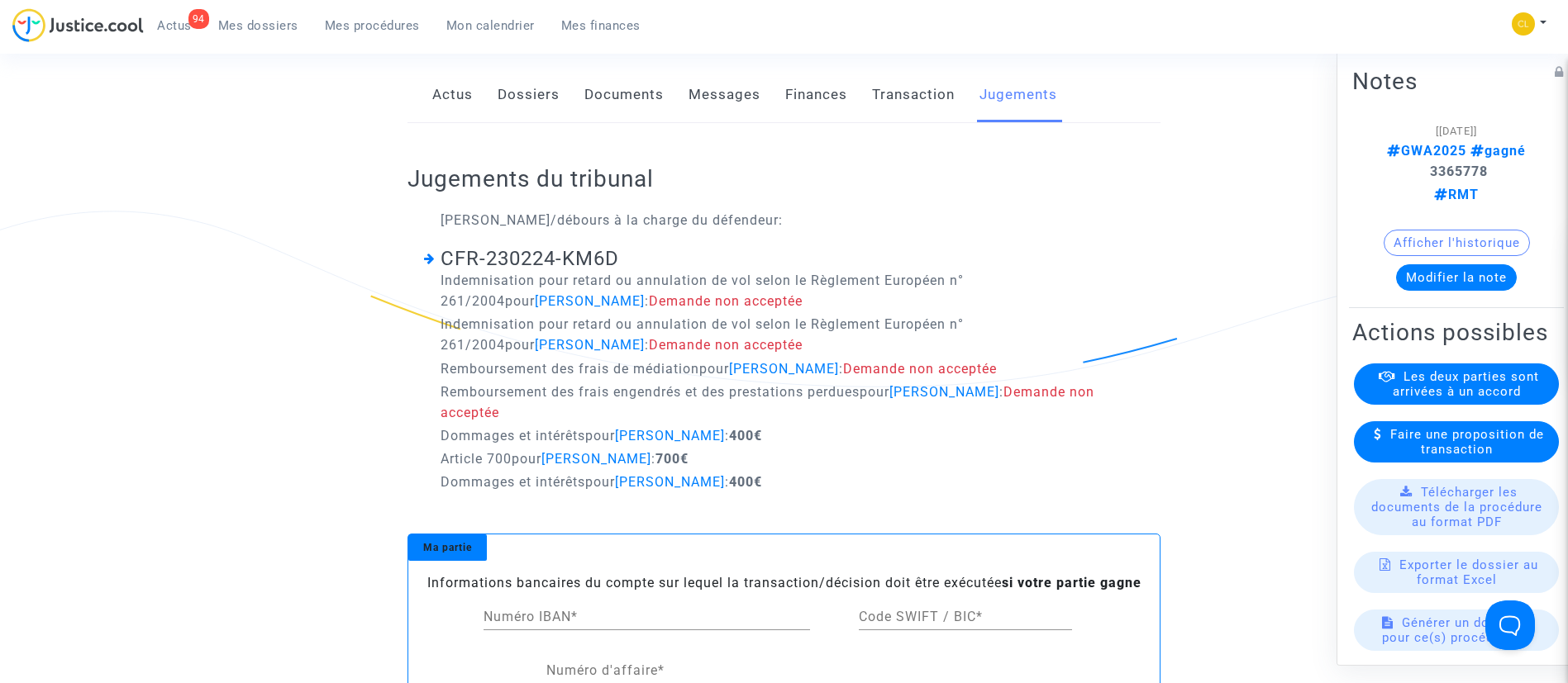
click at [522, 97] on link "Dossiers" at bounding box center [528, 95] width 62 height 55
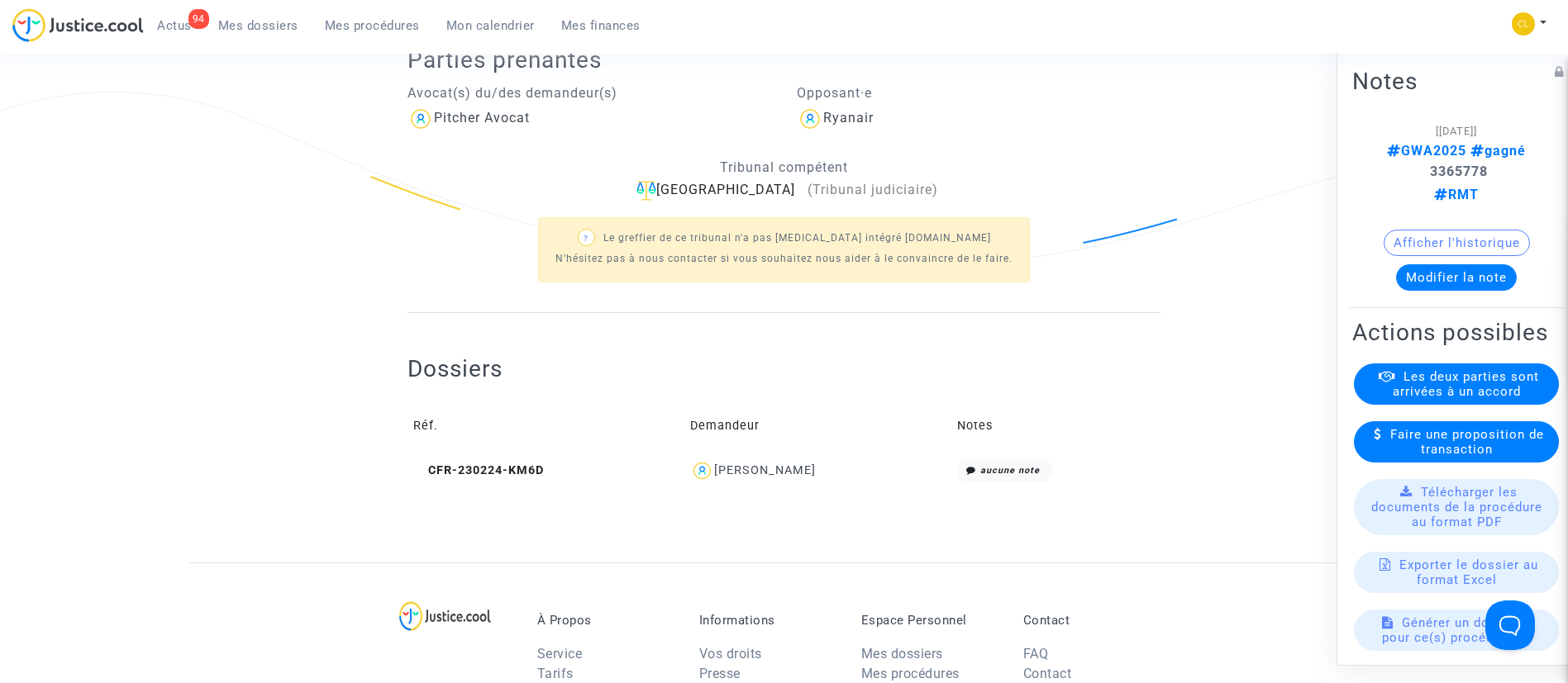
scroll to position [393, 0]
click at [783, 475] on div "[PERSON_NAME]" at bounding box center [765, 468] width 101 height 14
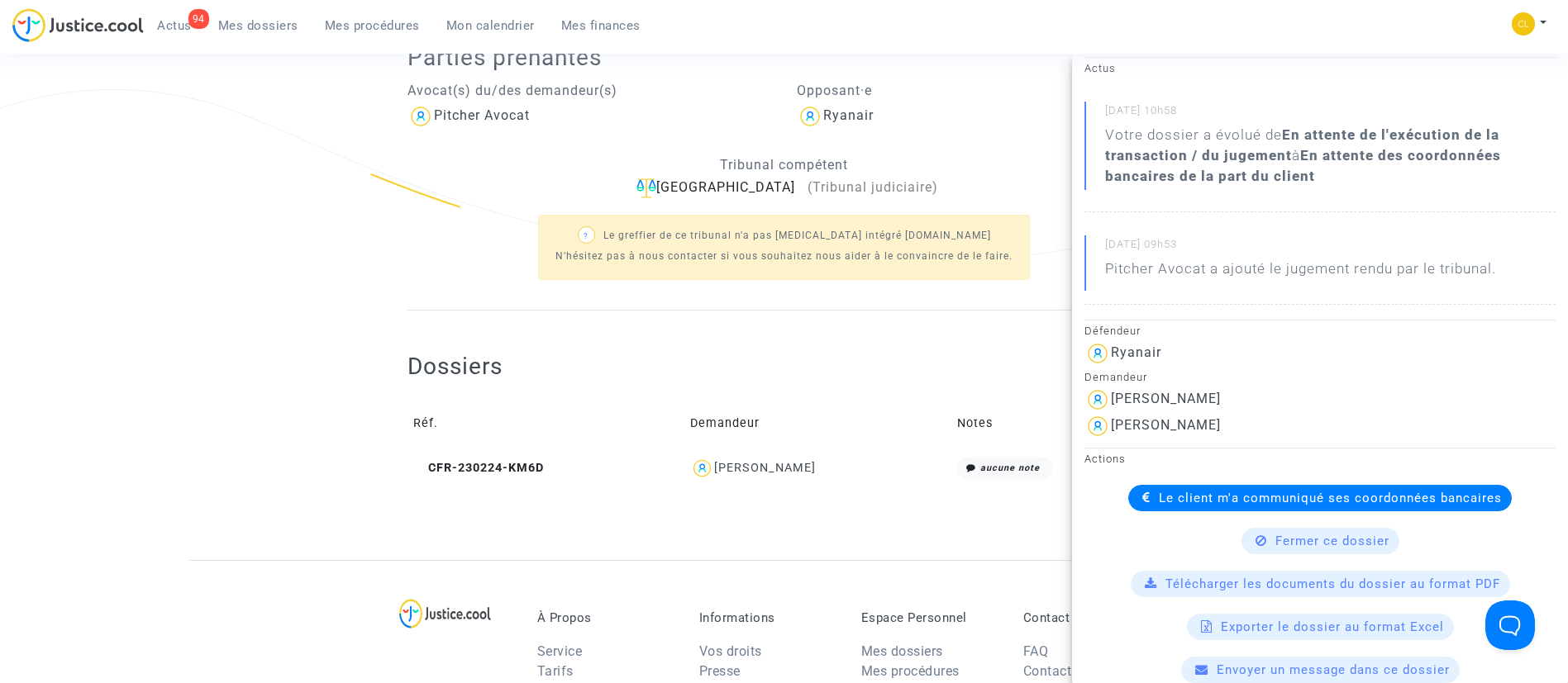
scroll to position [176, 0]
click at [1282, 488] on span "Le client m'a communiqué ses coordonnées bancaires" at bounding box center [1331, 496] width 343 height 15
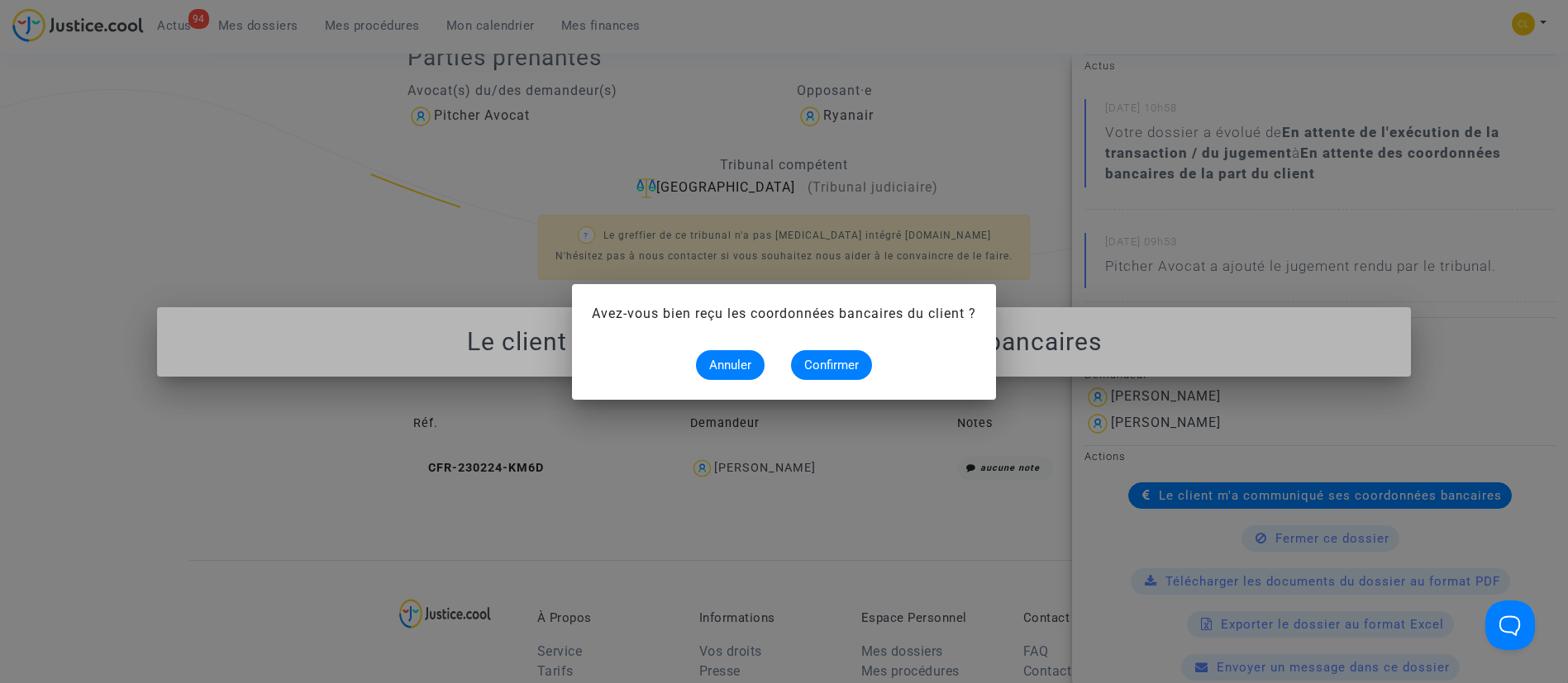
scroll to position [0, 0]
click at [814, 358] on span "Confirmer" at bounding box center [831, 366] width 55 height 15
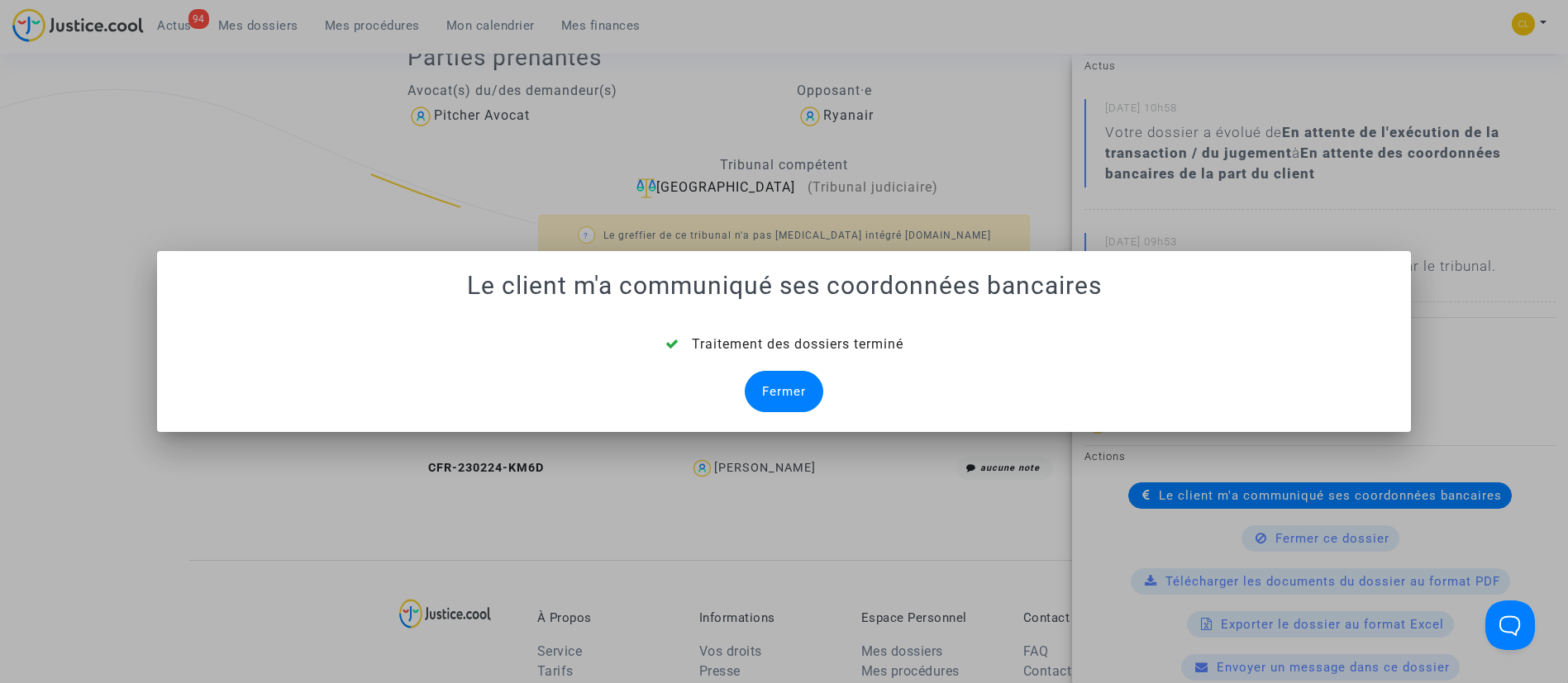
click at [801, 389] on div "Fermer" at bounding box center [784, 391] width 79 height 41
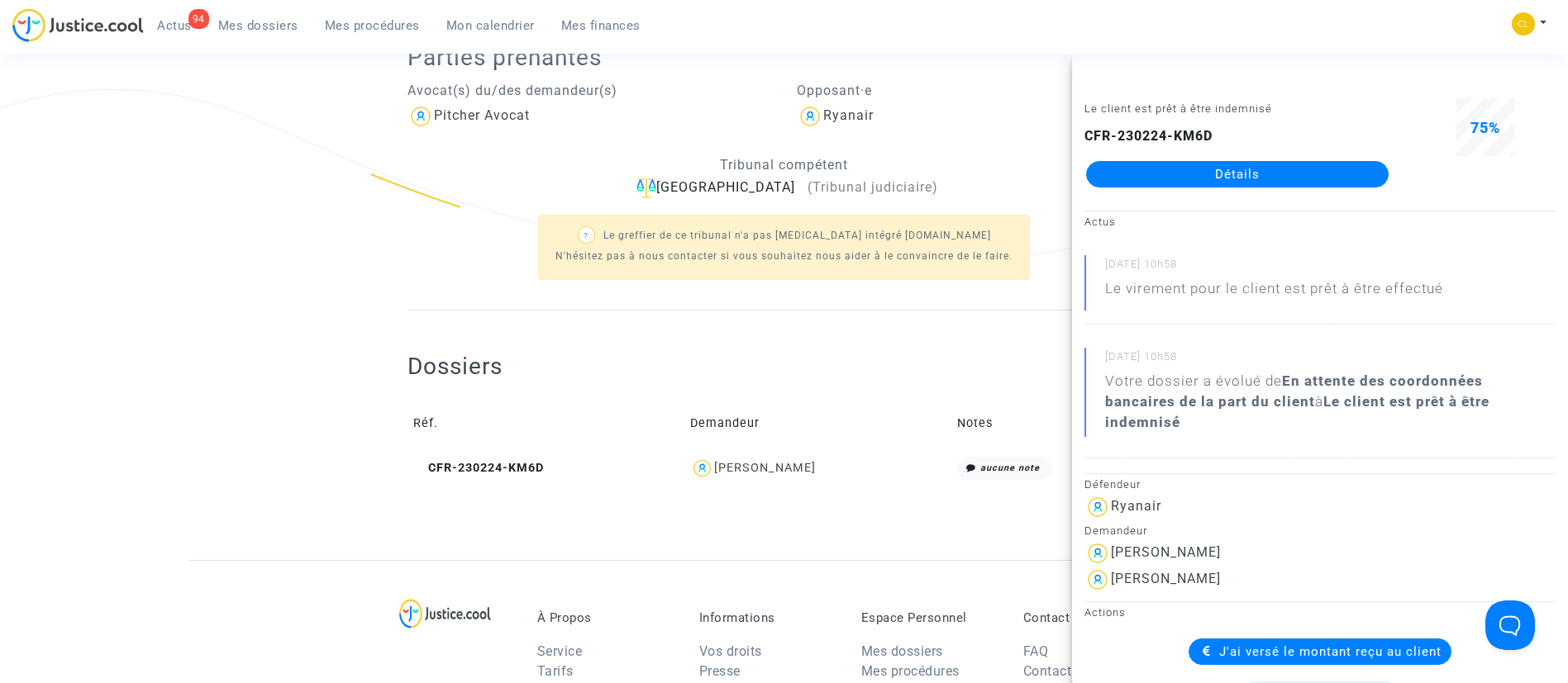
click at [269, 30] on span "Mes dossiers" at bounding box center [258, 26] width 80 height 15
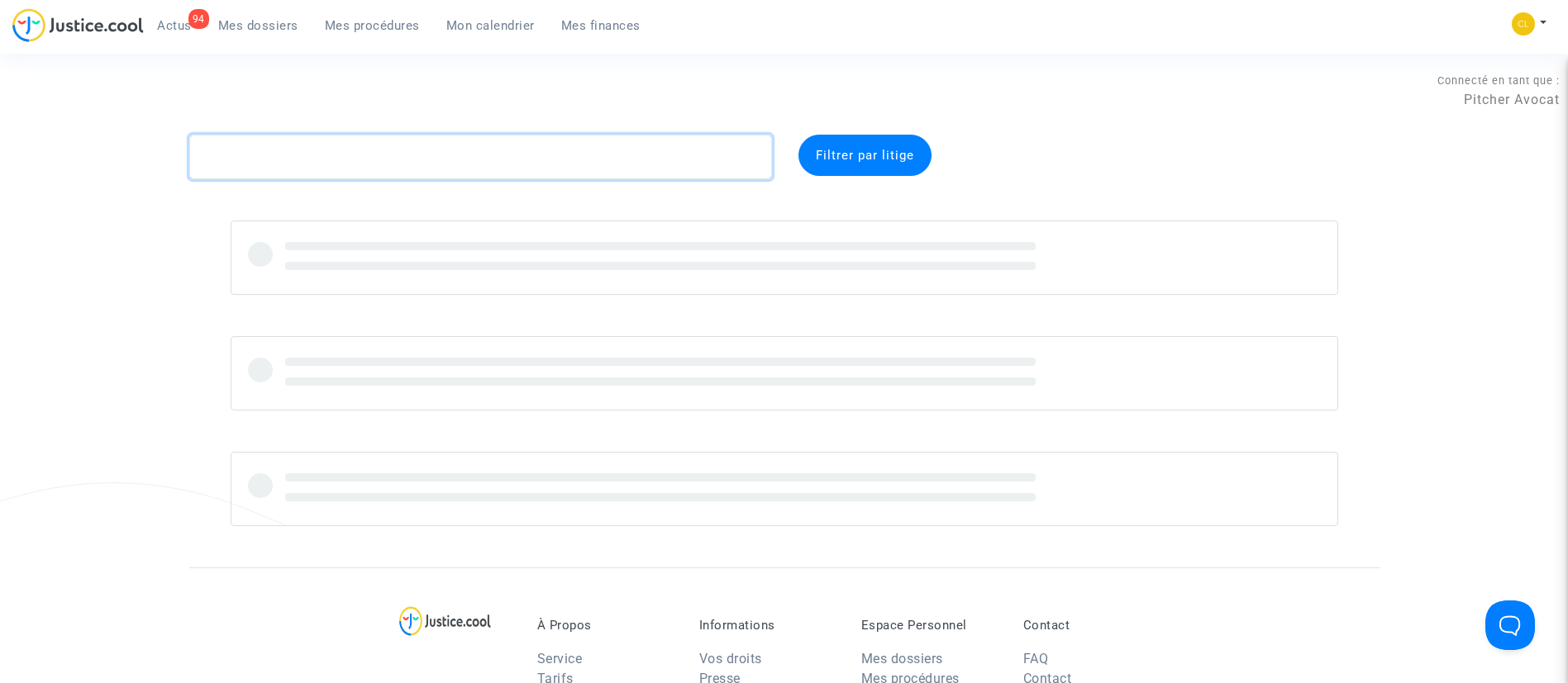
click at [384, 154] on textarea at bounding box center [481, 157] width 583 height 45
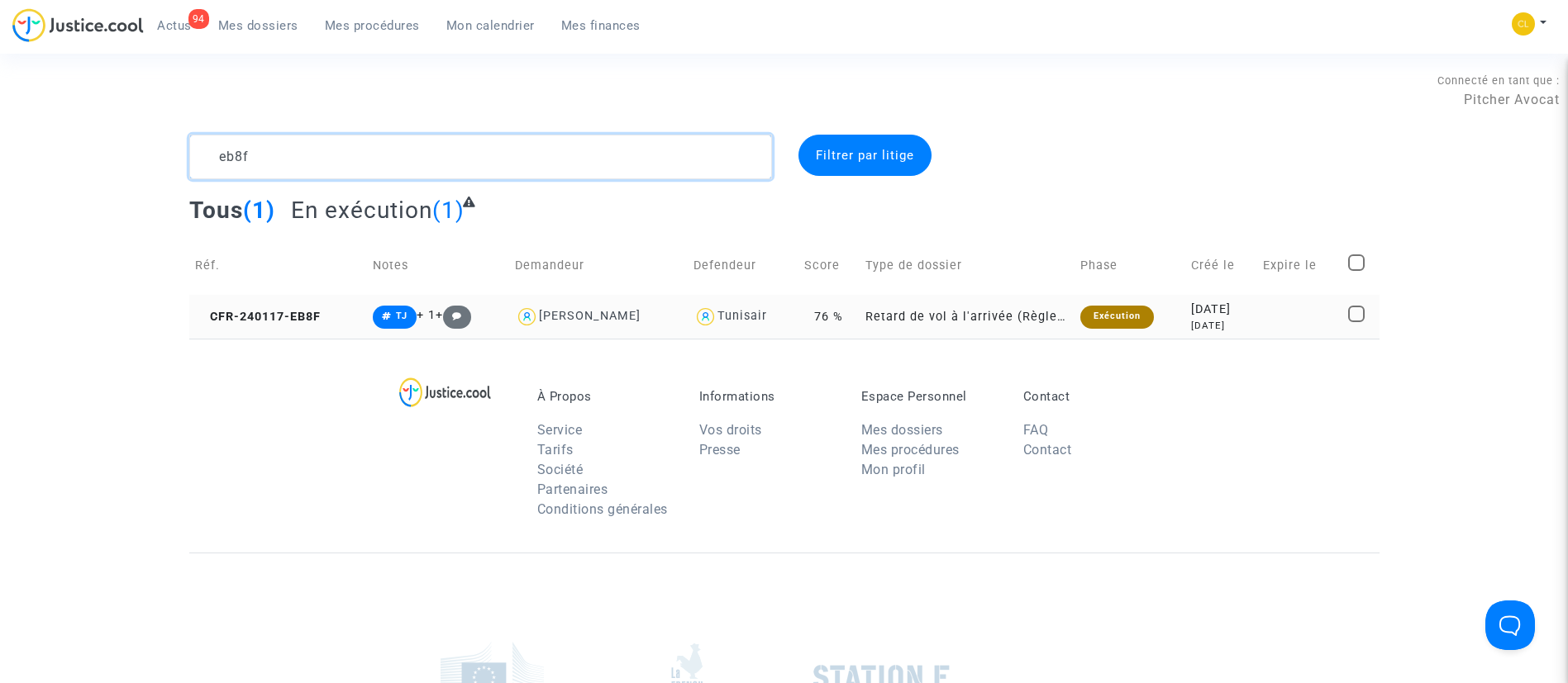
type textarea "eb8f"
click at [1222, 329] on div "[DATE]" at bounding box center [1221, 326] width 60 height 14
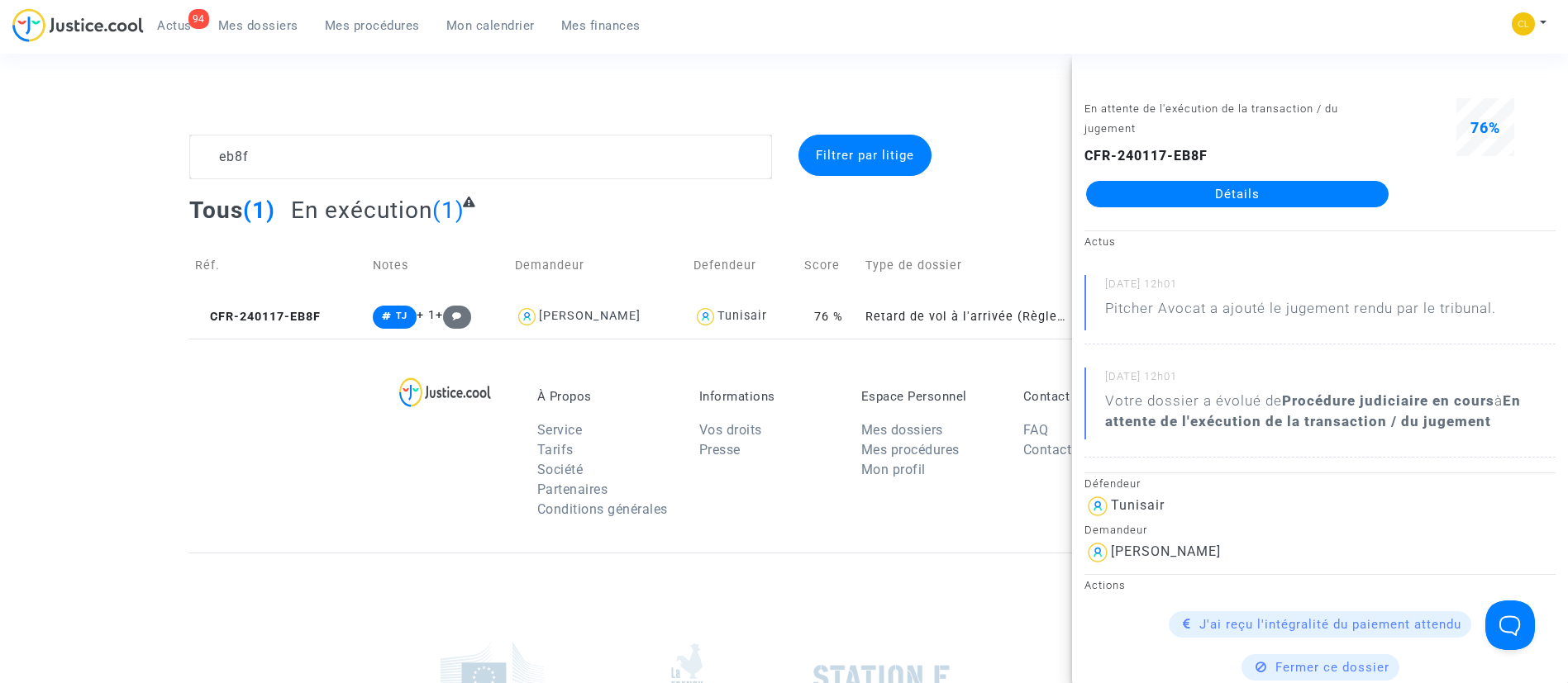
scroll to position [39, 0]
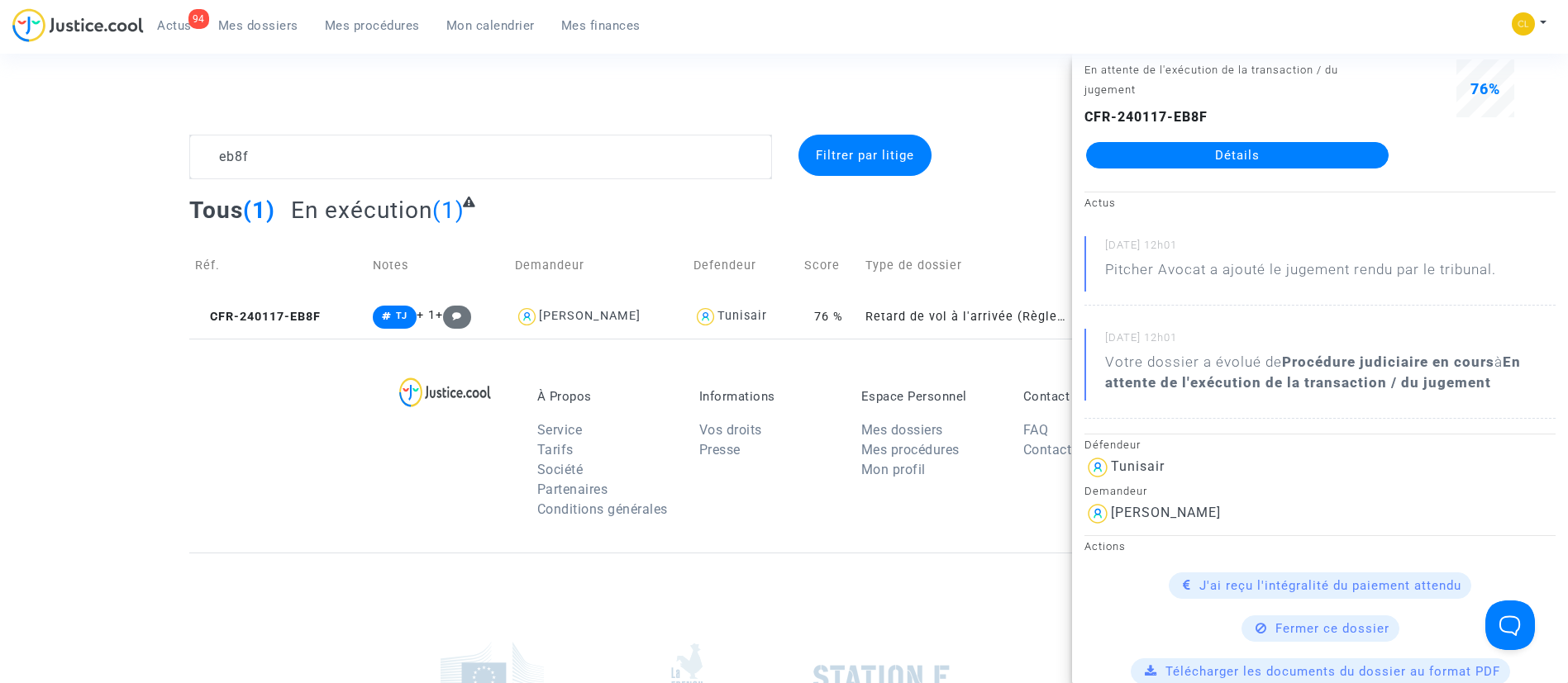
click at [1260, 160] on link "Détails" at bounding box center [1238, 154] width 302 height 26
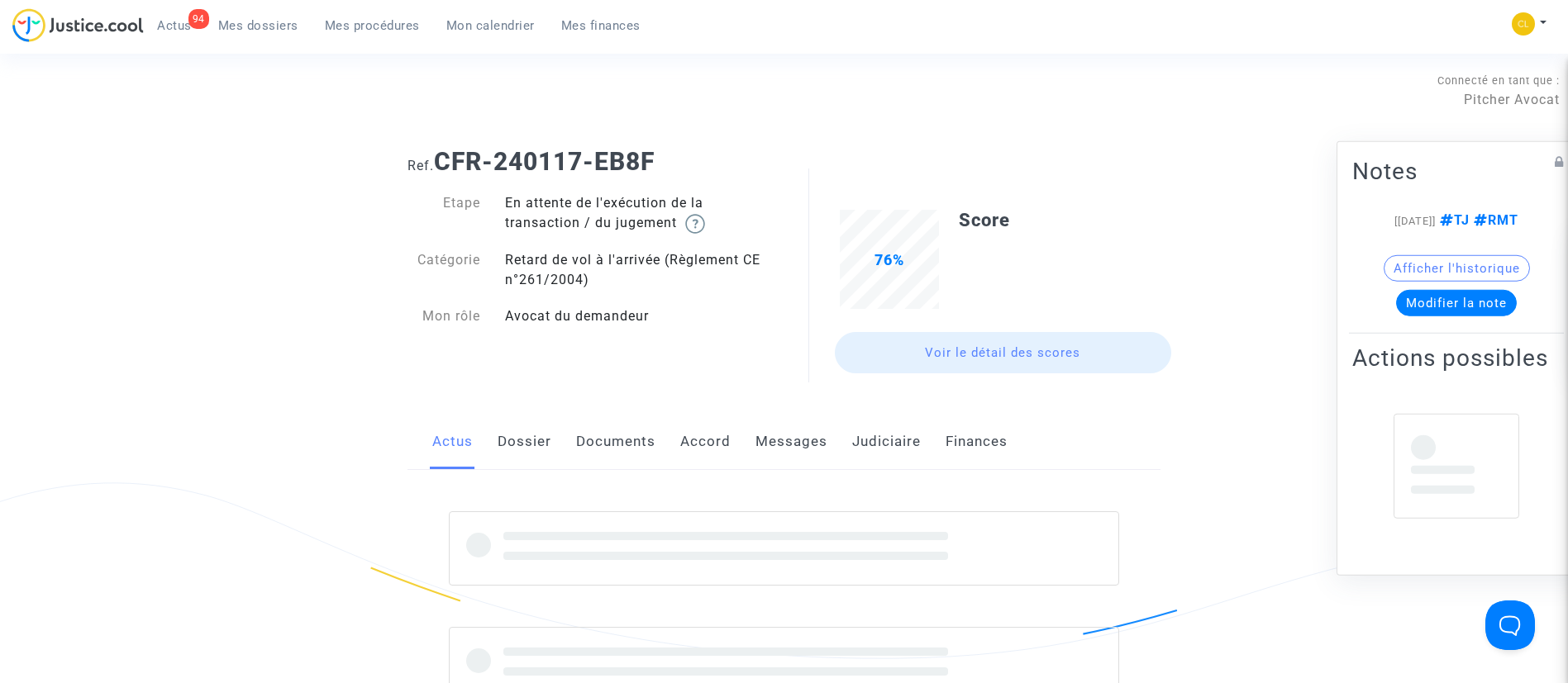
click at [880, 439] on link "Judiciaire" at bounding box center [886, 442] width 68 height 55
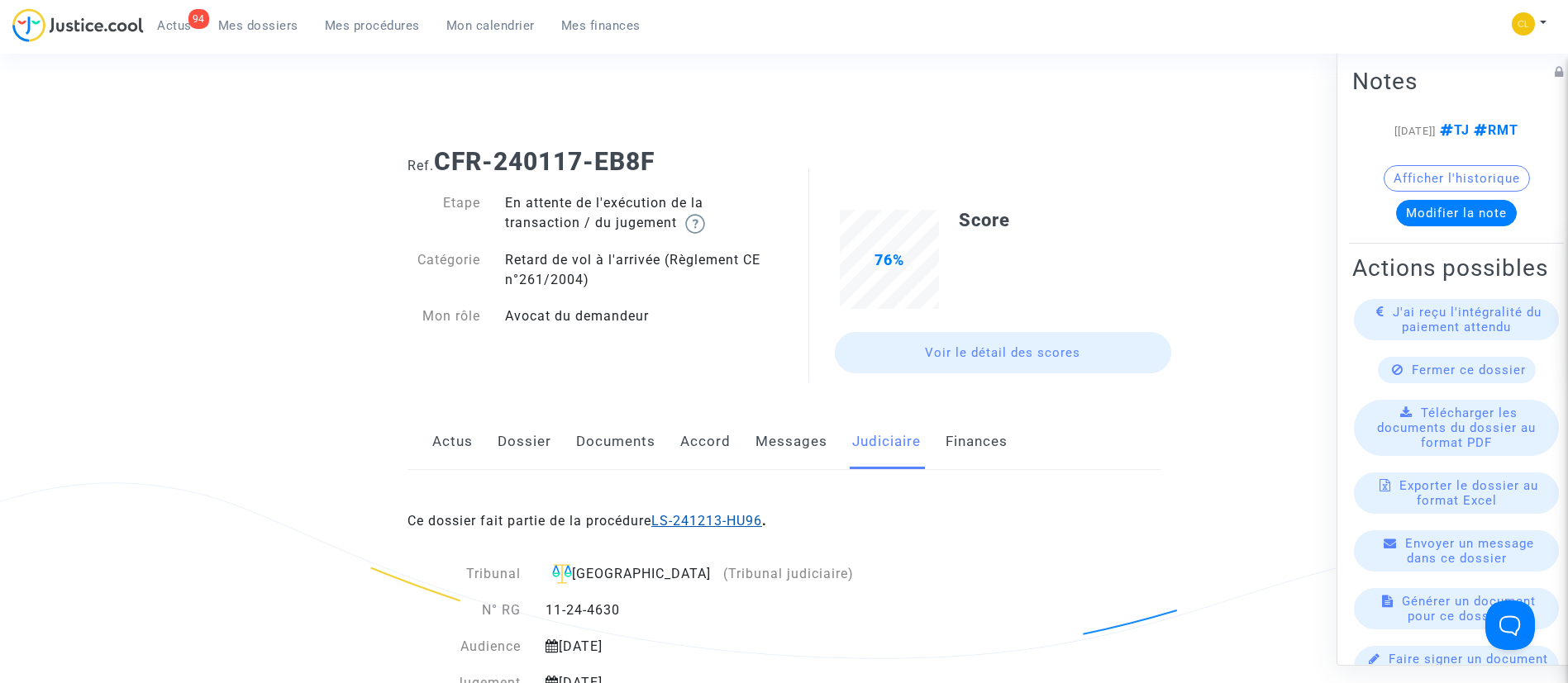
click at [715, 516] on link "LS-241213-HU96" at bounding box center [706, 521] width 111 height 16
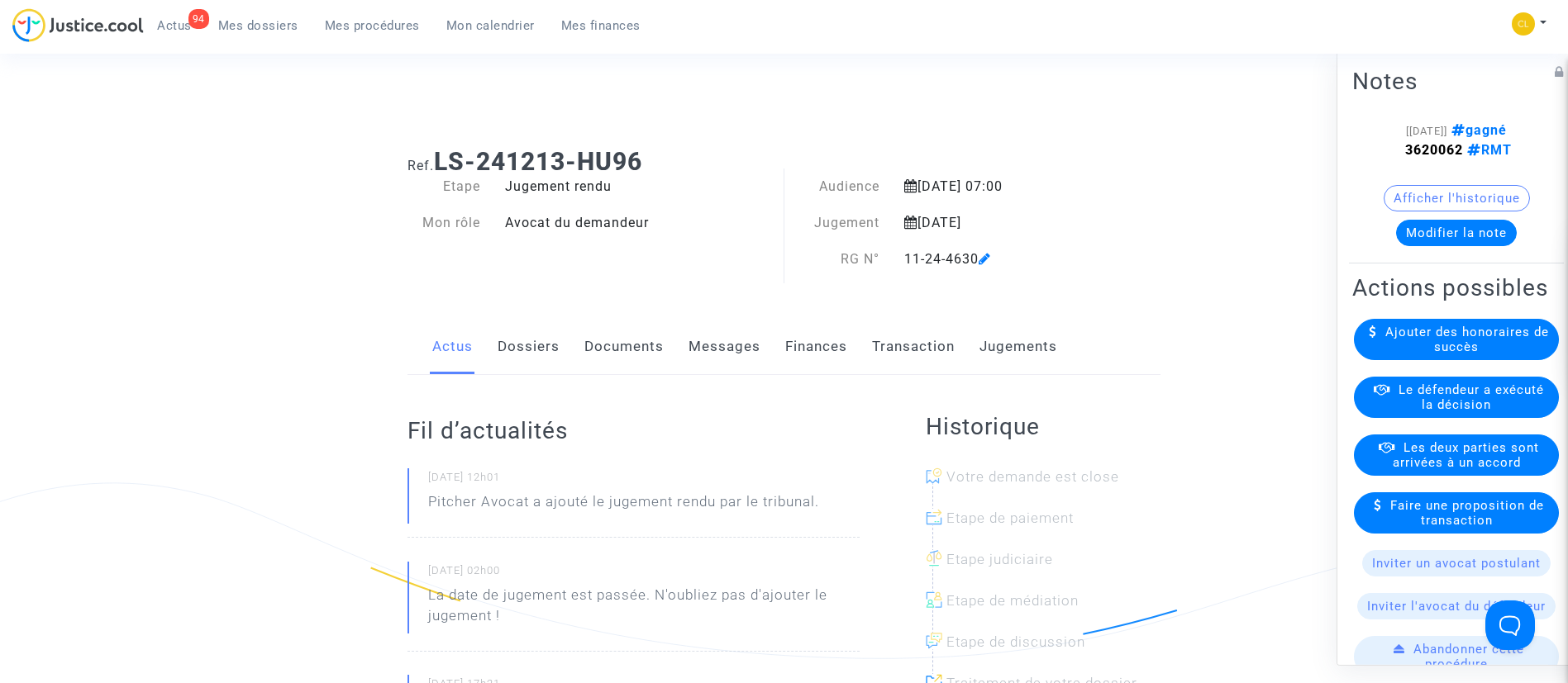
scroll to position [116, 0]
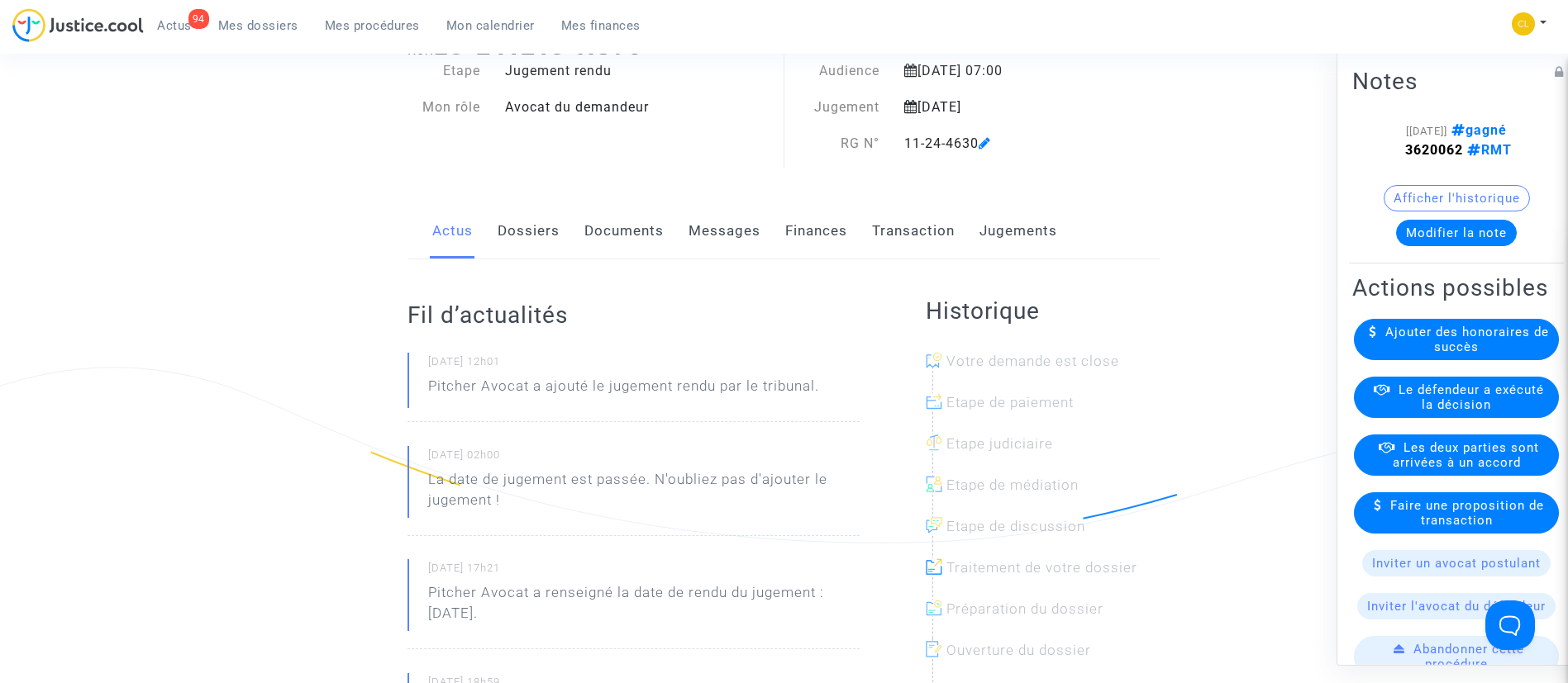
click at [999, 225] on link "Jugements" at bounding box center [1019, 231] width 78 height 55
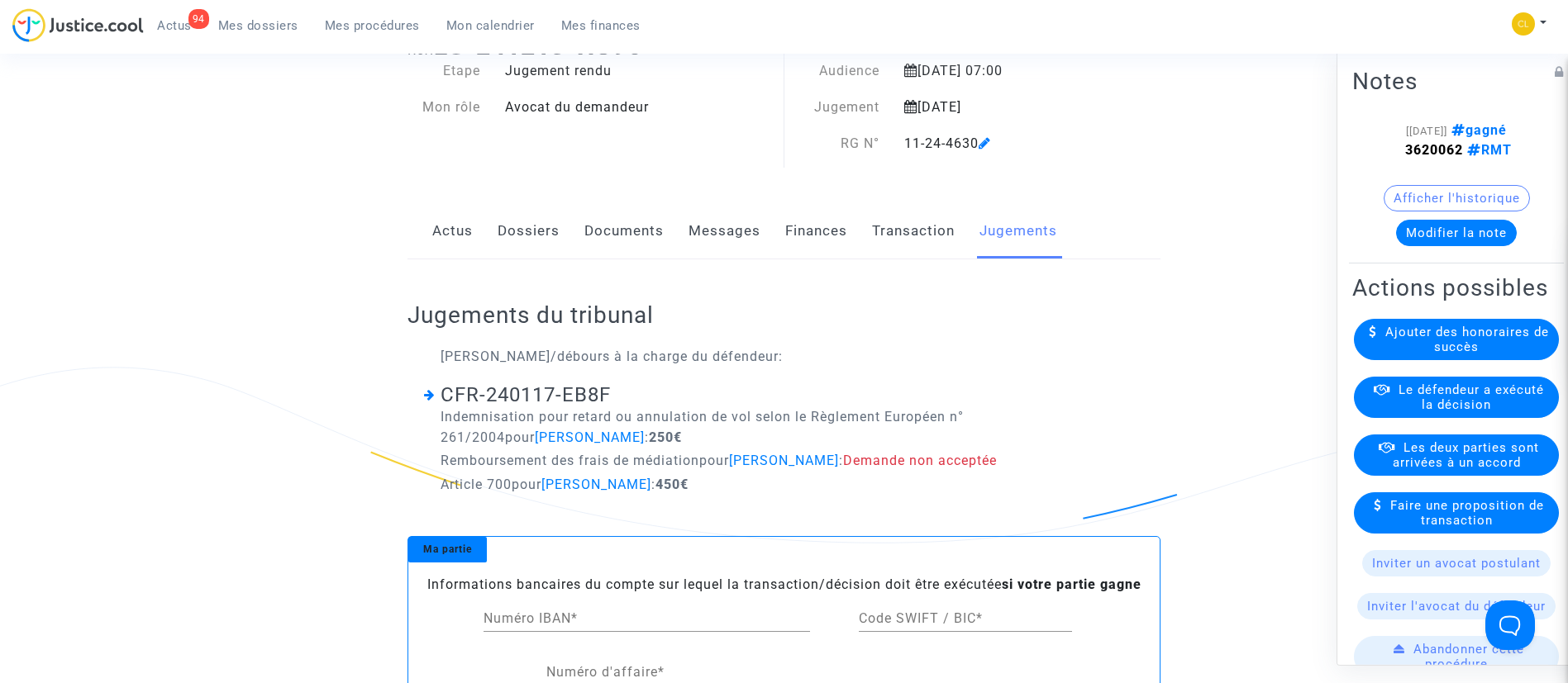
click at [935, 239] on link "Transaction" at bounding box center [913, 231] width 83 height 55
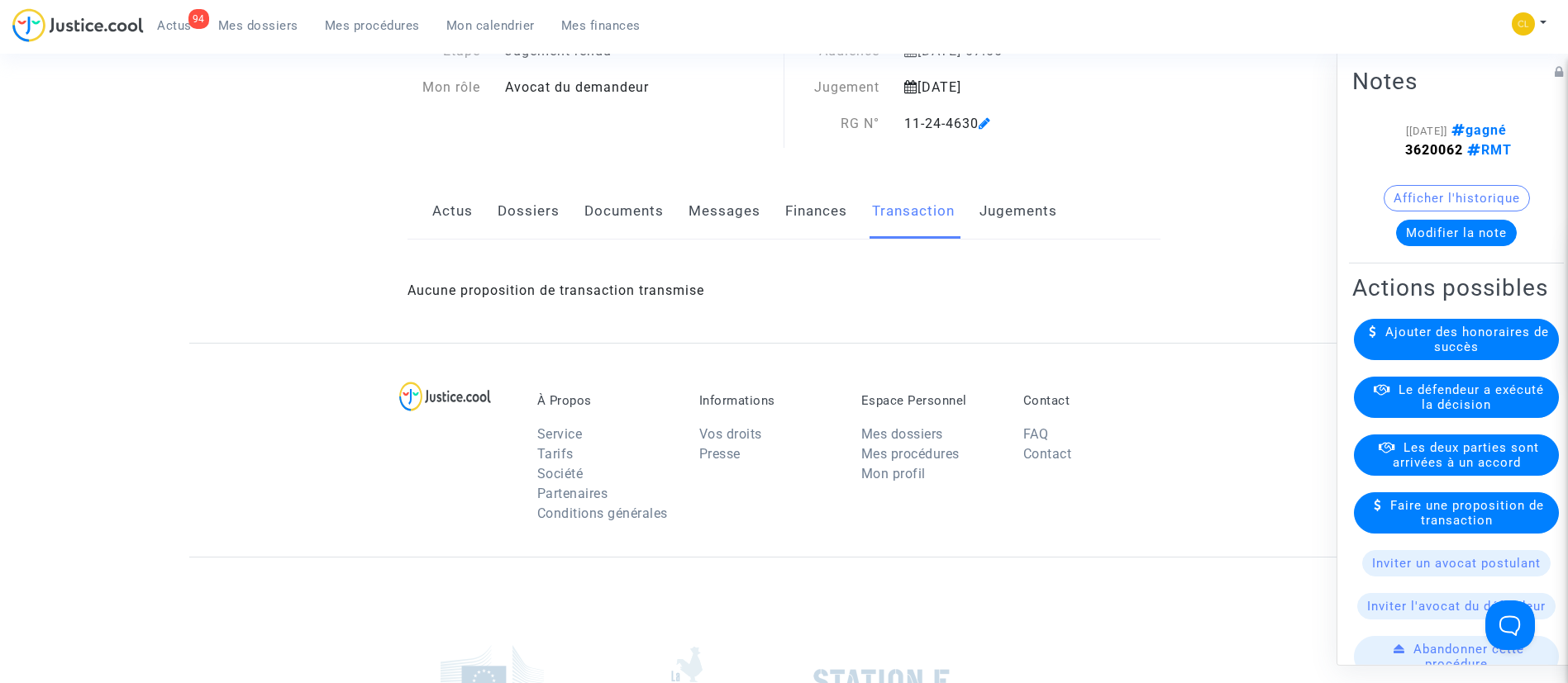
scroll to position [27, 0]
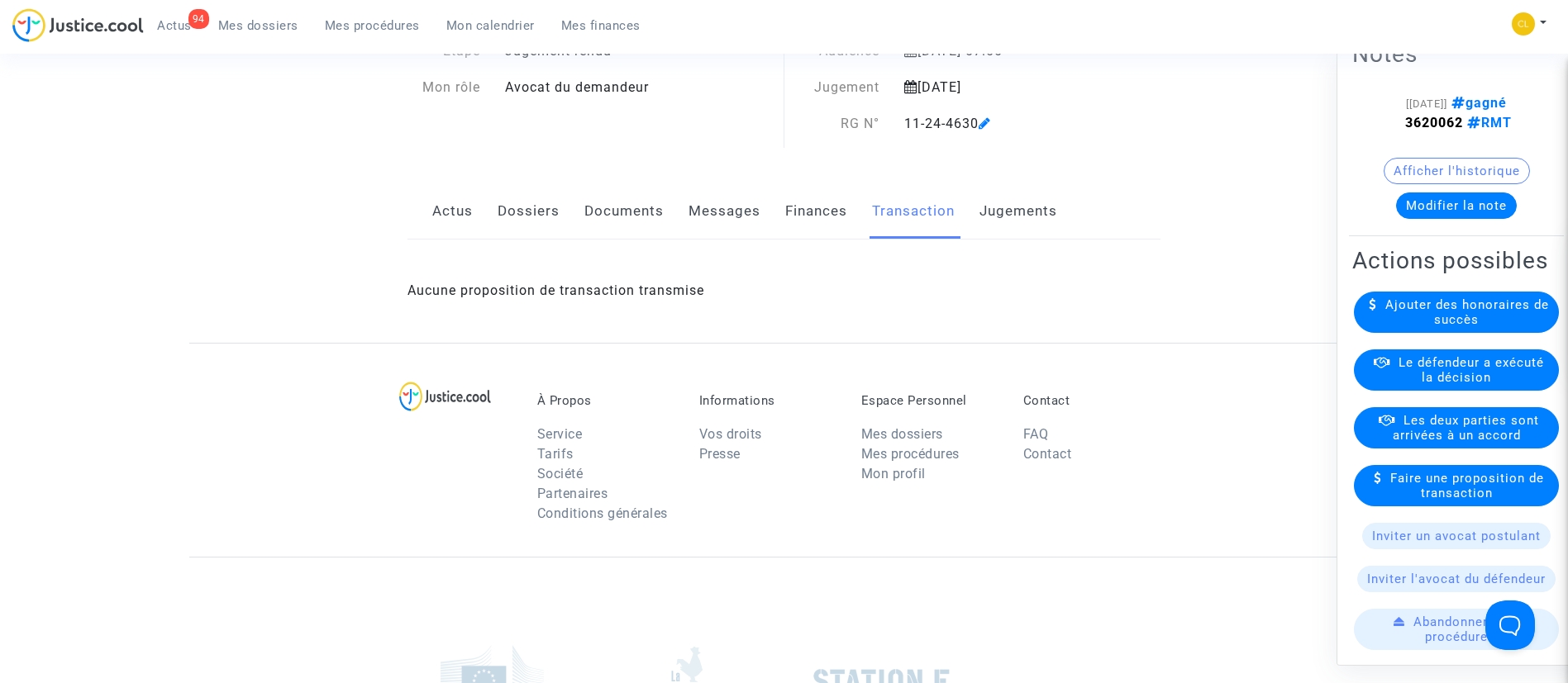
click at [1409, 384] on span "Le défendeur a exécuté la décision" at bounding box center [1472, 369] width 145 height 30
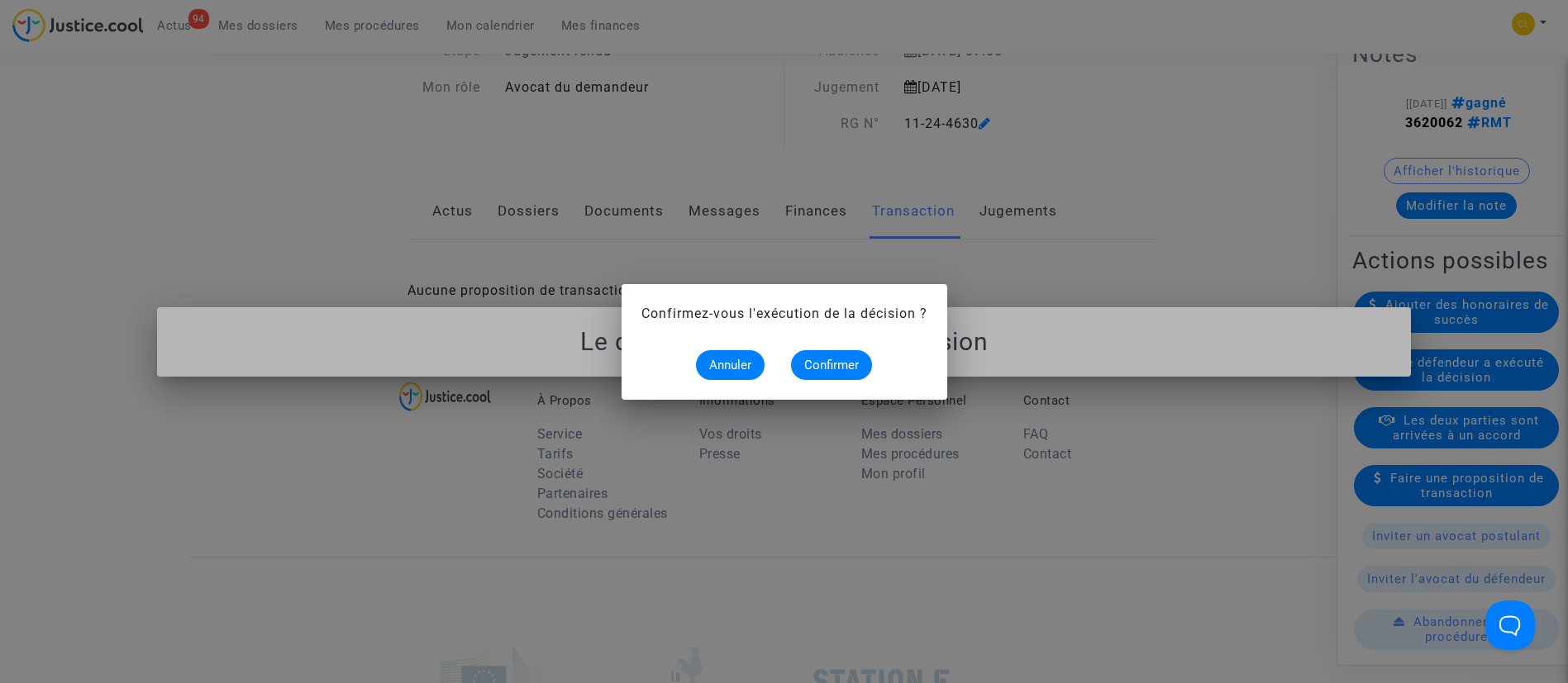
scroll to position [0, 0]
click at [864, 375] on button "Confirmer" at bounding box center [832, 365] width 81 height 30
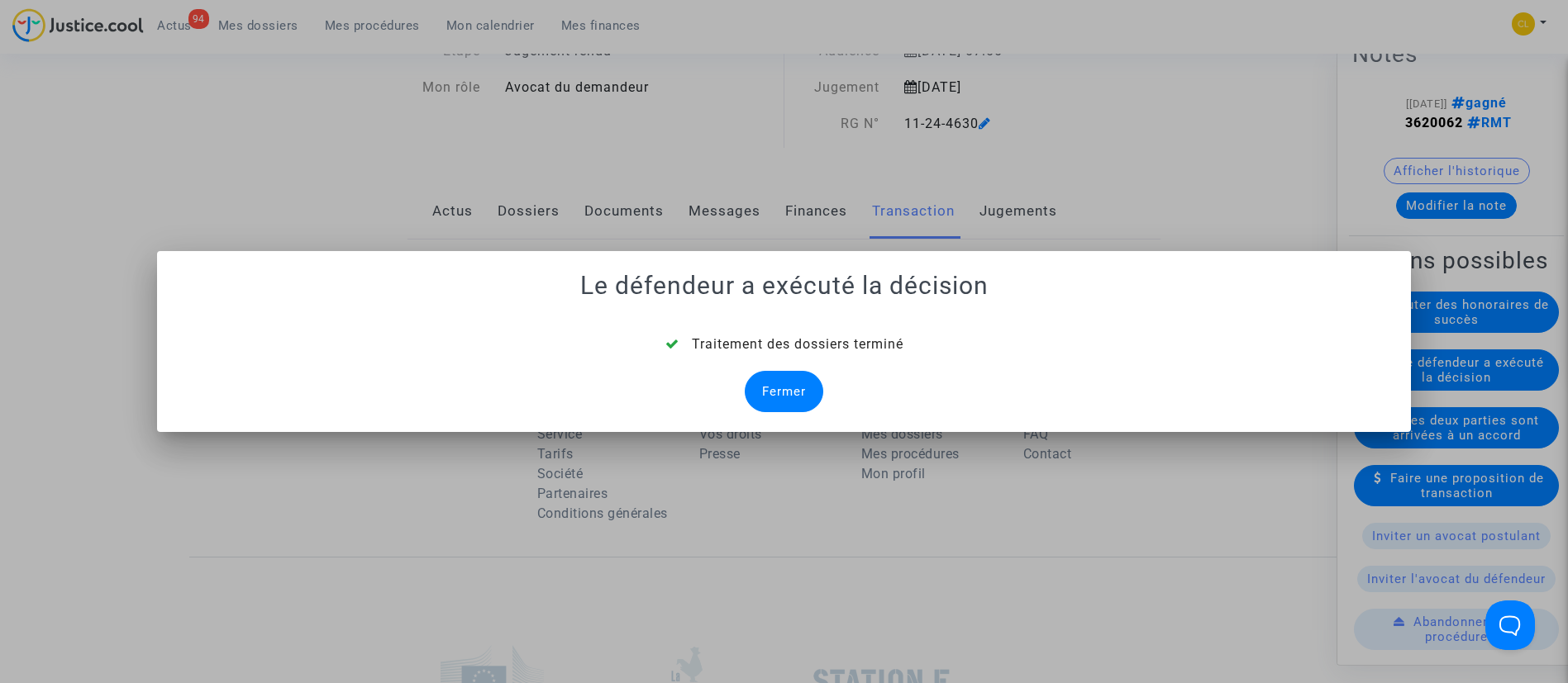
click at [812, 383] on div "Fermer" at bounding box center [784, 391] width 79 height 41
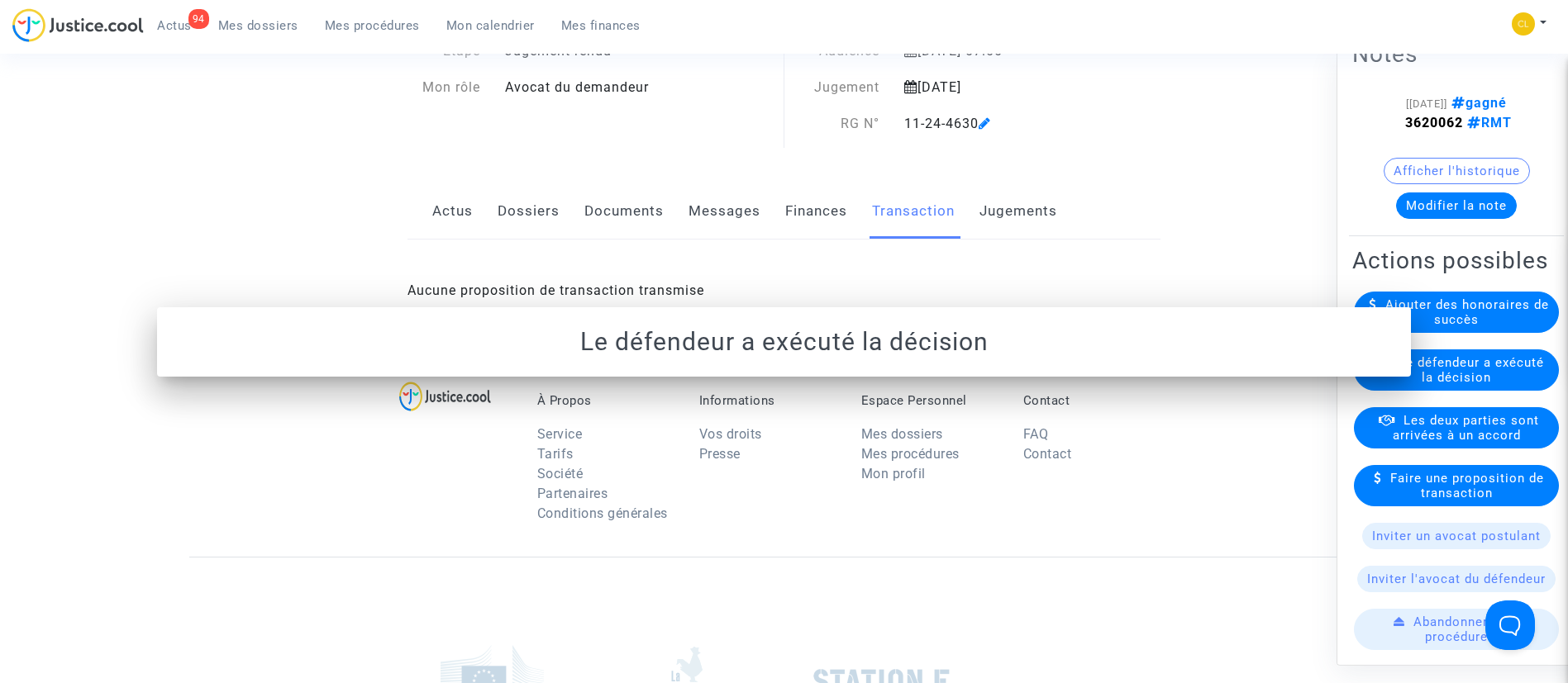
scroll to position [135, 0]
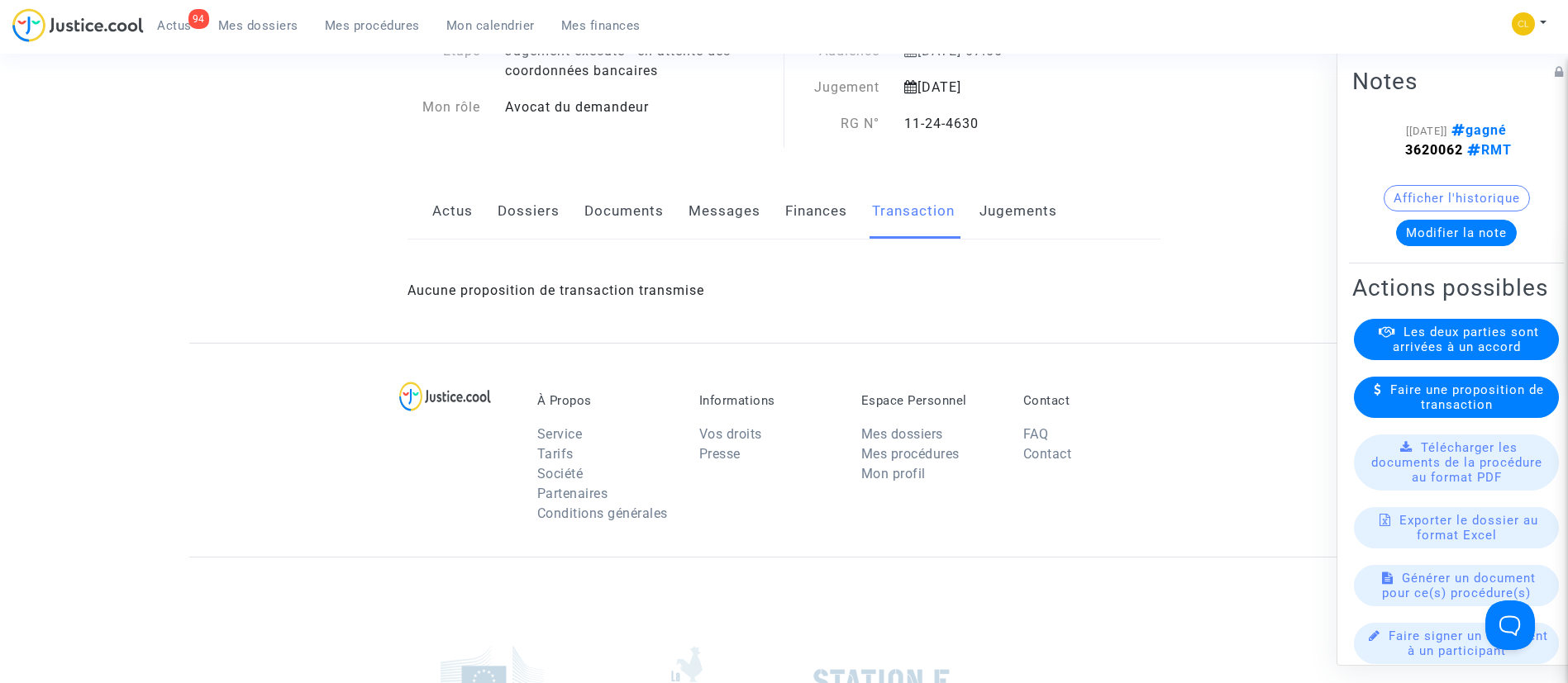
click at [519, 199] on link "Dossiers" at bounding box center [528, 211] width 62 height 55
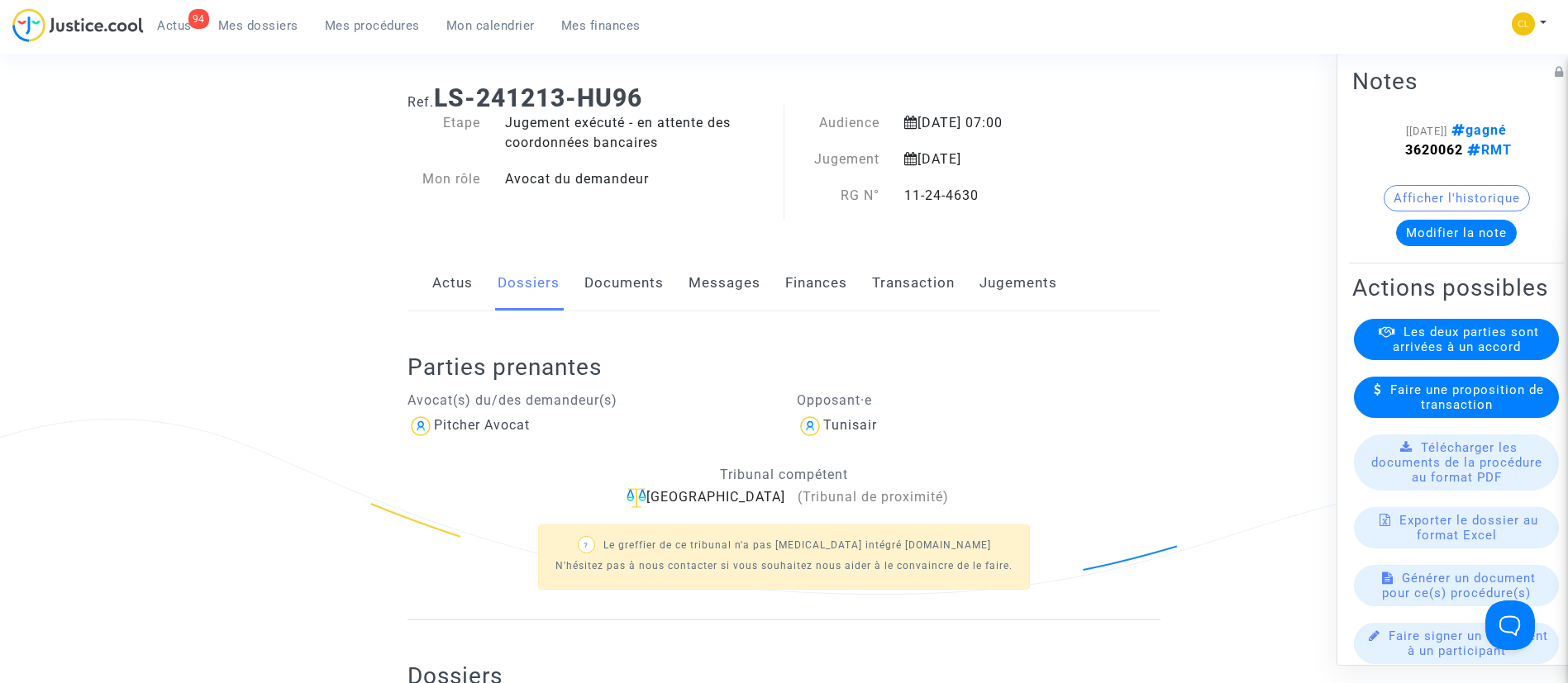
click at [825, 367] on h2 "Parties prenantes" at bounding box center [784, 367] width 754 height 29
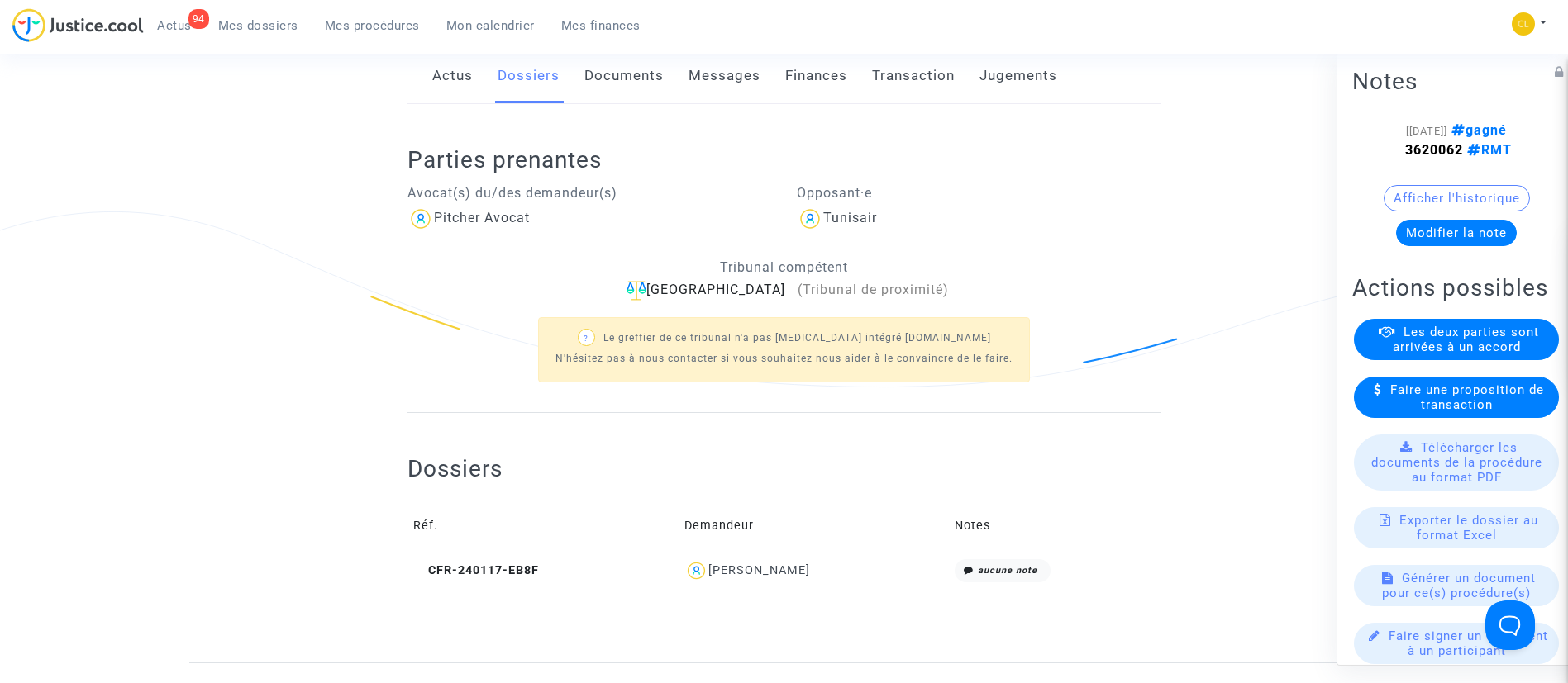
scroll to position [272, 0]
click at [754, 556] on td "[PERSON_NAME]" at bounding box center [814, 571] width 270 height 35
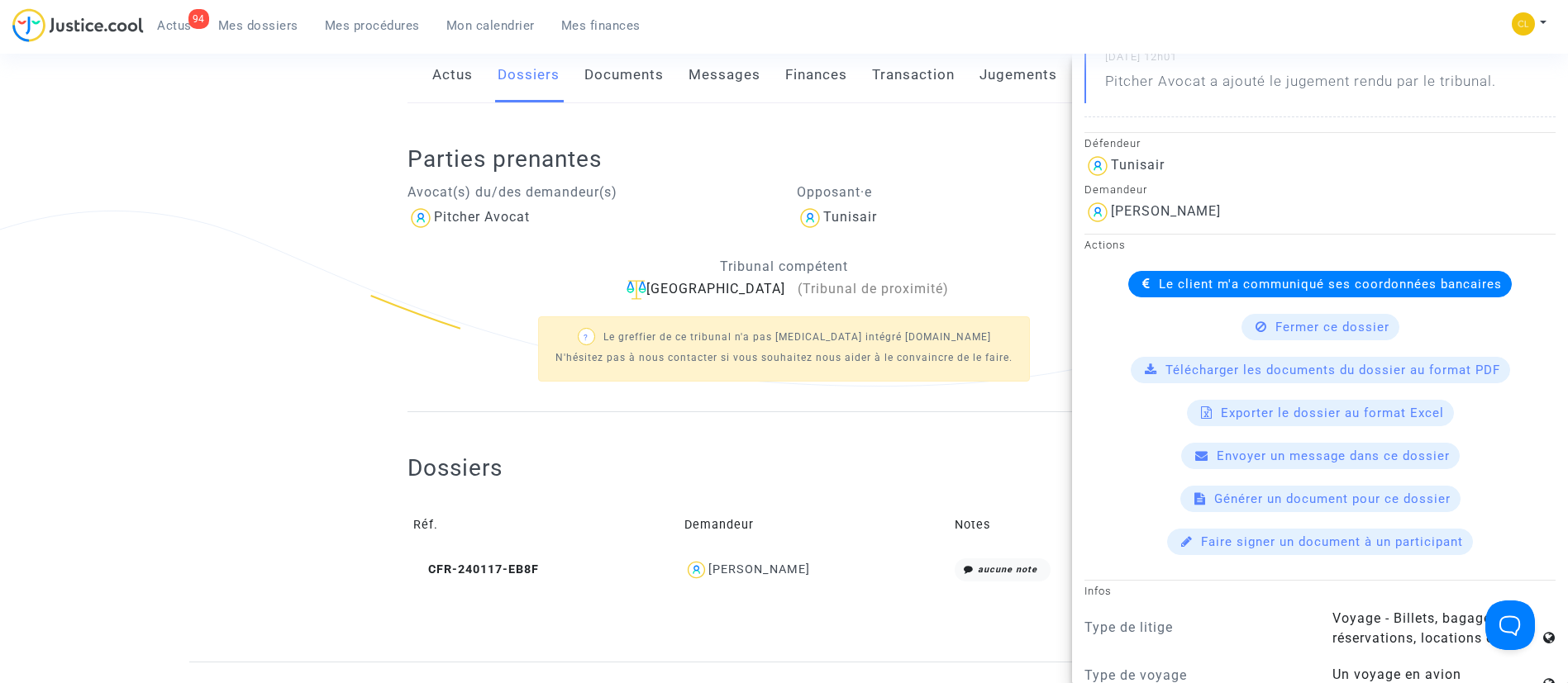
scroll to position [371, 0]
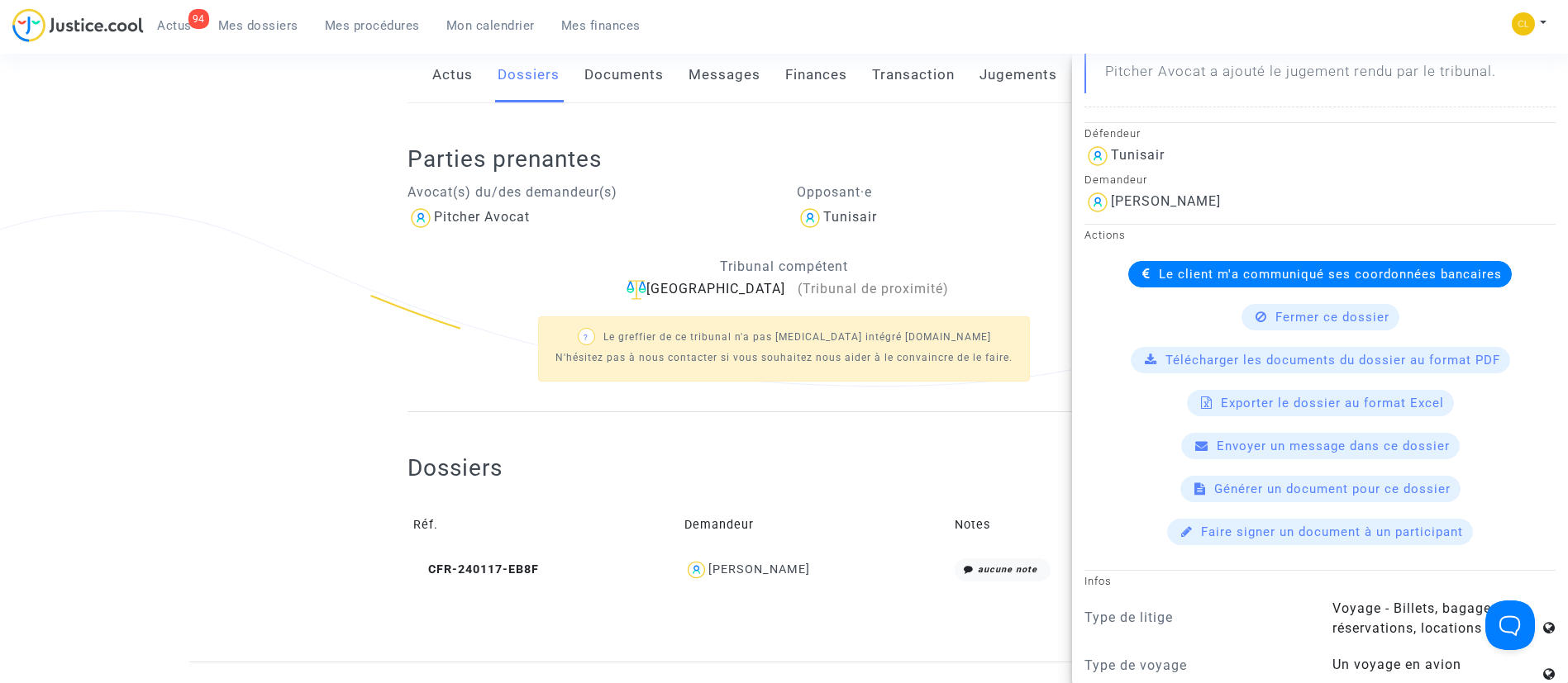
click at [1168, 268] on span "Le client m'a communiqué ses coordonnées bancaires" at bounding box center [1331, 274] width 343 height 15
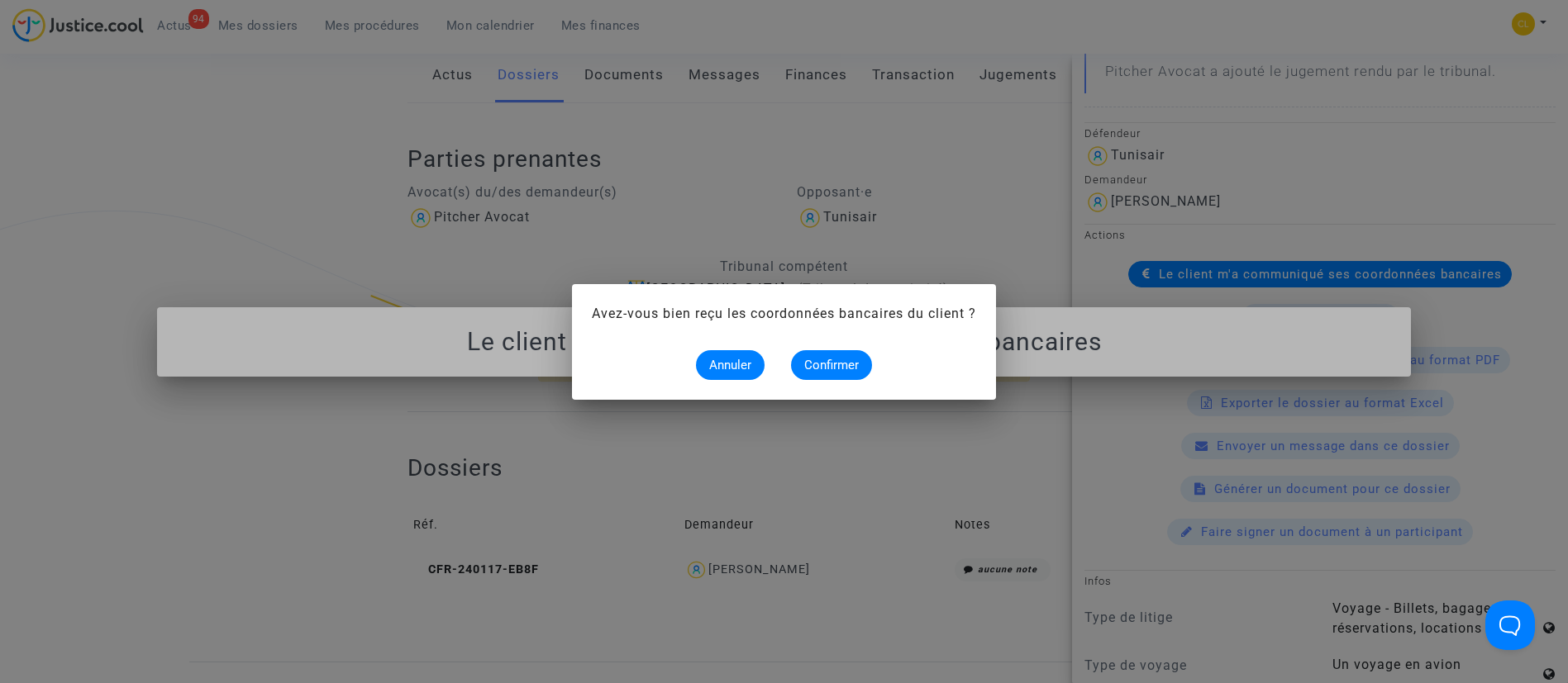
scroll to position [0, 0]
click at [843, 366] on span "Confirmer" at bounding box center [831, 366] width 55 height 15
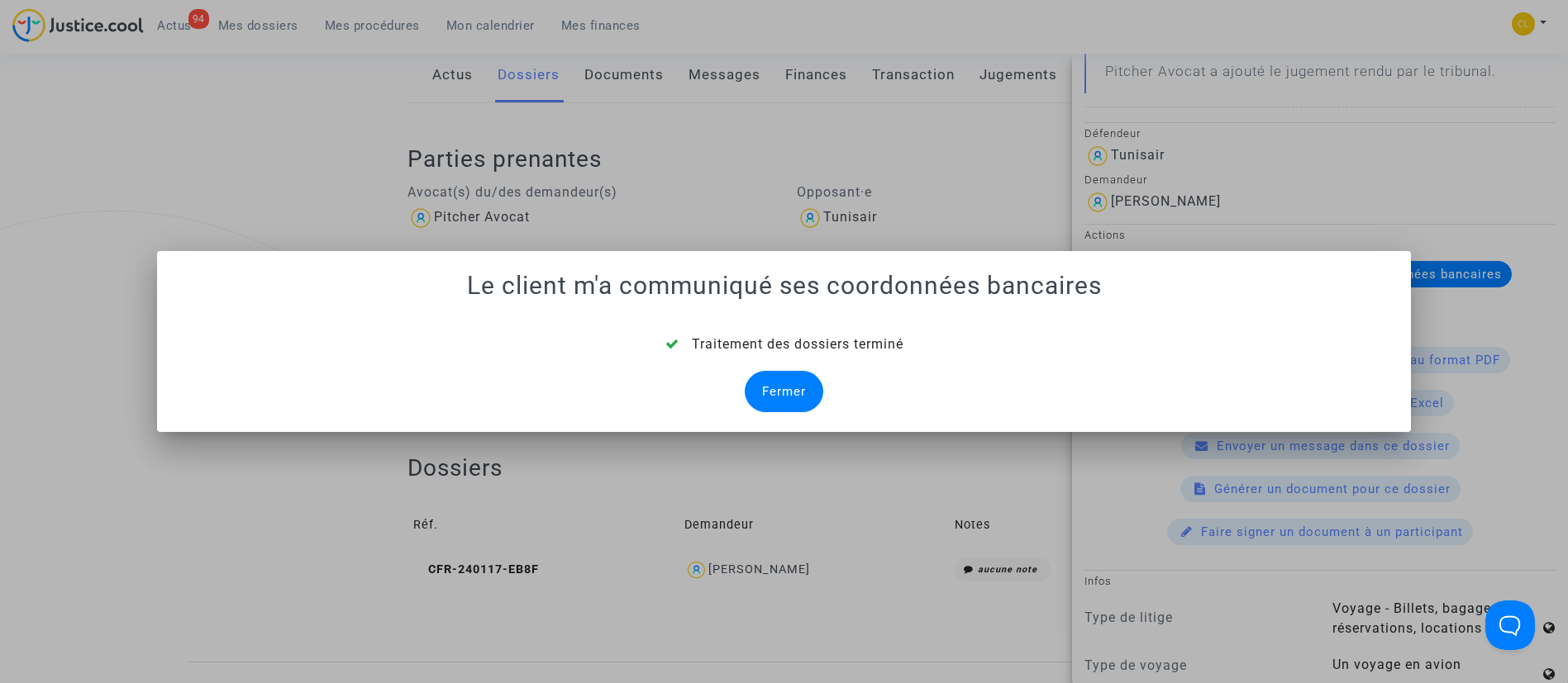
click at [776, 390] on div "Fermer" at bounding box center [784, 391] width 79 height 41
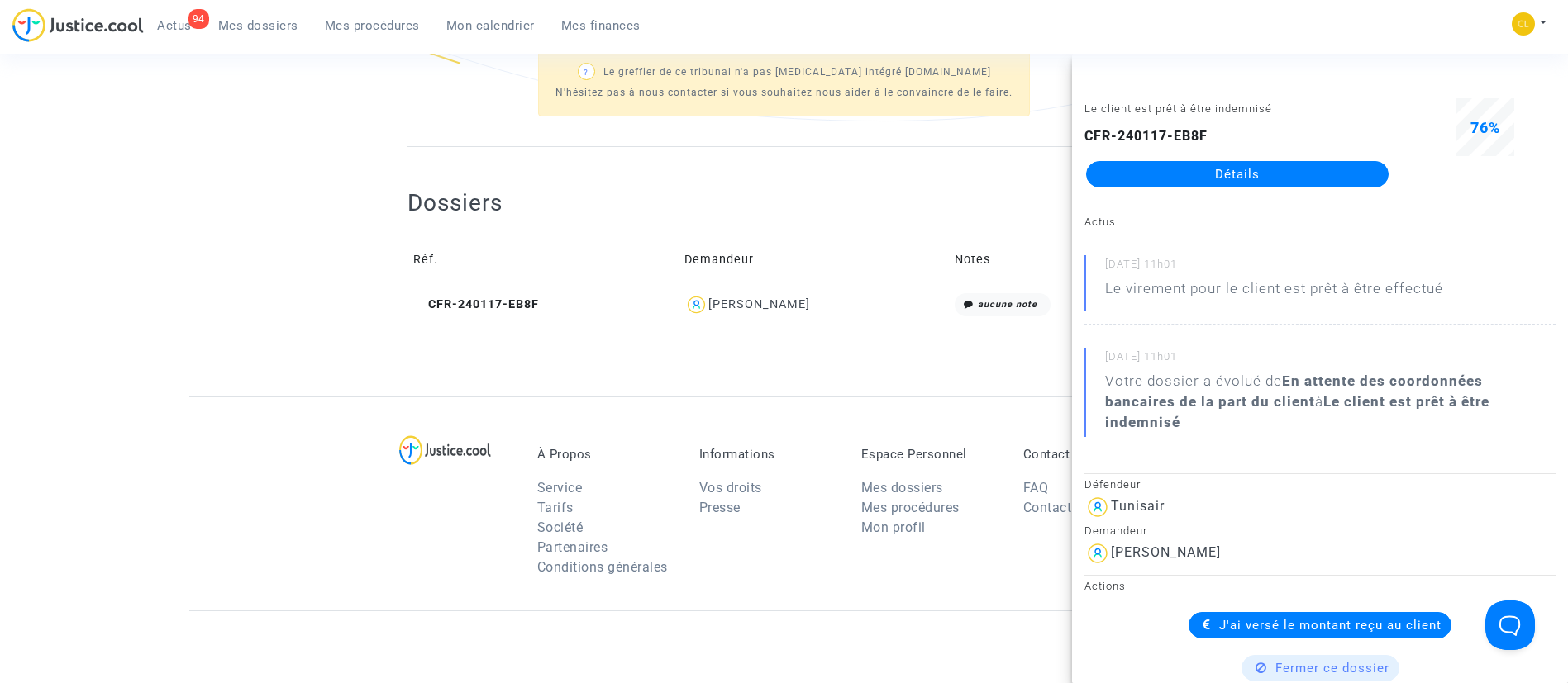
scroll to position [539, 0]
click at [263, 30] on span "Mes dossiers" at bounding box center [258, 26] width 80 height 15
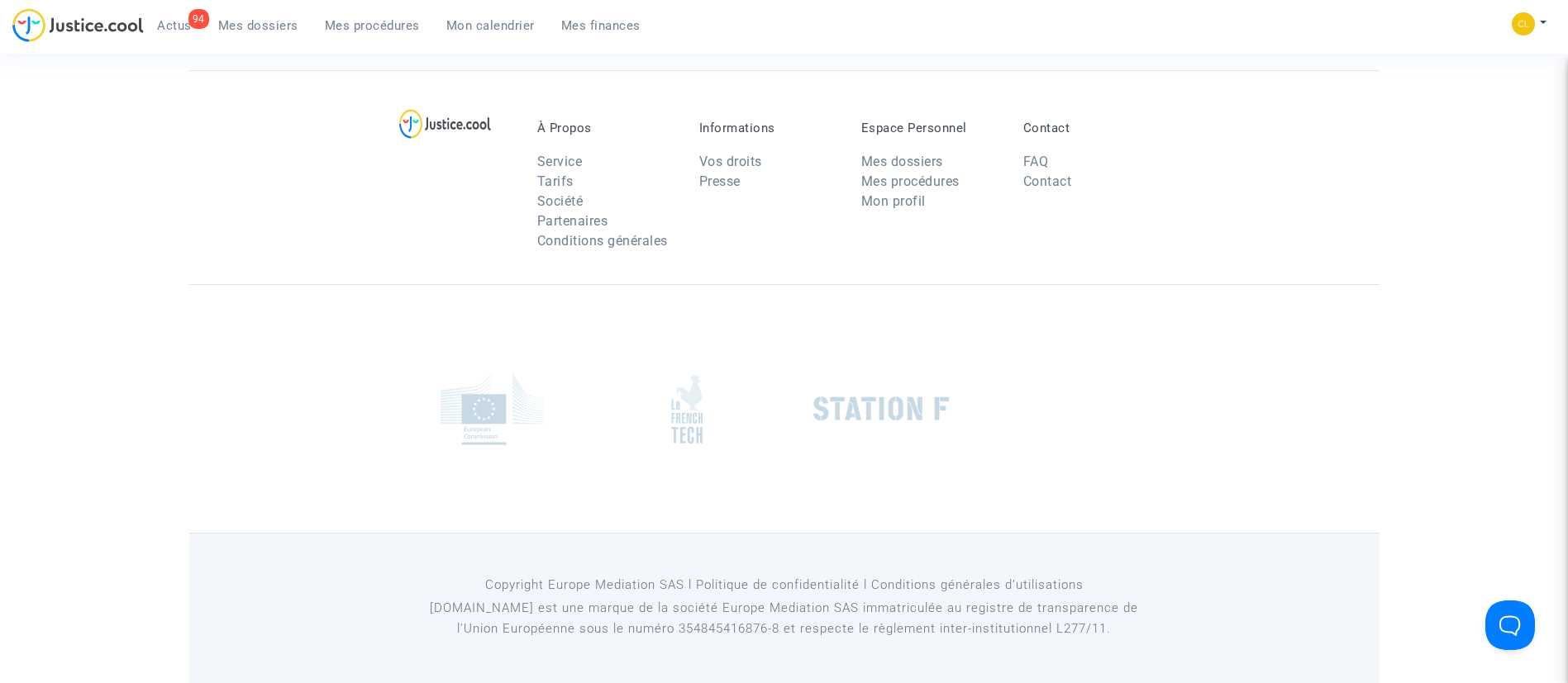
scroll to position [126, 0]
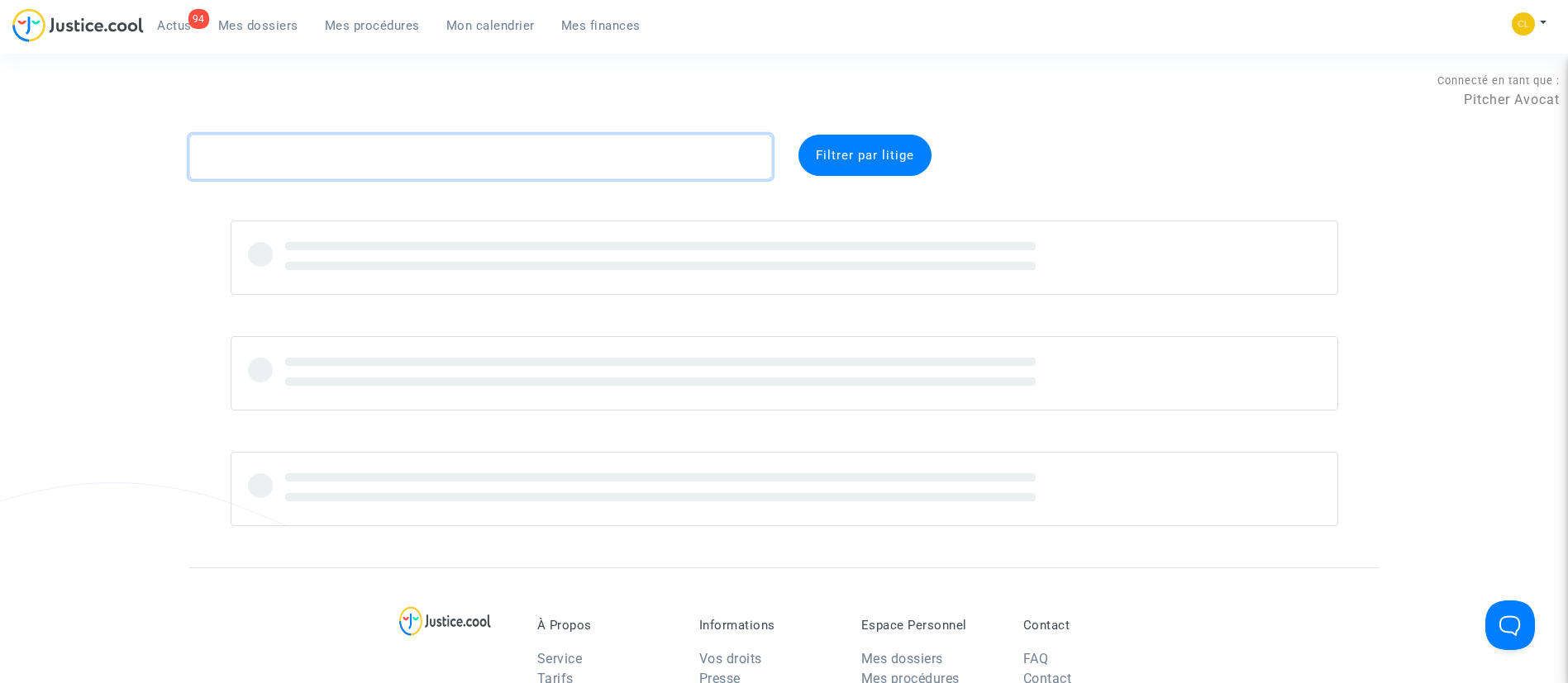
click at [371, 158] on textarea at bounding box center [481, 157] width 583 height 45
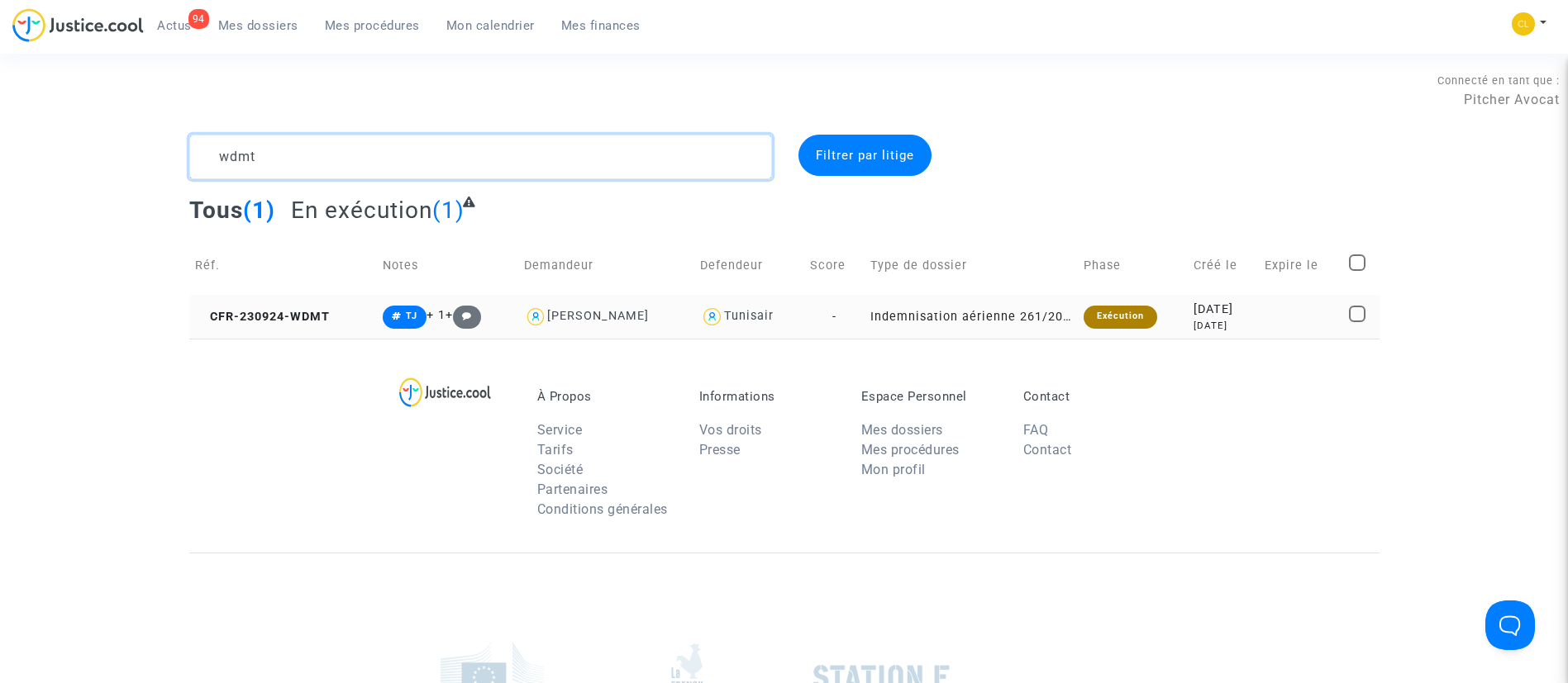
type textarea "wdmt"
click at [1194, 327] on div "[DATE]" at bounding box center [1223, 326] width 59 height 14
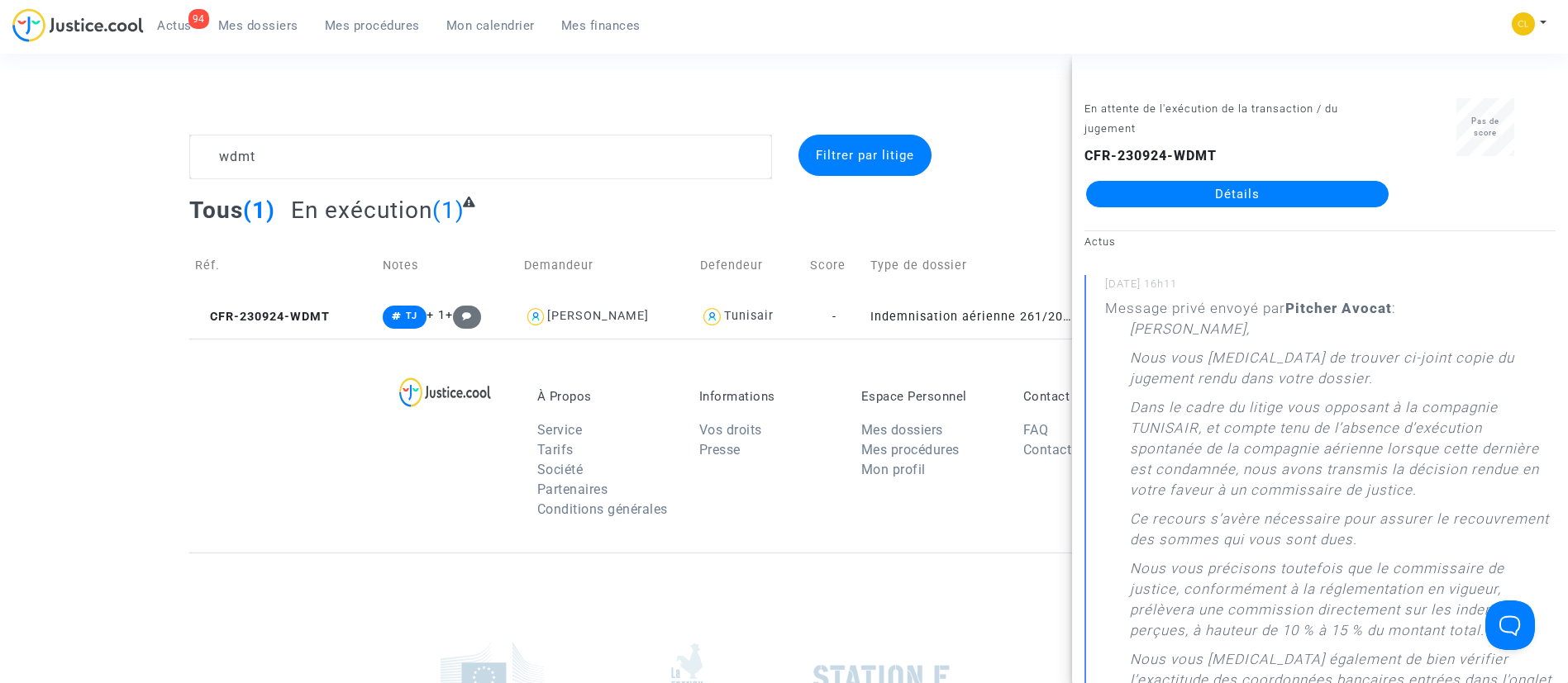
click at [1173, 196] on link "Détails" at bounding box center [1238, 193] width 302 height 26
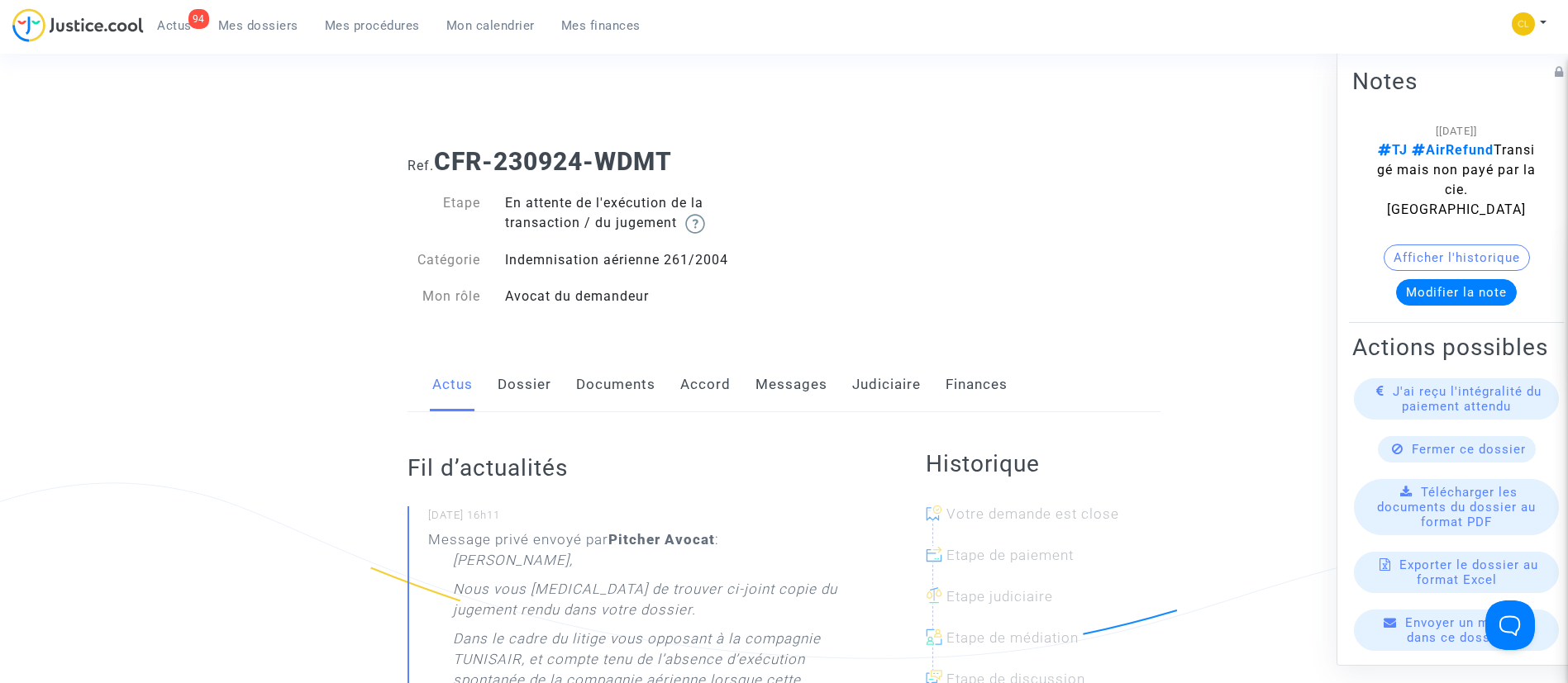
click at [910, 393] on link "Judiciaire" at bounding box center [886, 385] width 68 height 55
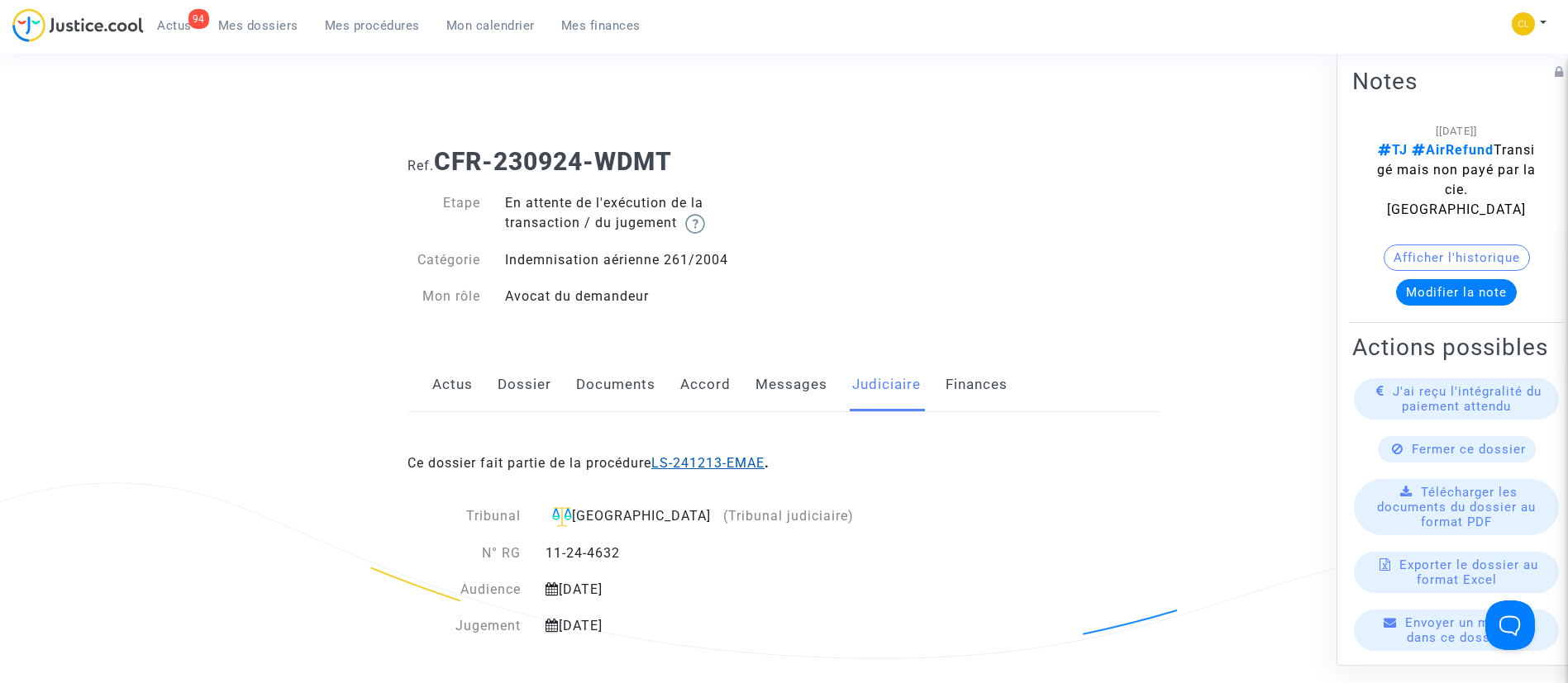
click at [754, 465] on link "LS-241213-EMAE" at bounding box center [708, 463] width 113 height 16
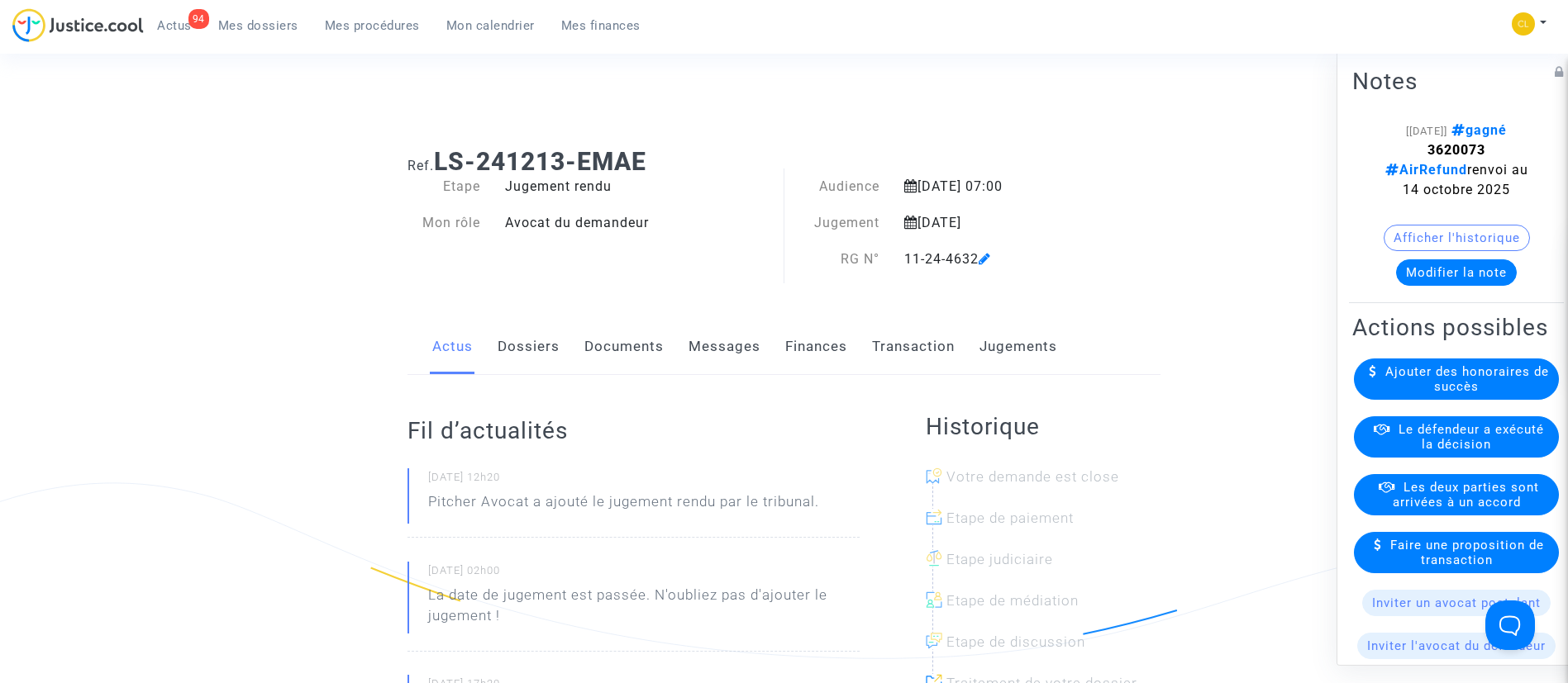
click at [527, 354] on link "Dossiers" at bounding box center [528, 347] width 62 height 55
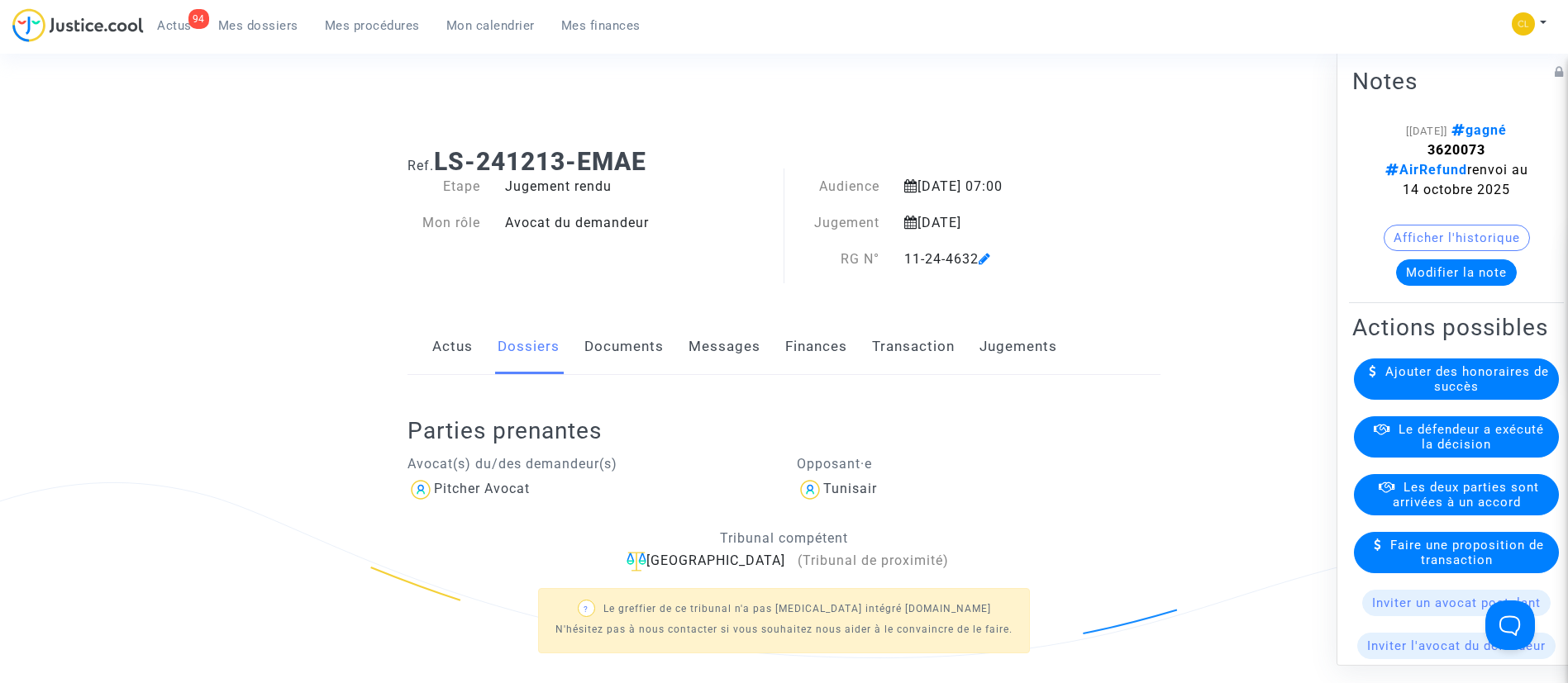
click at [1031, 345] on link "Jugements" at bounding box center [1019, 347] width 78 height 55
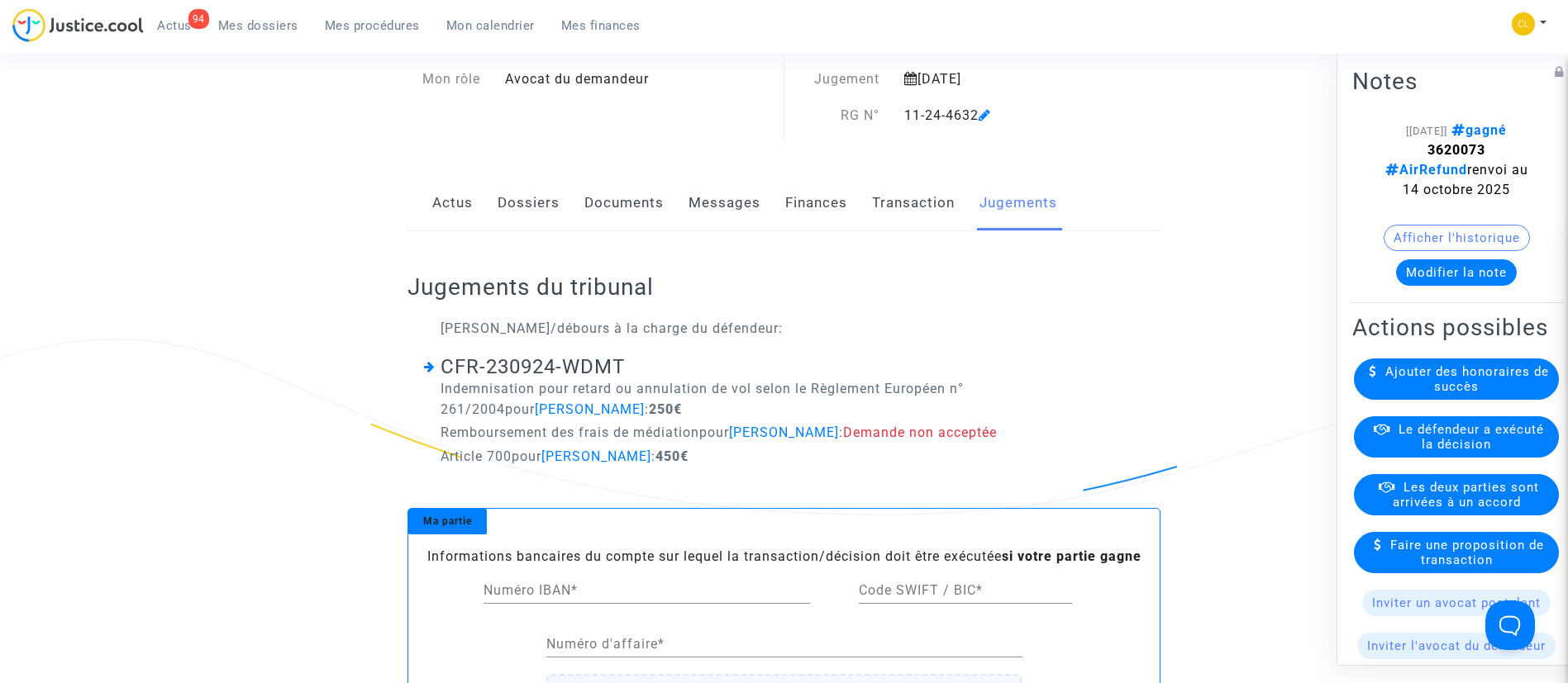
scroll to position [145, 0]
click at [1421, 451] on span "Le défendeur a exécuté la décision" at bounding box center [1472, 436] width 145 height 30
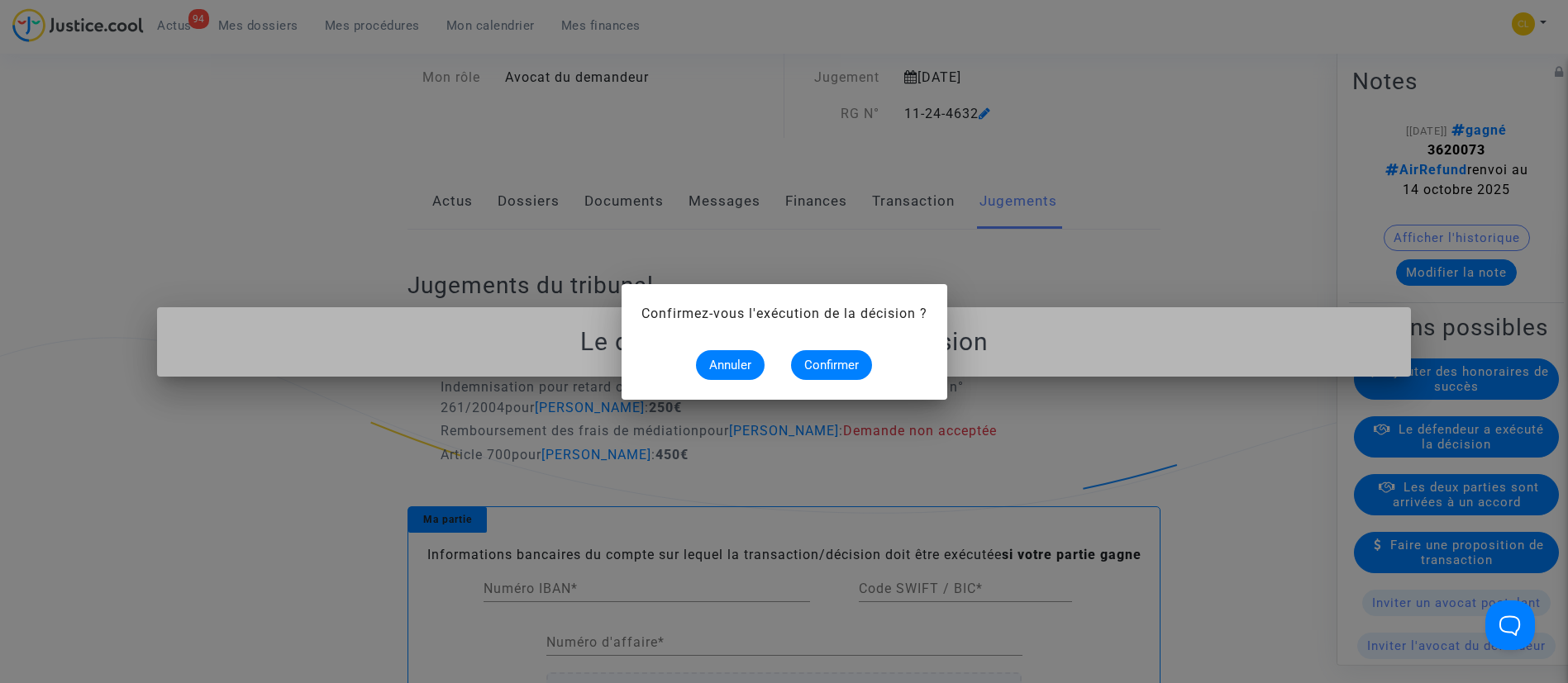
scroll to position [0, 0]
click at [817, 359] on span "Confirmer" at bounding box center [831, 366] width 55 height 15
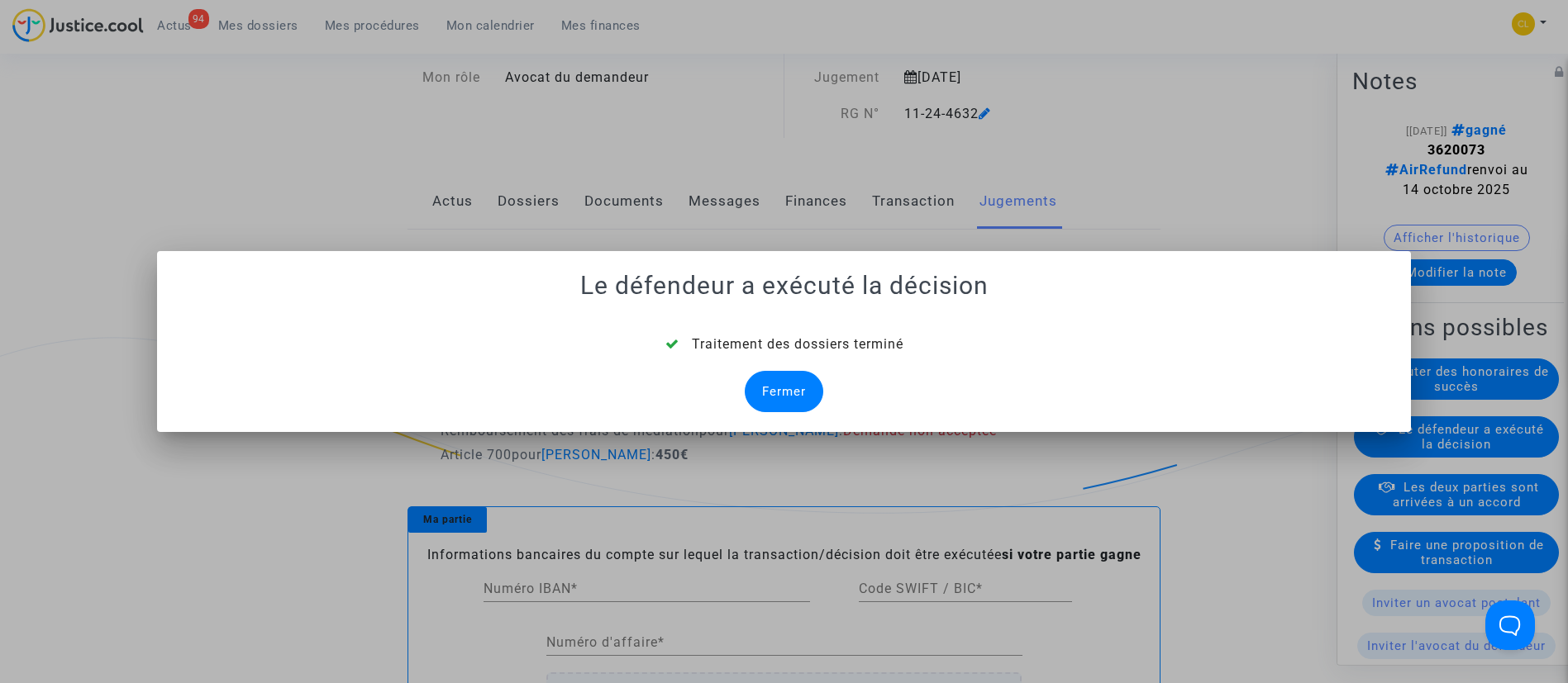
click at [781, 394] on div "Fermer" at bounding box center [784, 391] width 79 height 41
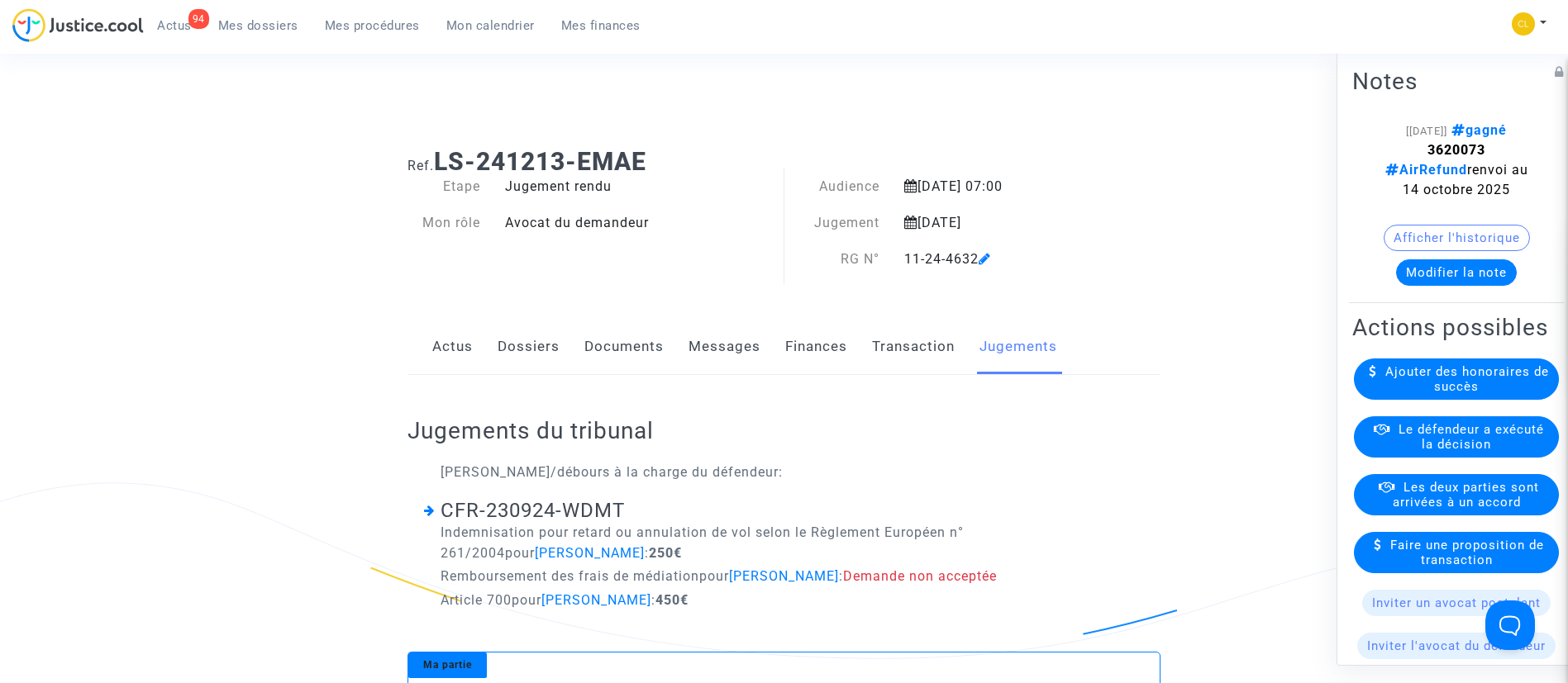
scroll to position [145, 0]
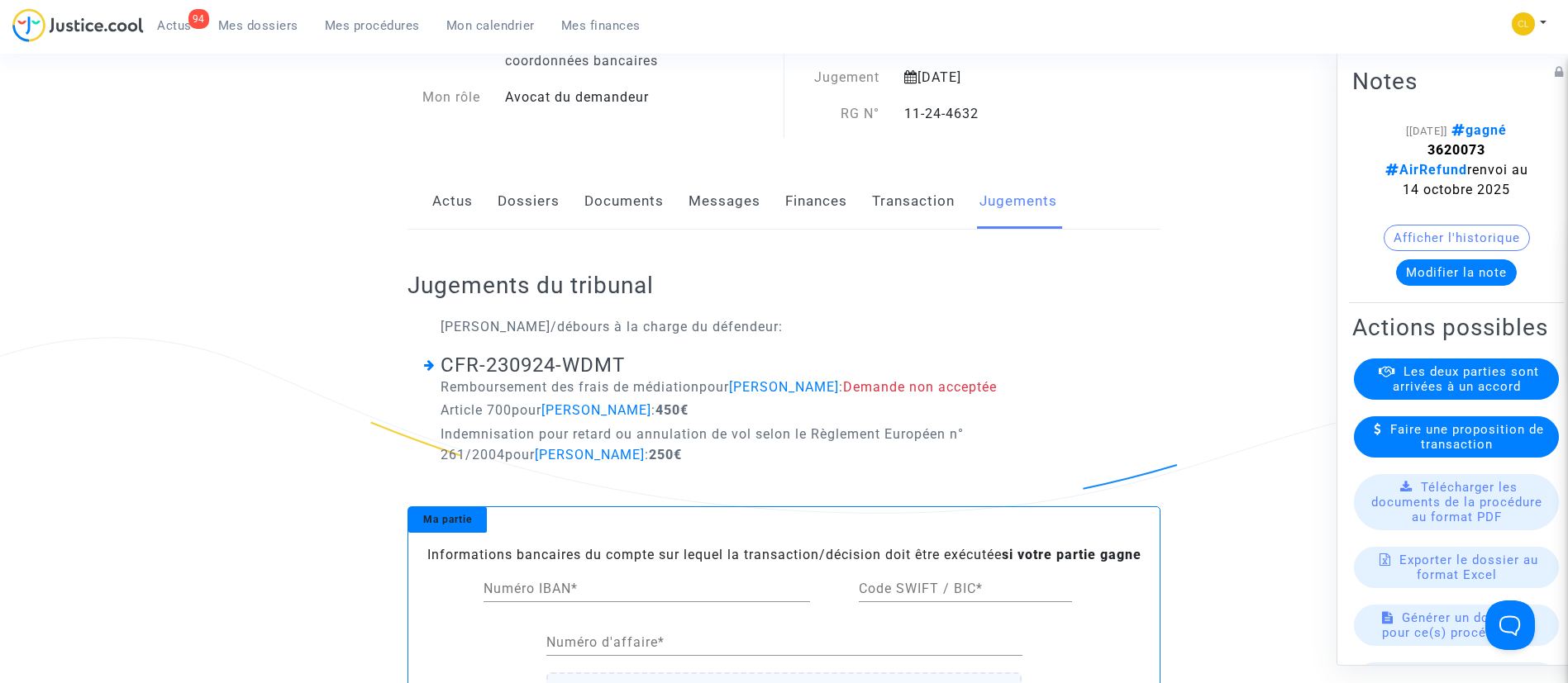
click at [526, 193] on link "Dossiers" at bounding box center [528, 201] width 62 height 55
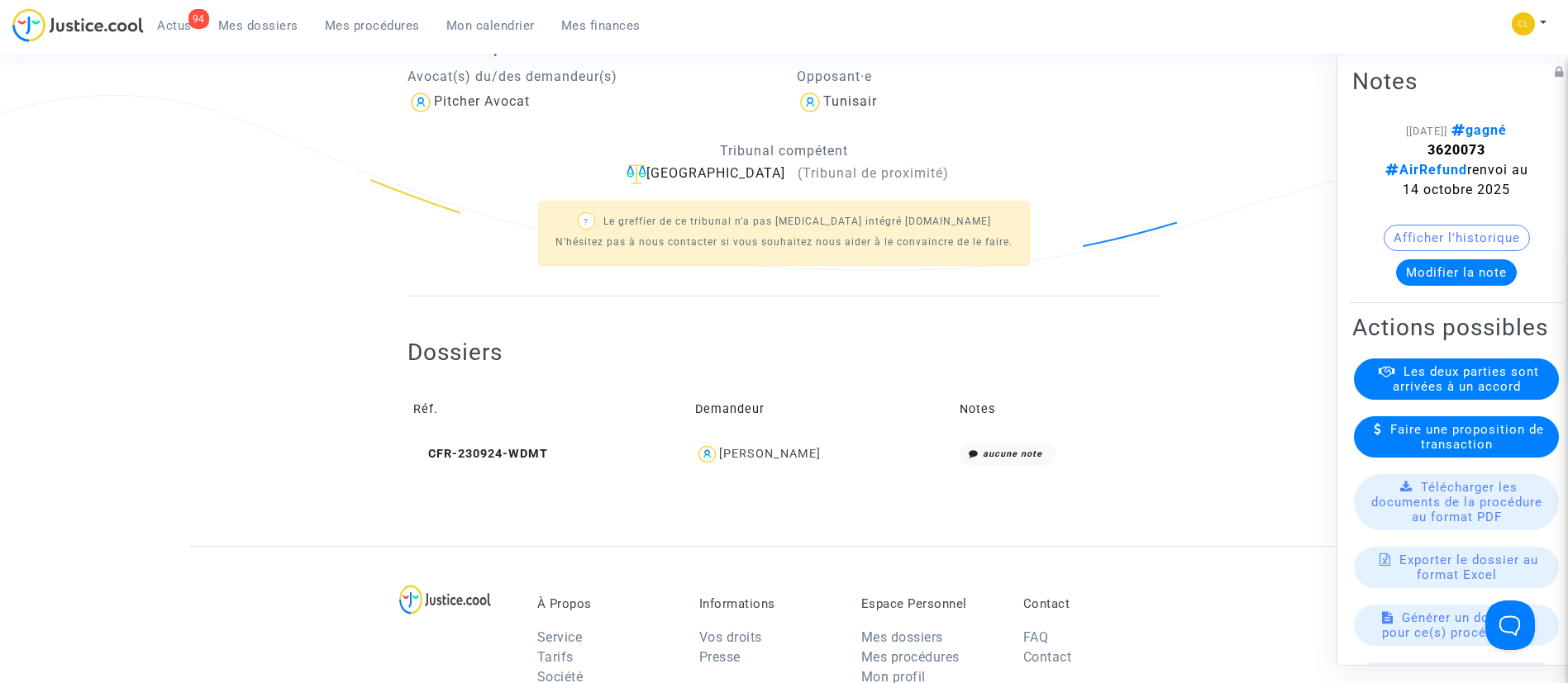
scroll to position [388, 0]
click at [793, 446] on div "[PERSON_NAME]" at bounding box center [770, 453] width 101 height 14
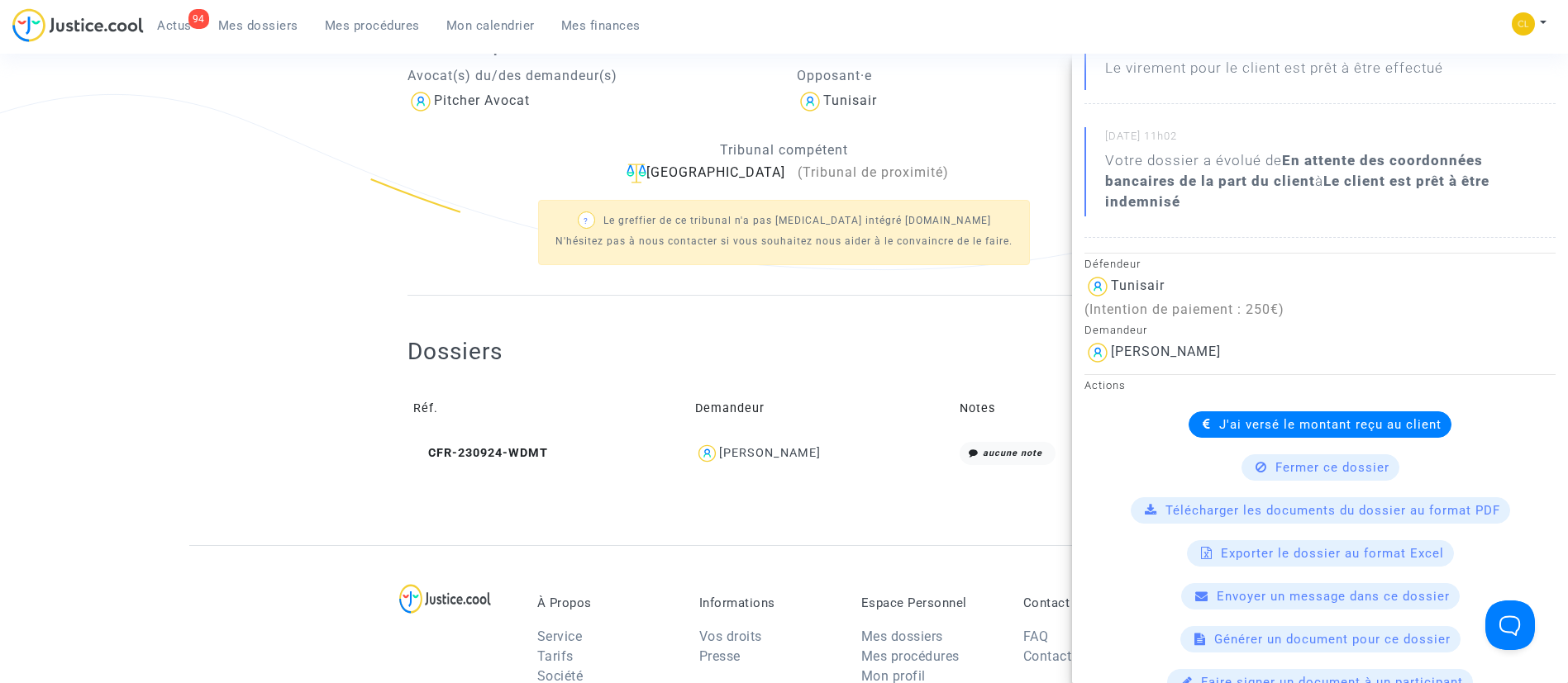
scroll to position [0, 0]
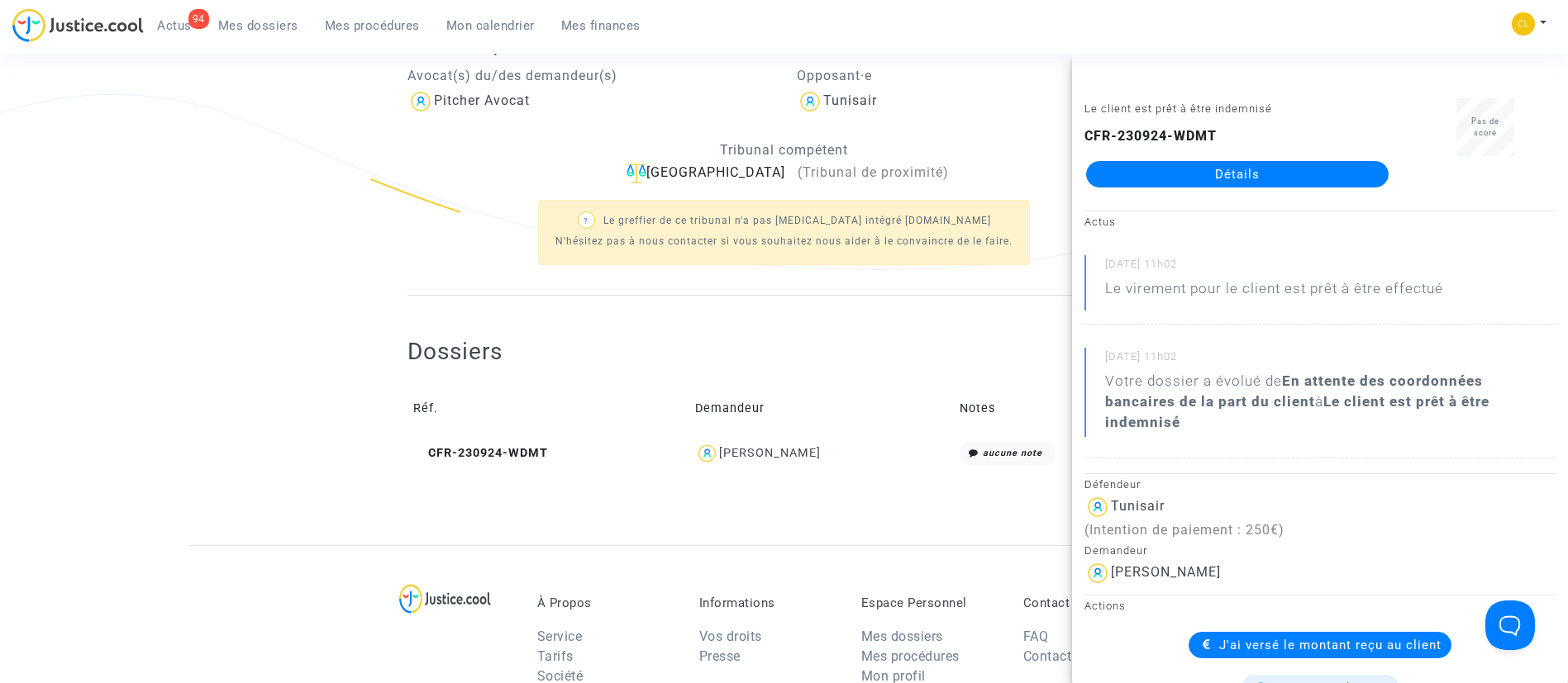
click at [241, 17] on link "Mes dossiers" at bounding box center [259, 25] width 106 height 24
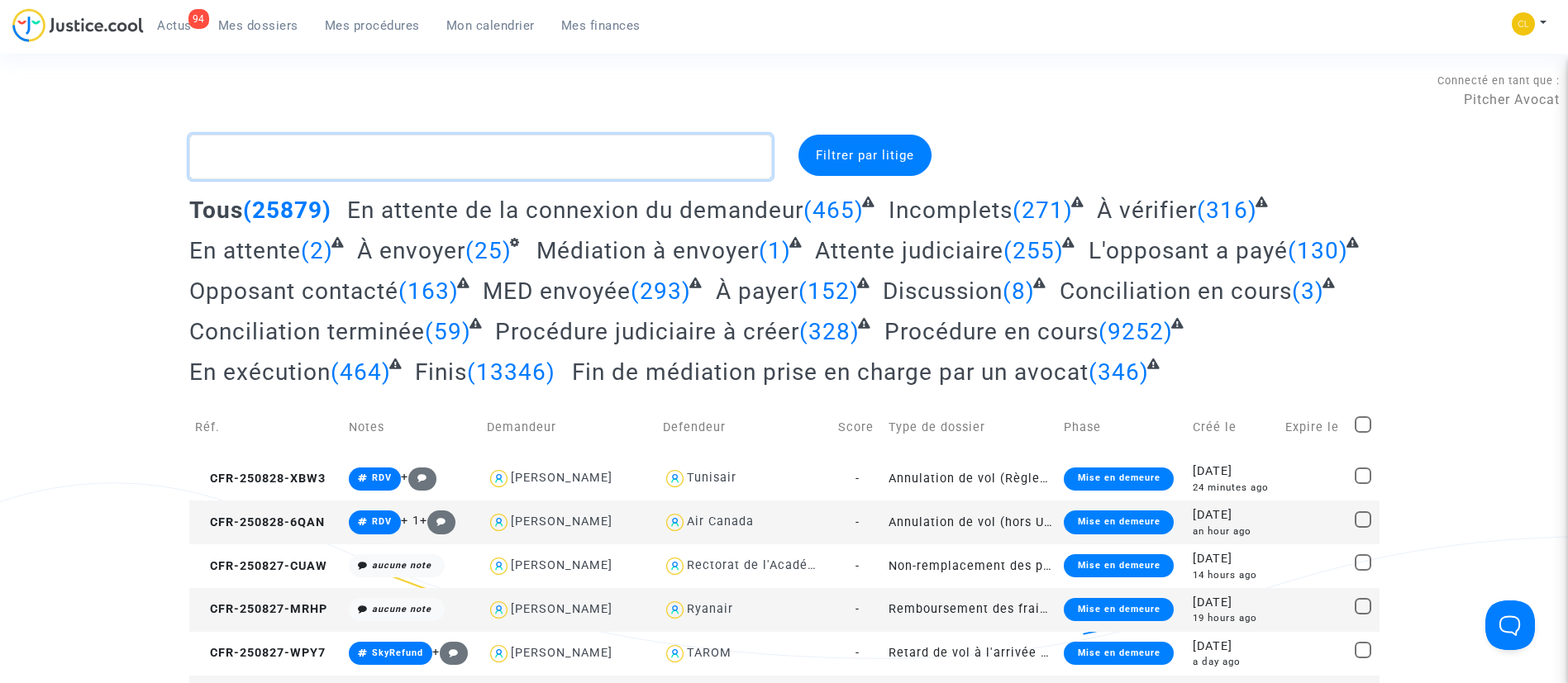
click at [377, 176] on textarea at bounding box center [481, 157] width 583 height 45
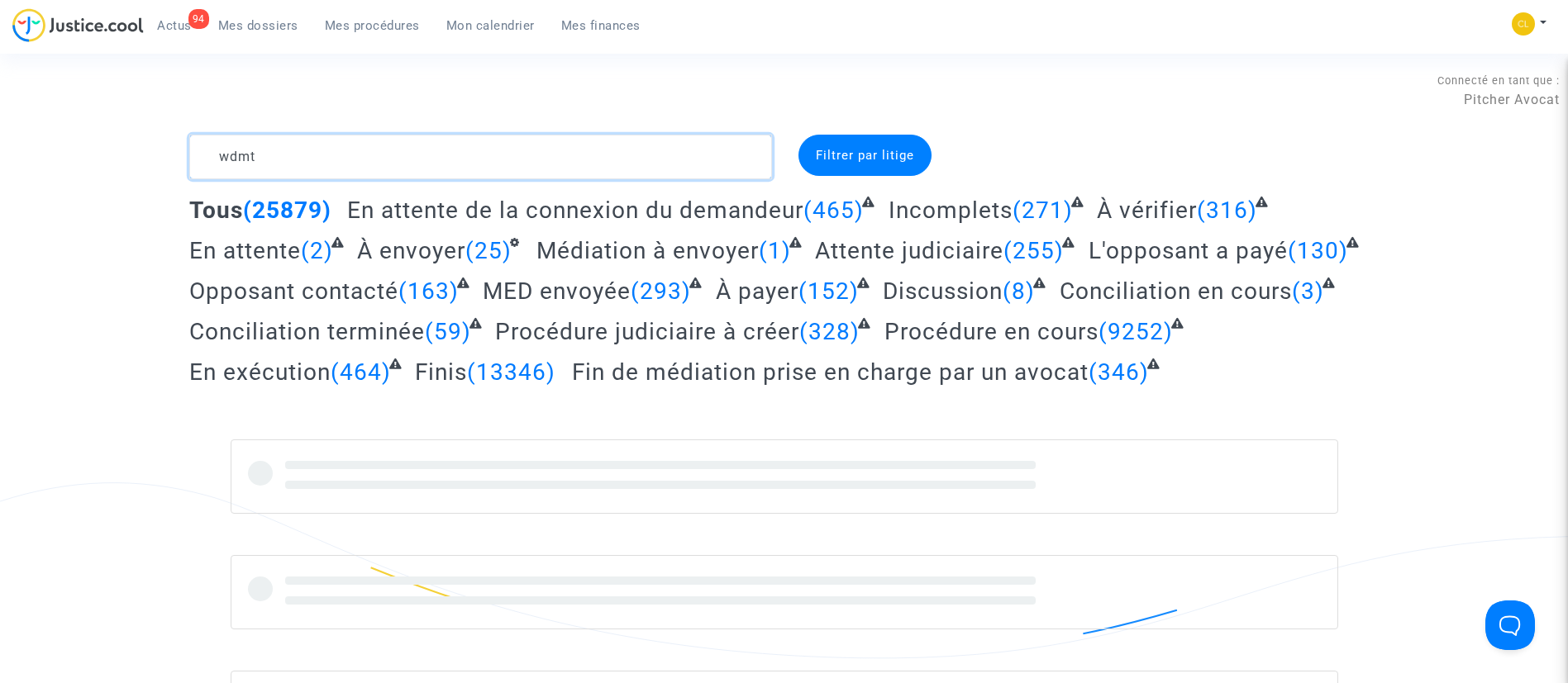
scroll to position [69, 0]
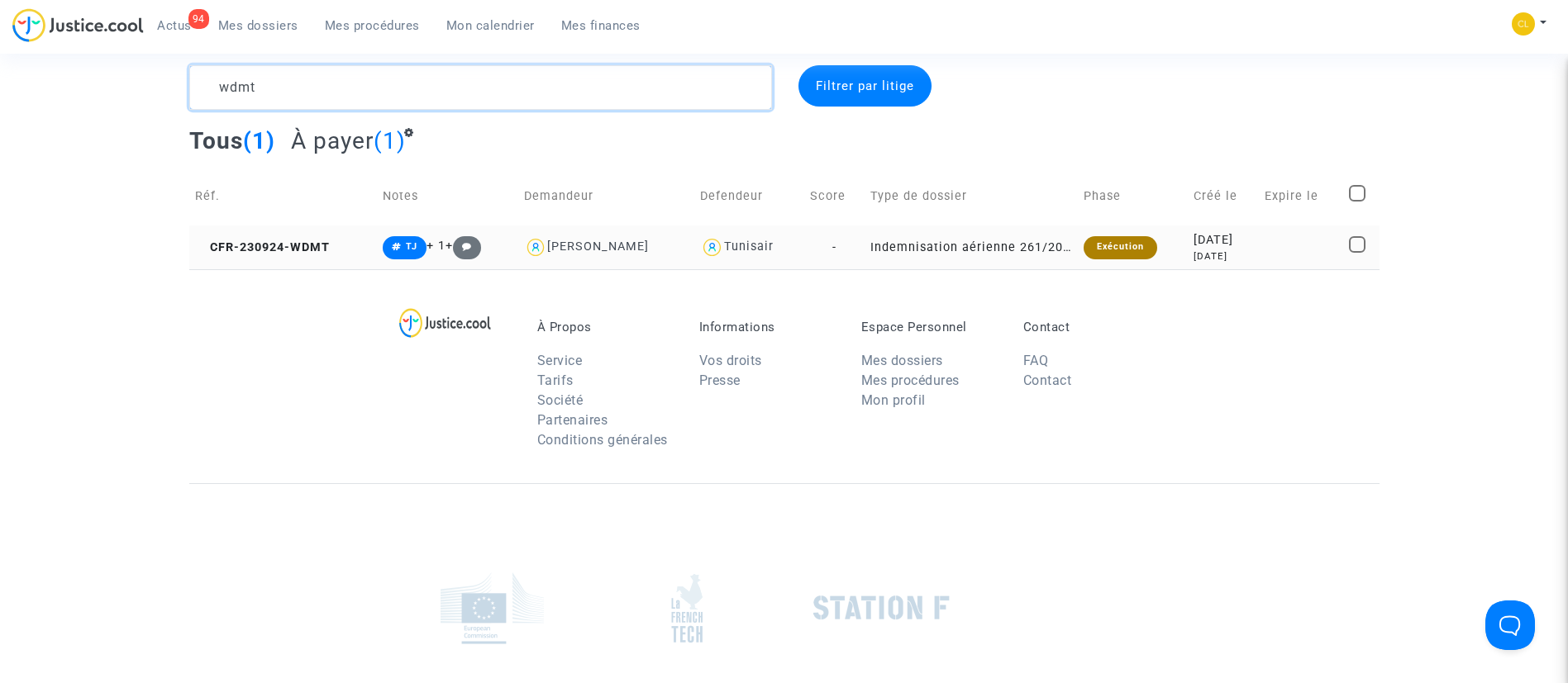
type textarea "wdmt"
click at [1206, 251] on div "[DATE]" at bounding box center [1223, 257] width 59 height 14
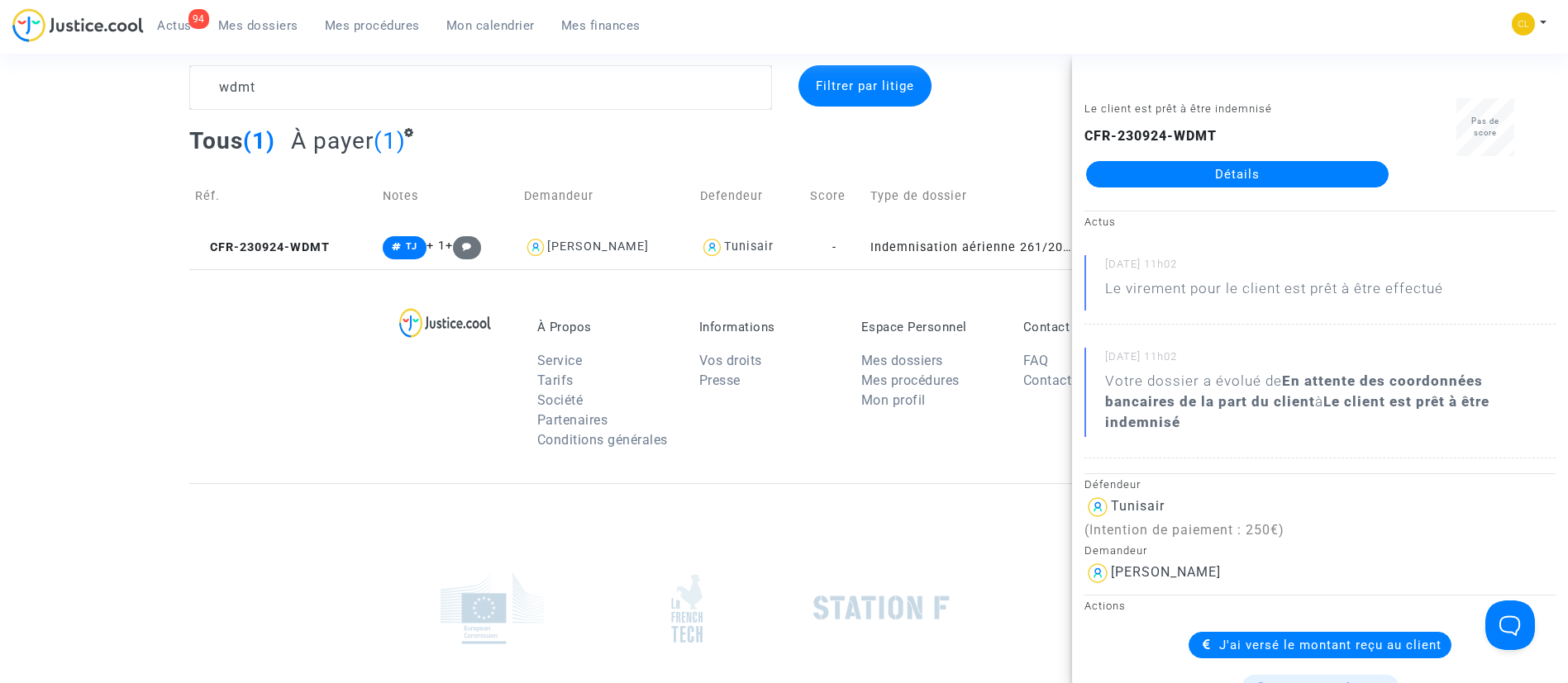
click at [1194, 165] on link "Détails" at bounding box center [1238, 174] width 302 height 26
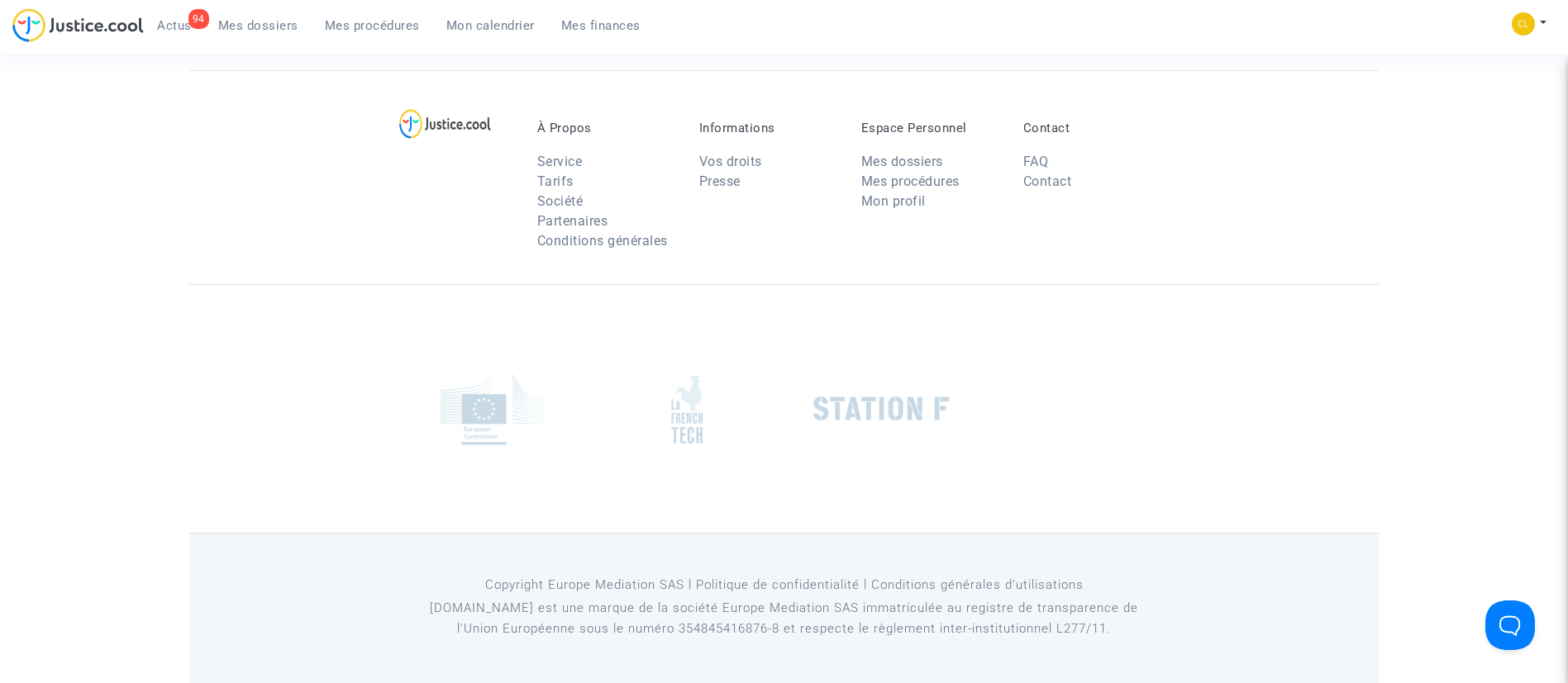
scroll to position [69, 0]
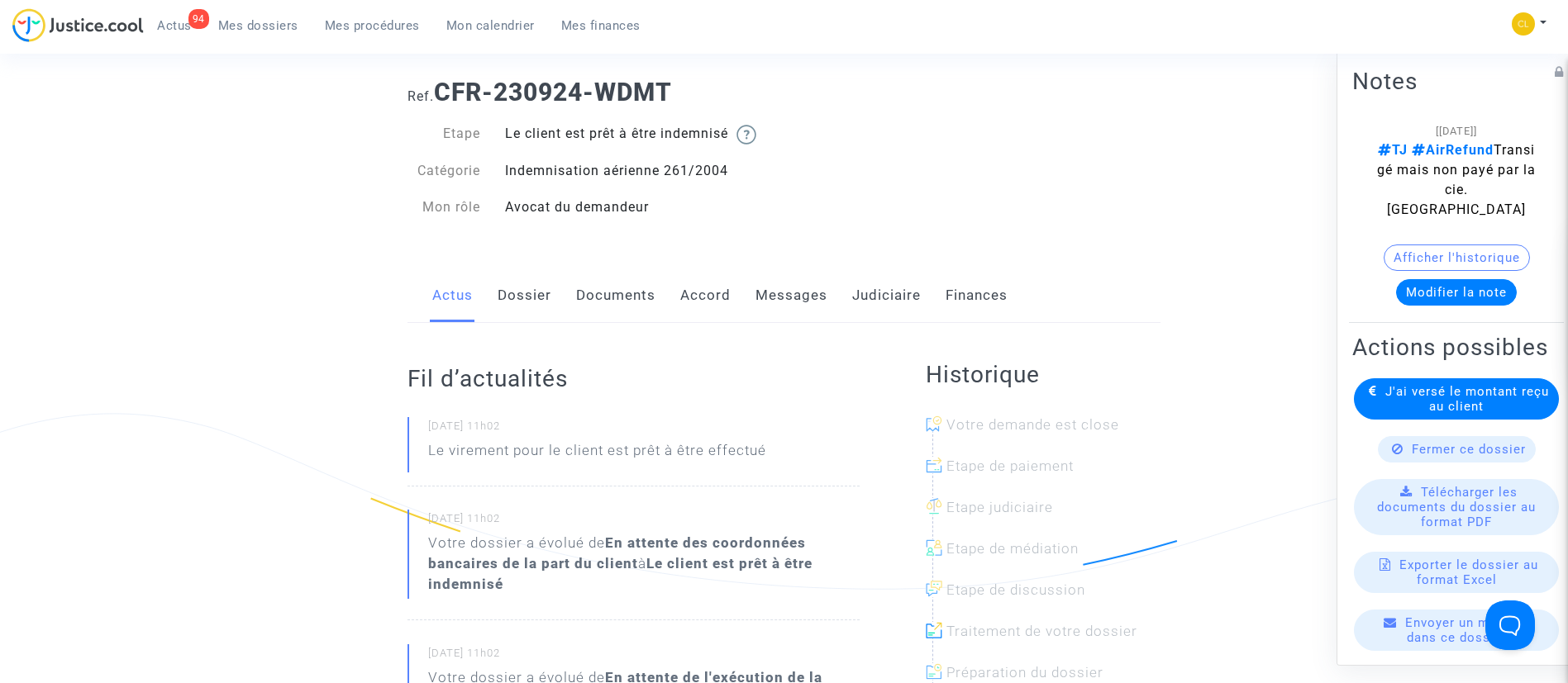
click at [878, 279] on link "Judiciaire" at bounding box center [886, 295] width 68 height 55
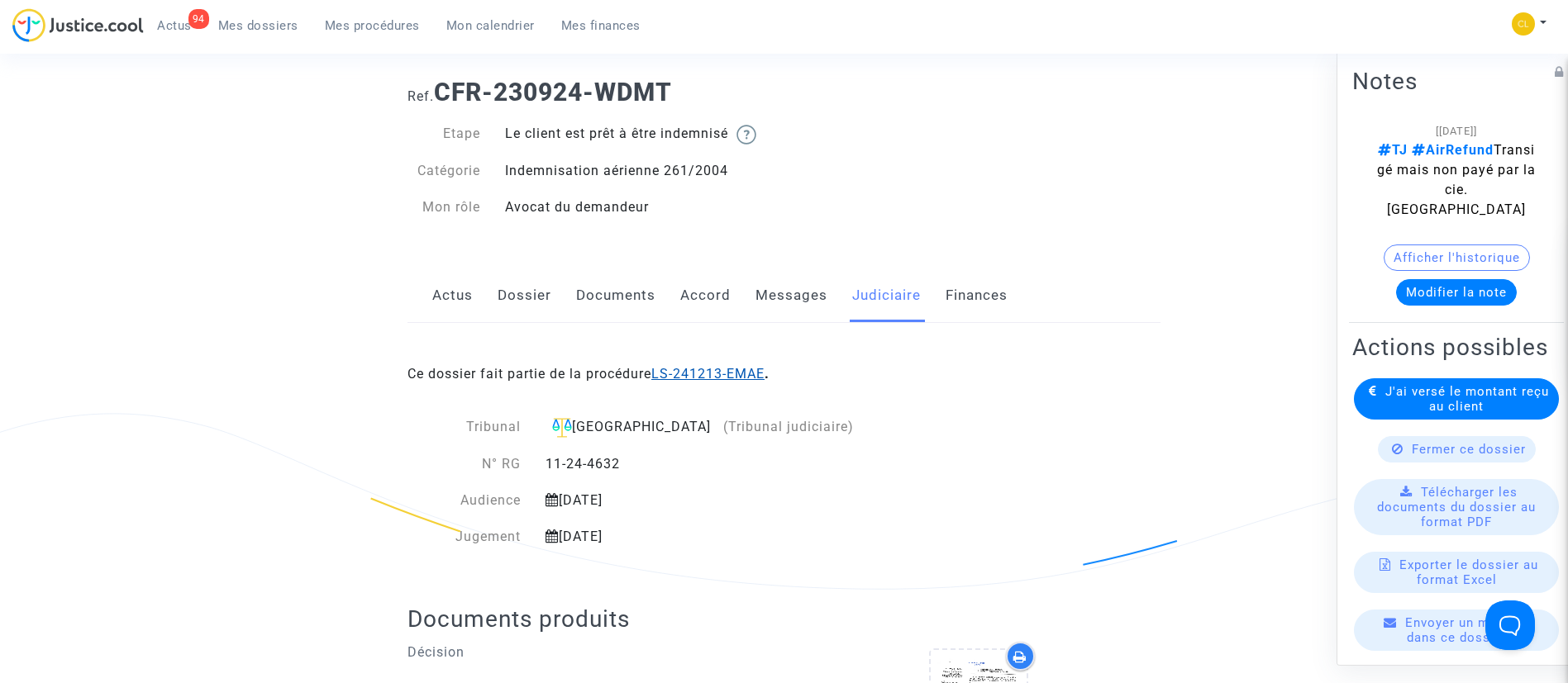
click at [735, 367] on link "LS-241213-EMAE" at bounding box center [708, 374] width 113 height 16
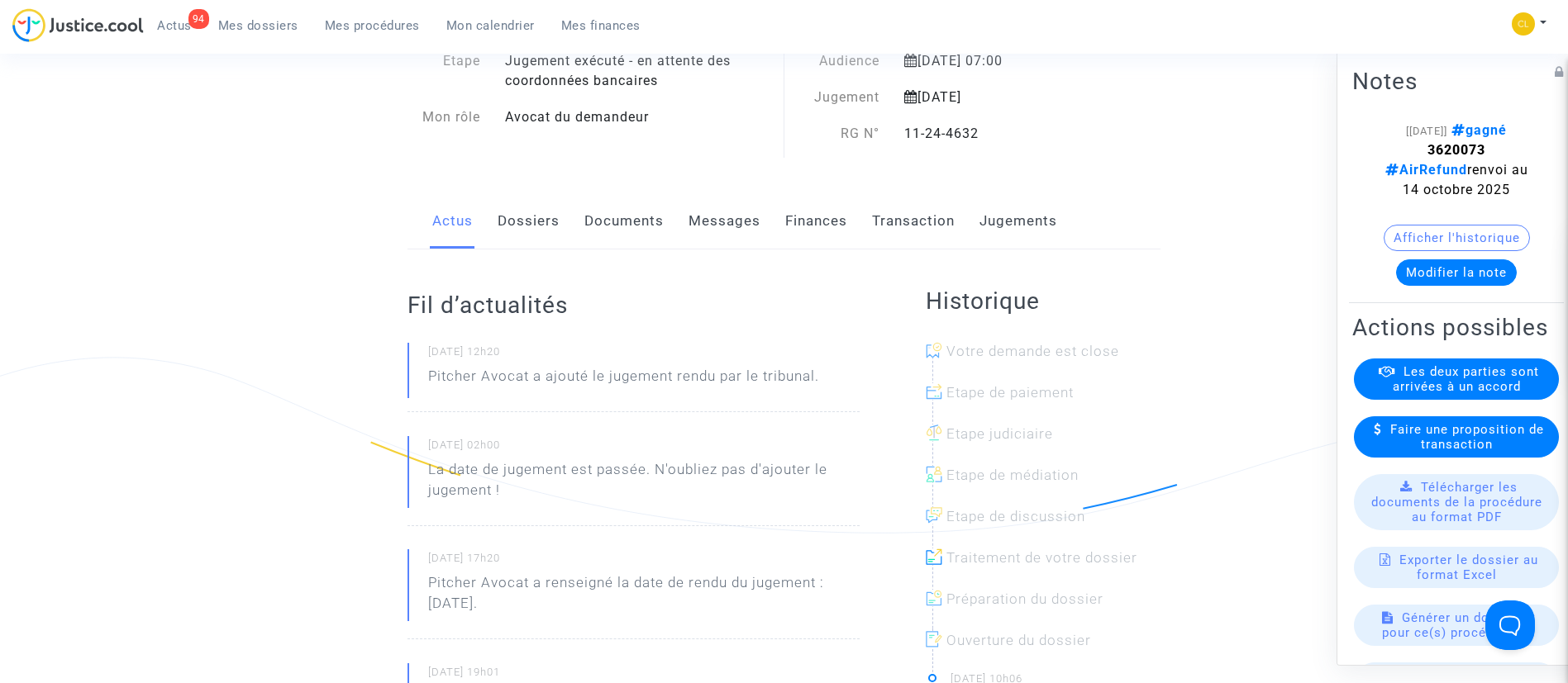
scroll to position [127, 0]
click at [1020, 214] on link "Jugements" at bounding box center [1019, 220] width 78 height 55
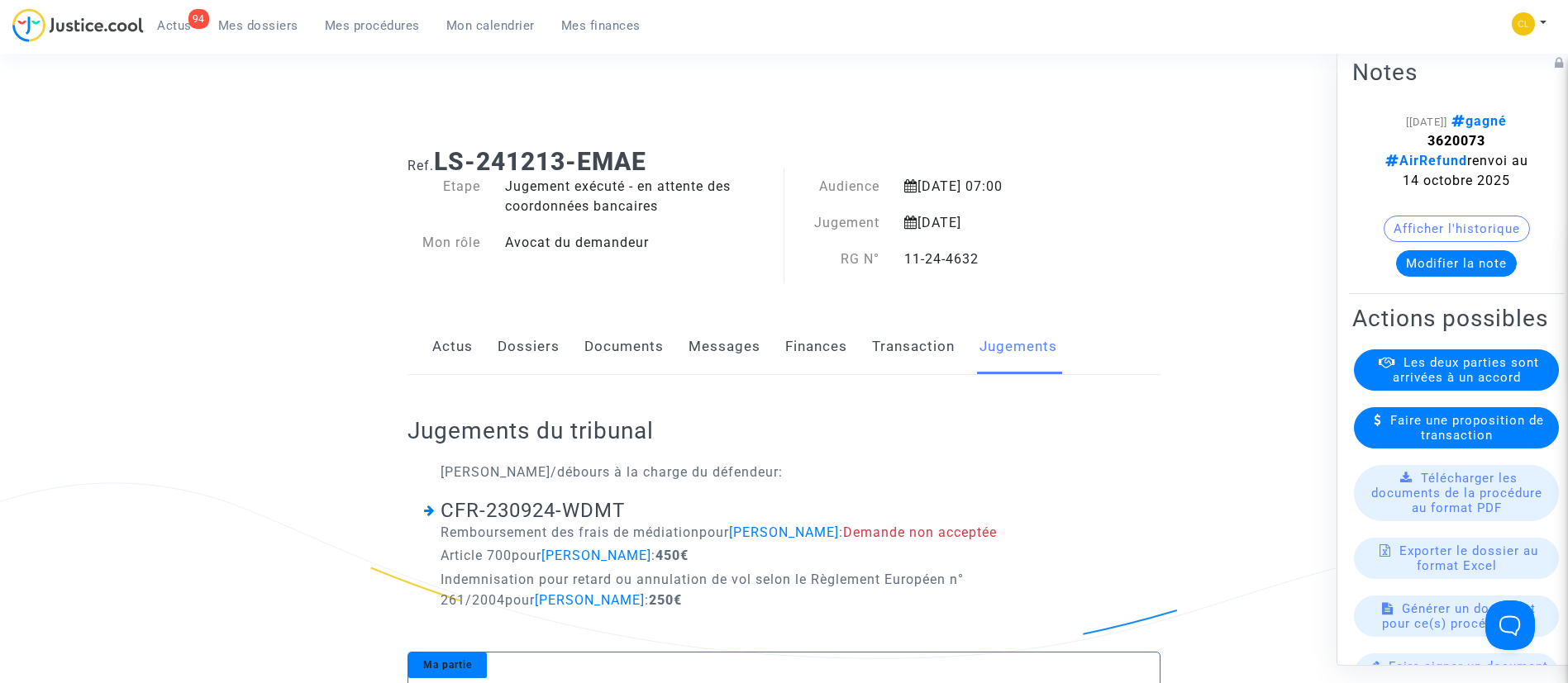
scroll to position [13, 0]
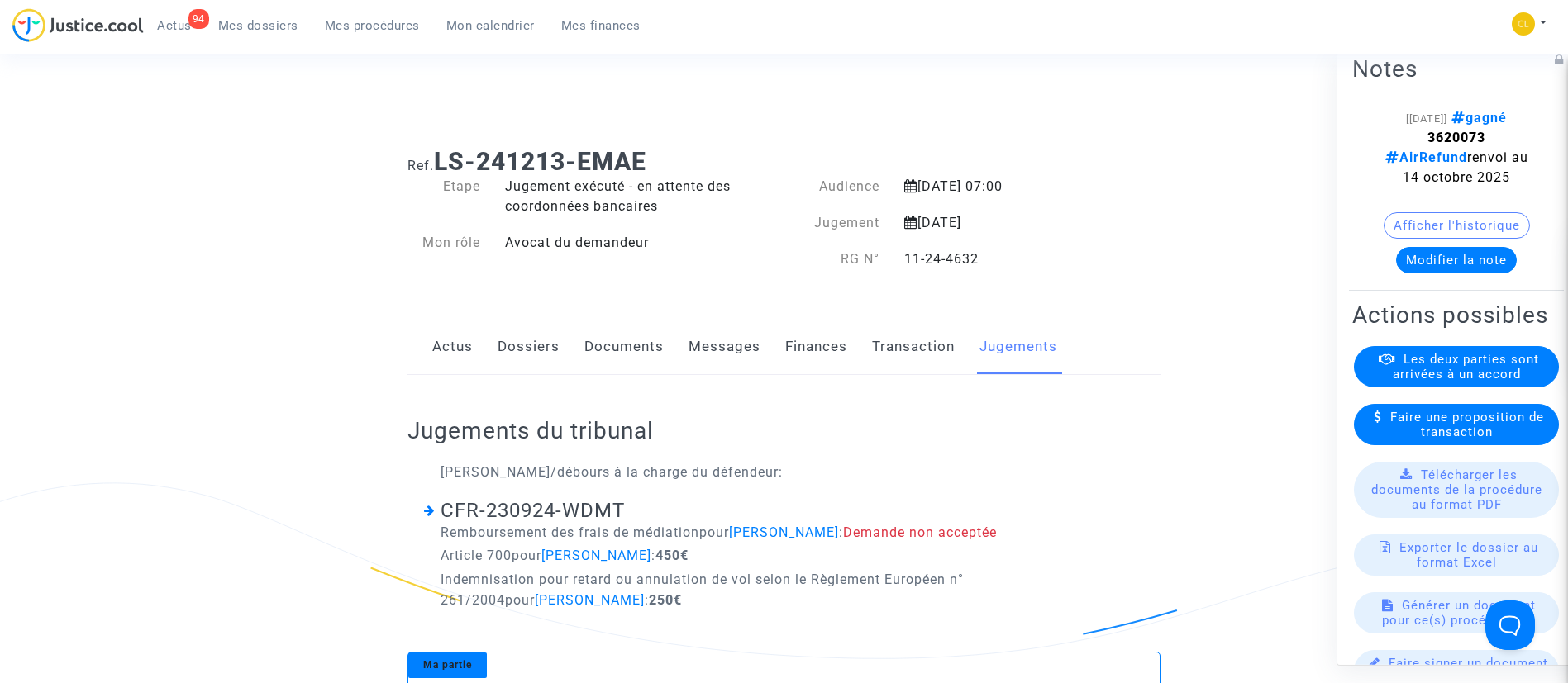
click at [522, 354] on link "Dossiers" at bounding box center [528, 347] width 62 height 55
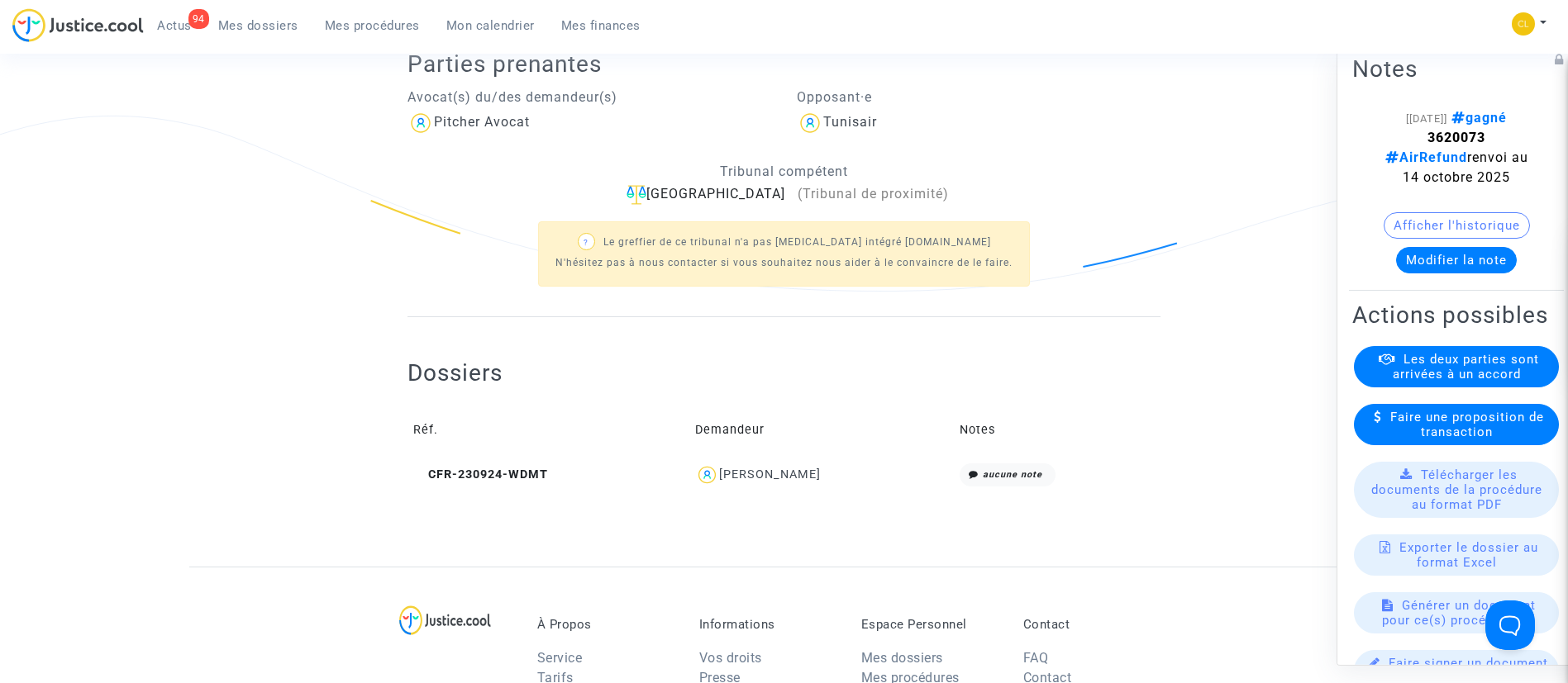
scroll to position [433, 0]
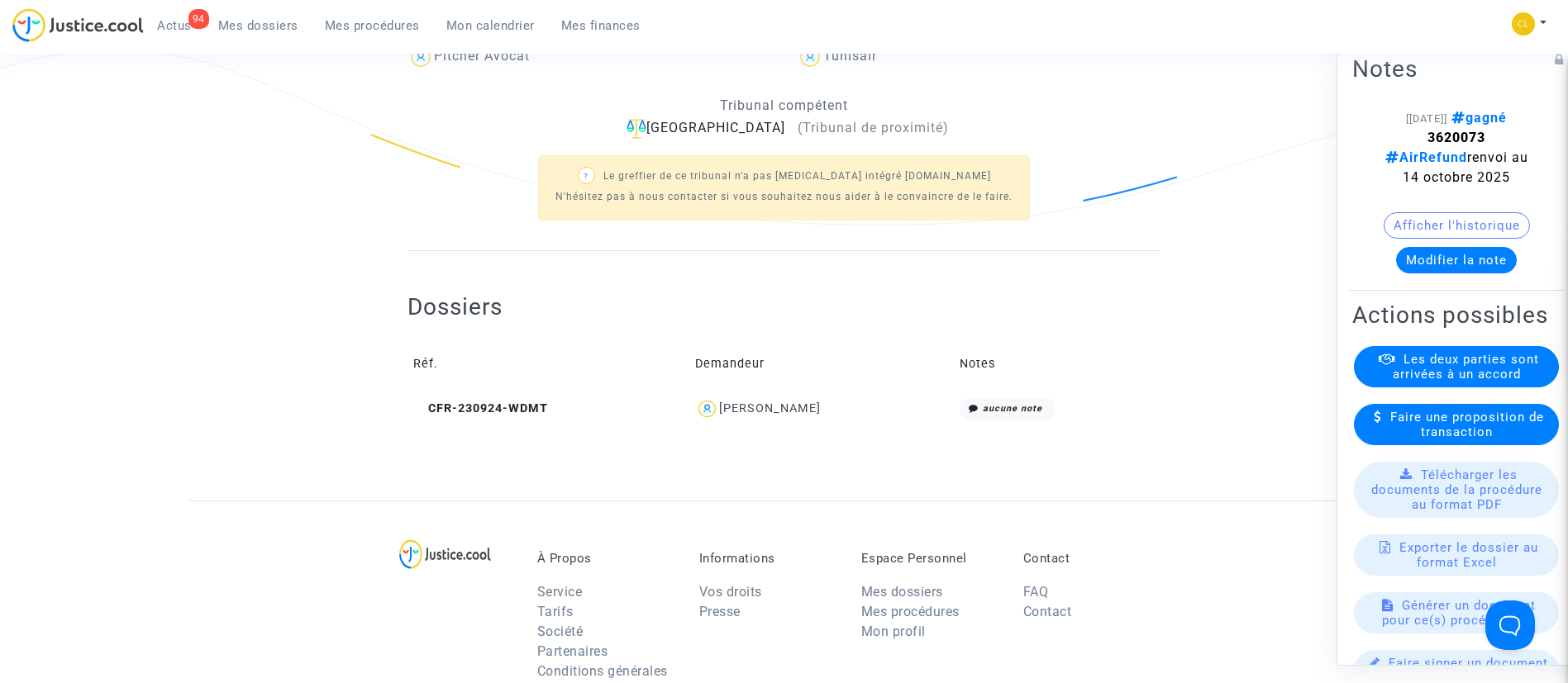
click at [791, 408] on div "[PERSON_NAME]" at bounding box center [770, 409] width 101 height 14
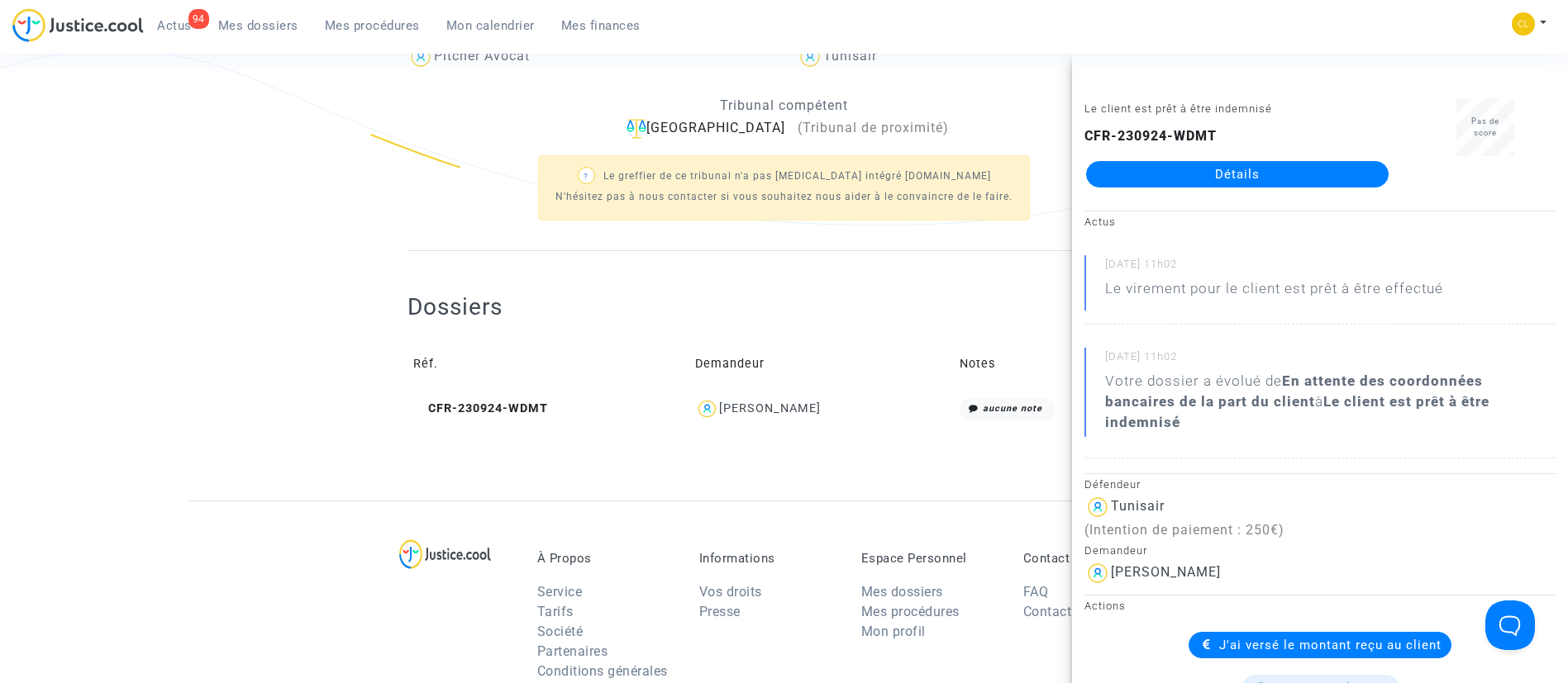
click at [275, 28] on span "Mes dossiers" at bounding box center [258, 26] width 80 height 15
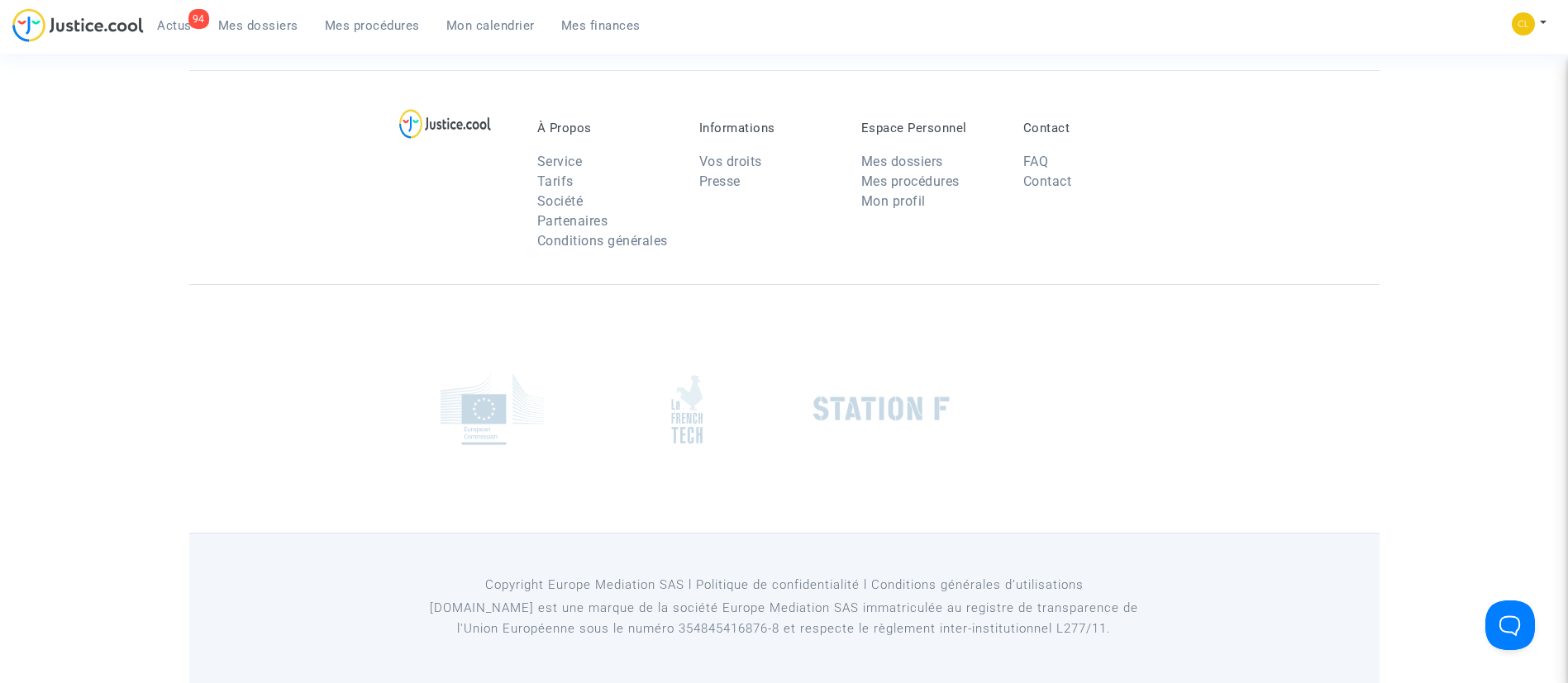
scroll to position [126, 0]
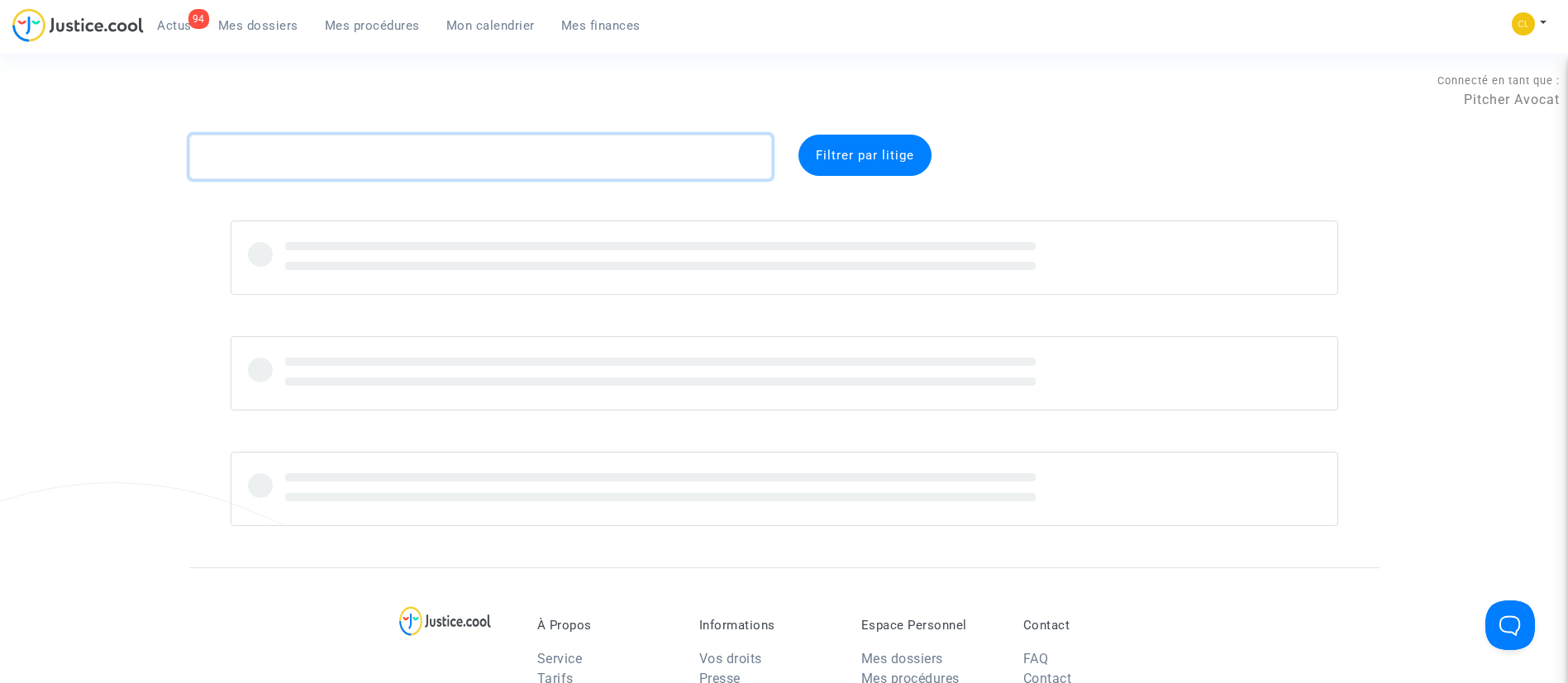
click at [425, 164] on textarea at bounding box center [481, 157] width 583 height 45
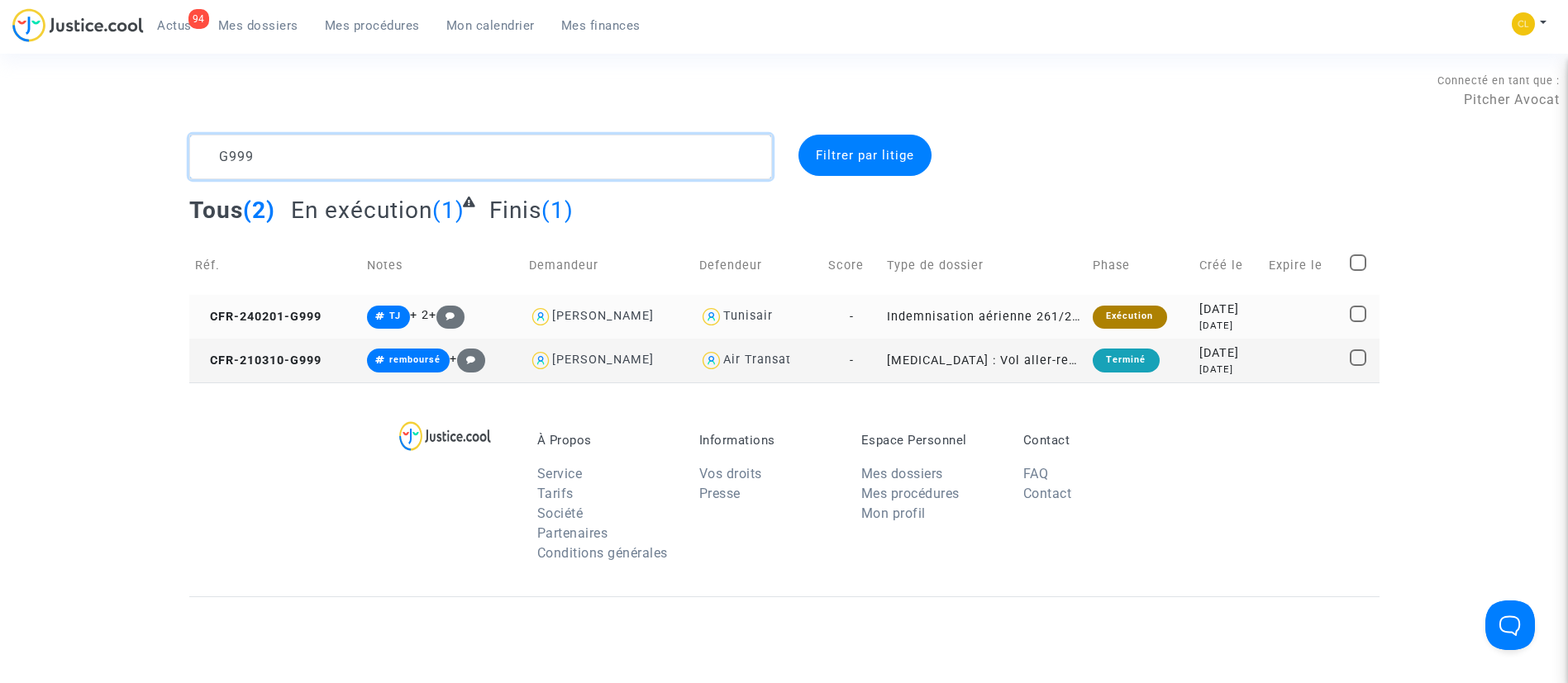
type textarea "G999"
click at [1200, 321] on div "[DATE]" at bounding box center [1228, 326] width 58 height 14
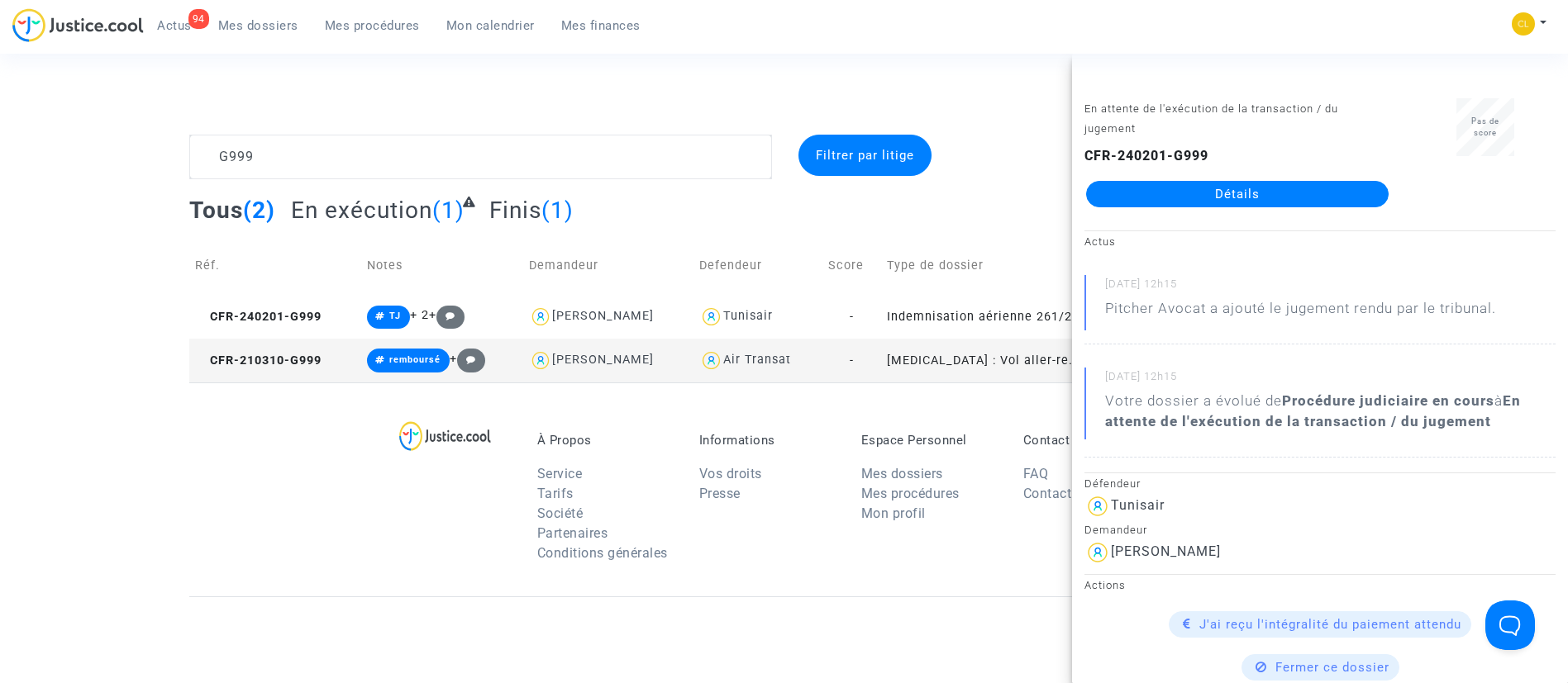
click at [1220, 190] on link "Détails" at bounding box center [1238, 193] width 302 height 26
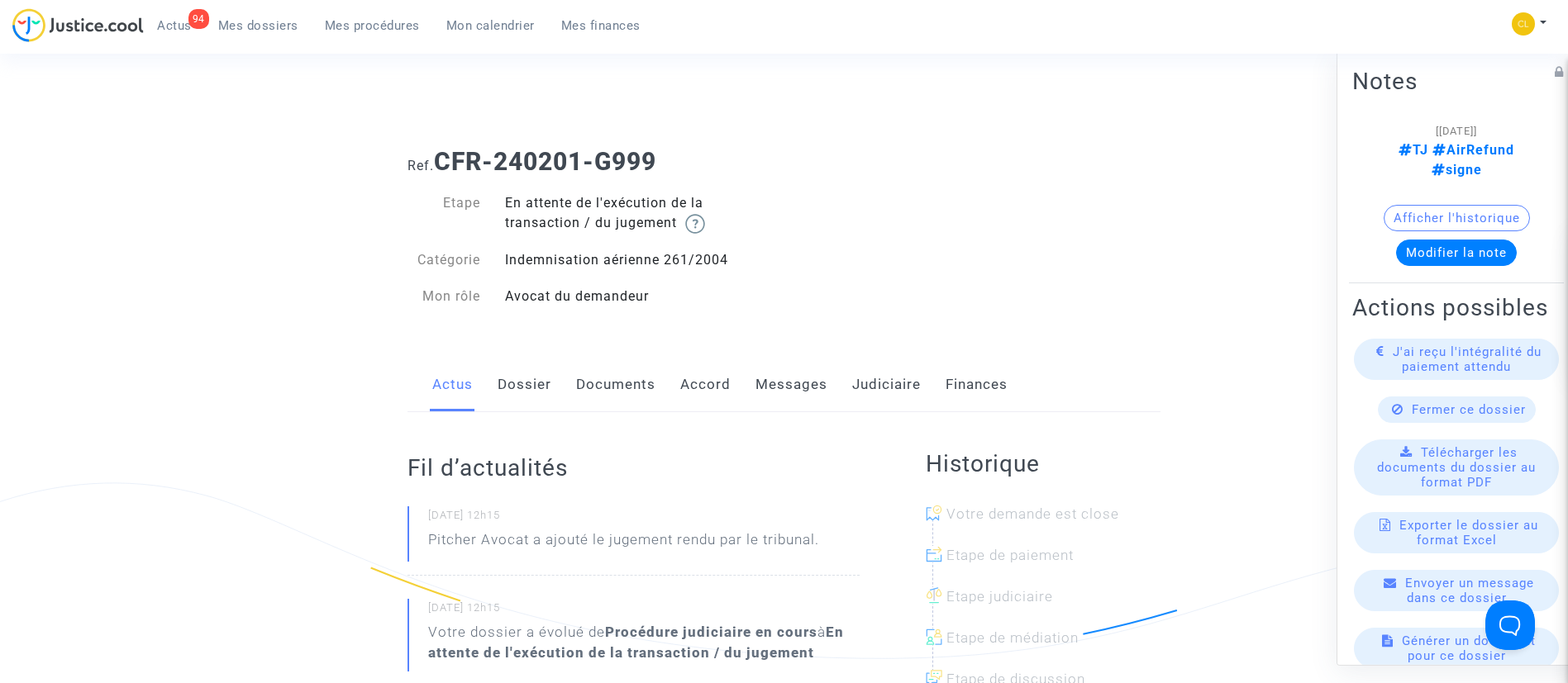
click at [863, 406] on link "Judiciaire" at bounding box center [886, 385] width 68 height 55
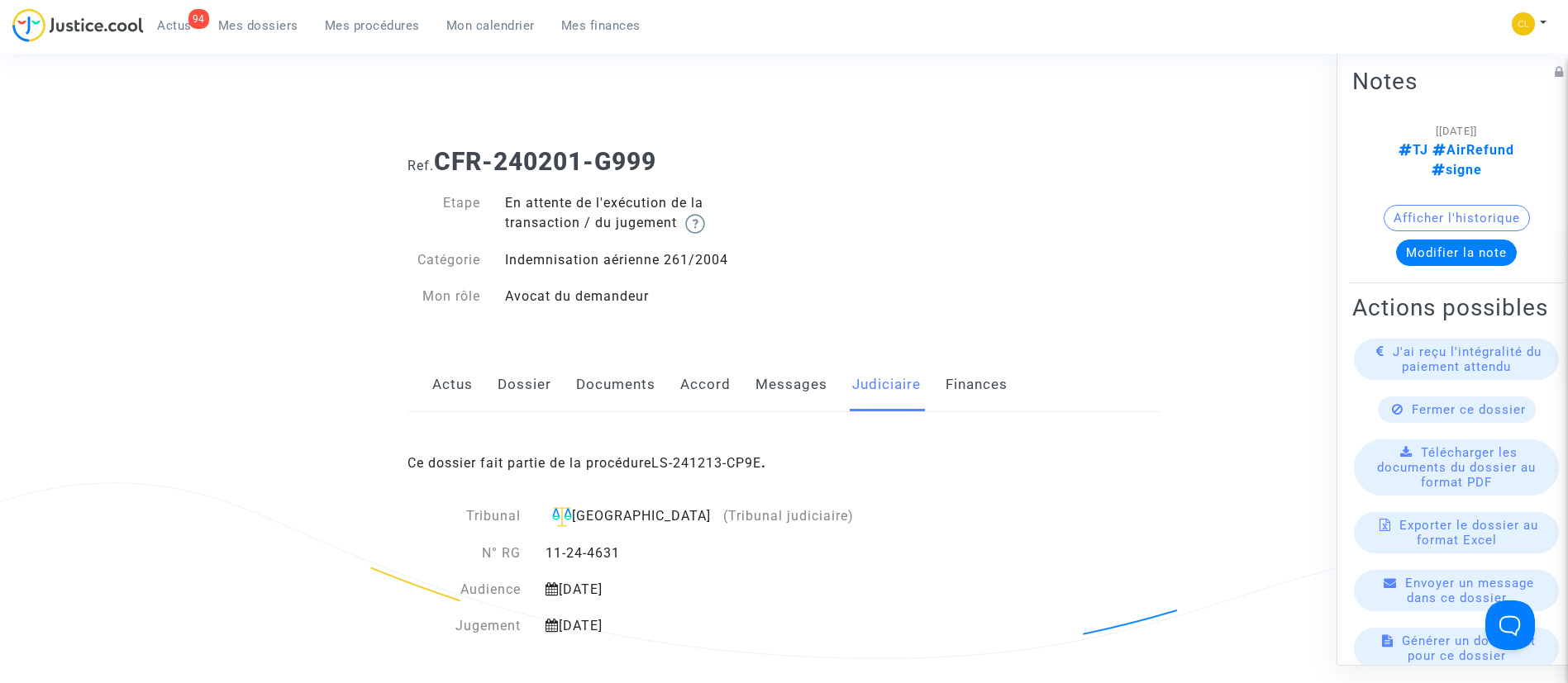
click at [697, 451] on div "Ce dossier fait partie de la procédure LS-241213-CP9E ." at bounding box center [784, 451] width 754 height 78
click at [742, 459] on link "LS-241213-CP9E" at bounding box center [706, 463] width 110 height 16
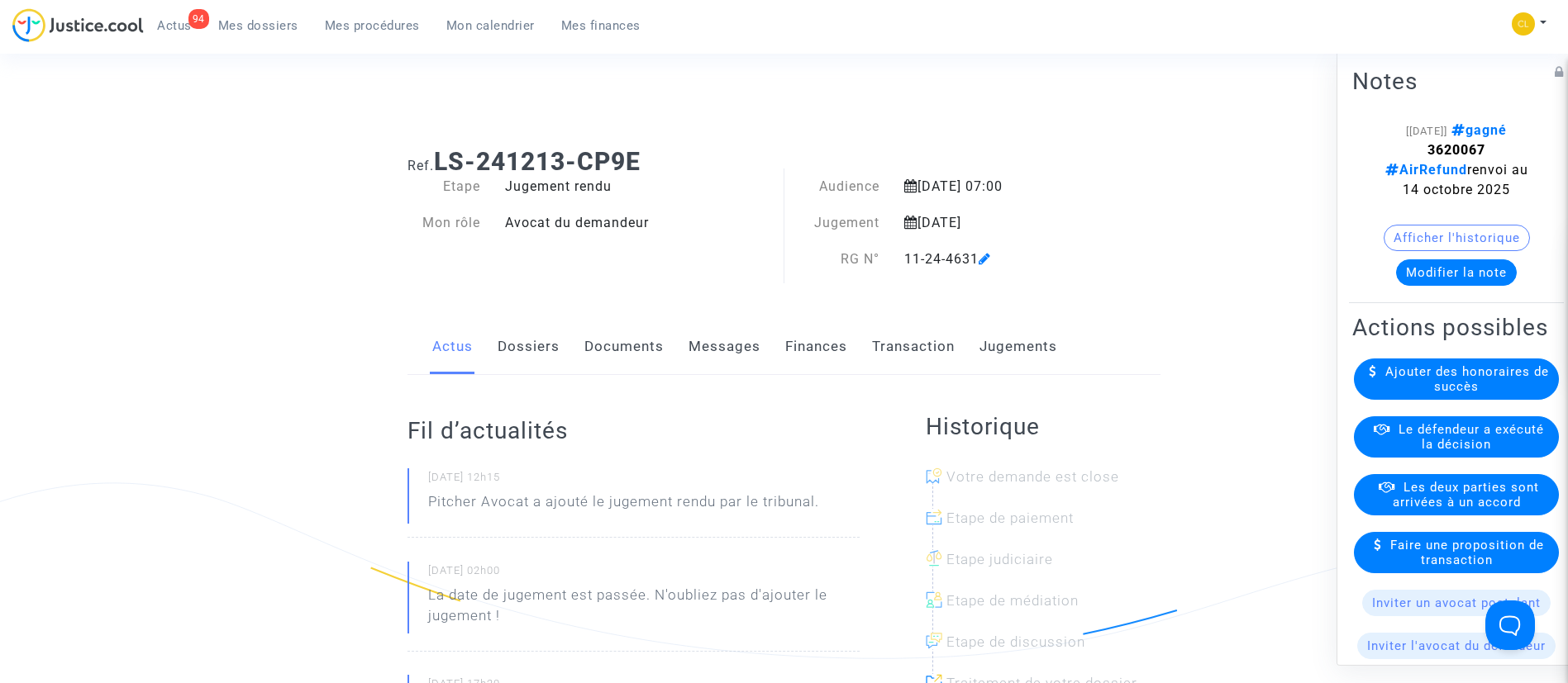
click at [1022, 331] on link "Jugements" at bounding box center [1019, 347] width 78 height 55
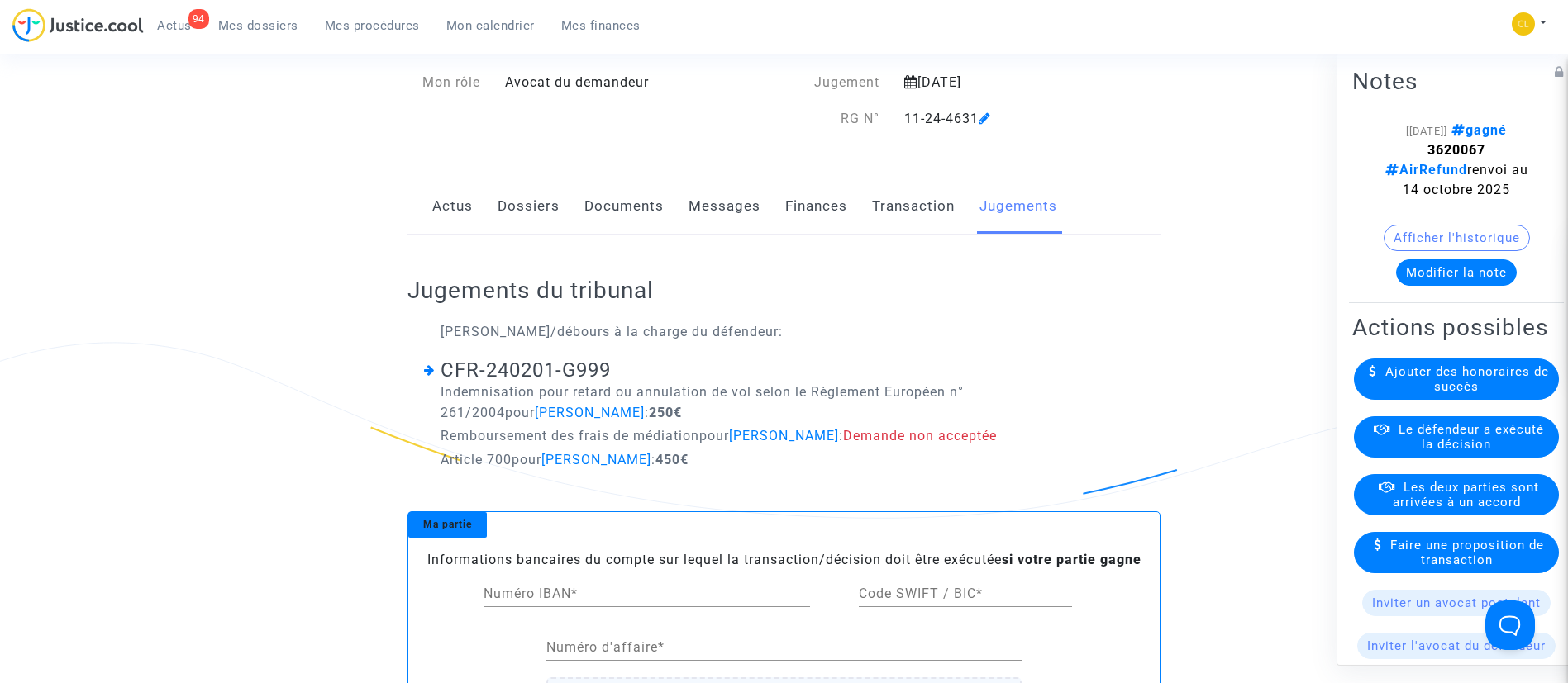
scroll to position [141, 0]
click at [1447, 451] on span "Le défendeur a exécuté la décision" at bounding box center [1472, 436] width 145 height 30
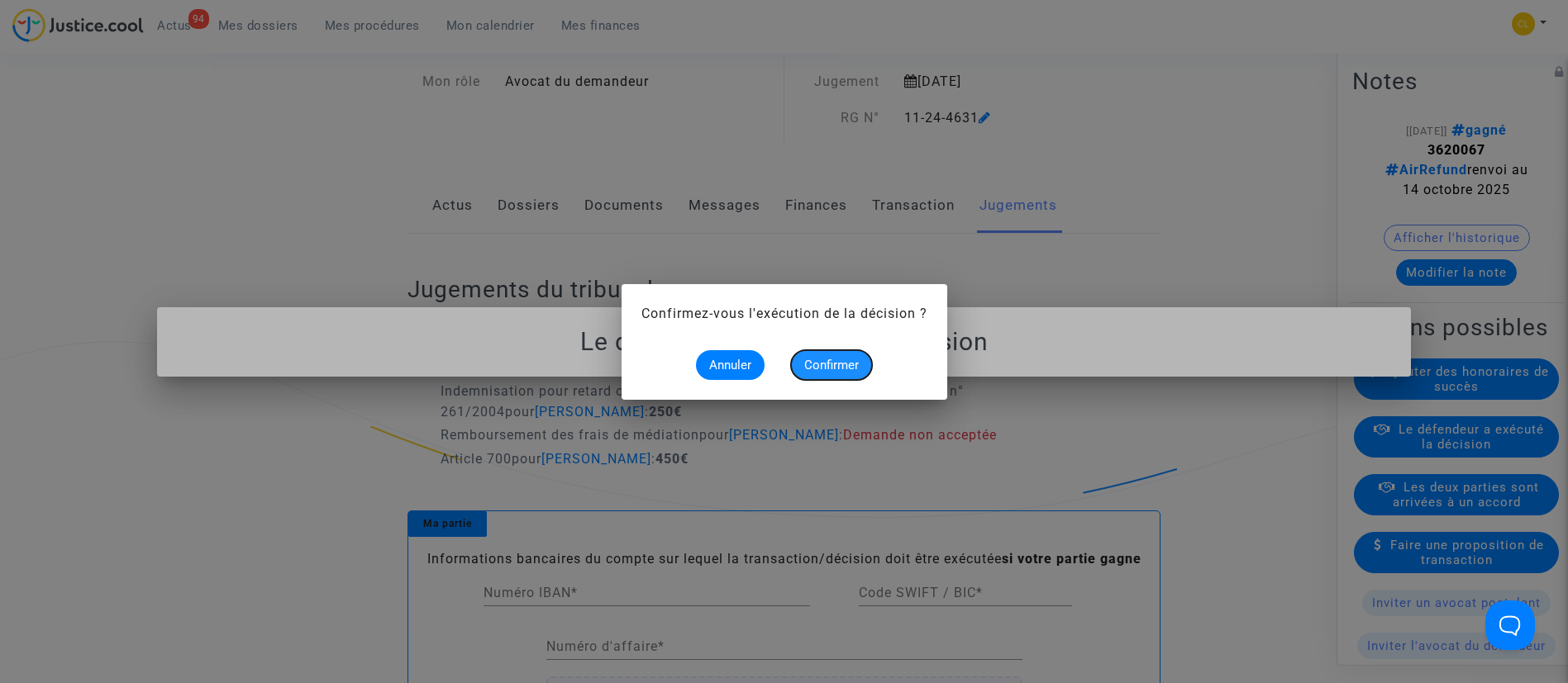
click at [858, 366] on span "Confirmer" at bounding box center [831, 366] width 55 height 15
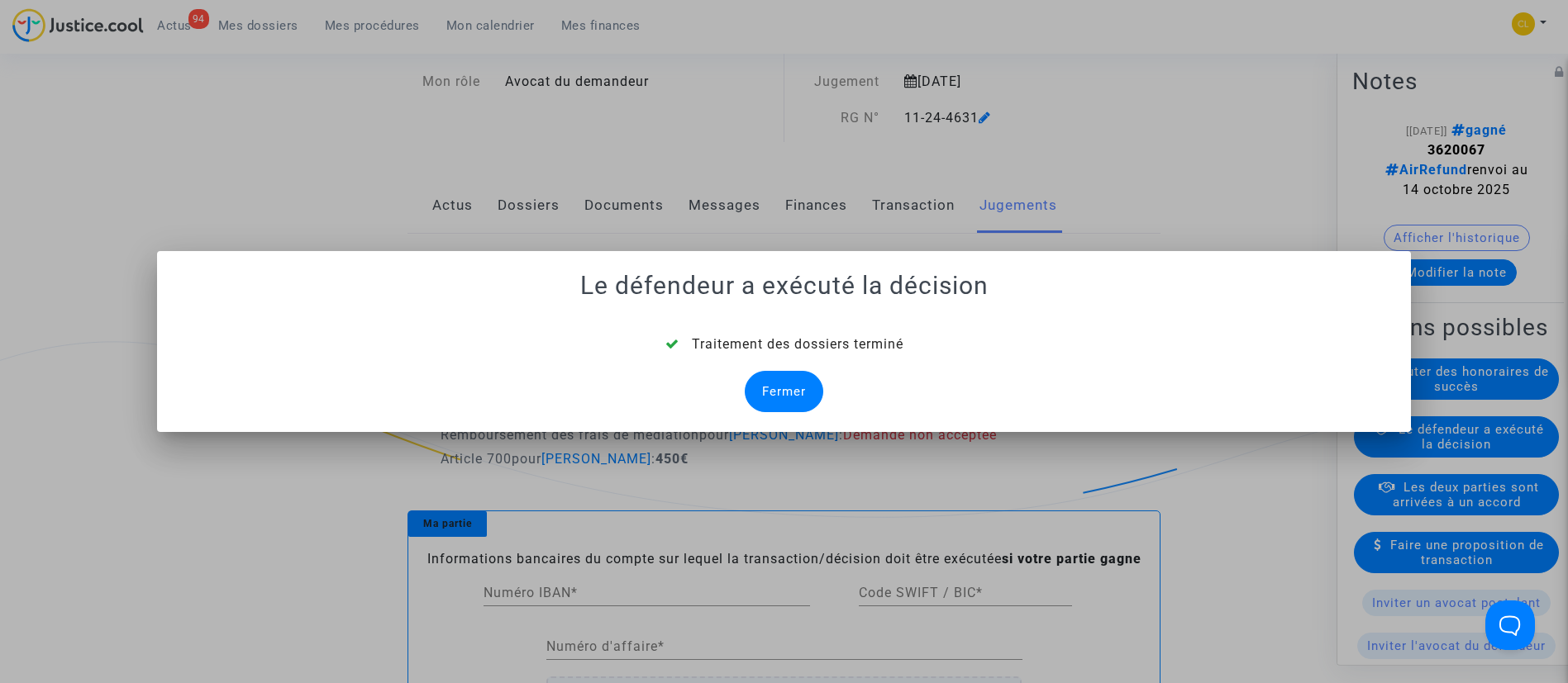
click at [773, 382] on div "Fermer" at bounding box center [784, 391] width 79 height 41
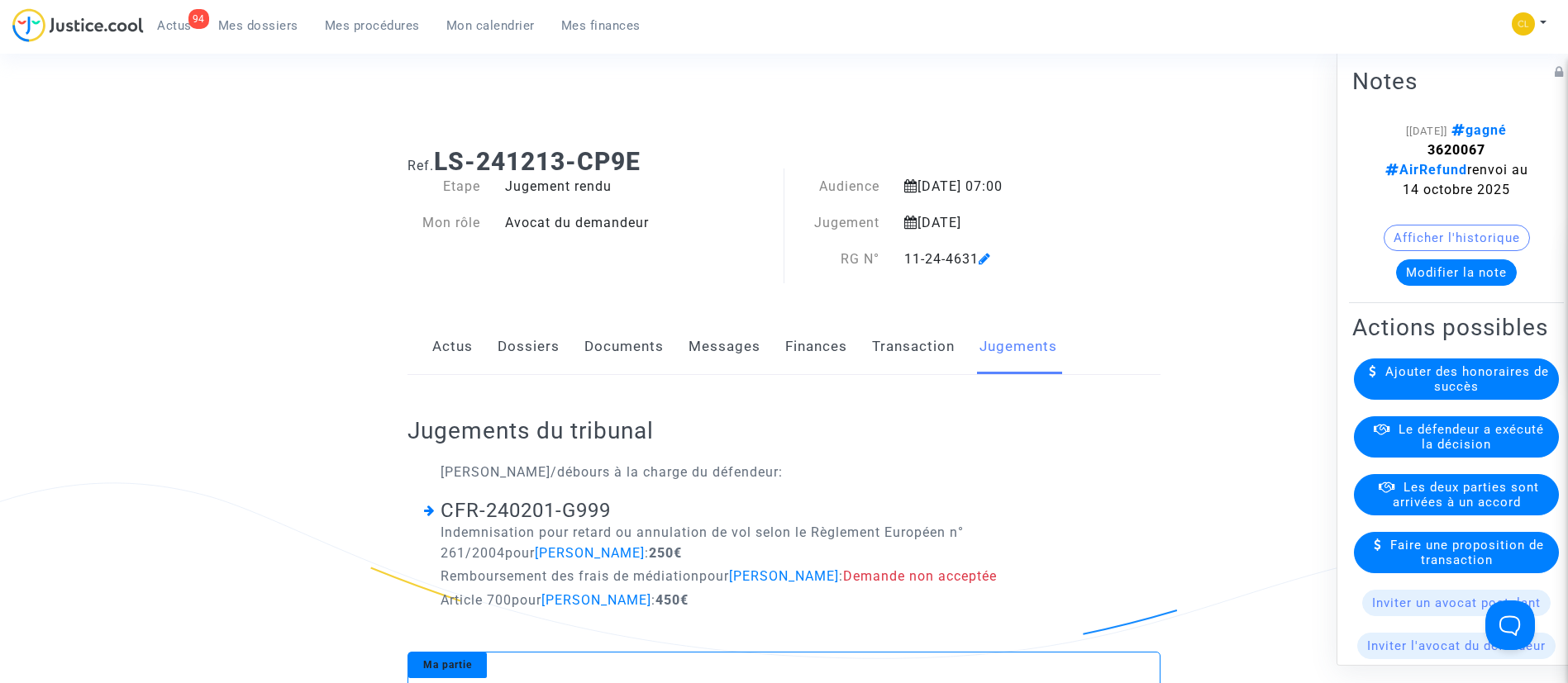
scroll to position [141, 0]
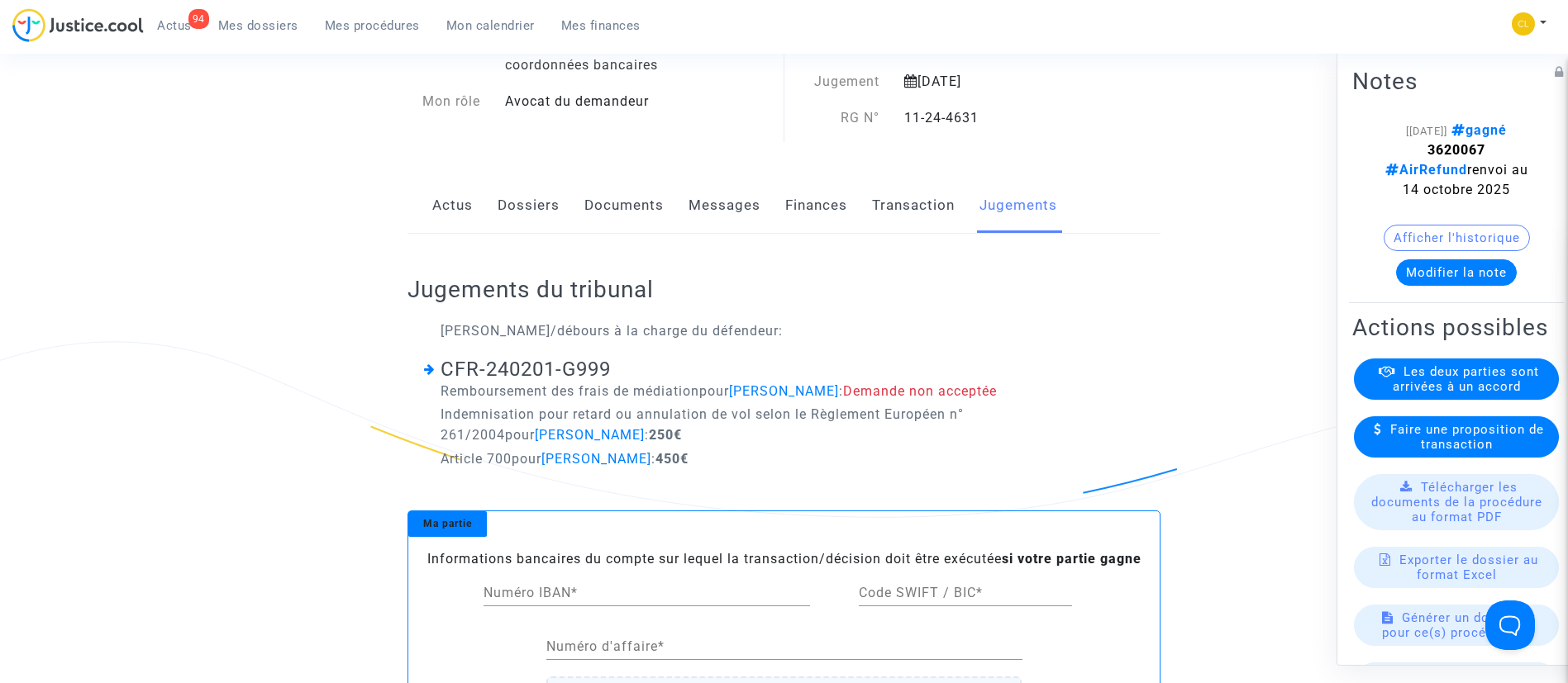
click at [524, 200] on link "Dossiers" at bounding box center [528, 205] width 62 height 55
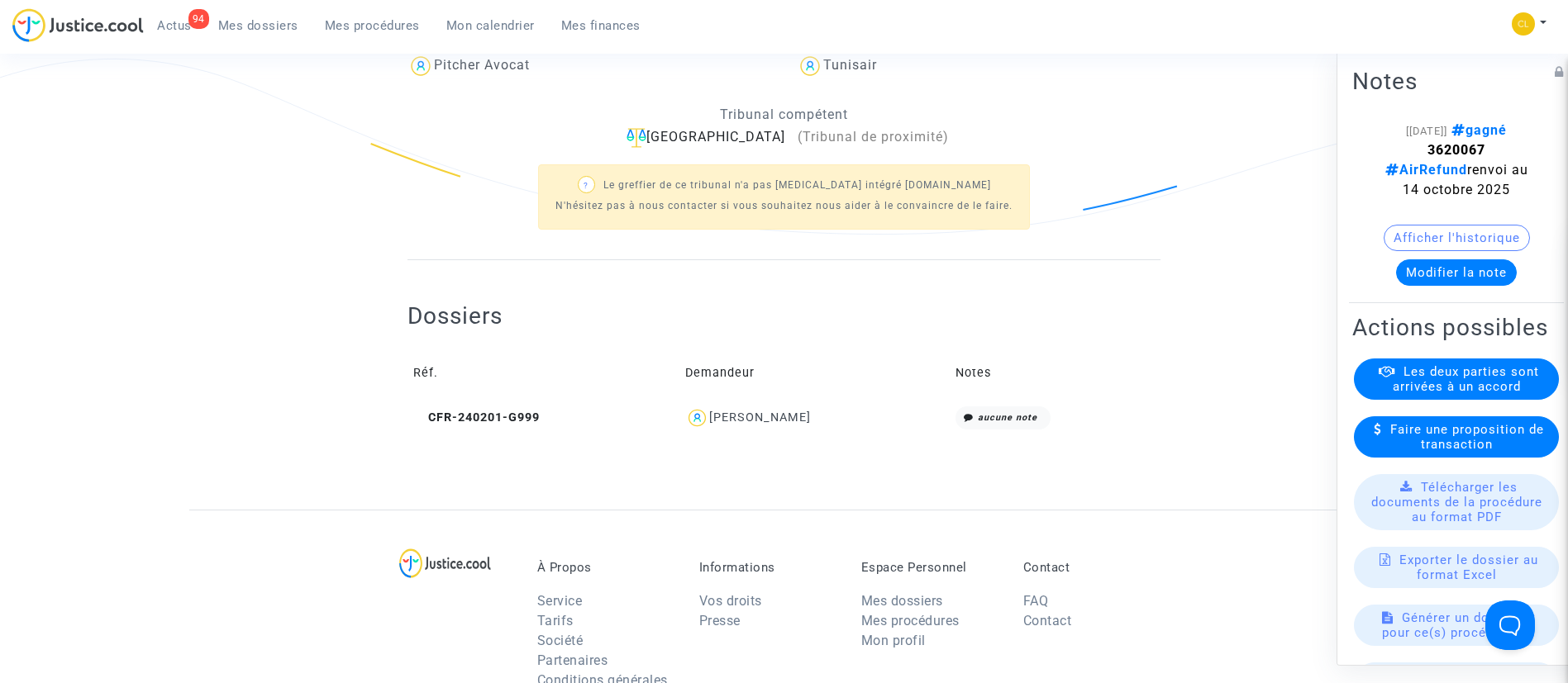
scroll to position [426, 0]
click at [779, 408] on div "[PERSON_NAME]" at bounding box center [760, 415] width 101 height 14
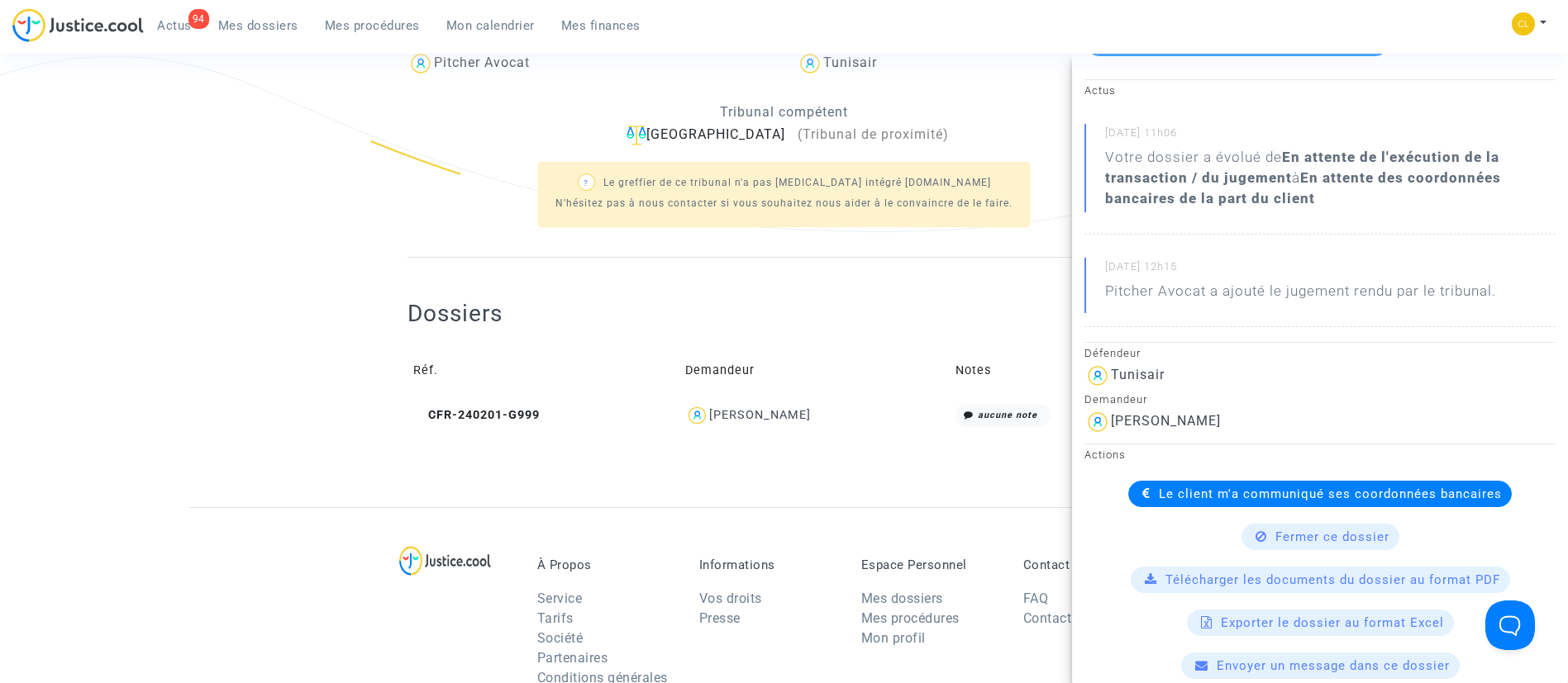
scroll to position [164, 0]
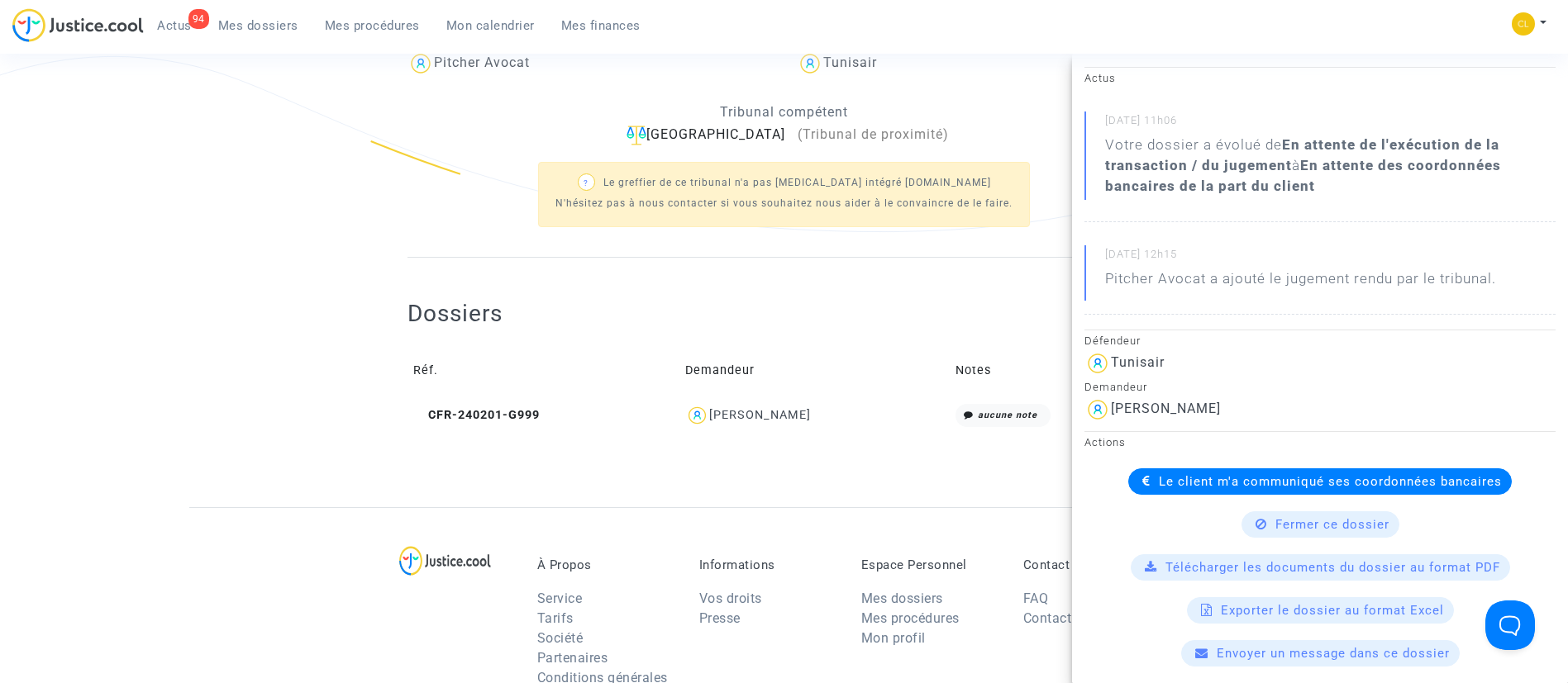
click at [1218, 490] on div "Le client m'a communiqué ses coordonnées bancaires" at bounding box center [1320, 481] width 384 height 26
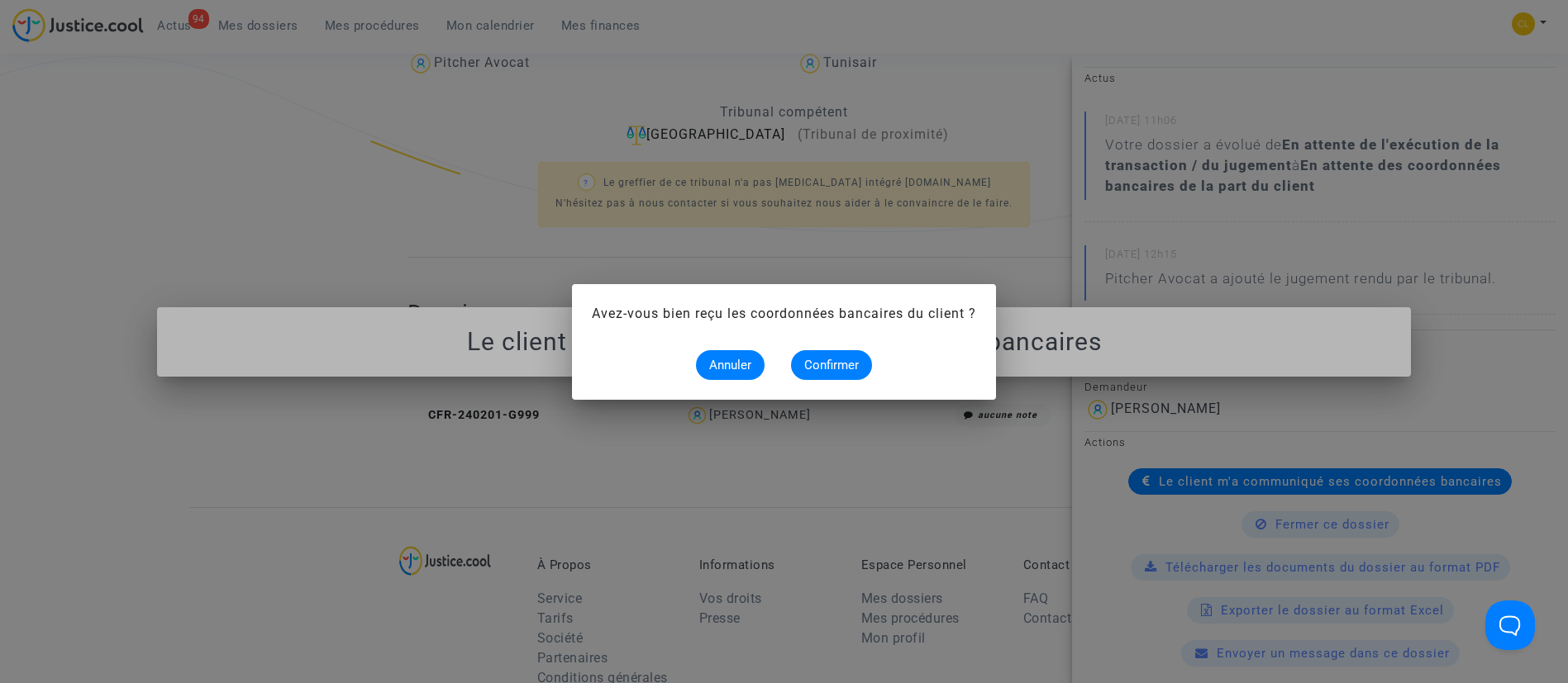
scroll to position [0, 0]
click at [847, 353] on button "Confirmer" at bounding box center [832, 365] width 81 height 30
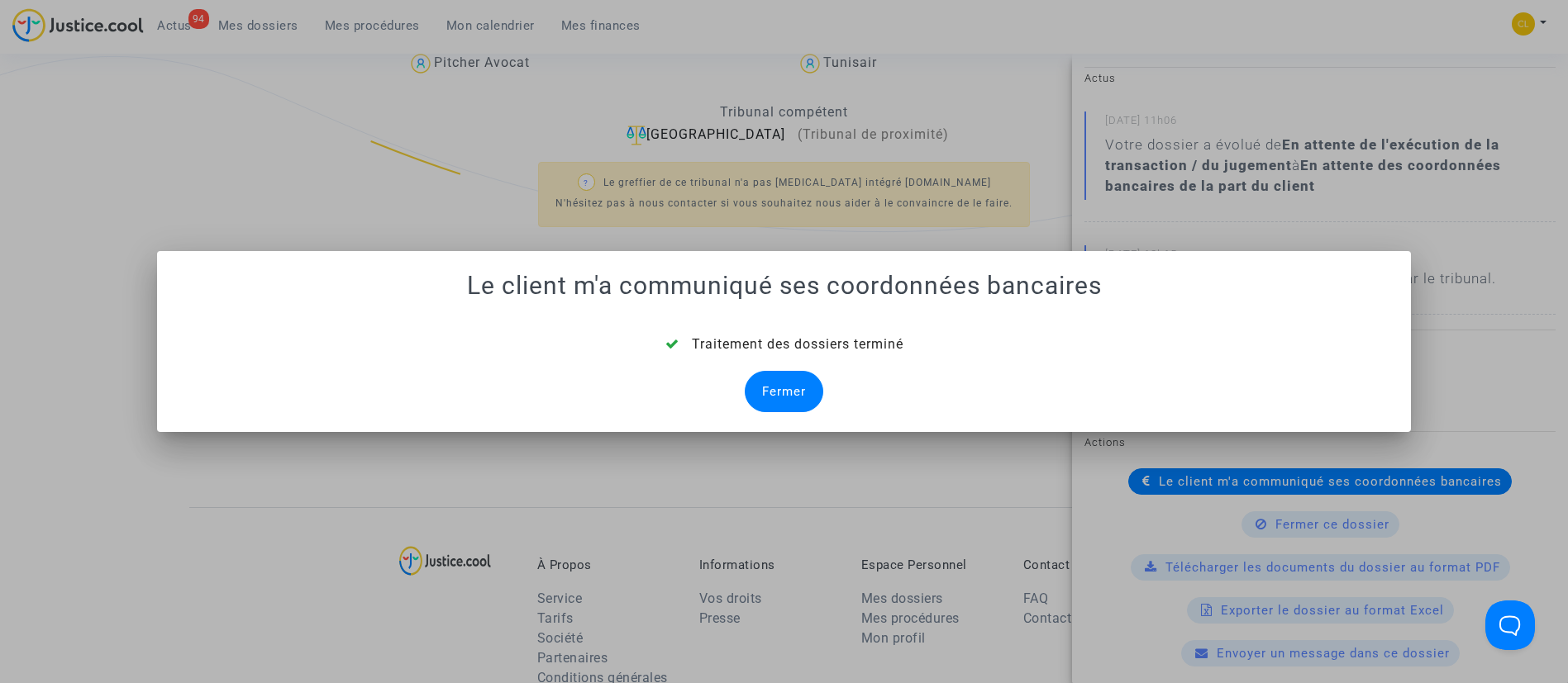
click at [772, 385] on div "Fermer" at bounding box center [784, 391] width 79 height 41
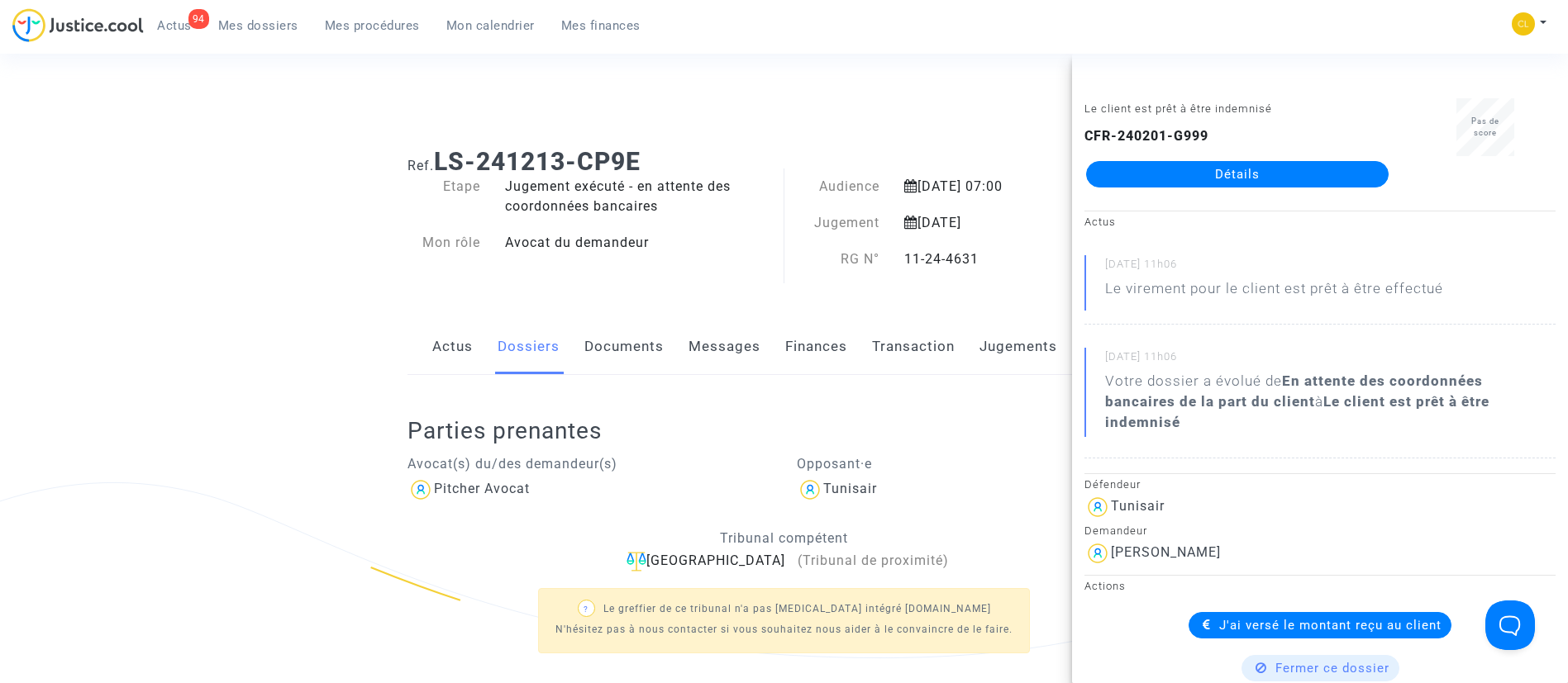
click at [274, 22] on span "Mes dossiers" at bounding box center [258, 26] width 80 height 15
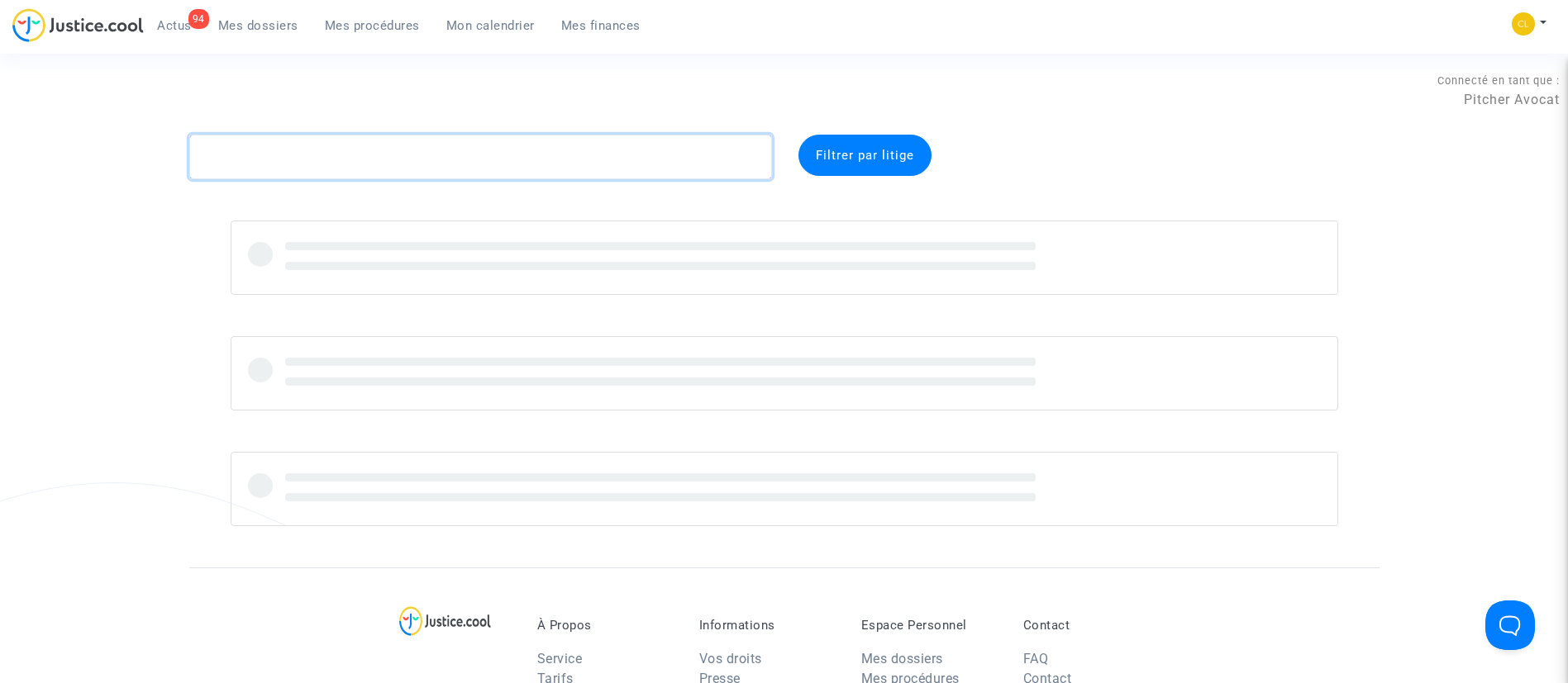
click at [441, 158] on textarea at bounding box center [481, 157] width 583 height 45
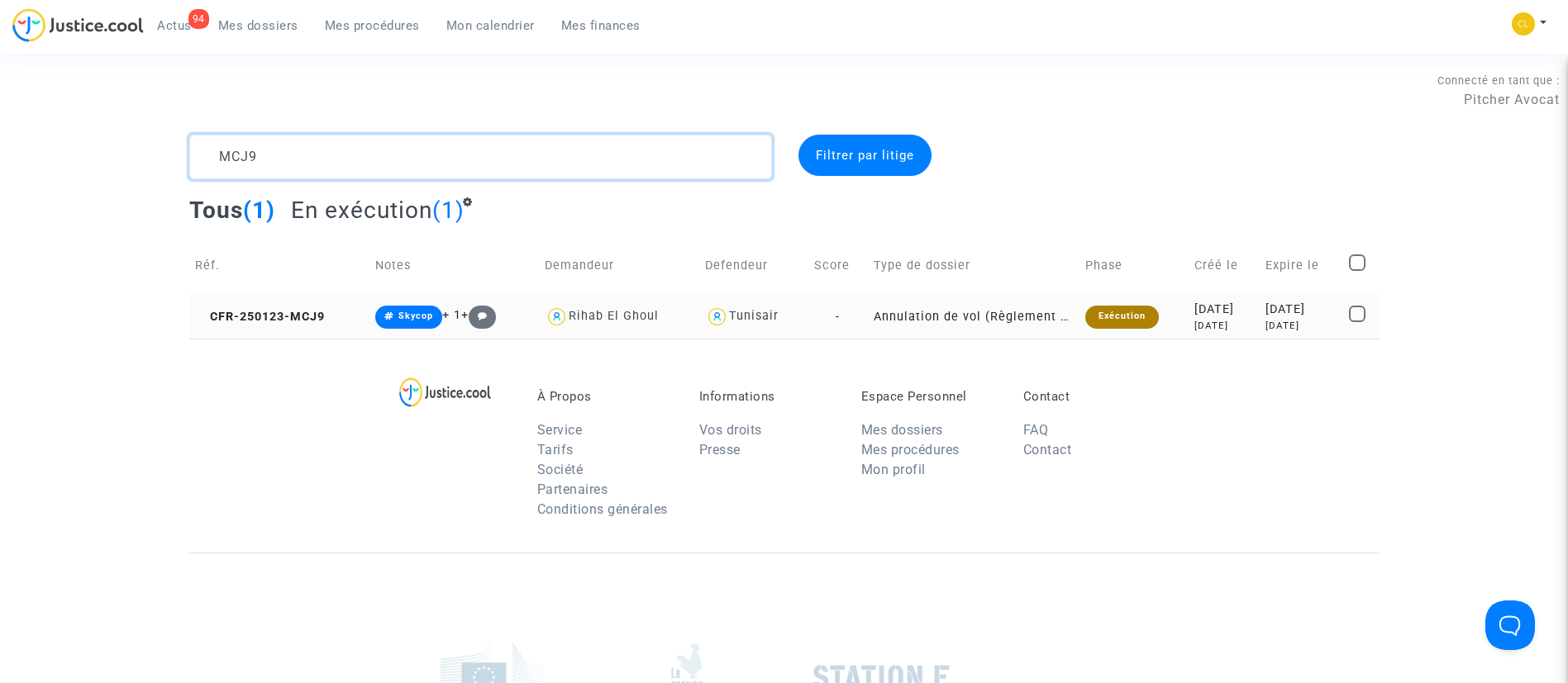
type textarea "MCJ9"
click at [1300, 319] on div "[DATE]" at bounding box center [1301, 326] width 72 height 14
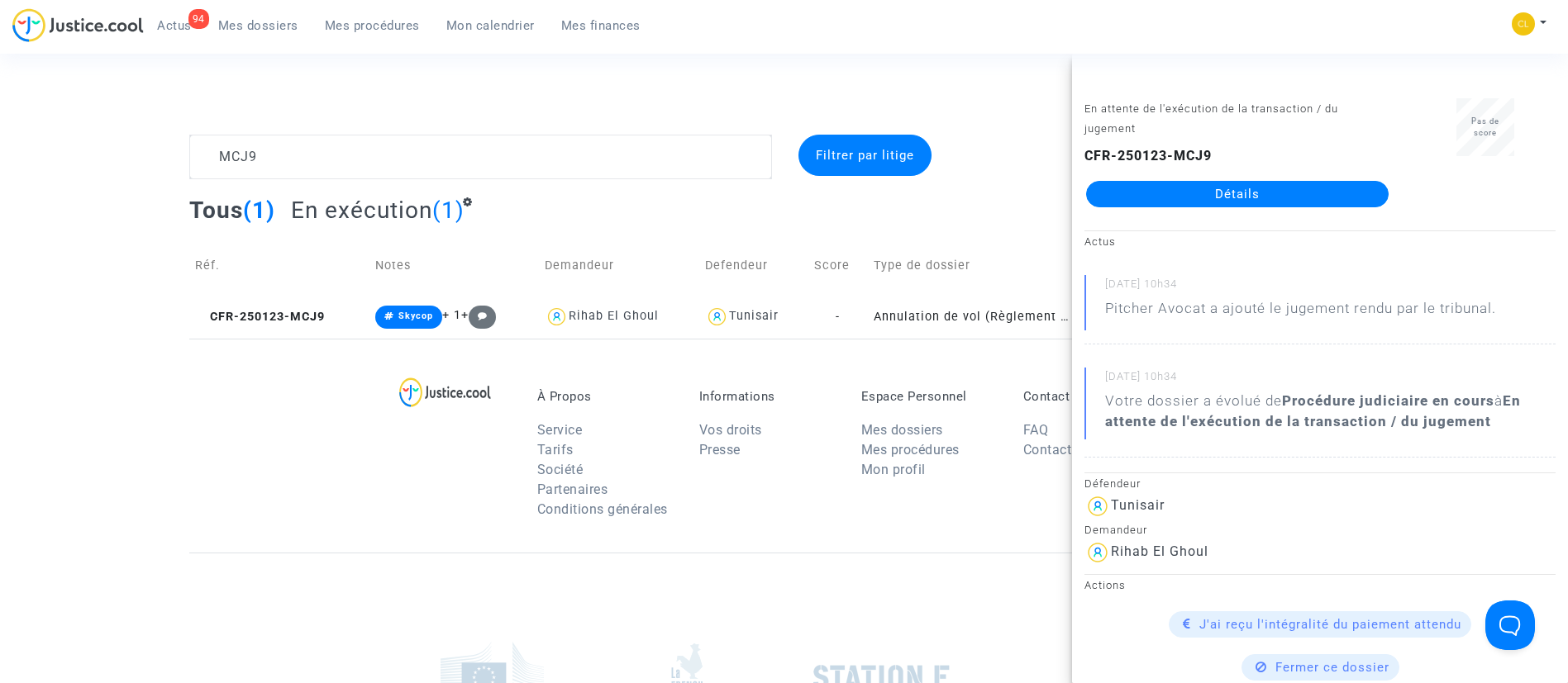
click at [1249, 192] on link "Détails" at bounding box center [1238, 193] width 302 height 26
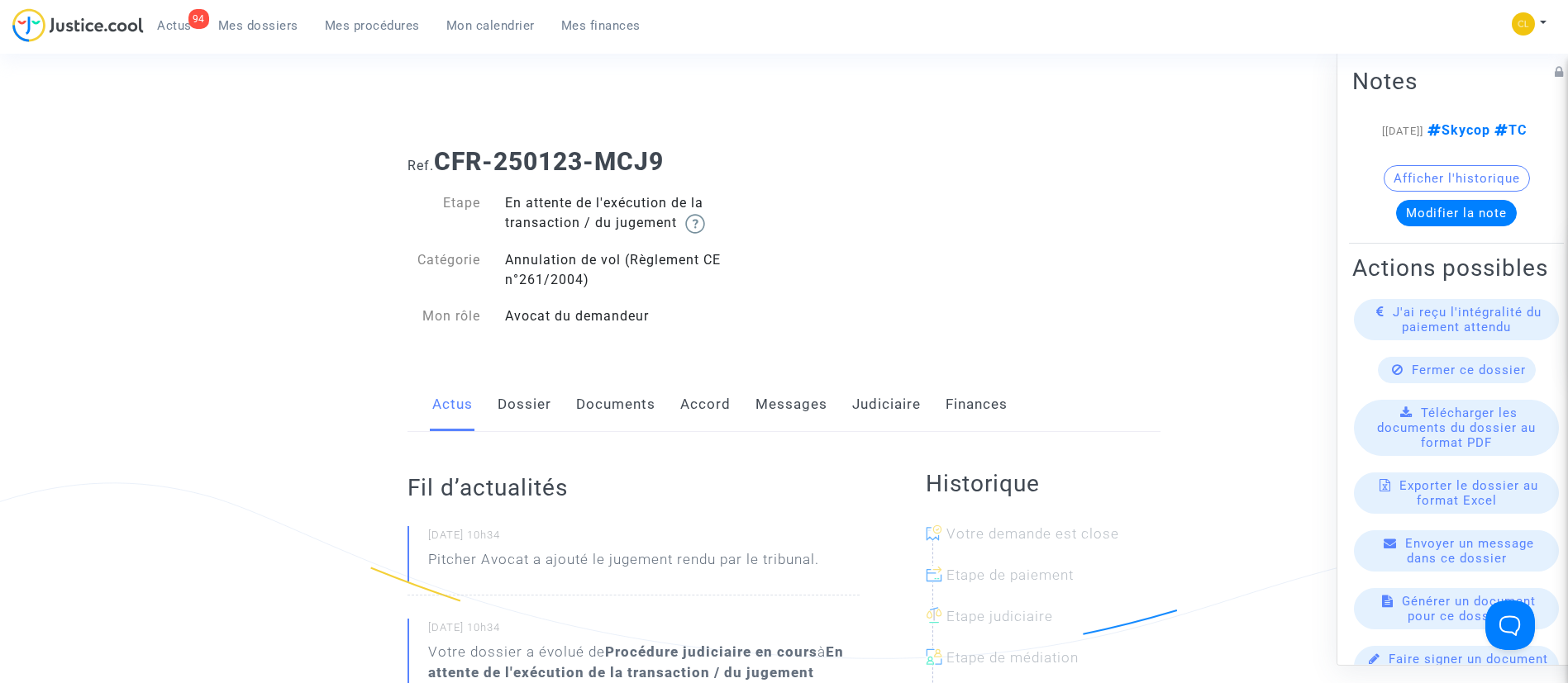
click at [892, 394] on link "Judiciaire" at bounding box center [886, 404] width 68 height 55
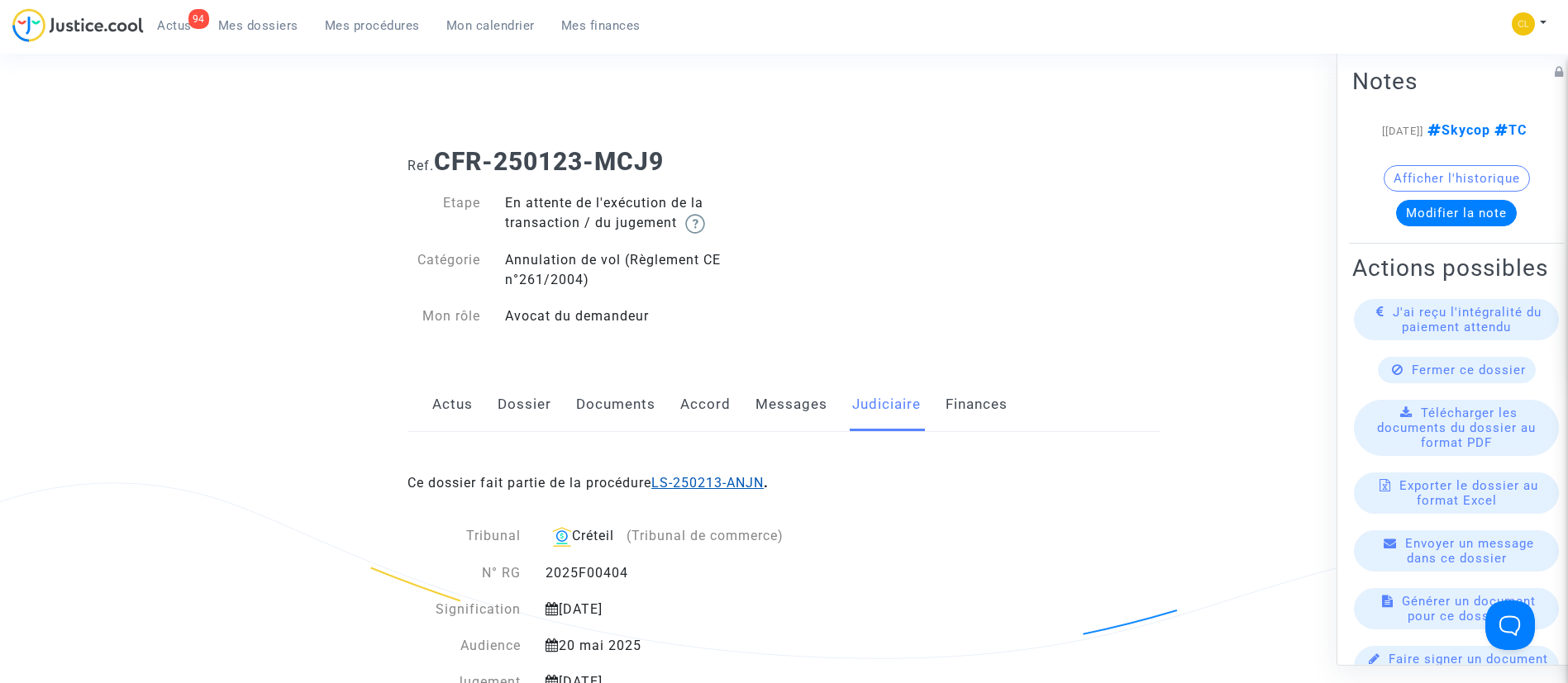
click at [690, 480] on link "LS-250213-ANJN" at bounding box center [707, 483] width 112 height 16
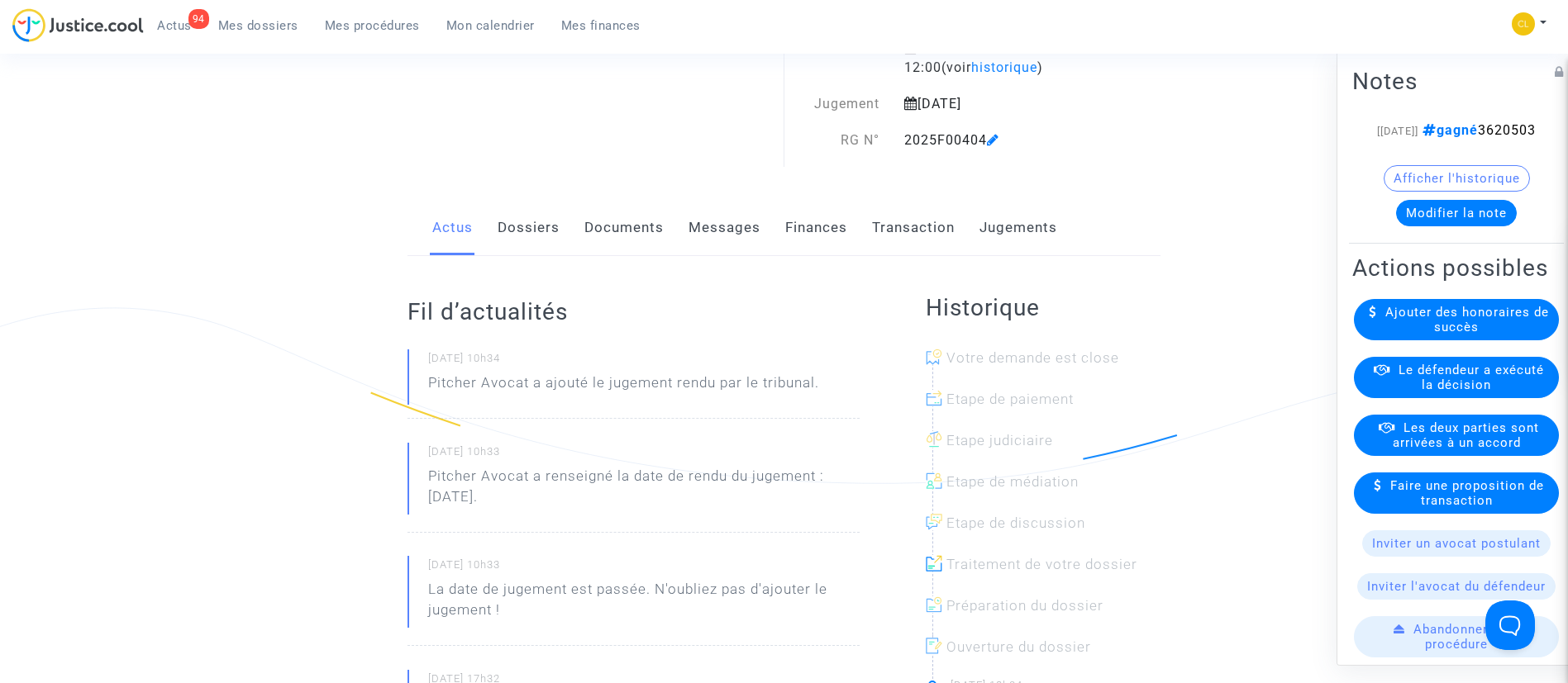
scroll to position [185, 0]
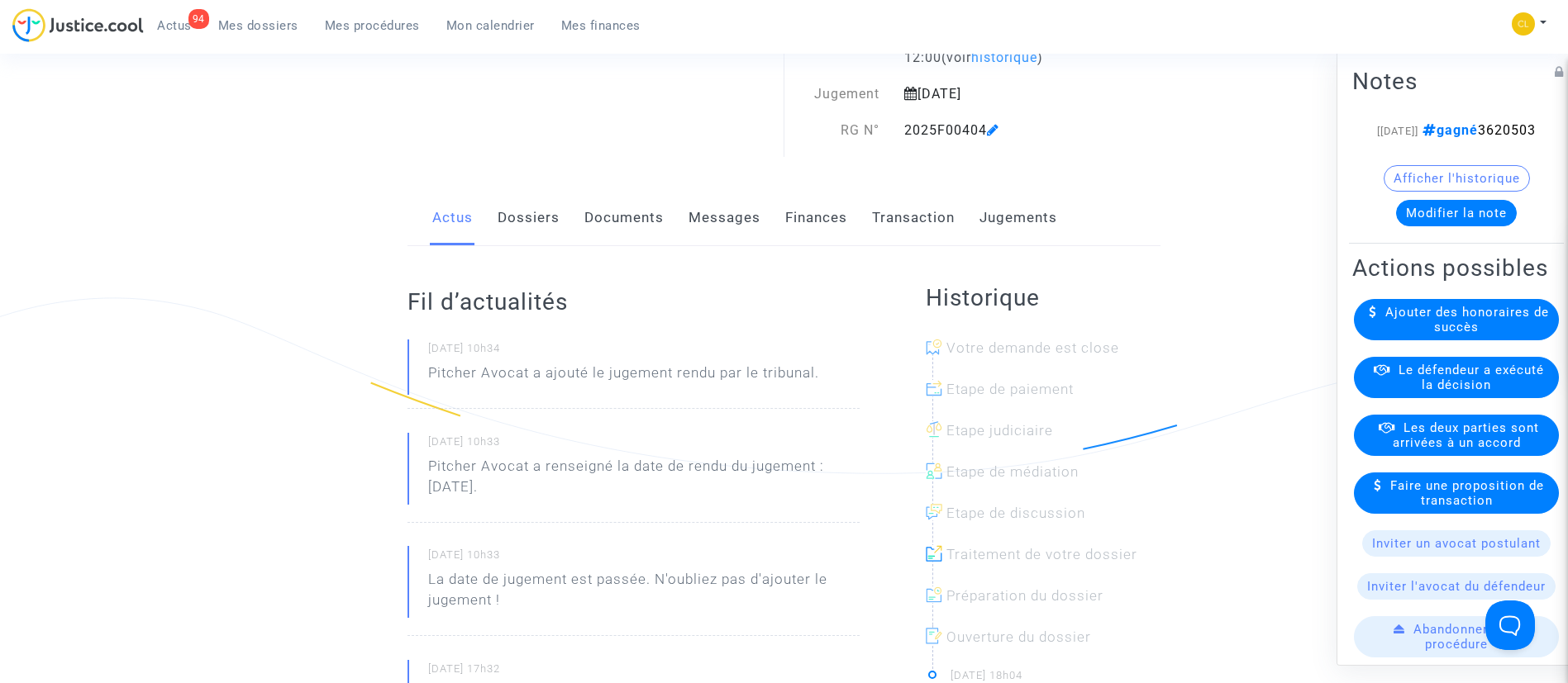
click at [535, 218] on link "Dossiers" at bounding box center [528, 218] width 62 height 55
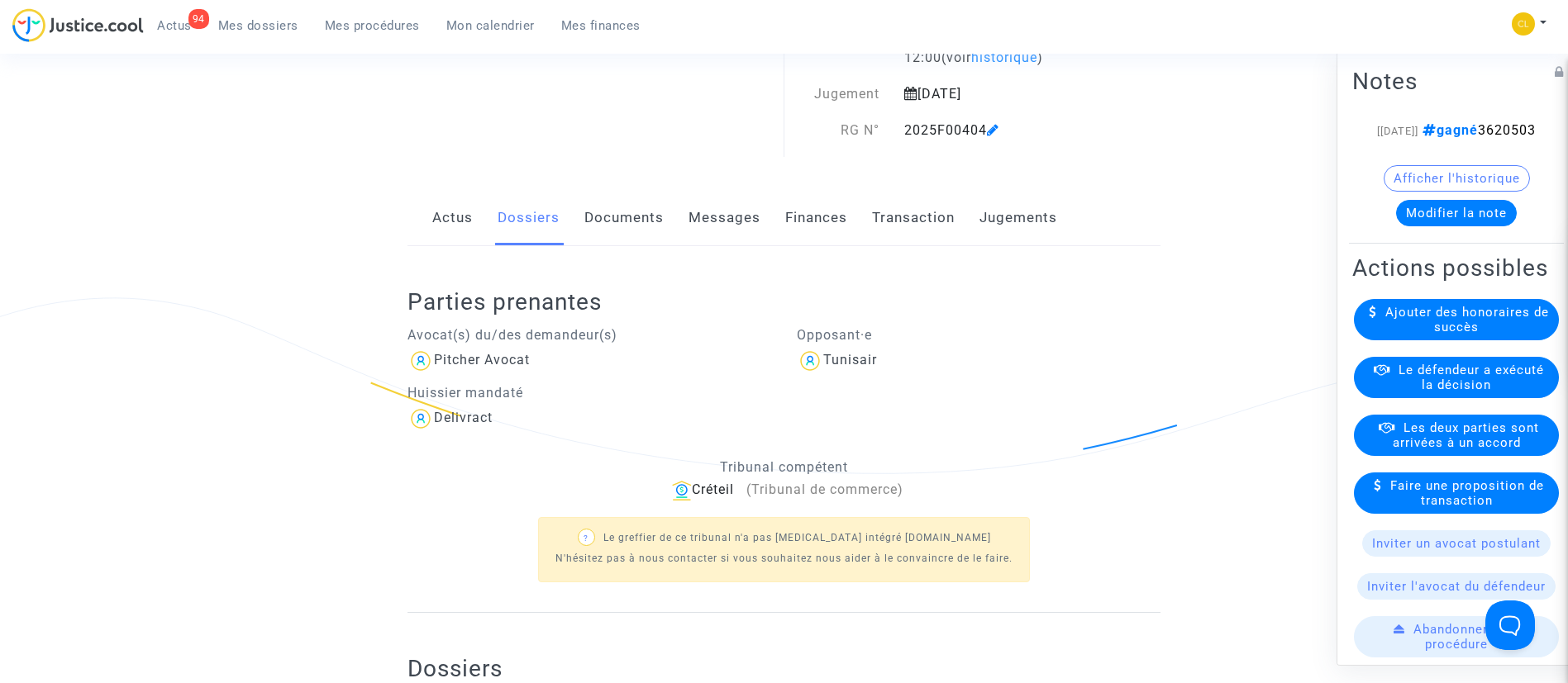
click at [1021, 220] on link "Jugements" at bounding box center [1019, 218] width 78 height 55
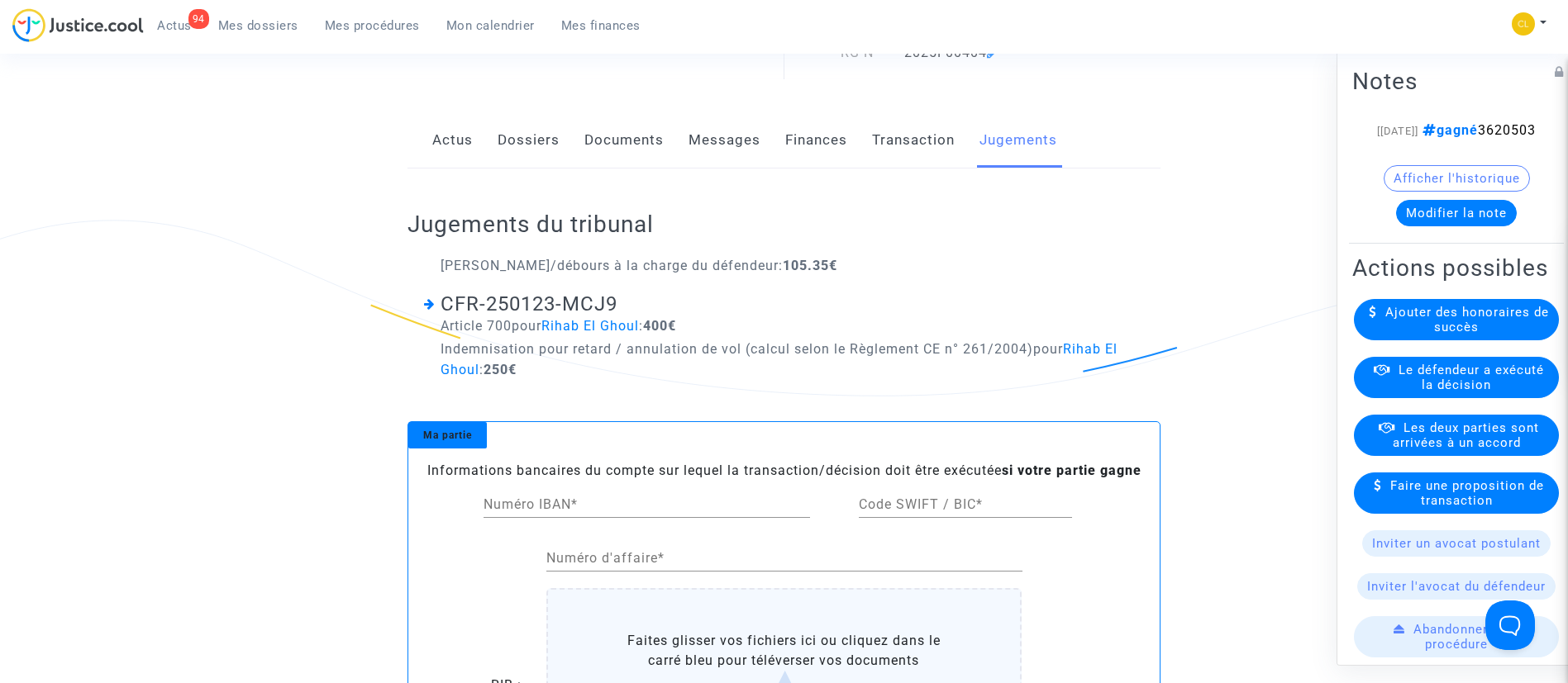
scroll to position [264, 0]
click at [531, 134] on link "Dossiers" at bounding box center [528, 138] width 62 height 55
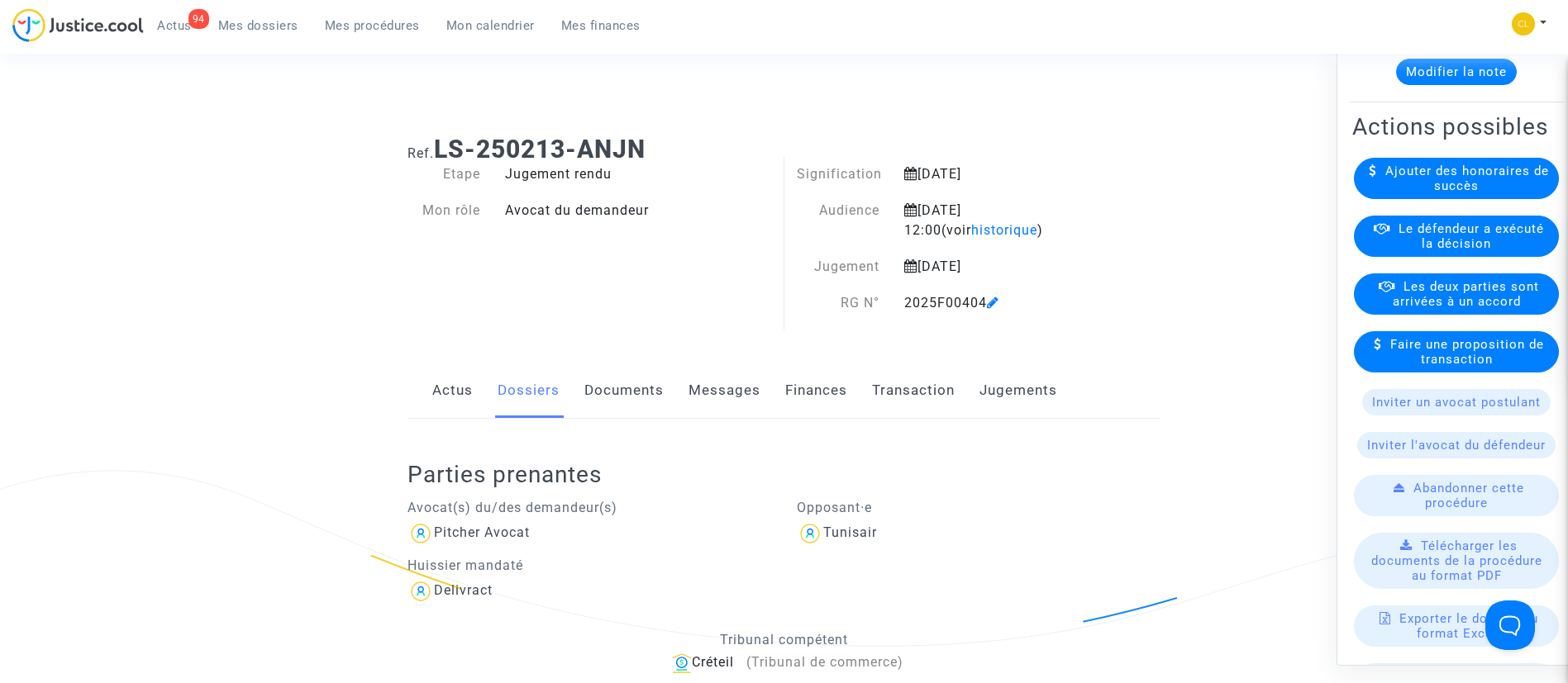
scroll to position [143, 0]
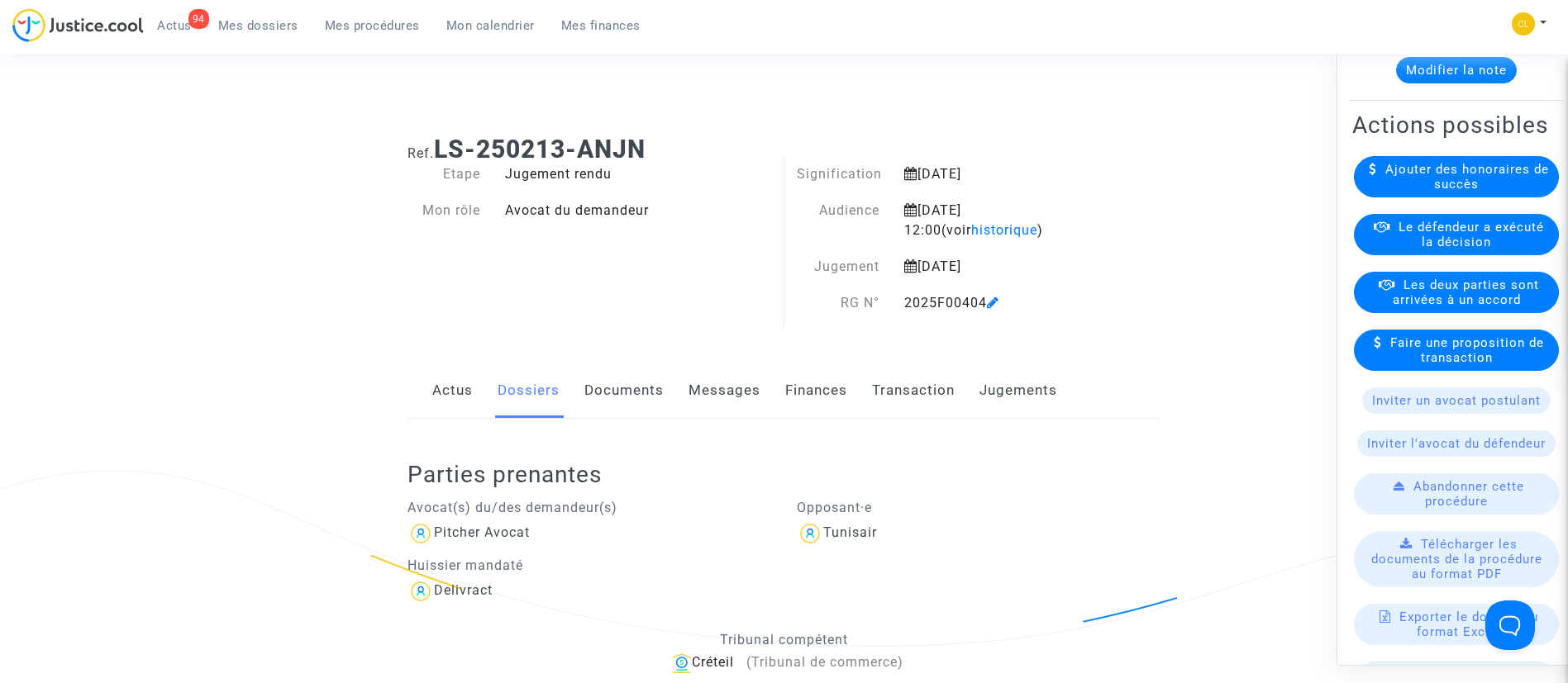
click at [1481, 249] on span "Le défendeur a exécuté la décision" at bounding box center [1472, 233] width 145 height 30
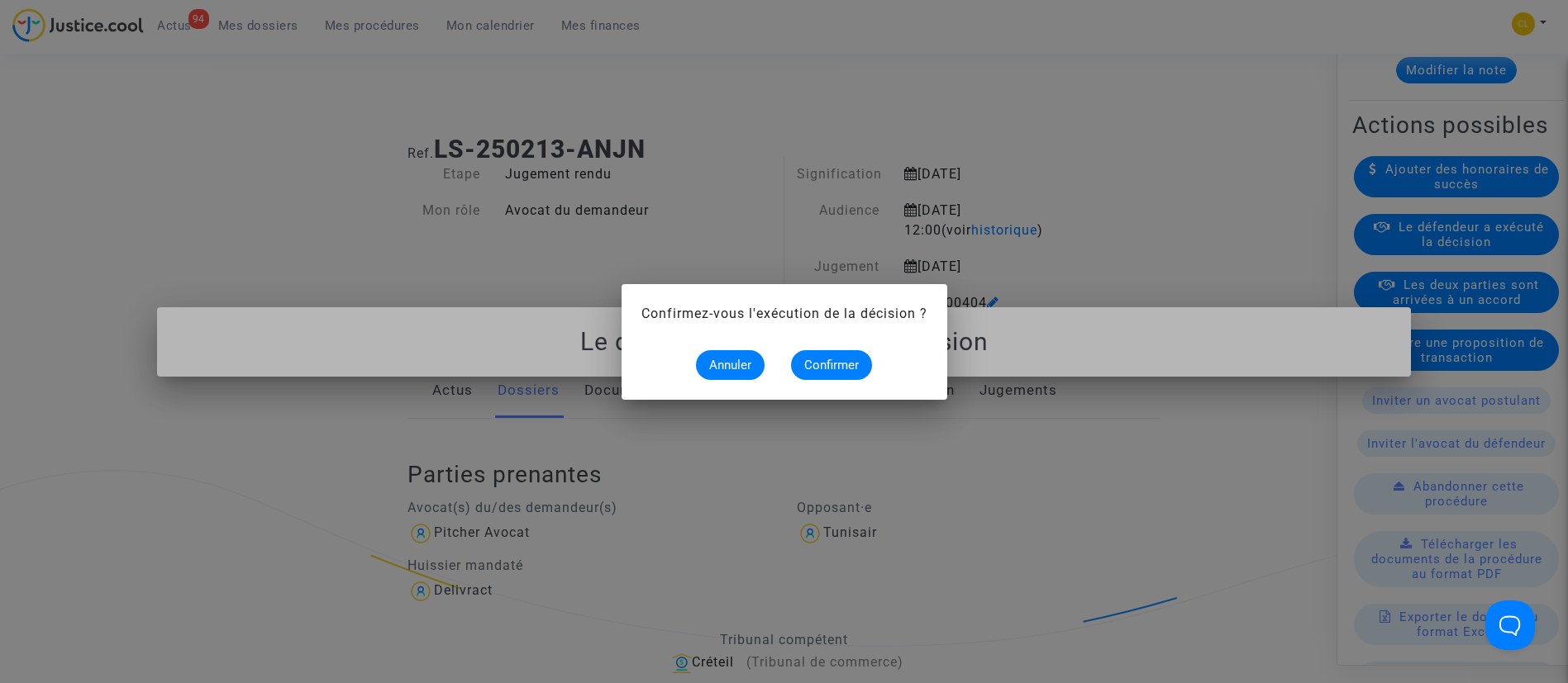
scroll to position [0, 0]
click at [858, 377] on button "Confirmer" at bounding box center [832, 365] width 81 height 30
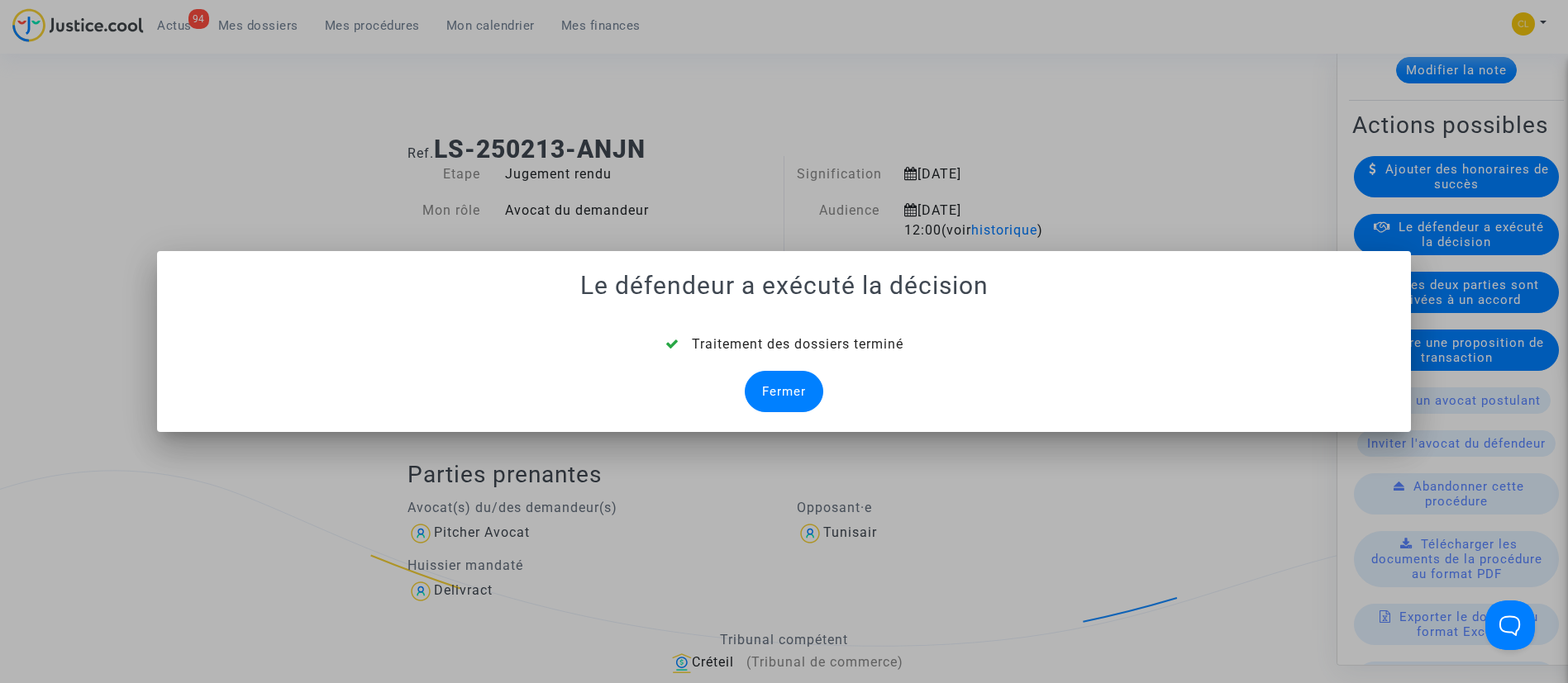
click at [772, 399] on div "Fermer" at bounding box center [784, 391] width 79 height 41
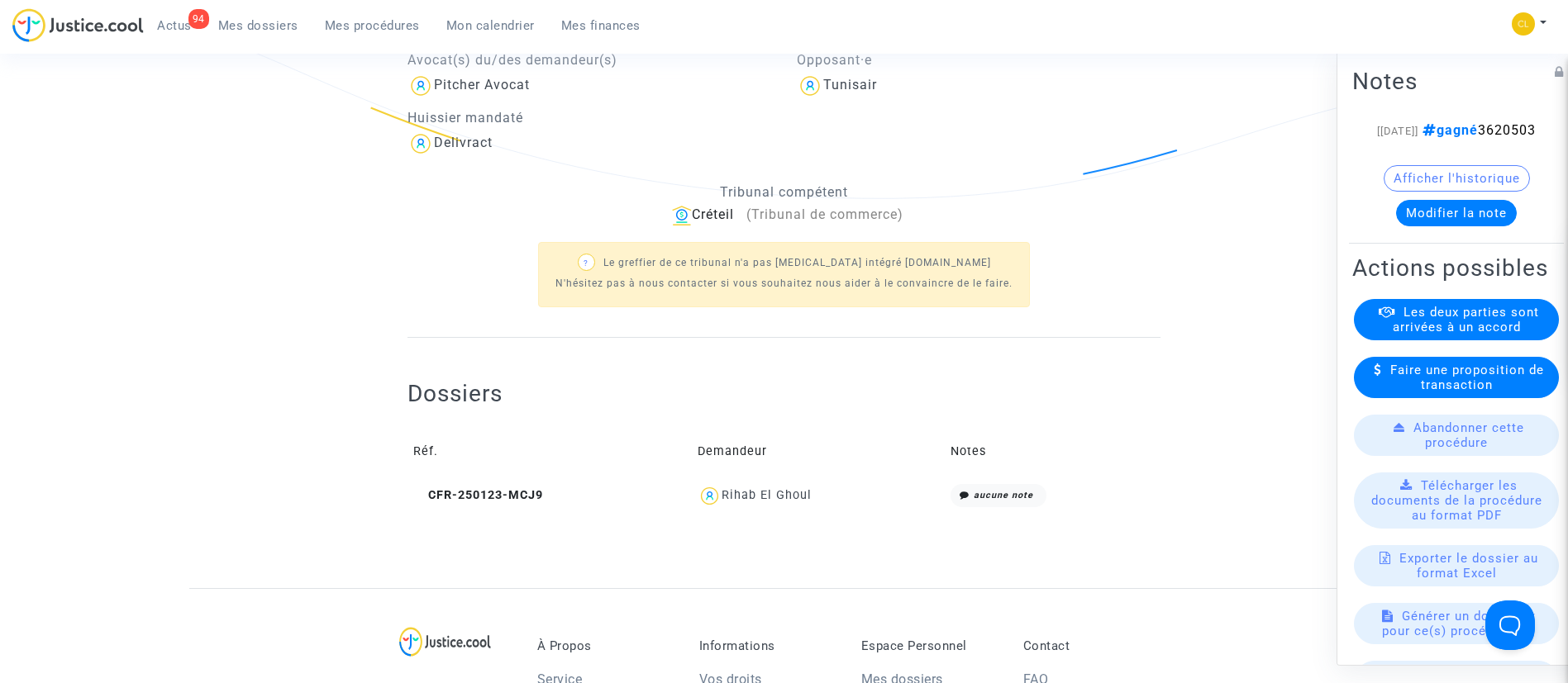
scroll to position [461, 0]
click at [812, 484] on span "Rihab El Ghoul" at bounding box center [766, 447] width 90 height 109
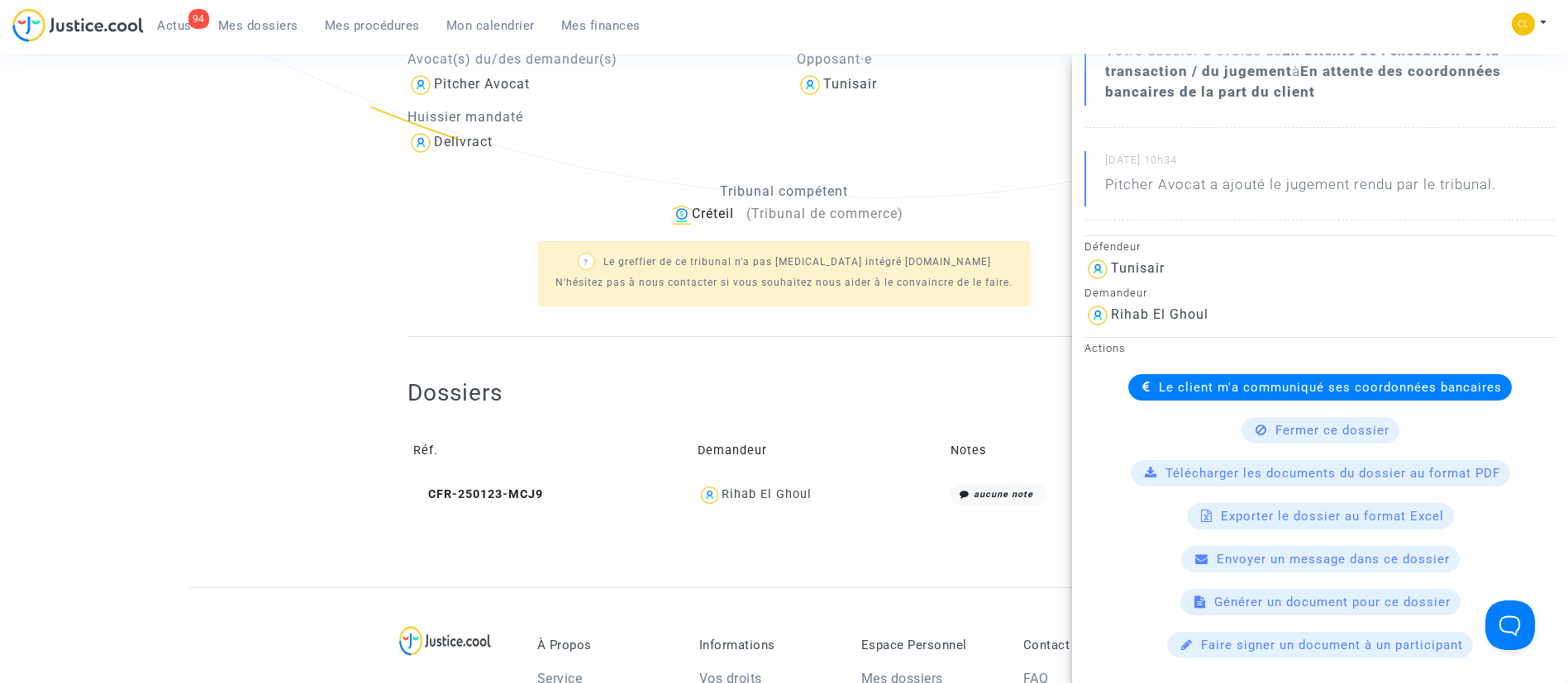
scroll to position [259, 0]
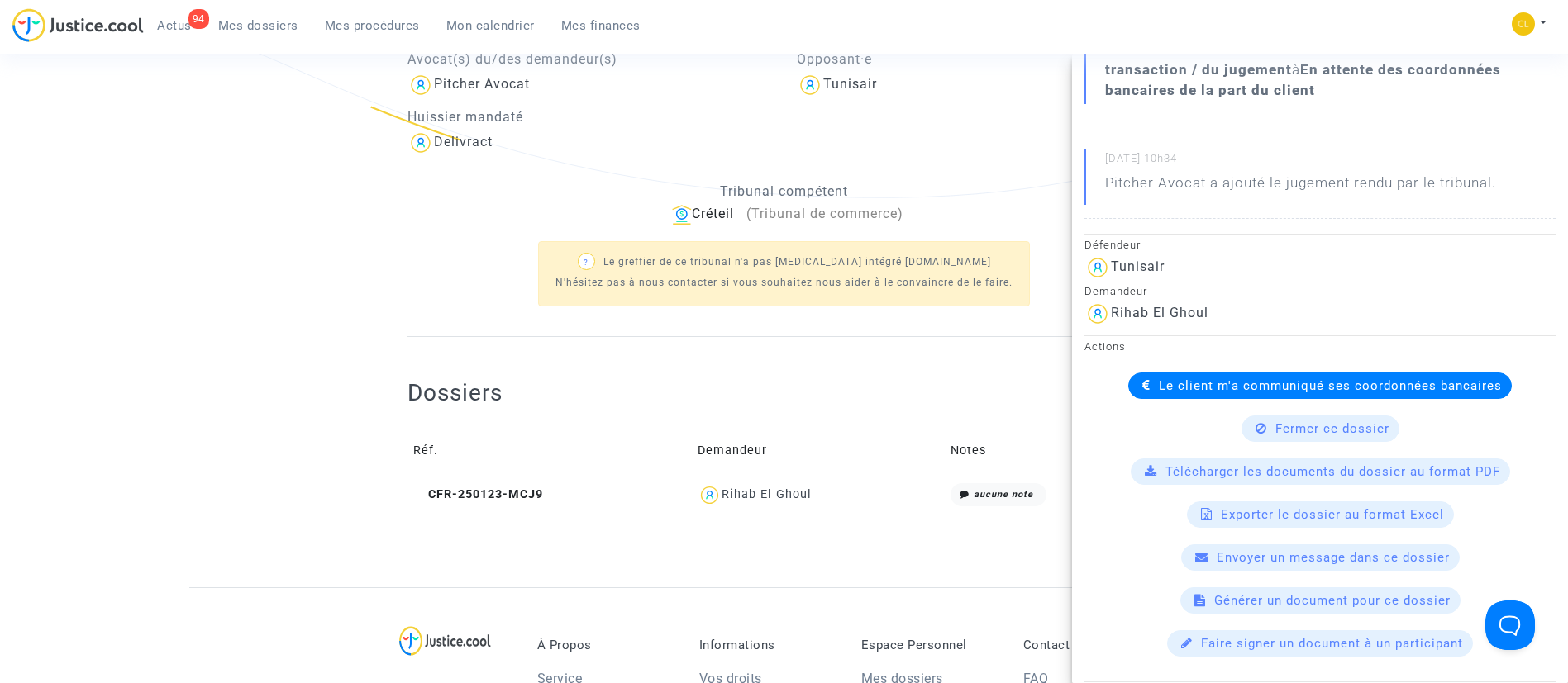
click at [1200, 376] on div "Le client m'a communiqué ses coordonnées bancaires" at bounding box center [1320, 385] width 384 height 26
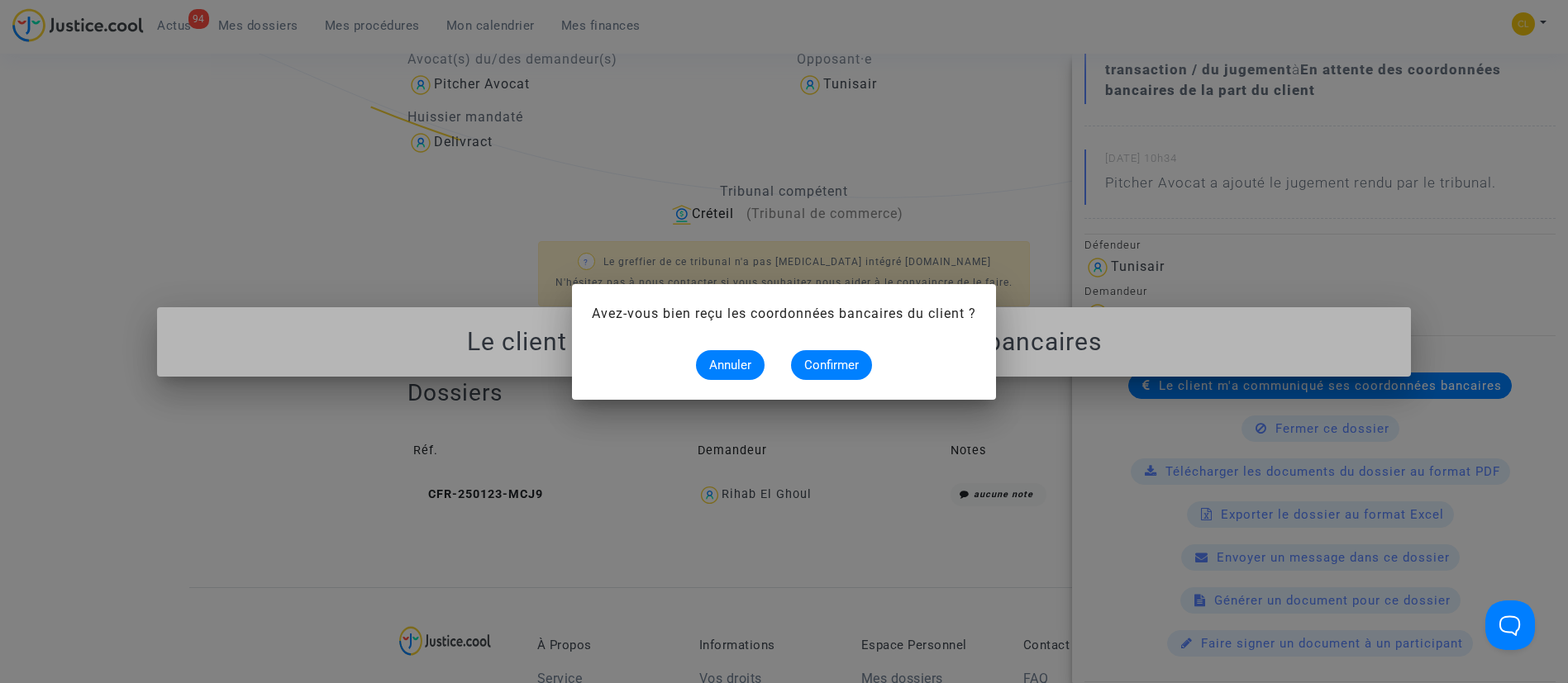
scroll to position [0, 0]
click at [841, 358] on span "Confirmer" at bounding box center [831, 366] width 55 height 15
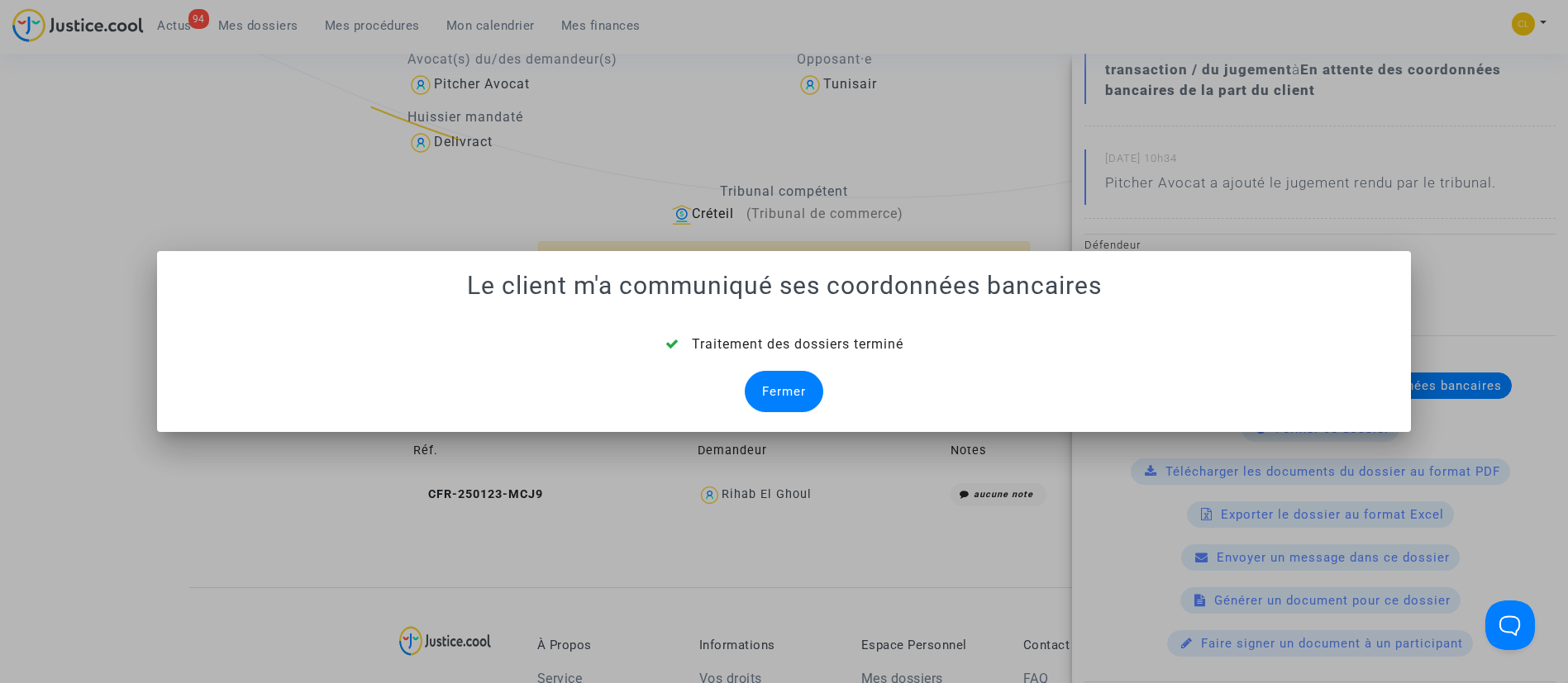
click at [807, 372] on div "Fermer" at bounding box center [784, 391] width 79 height 41
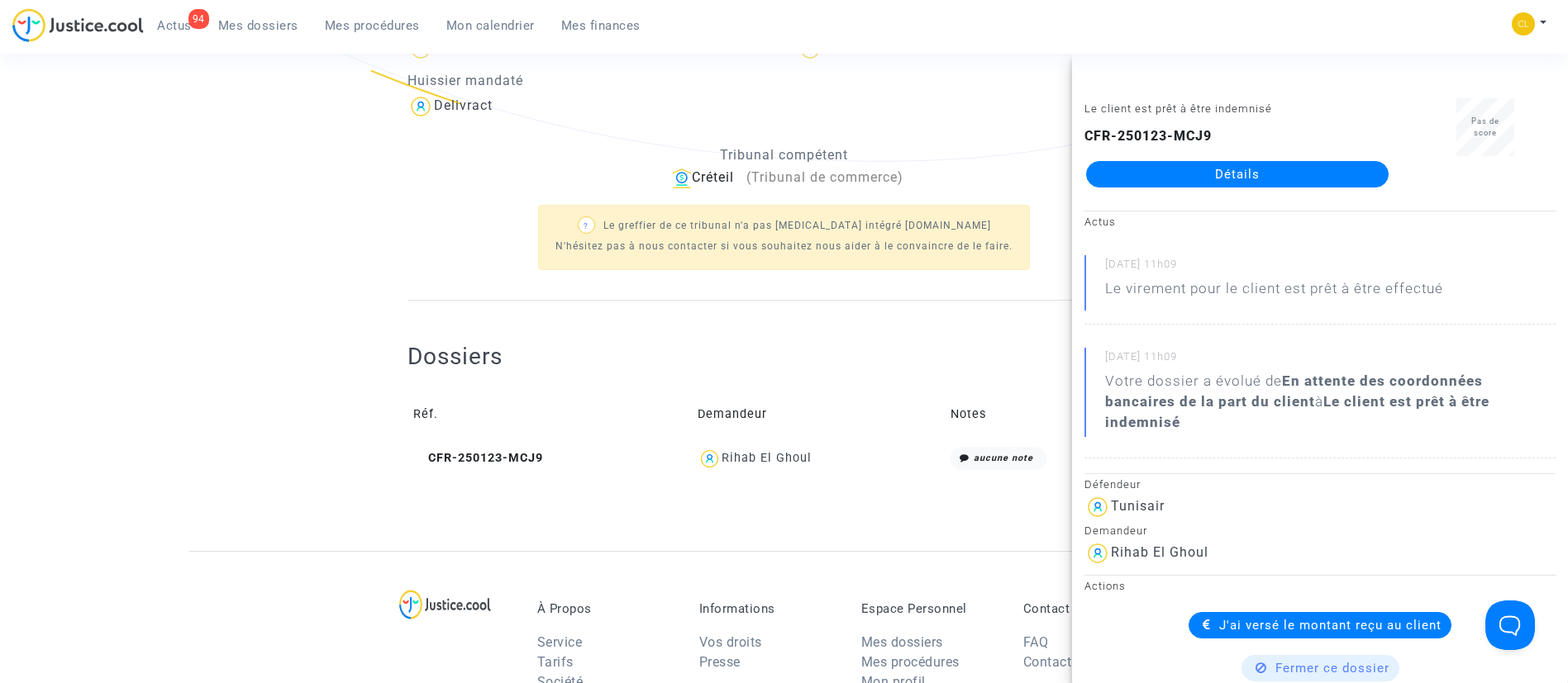
scroll to position [523, 0]
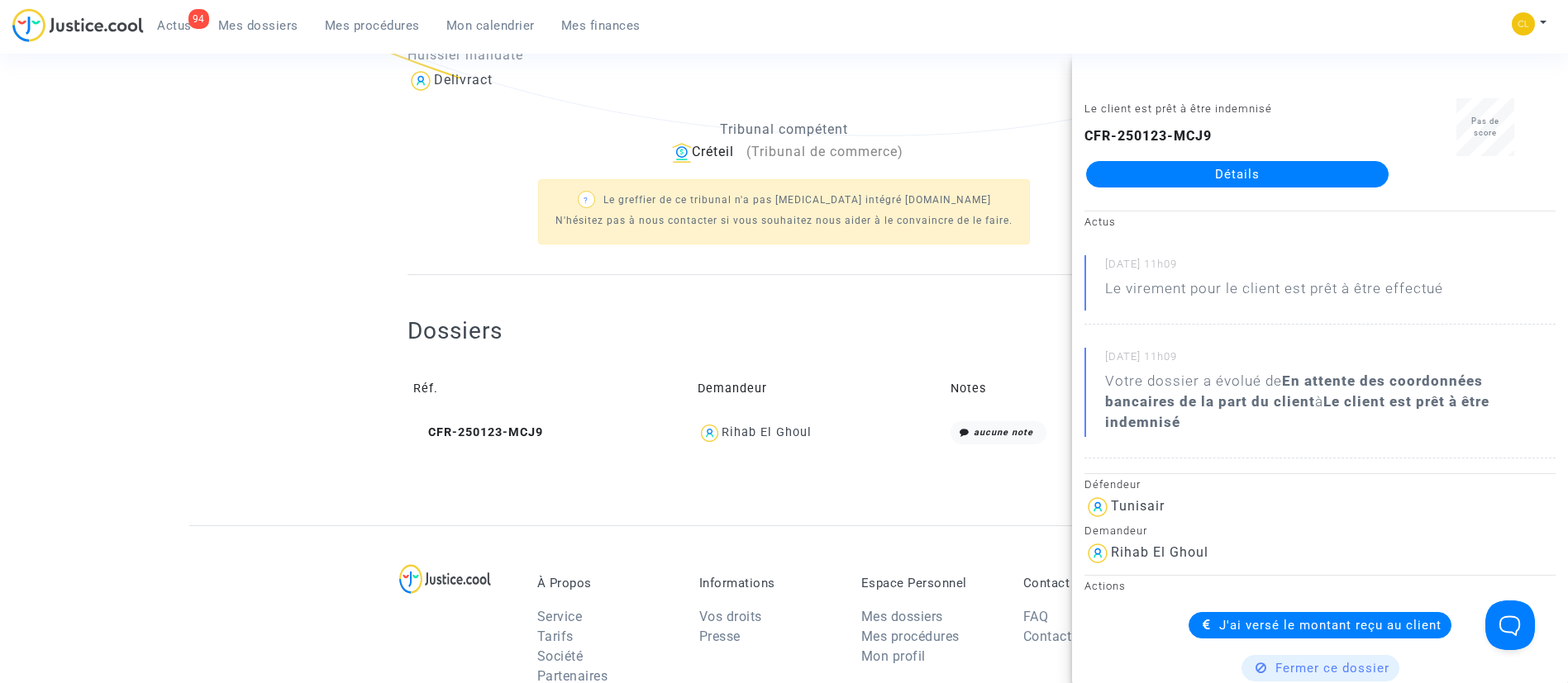
click at [279, 19] on span "Mes dossiers" at bounding box center [258, 26] width 80 height 15
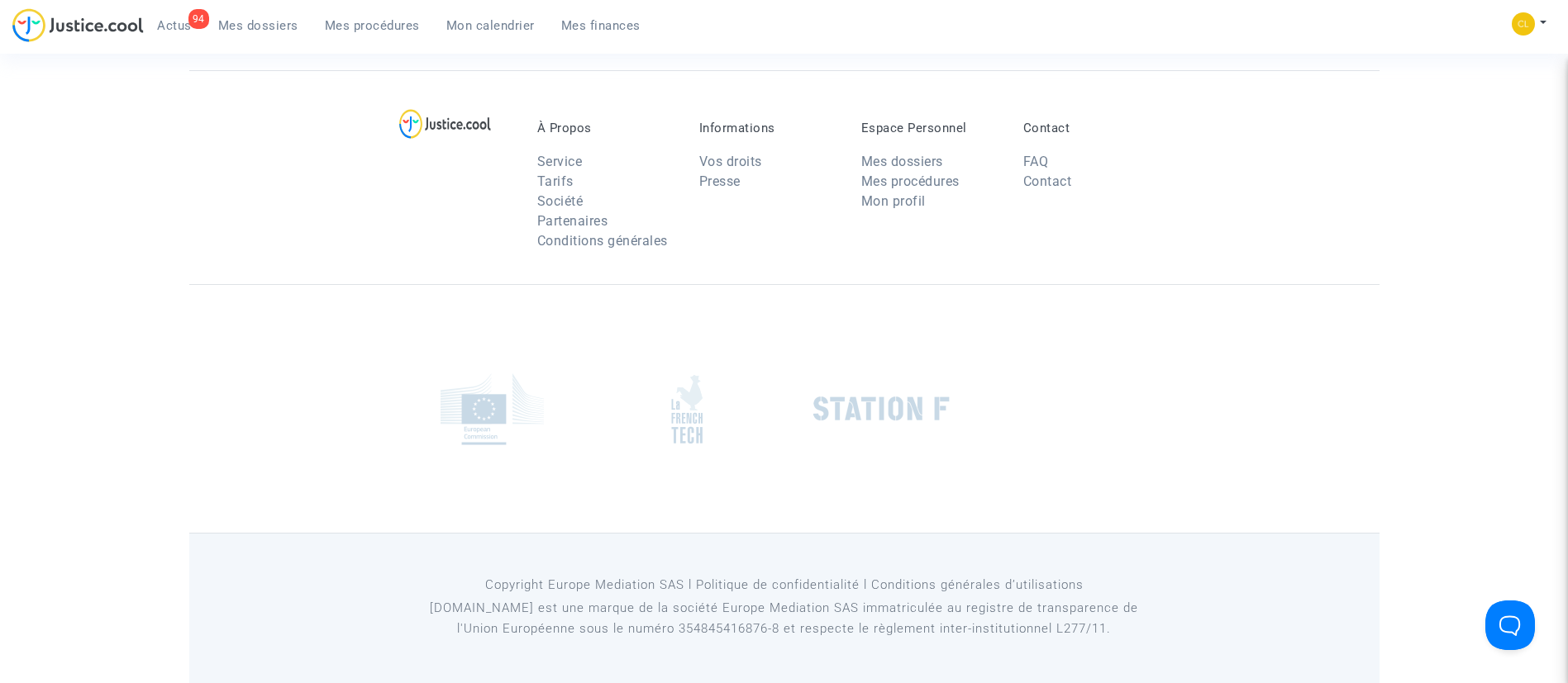
scroll to position [126, 0]
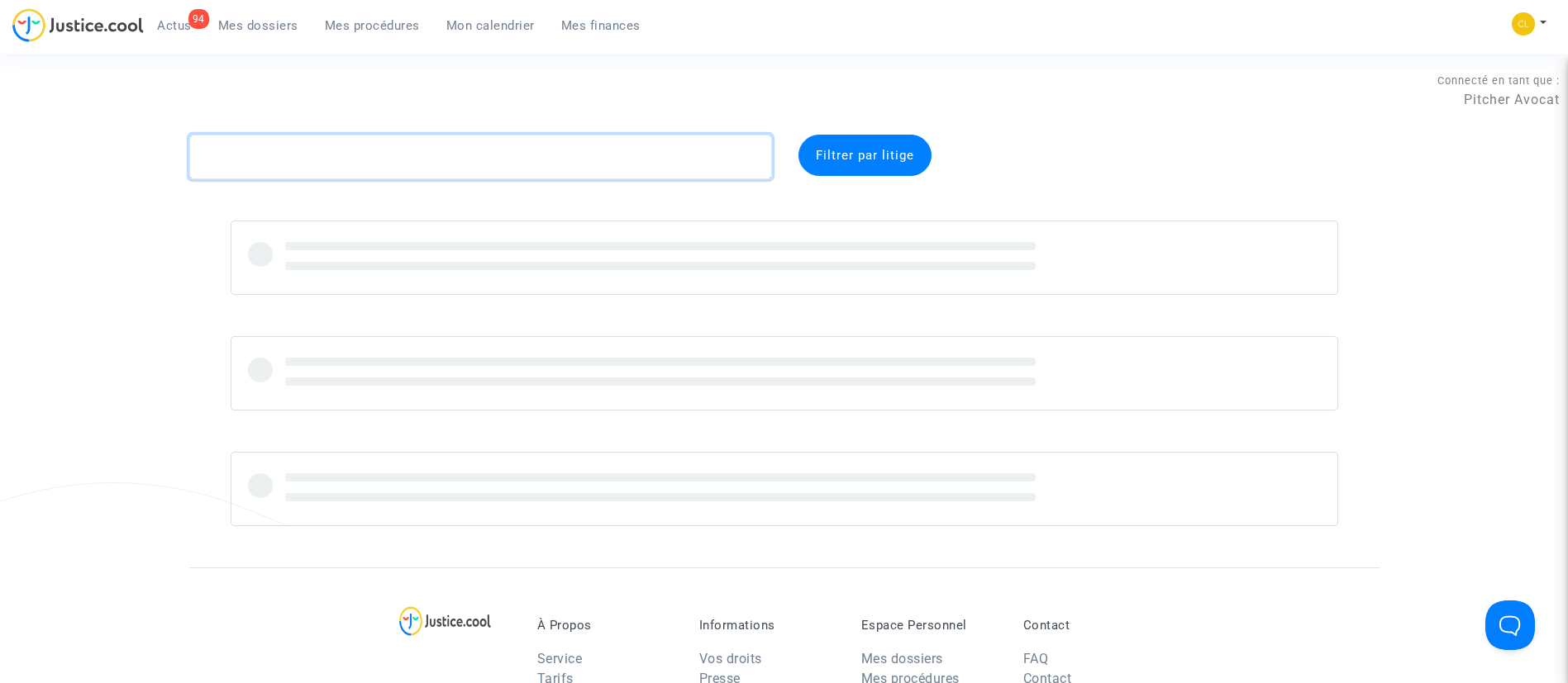
click at [379, 165] on textarea at bounding box center [481, 157] width 583 height 45
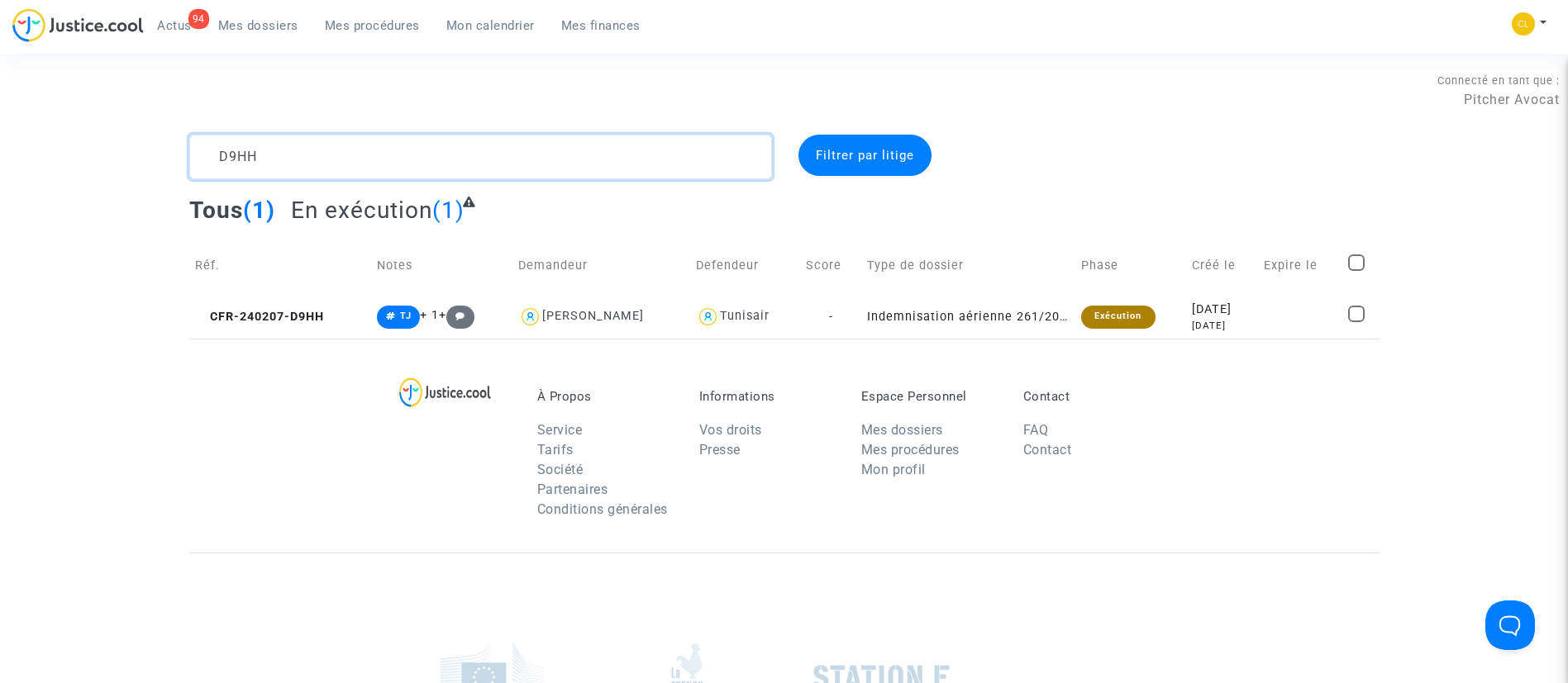
type textarea "D9HH"
click at [1190, 292] on td "Créé le" at bounding box center [1222, 265] width 72 height 58
click at [1222, 310] on div "[DATE]" at bounding box center [1222, 310] width 60 height 19
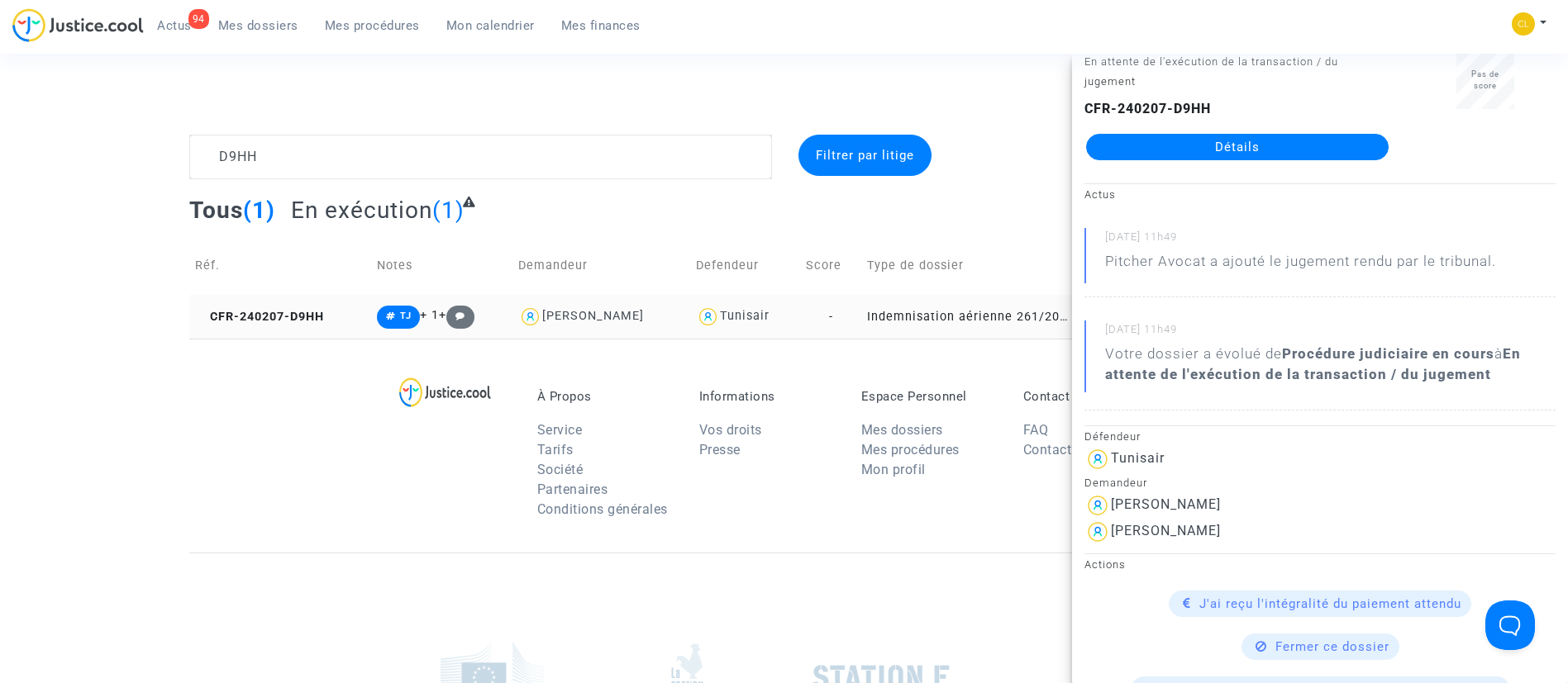
scroll to position [46, 0]
drag, startPoint x: 1222, startPoint y: 310, endPoint x: 1336, endPoint y: 286, distance: 116.5
click at [1336, 286] on div "[DATE] 11h49 Pitcher Avocat a ajouté le jugement rendu par le tribunal." at bounding box center [1320, 263] width 471 height 69
click at [1199, 153] on link "Détails" at bounding box center [1238, 148] width 302 height 26
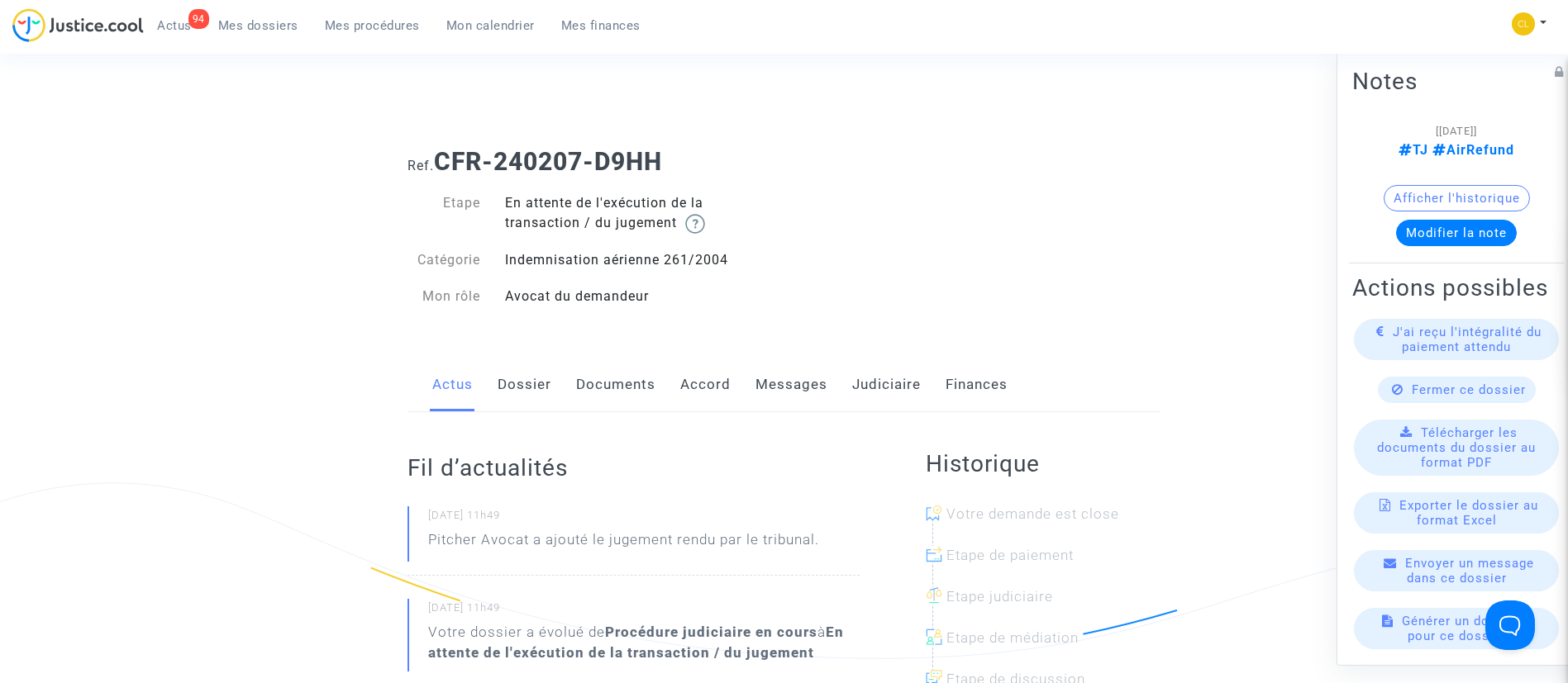
click at [874, 382] on link "Judiciaire" at bounding box center [886, 385] width 68 height 55
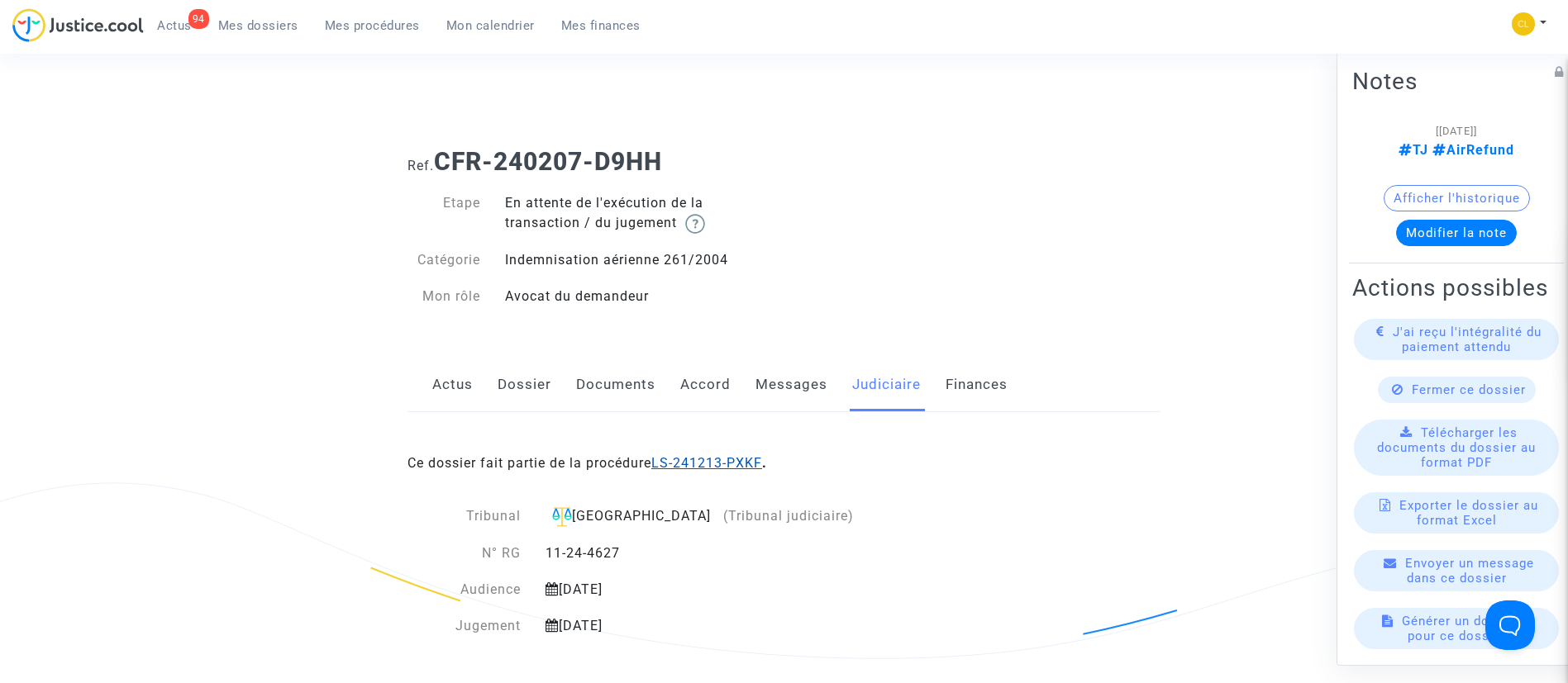
click at [732, 459] on link "LS-241213-PXKF" at bounding box center [706, 463] width 111 height 16
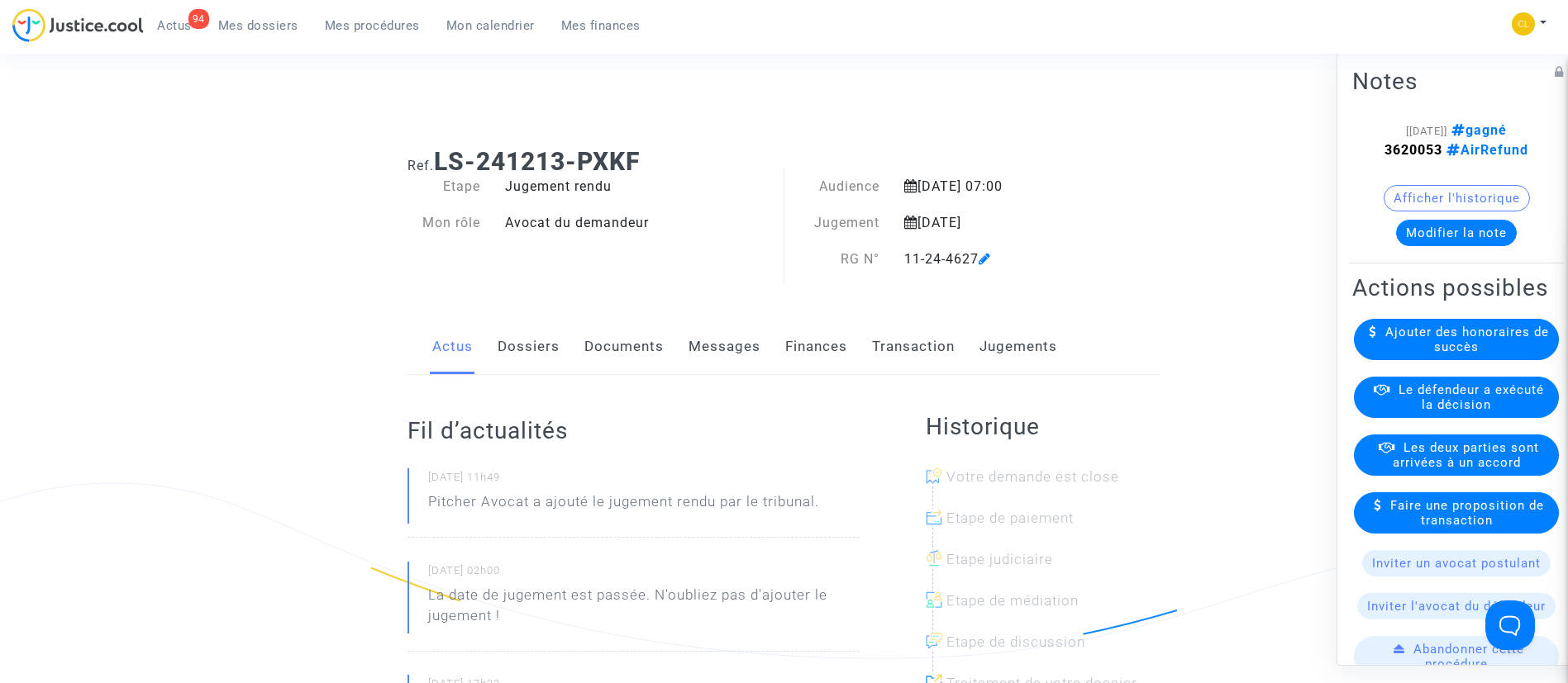
click at [542, 339] on link "Dossiers" at bounding box center [528, 347] width 62 height 55
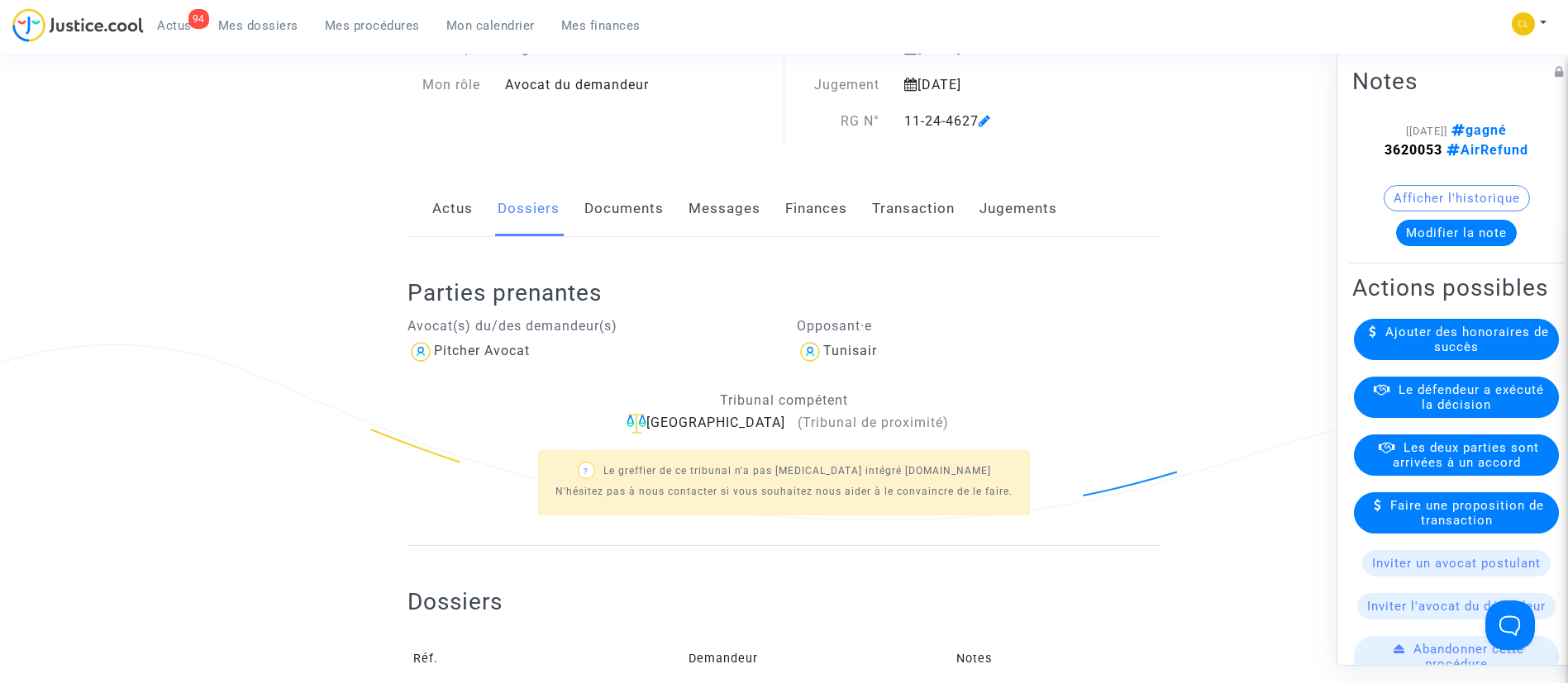
scroll to position [132, 0]
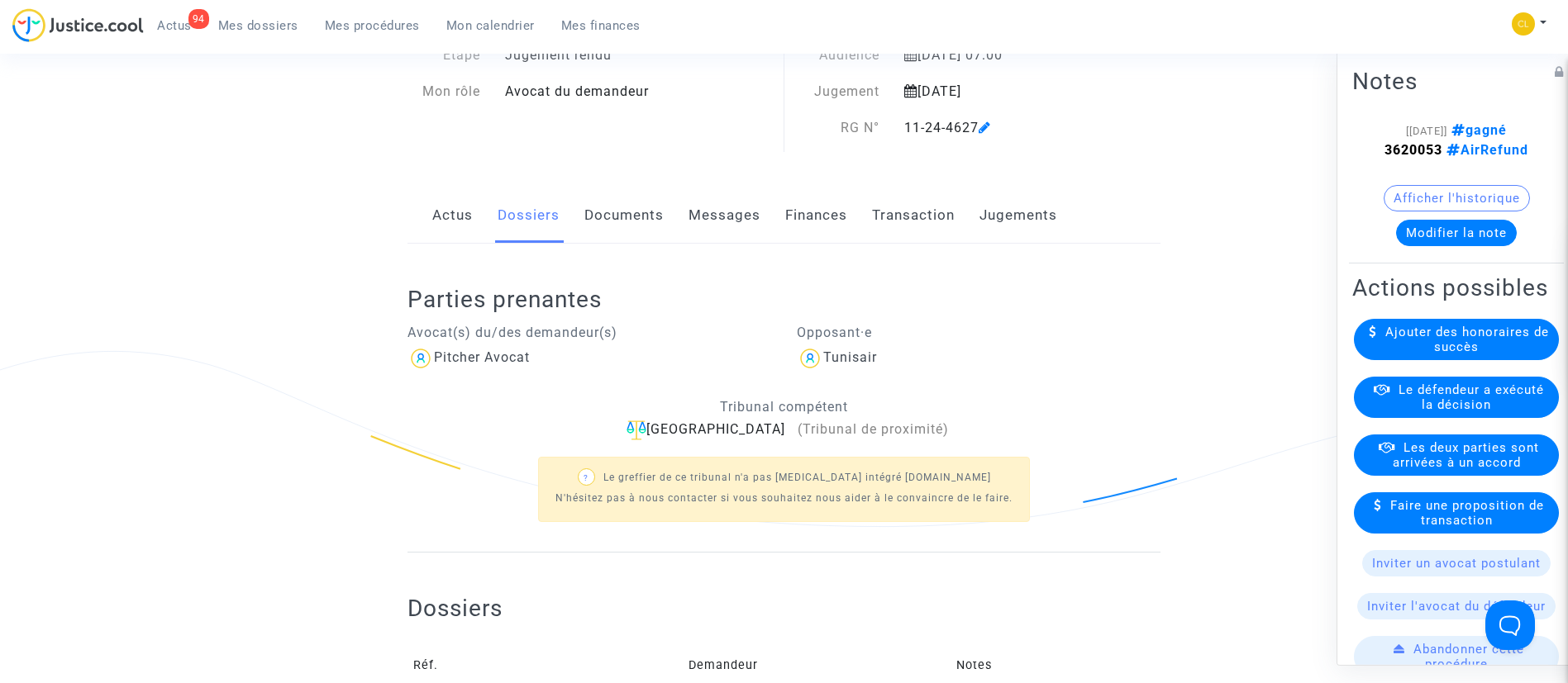
click at [639, 246] on div "Parties prenantes Avocat(s) du/des demandeur(s) Pitcher Avocat Opposant·e Tunis…" at bounding box center [784, 398] width 754 height 309
click at [640, 227] on link "Documents" at bounding box center [624, 215] width 79 height 55
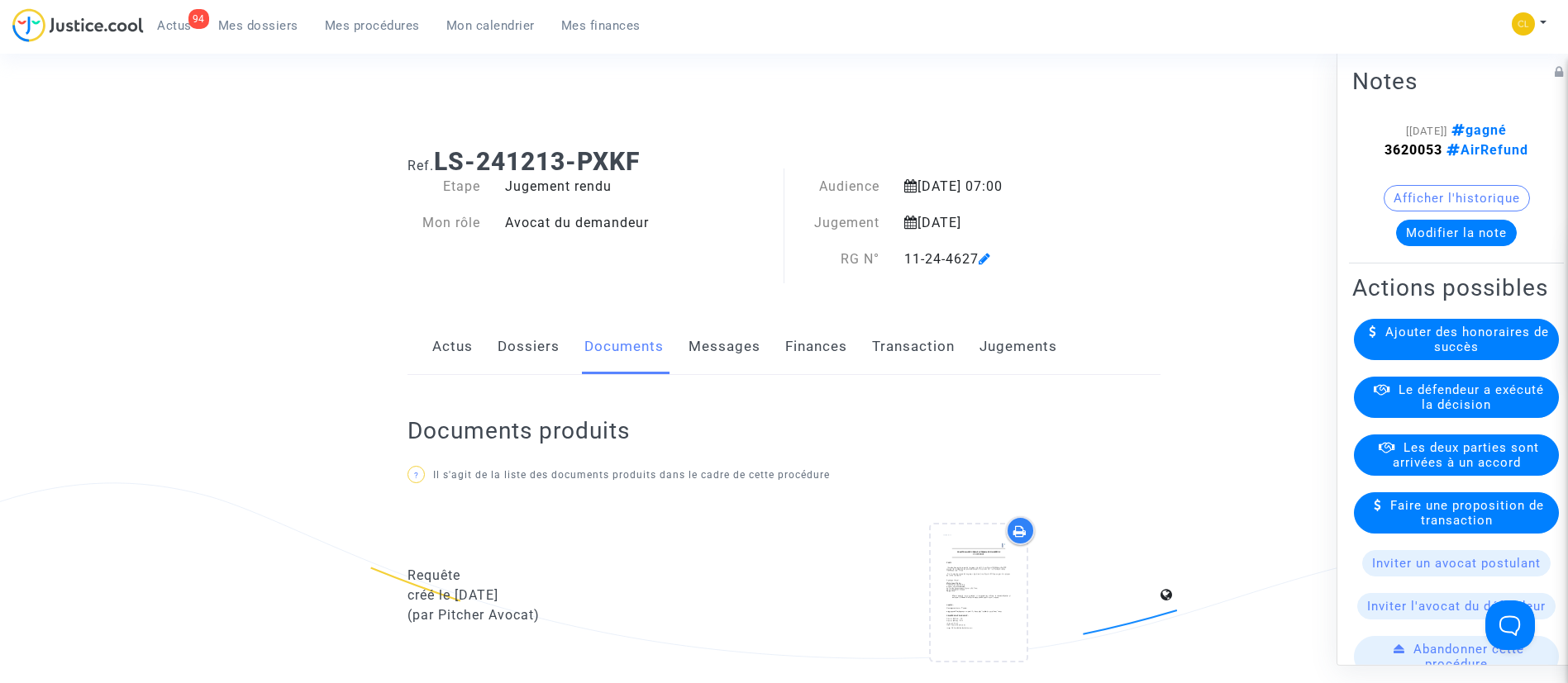
click at [928, 338] on link "Transaction" at bounding box center [913, 347] width 83 height 55
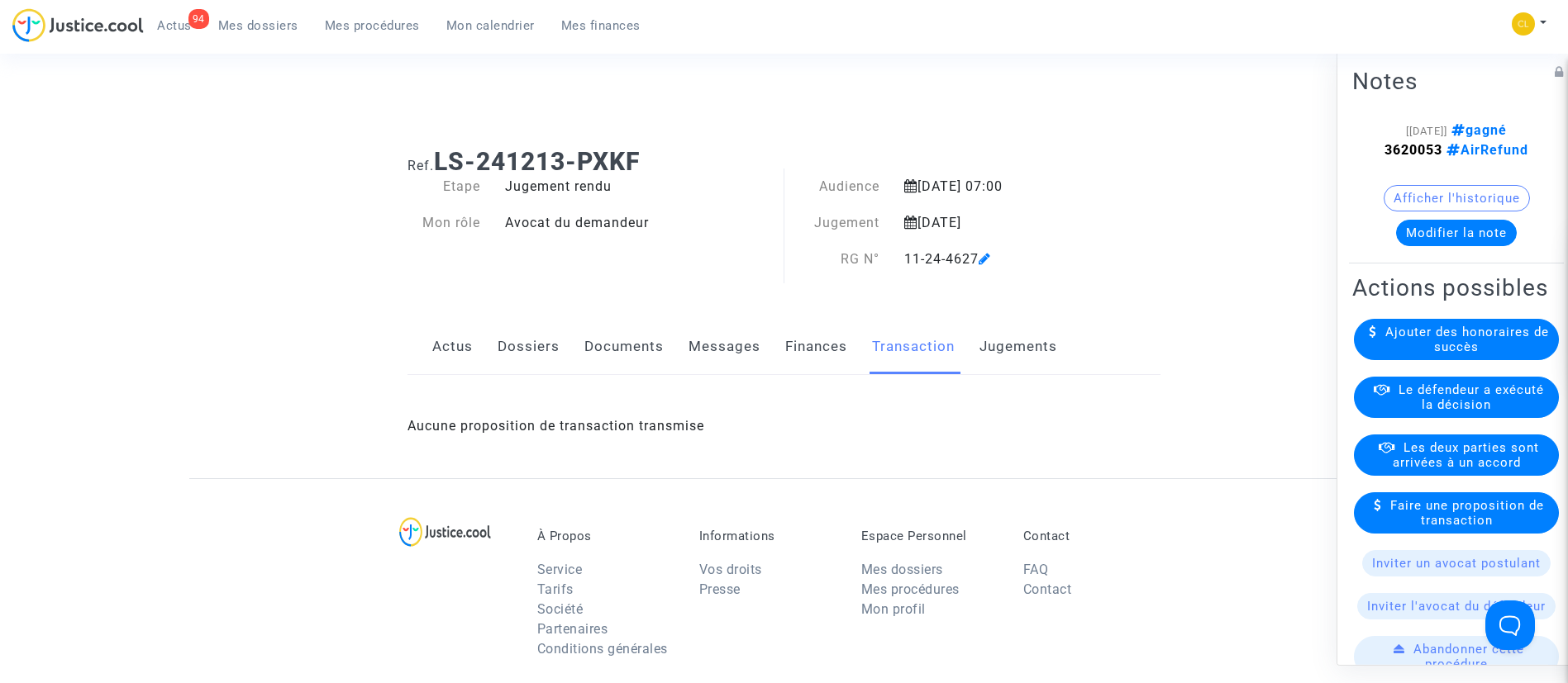
click at [1004, 340] on link "Jugements" at bounding box center [1019, 347] width 78 height 55
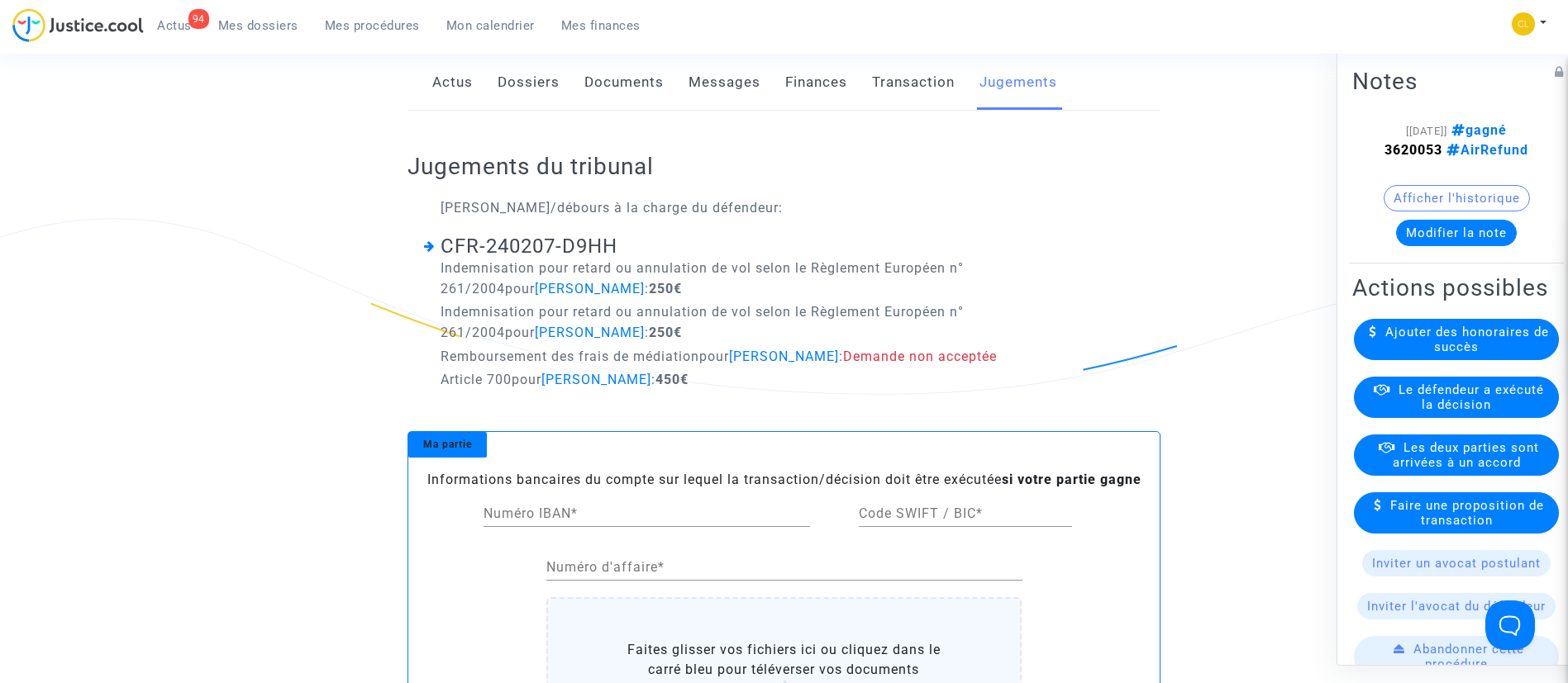
scroll to position [268, 0]
click at [1482, 411] on span "Le défendeur a exécuté la décision" at bounding box center [1472, 396] width 145 height 30
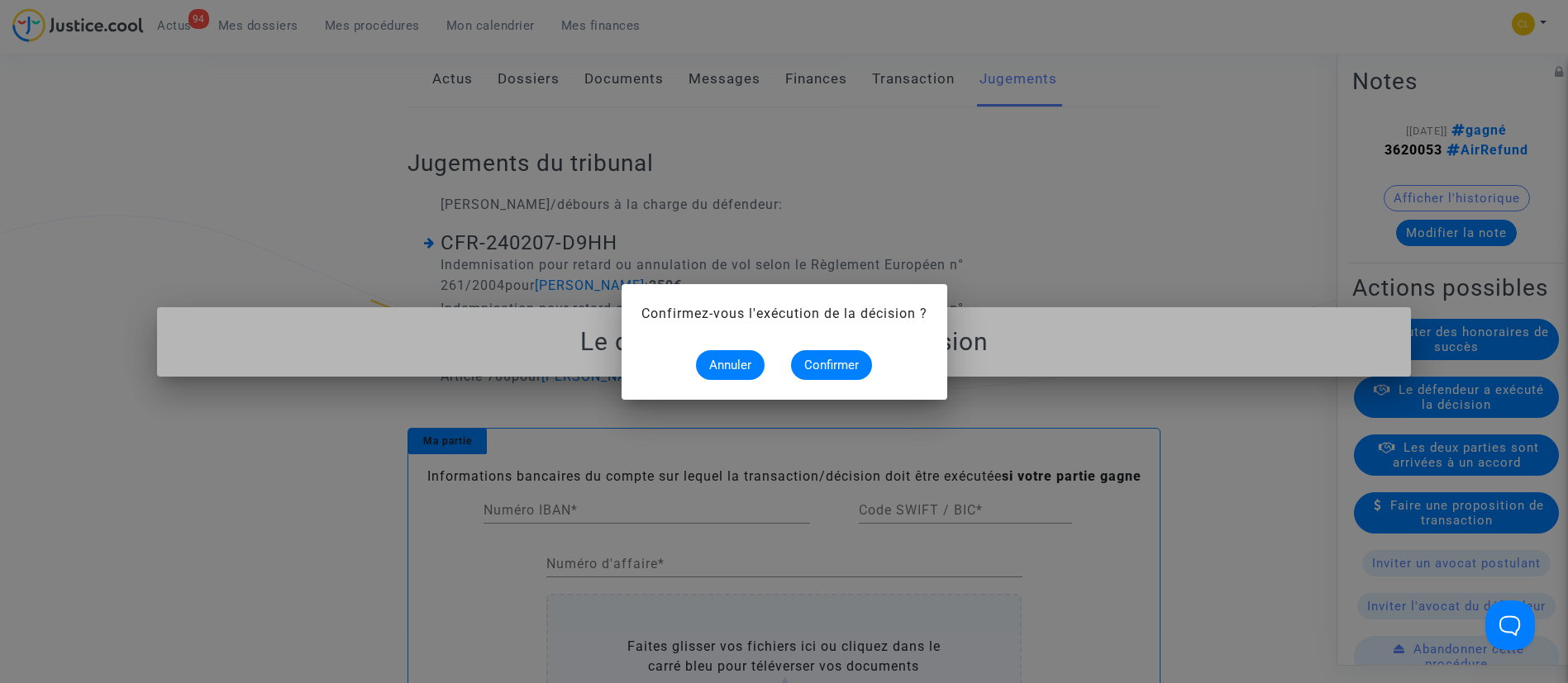
scroll to position [0, 0]
click at [833, 355] on button "Confirmer" at bounding box center [832, 365] width 81 height 30
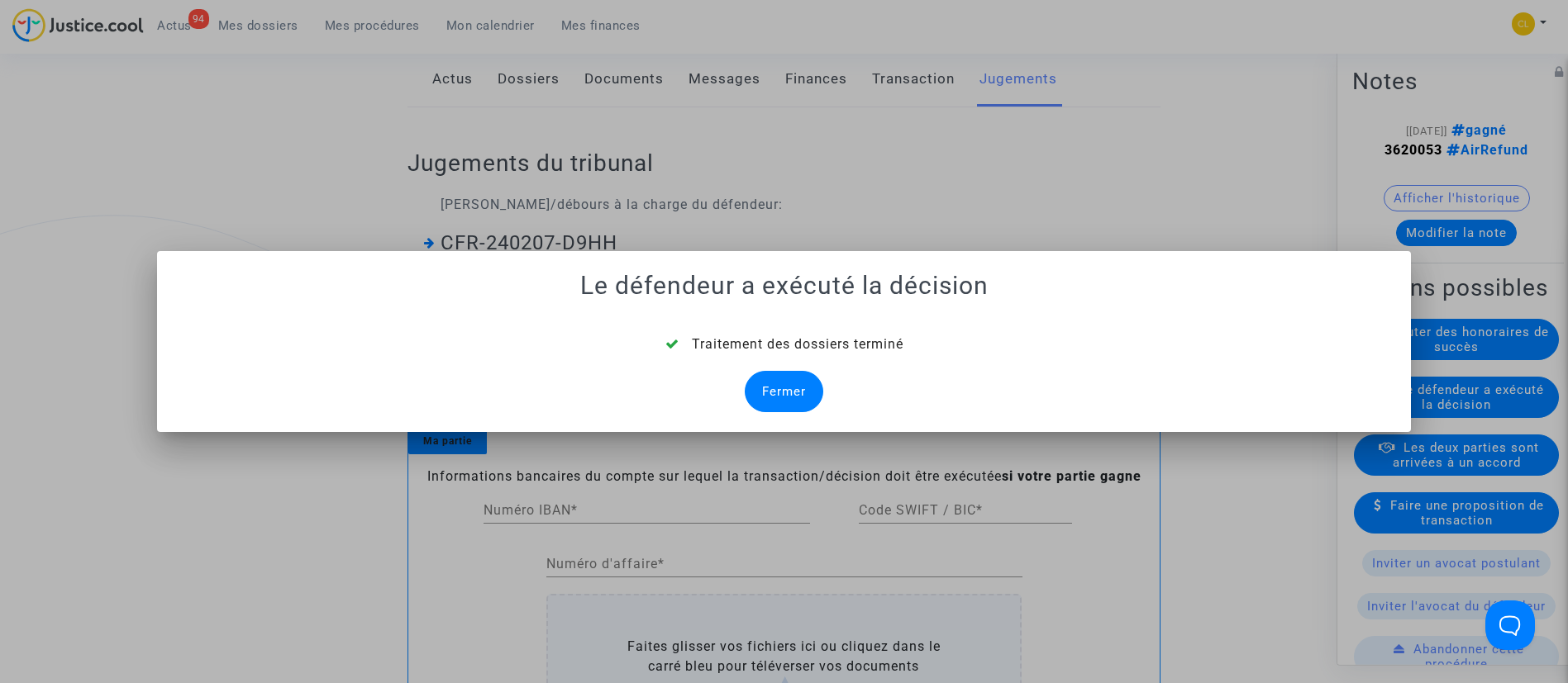
click at [780, 386] on div "Fermer" at bounding box center [784, 391] width 79 height 41
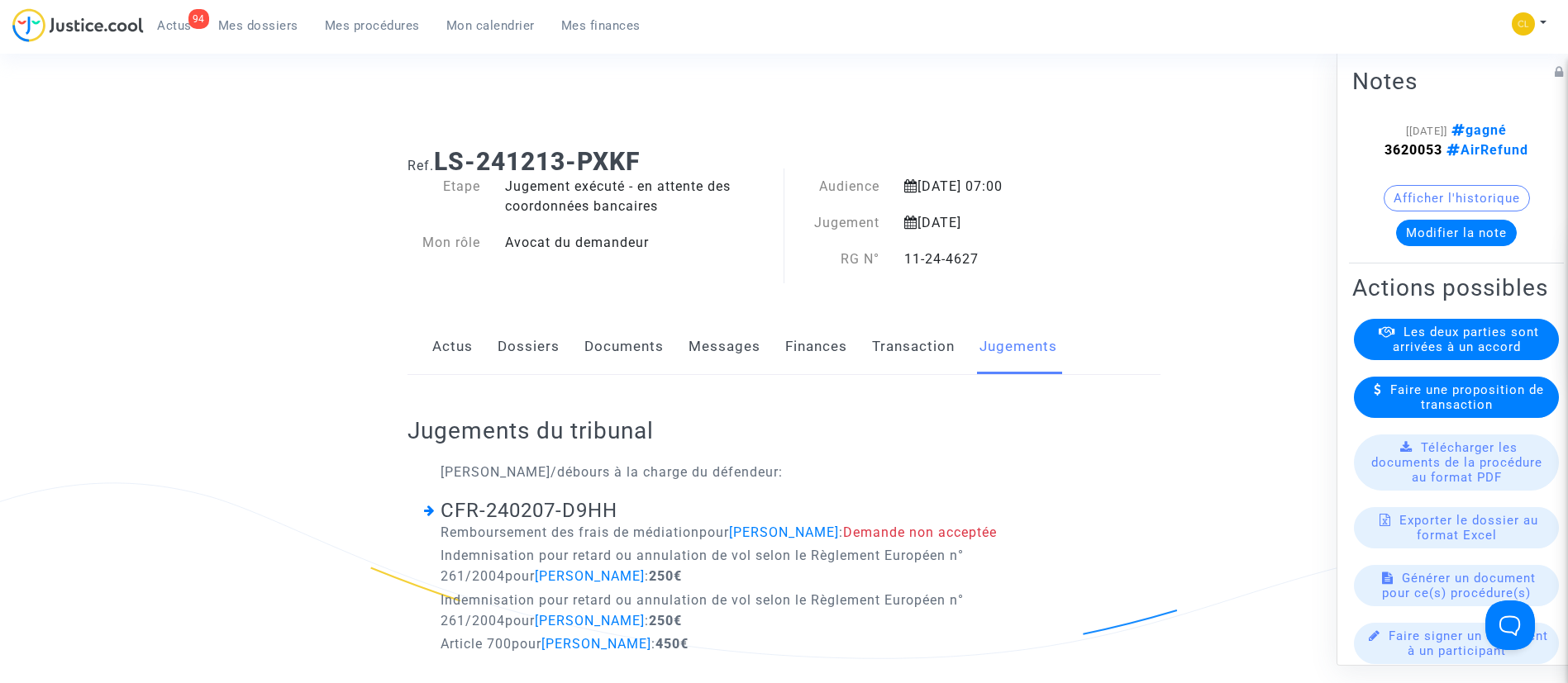
click at [528, 364] on link "Dossiers" at bounding box center [528, 347] width 62 height 55
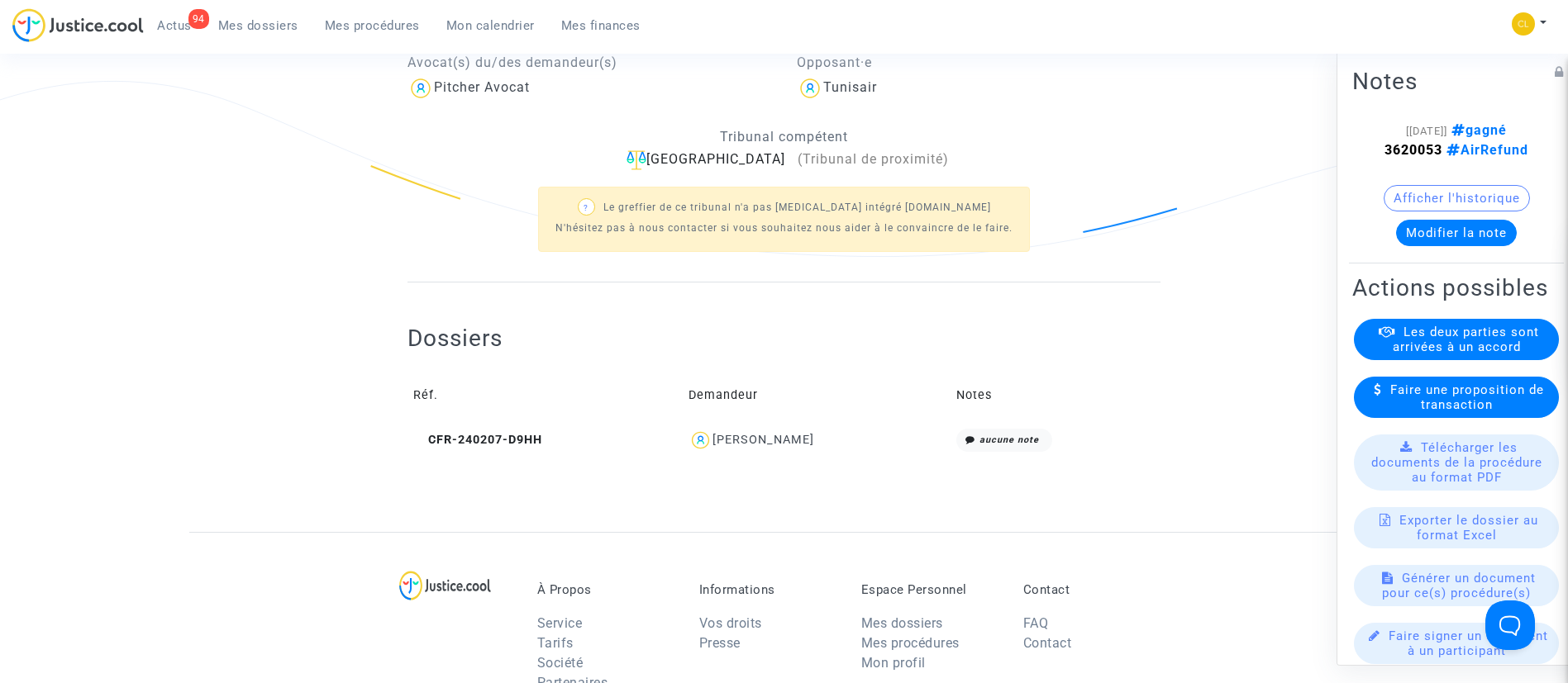
scroll to position [404, 0]
click at [796, 440] on div "[PERSON_NAME]" at bounding box center [764, 437] width 101 height 14
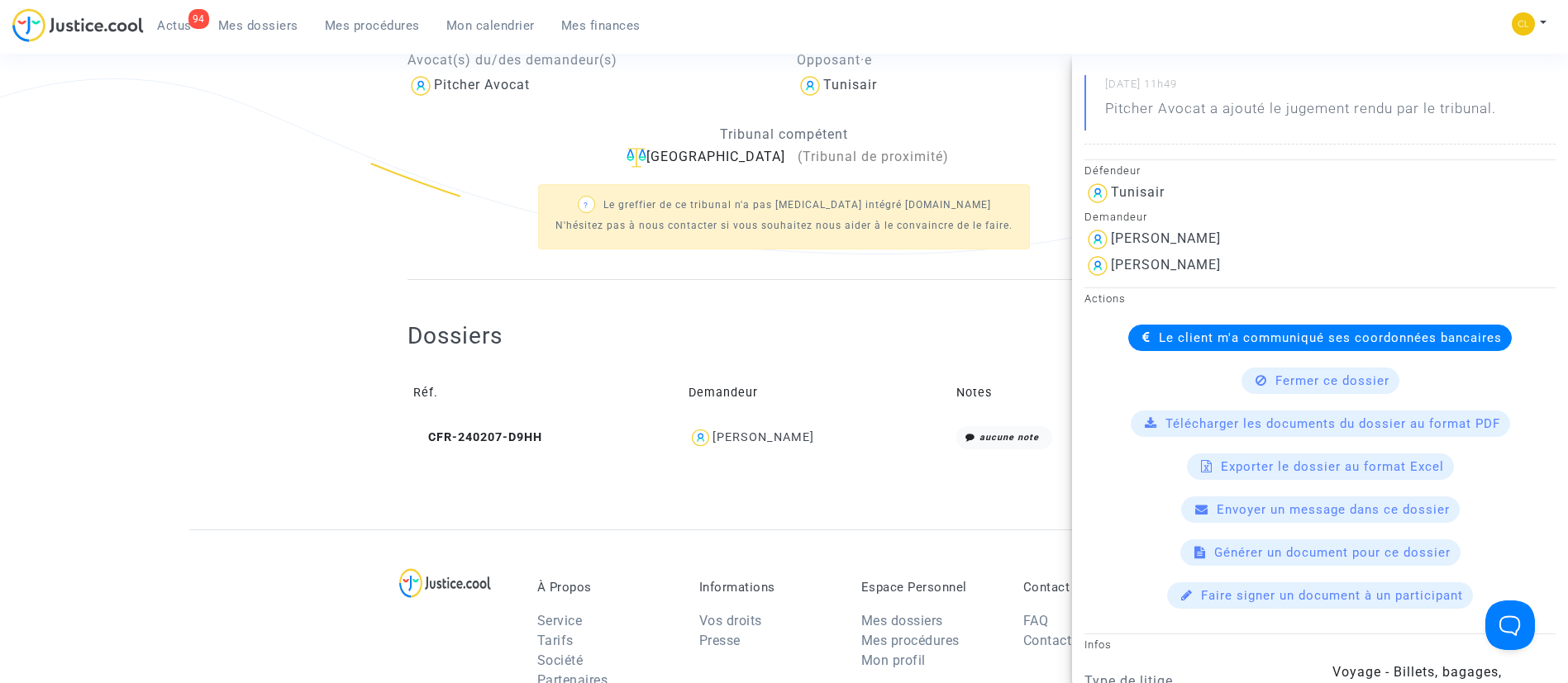
scroll to position [336, 0]
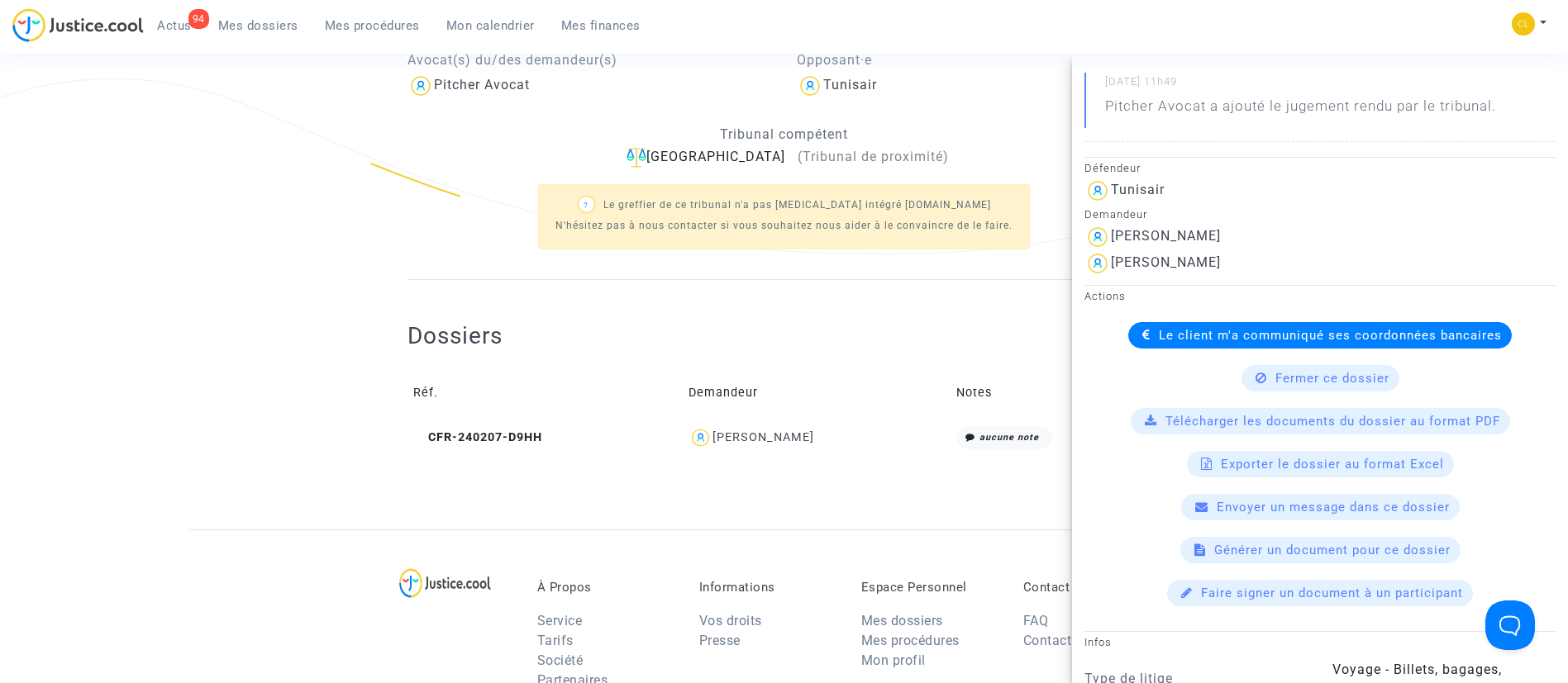
click at [1219, 324] on div "Le client m'a communiqué ses coordonnées bancaires" at bounding box center [1320, 335] width 384 height 26
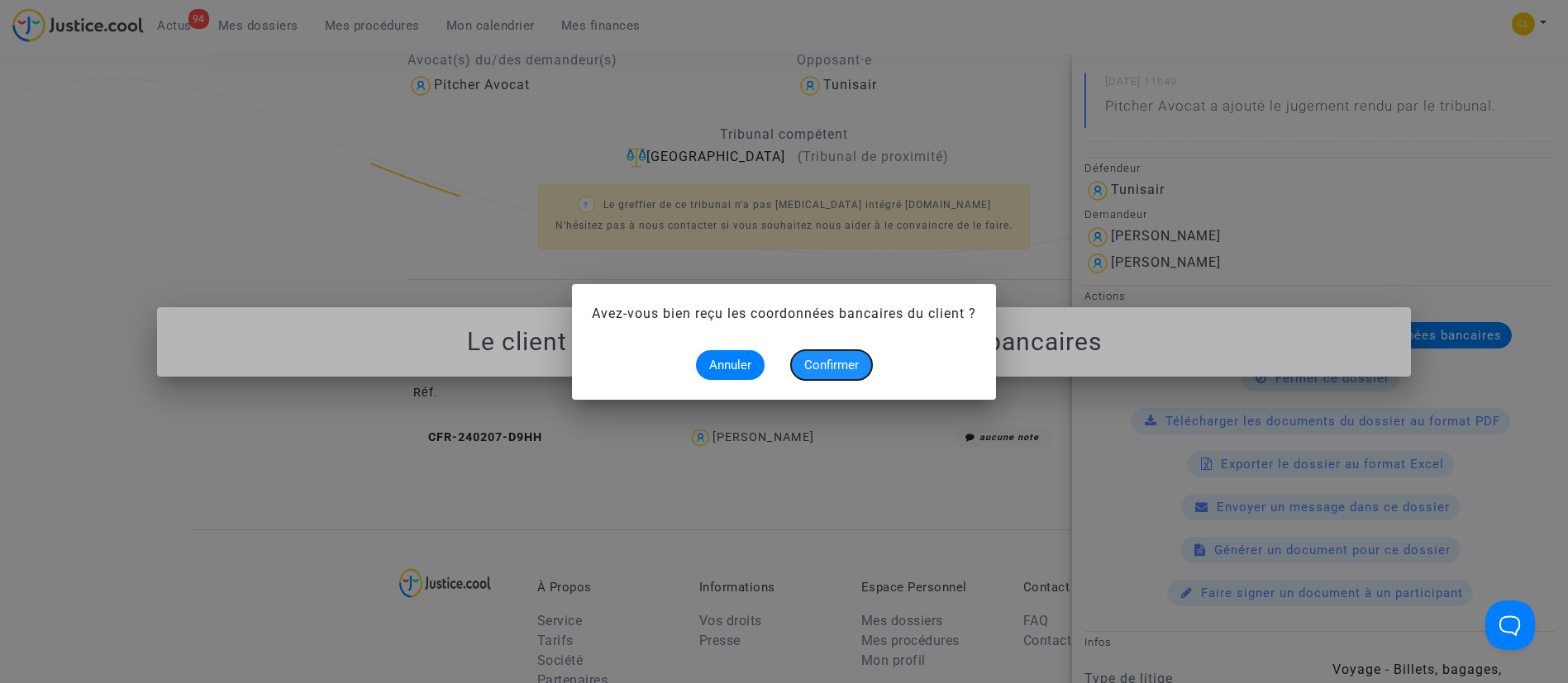
click at [852, 362] on span "Confirmer" at bounding box center [831, 366] width 55 height 15
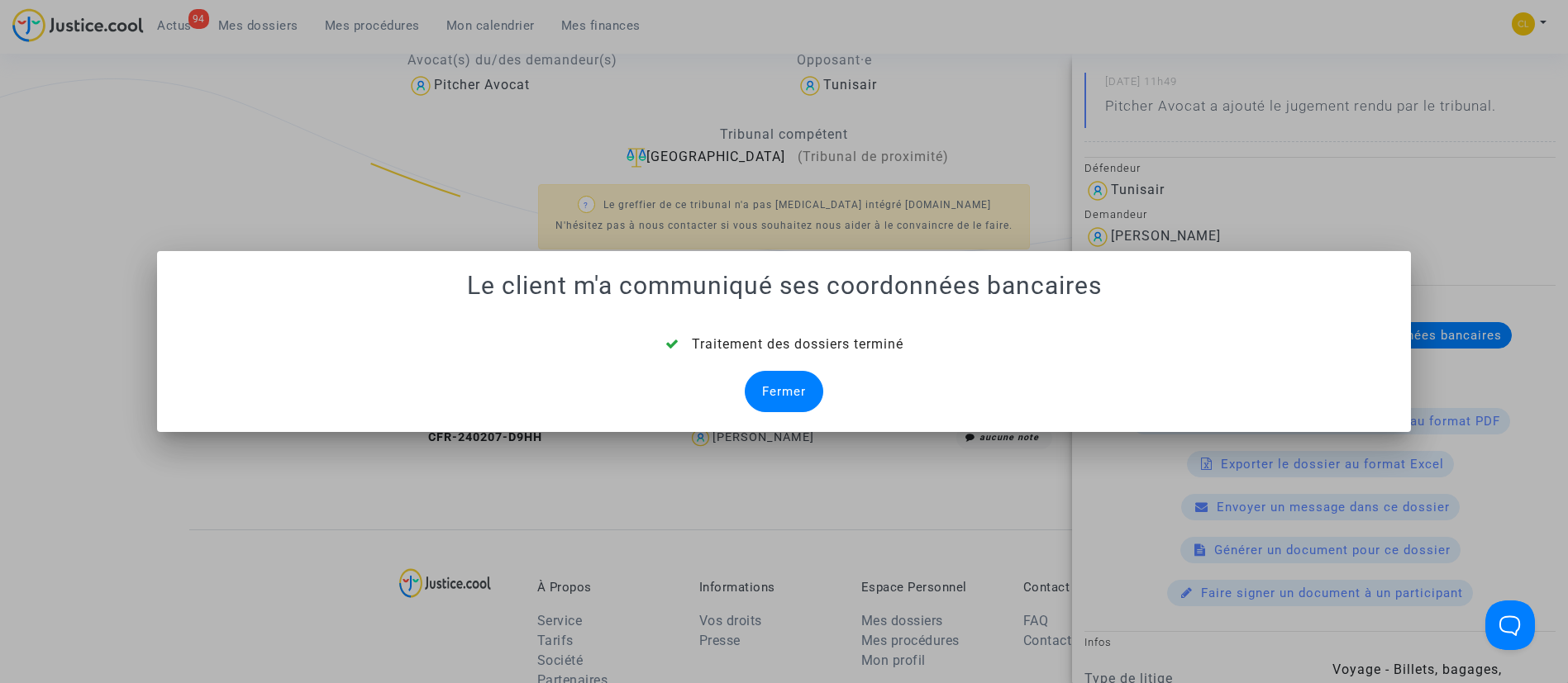
click at [777, 374] on div "Fermer" at bounding box center [784, 391] width 79 height 41
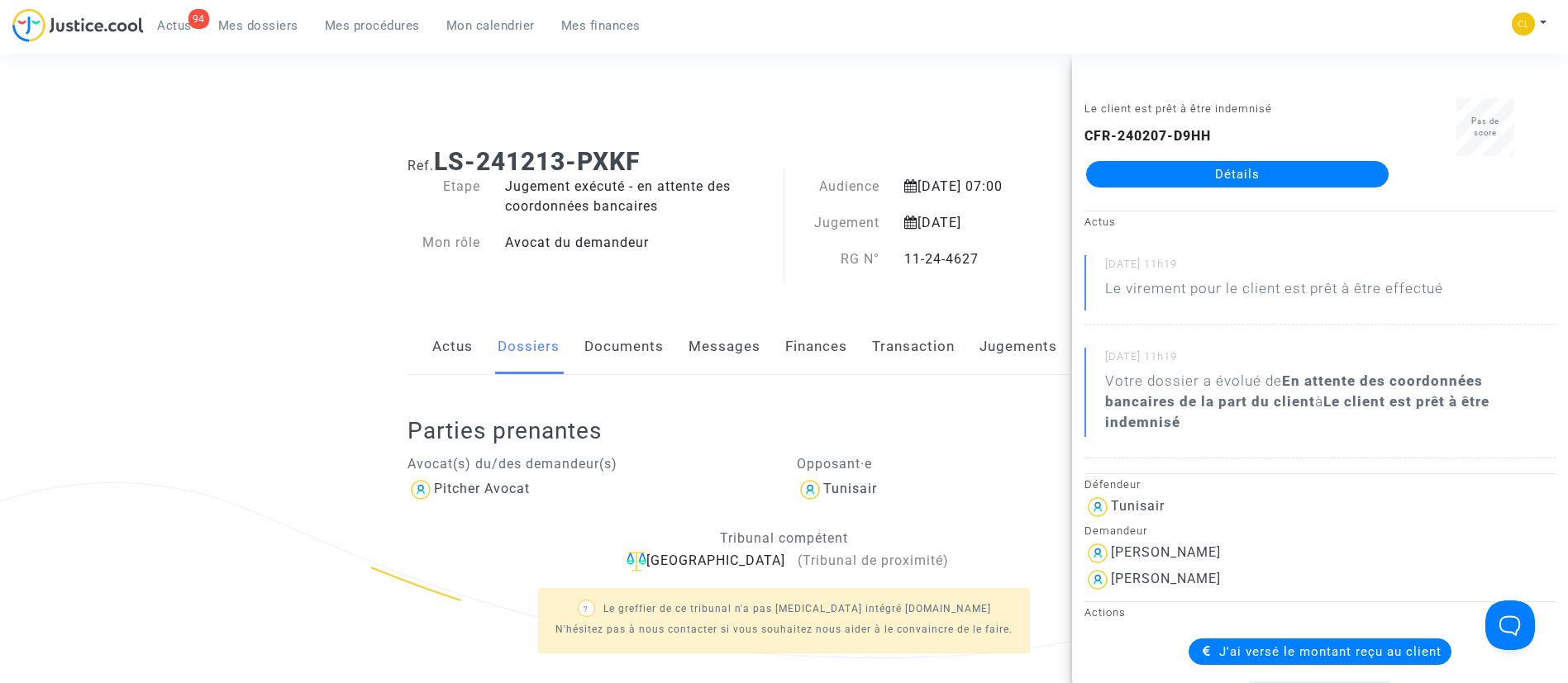
click at [281, 29] on span "Mes dossiers" at bounding box center [258, 26] width 80 height 15
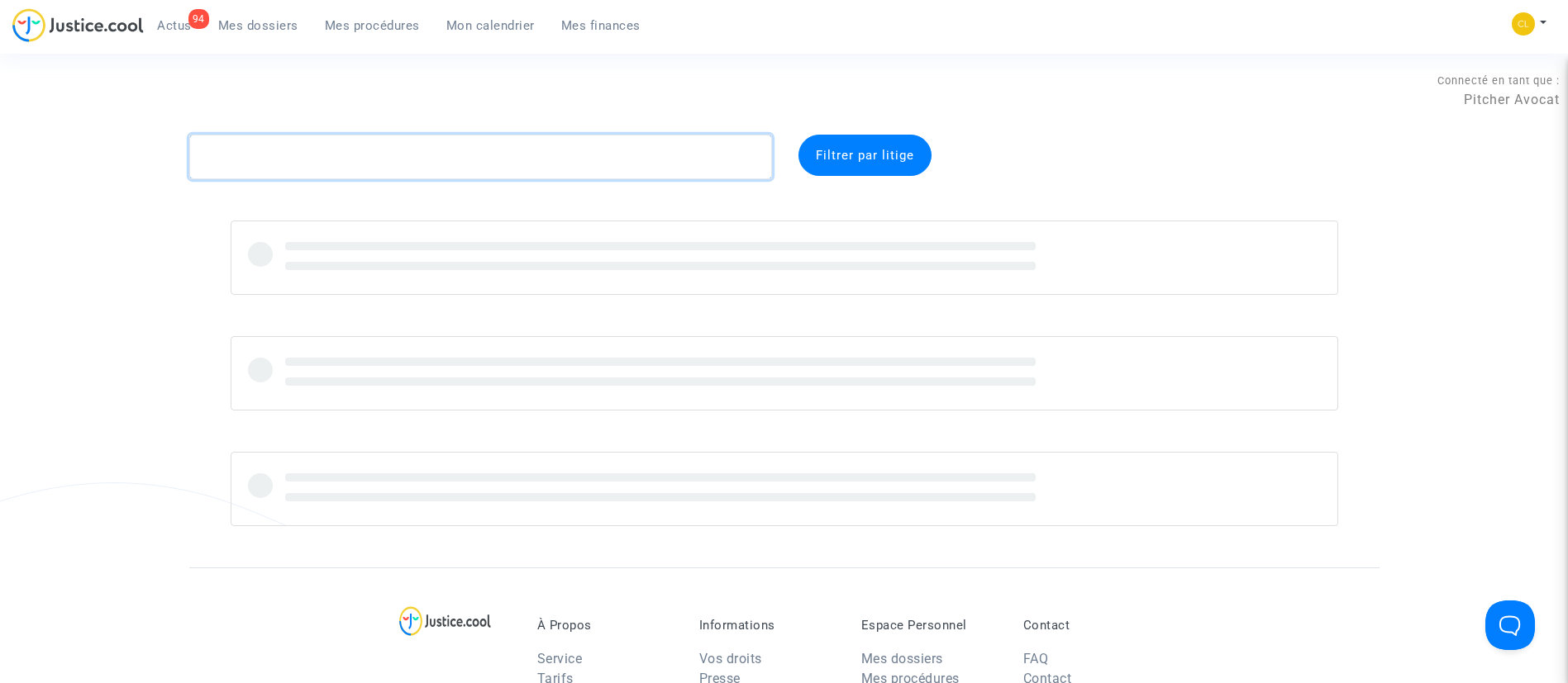
click at [552, 159] on textarea at bounding box center [481, 157] width 583 height 45
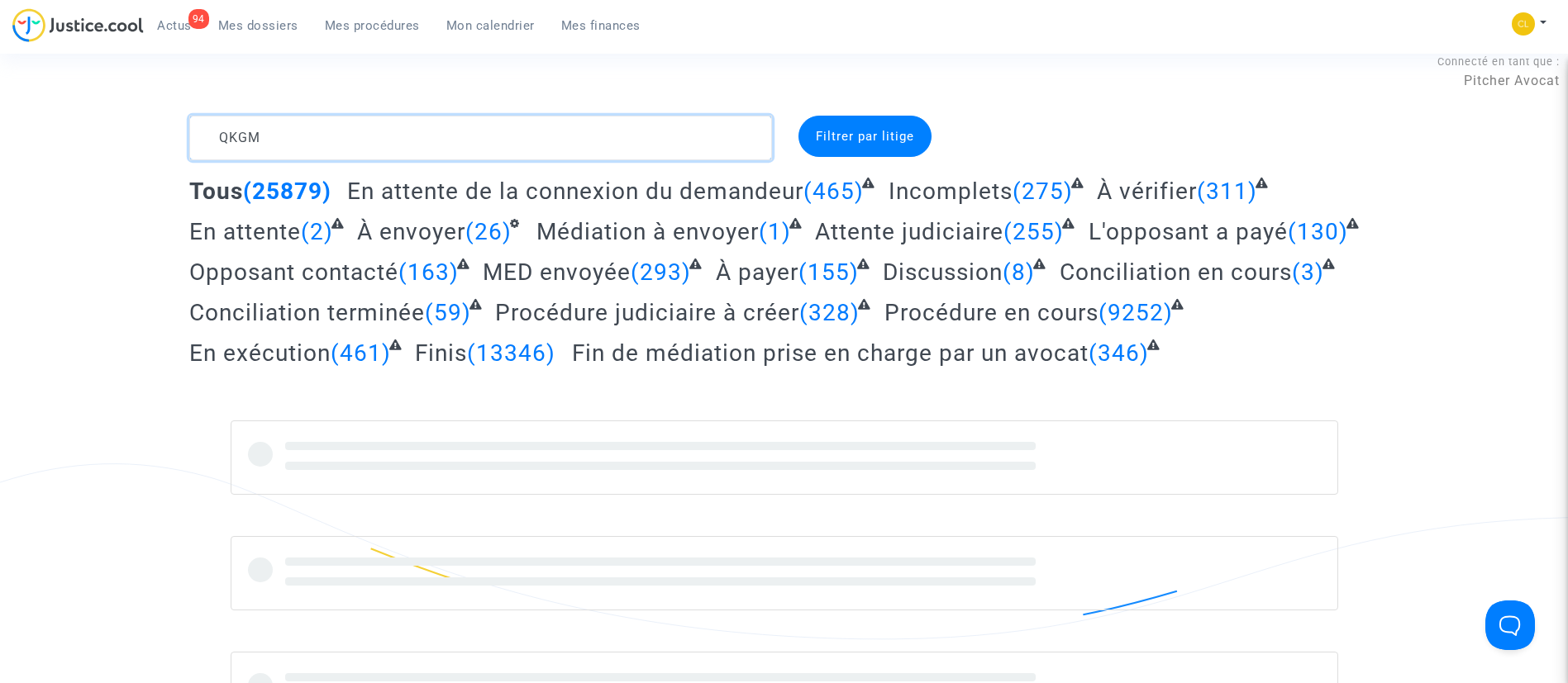
scroll to position [19, 0]
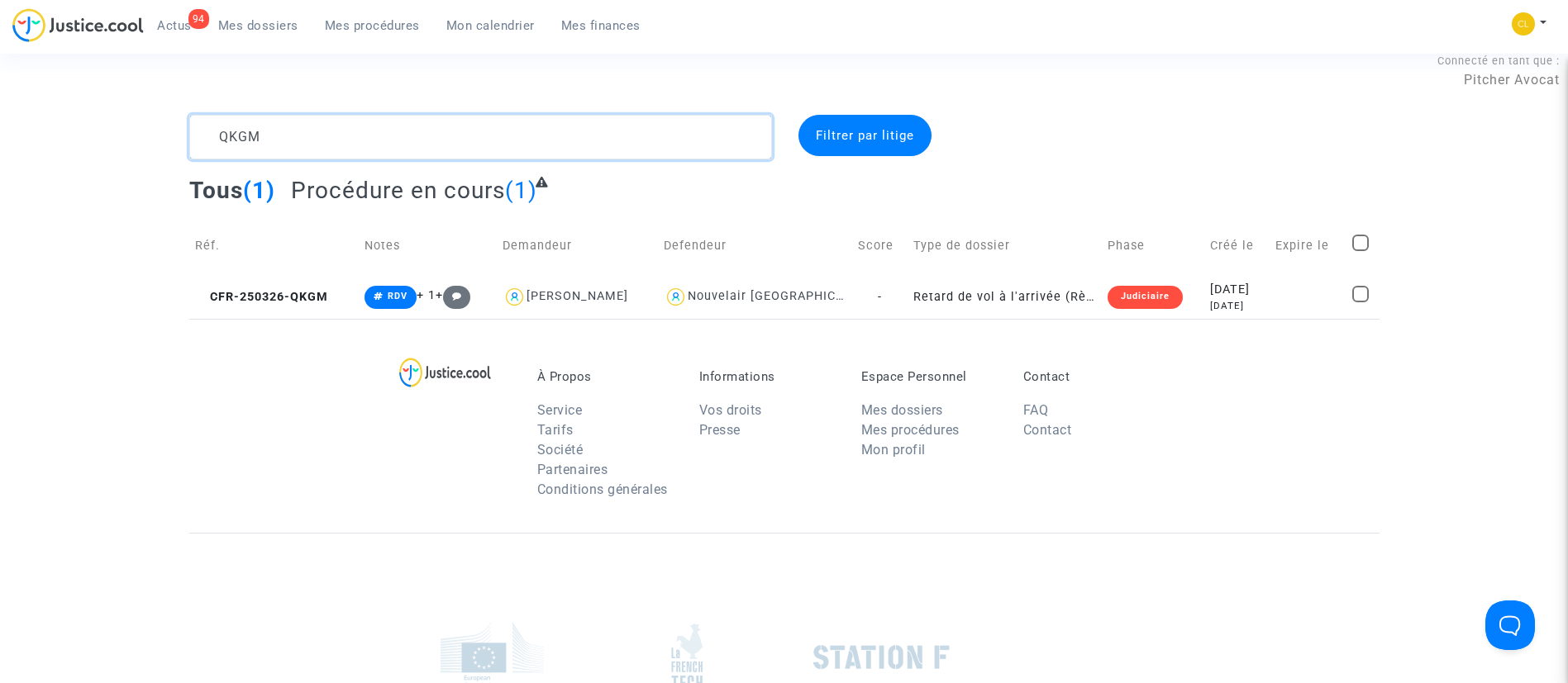
type textarea "QKGM"
click at [1316, 274] on td "Expire le" at bounding box center [1308, 245] width 77 height 58
click at [1310, 279] on td at bounding box center [1308, 297] width 77 height 44
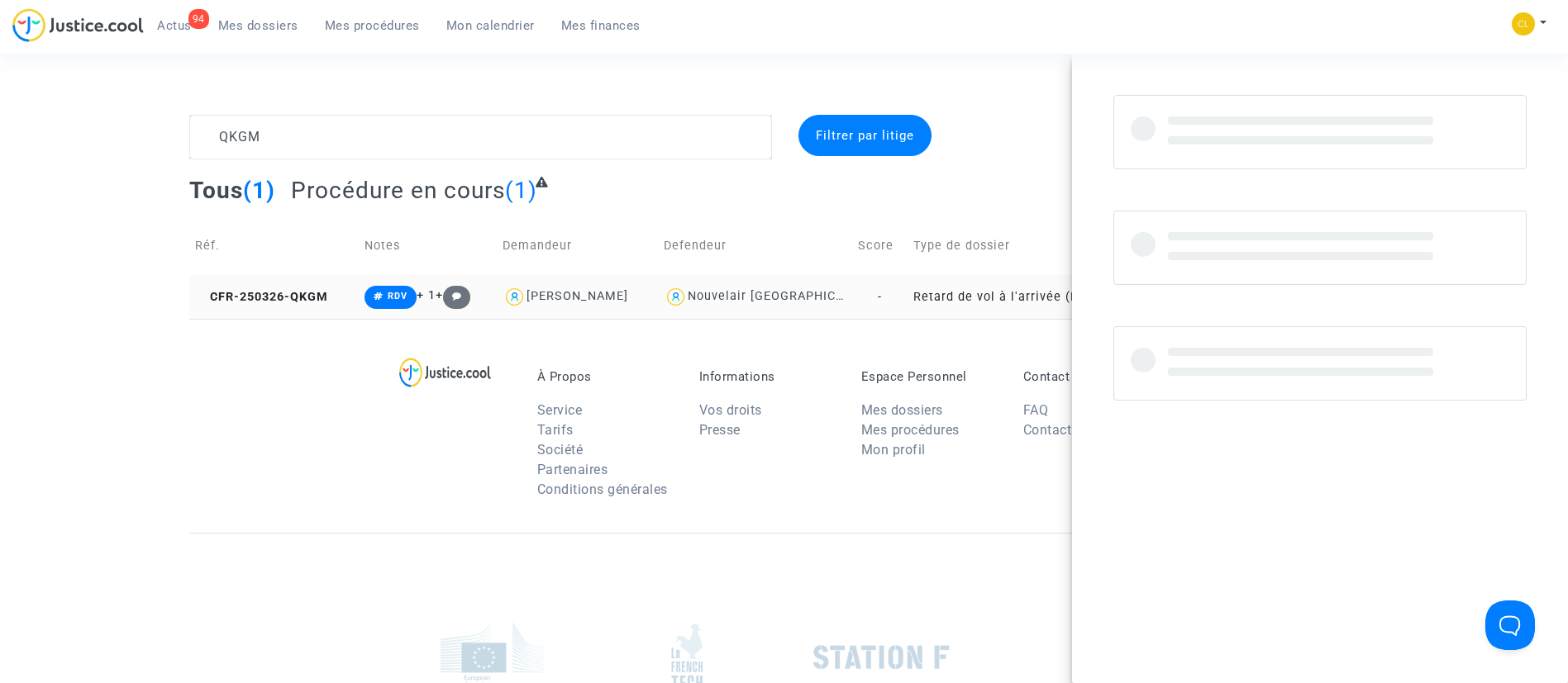
click at [1310, 279] on td at bounding box center [1308, 297] width 77 height 44
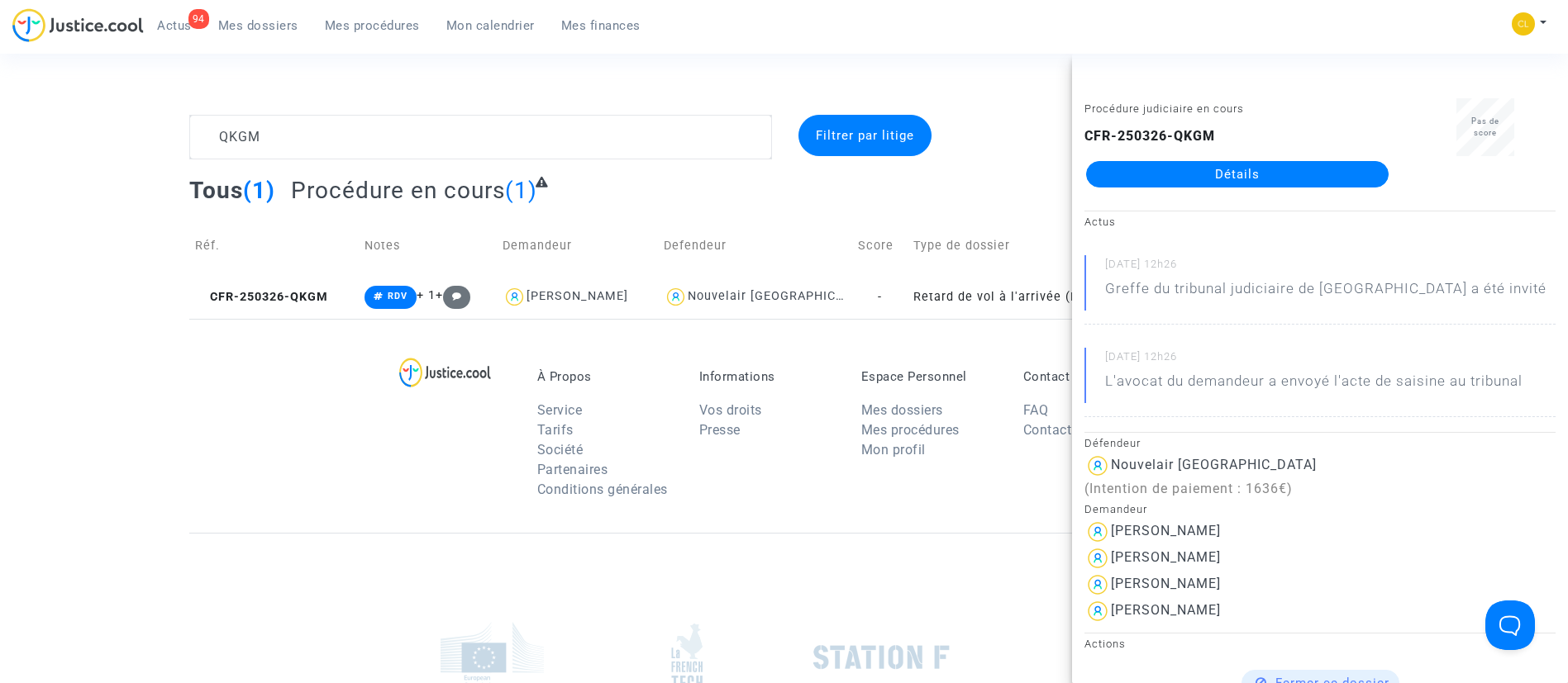
click at [1227, 176] on link "Détails" at bounding box center [1238, 174] width 302 height 26
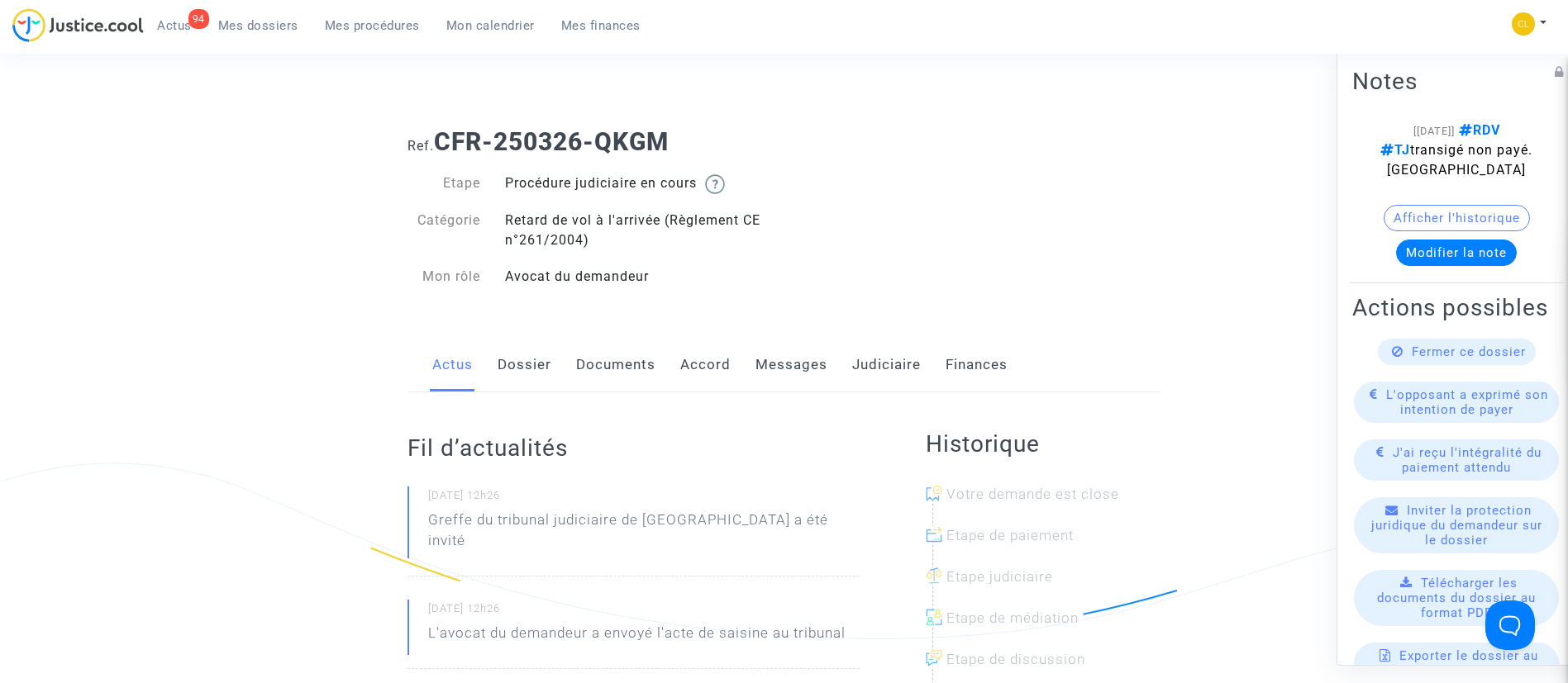
click at [858, 367] on link "Judiciaire" at bounding box center [886, 365] width 68 height 55
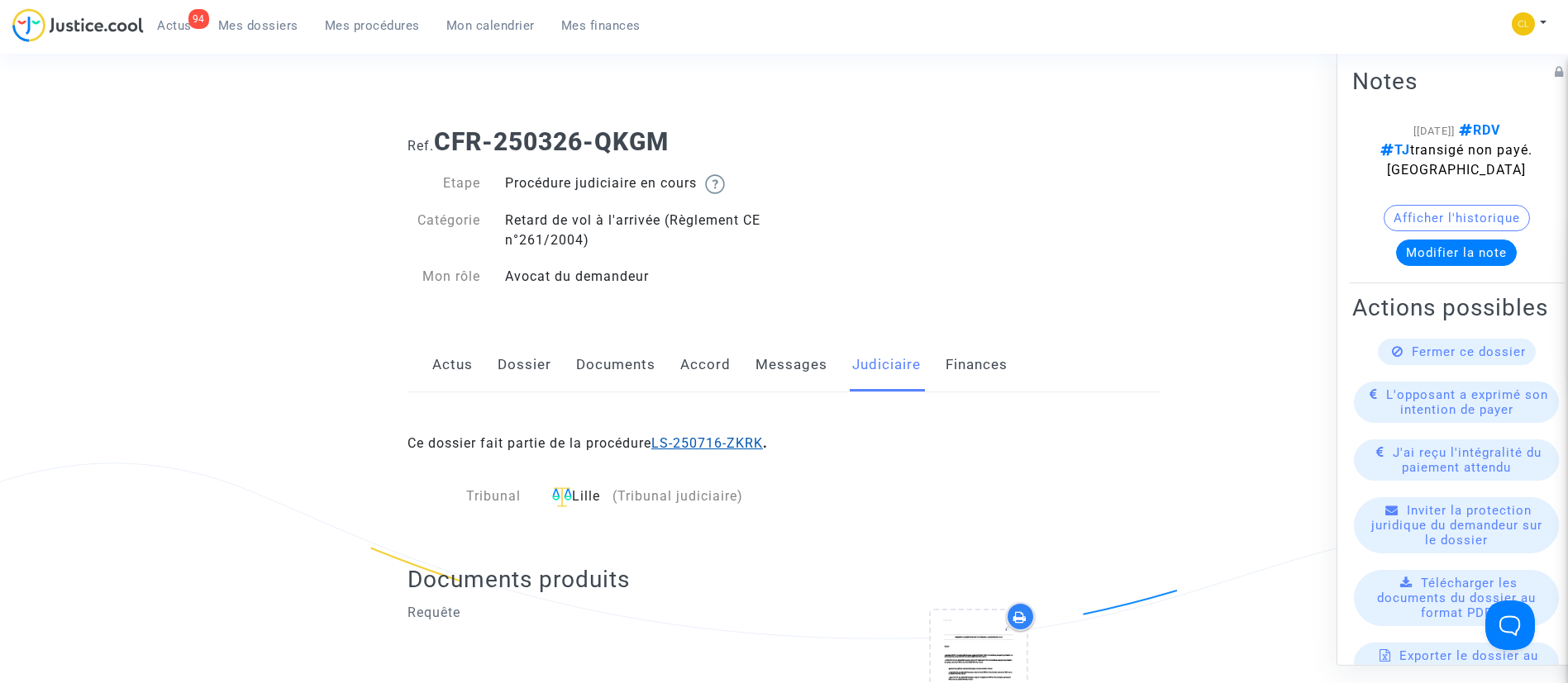
click at [763, 445] on link "LS-250716-ZKRK" at bounding box center [707, 443] width 112 height 16
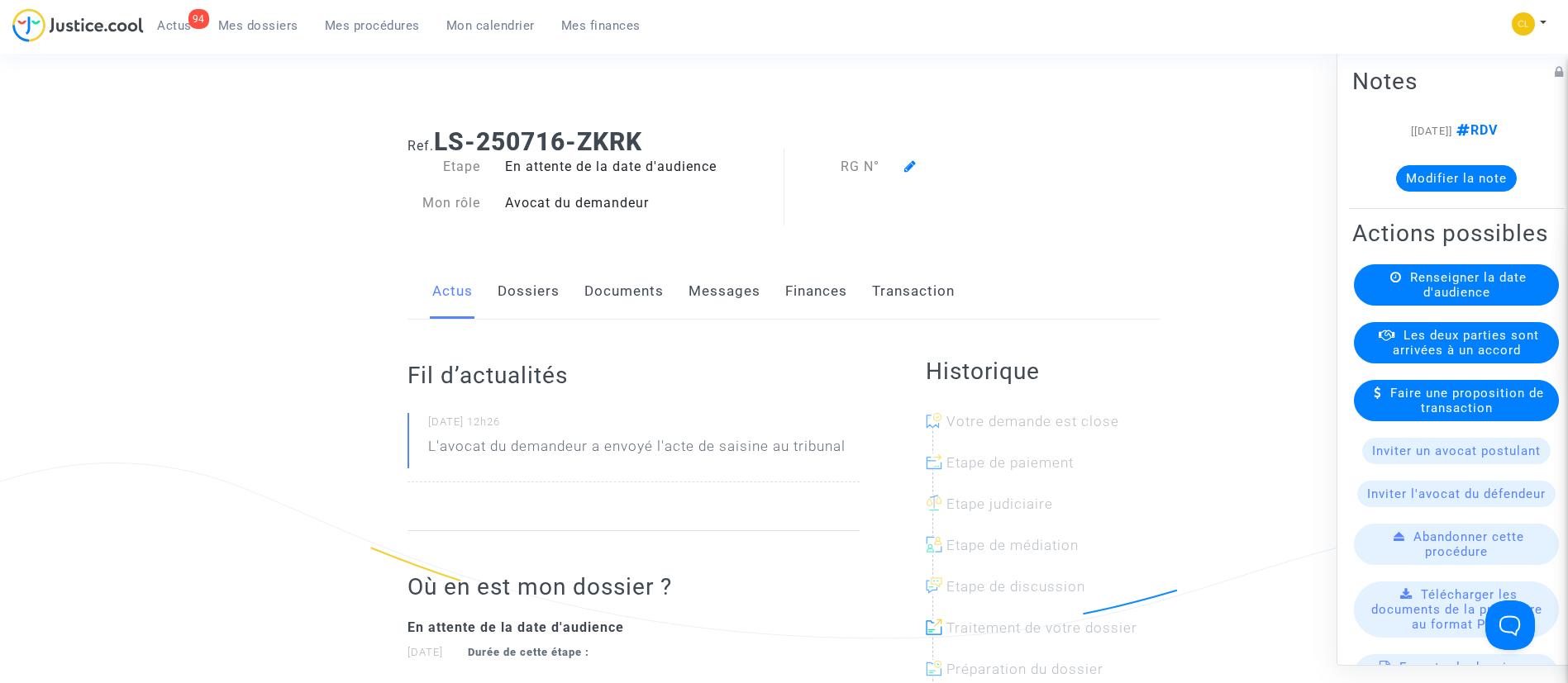
click at [534, 290] on link "Dossiers" at bounding box center [528, 291] width 62 height 55
